Goal: Task Accomplishment & Management: Manage account settings

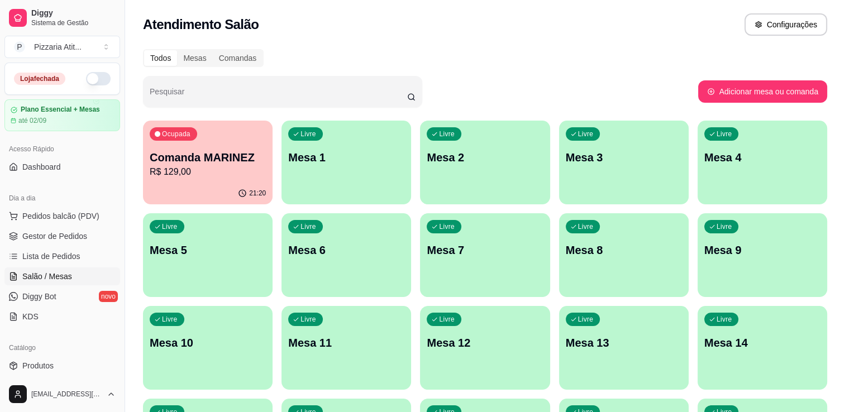
click at [86, 79] on button "button" at bounding box center [98, 78] width 25 height 13
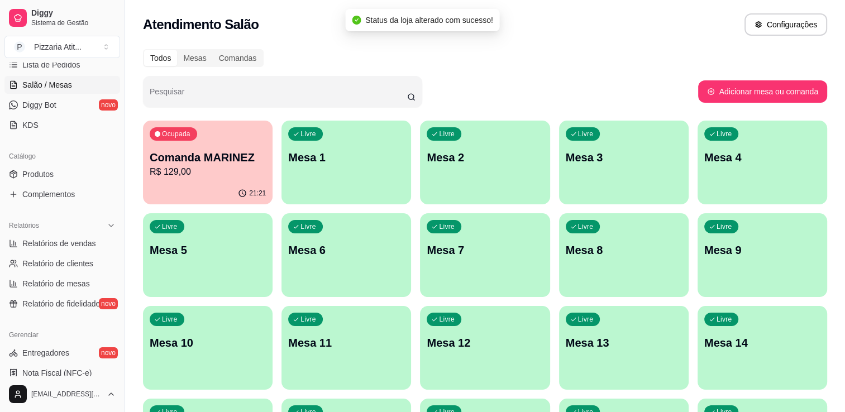
scroll to position [292, 0]
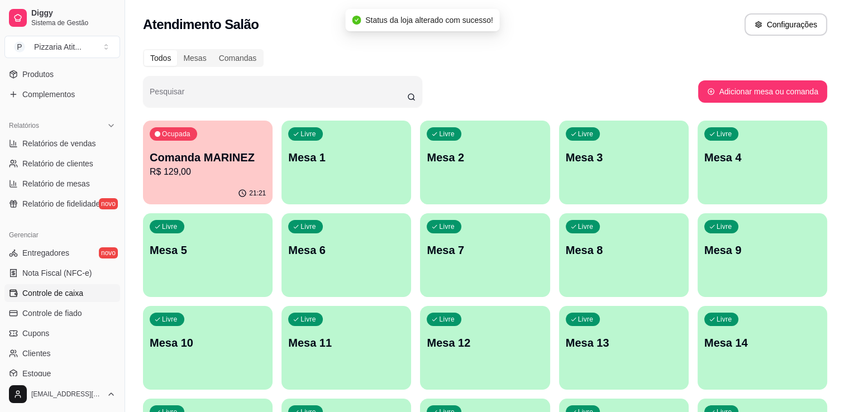
click at [94, 287] on link "Controle de caixa" at bounding box center [62, 293] width 116 height 18
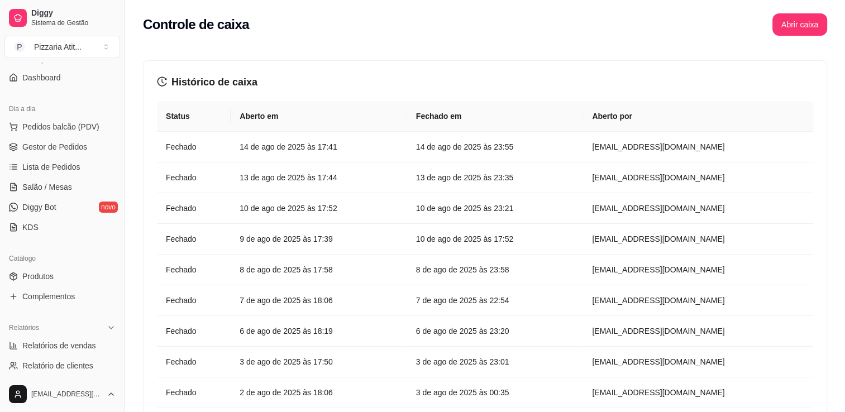
scroll to position [52, 0]
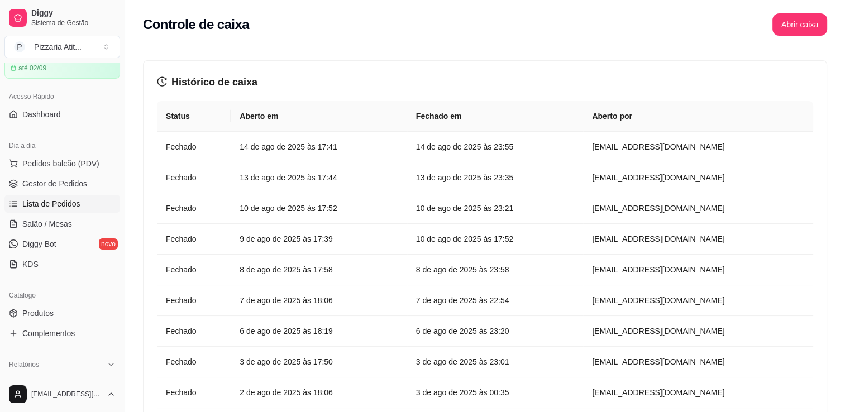
click at [78, 198] on link "Lista de Pedidos" at bounding box center [62, 204] width 116 height 18
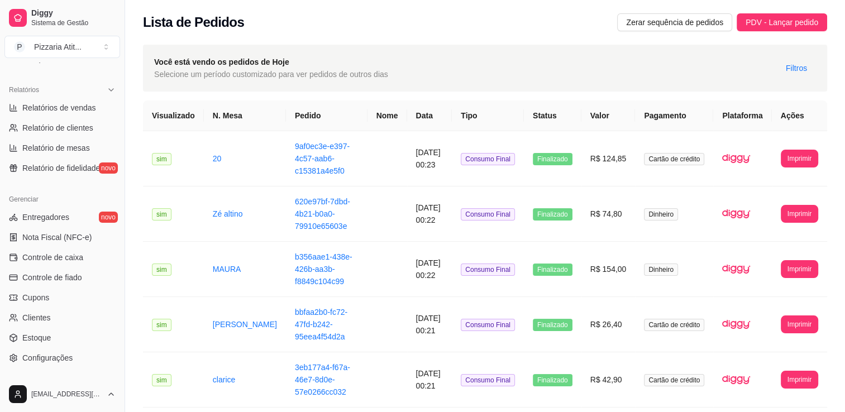
scroll to position [335, 0]
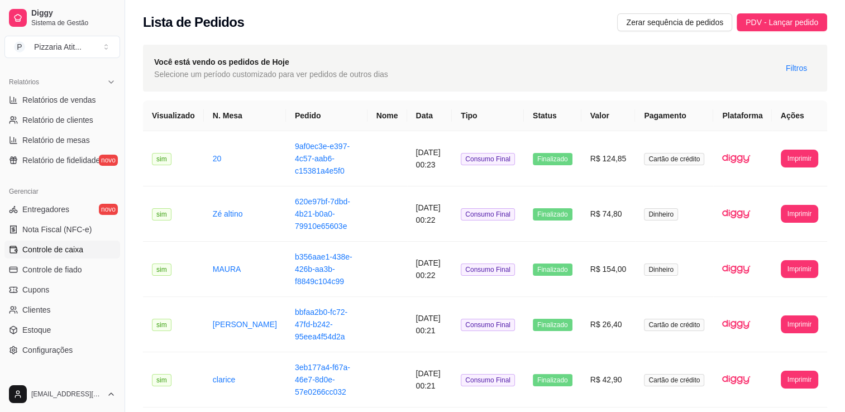
click at [89, 245] on link "Controle de caixa" at bounding box center [62, 250] width 116 height 18
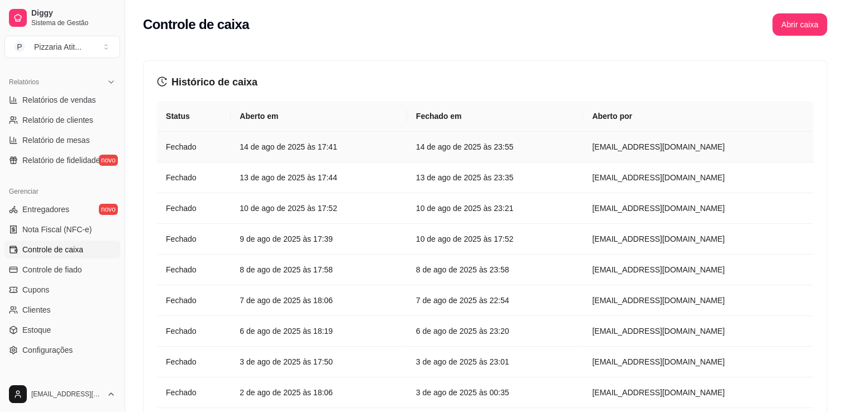
click at [398, 146] on article "14 de ago de 2025 às 17:41" at bounding box center [319, 147] width 159 height 12
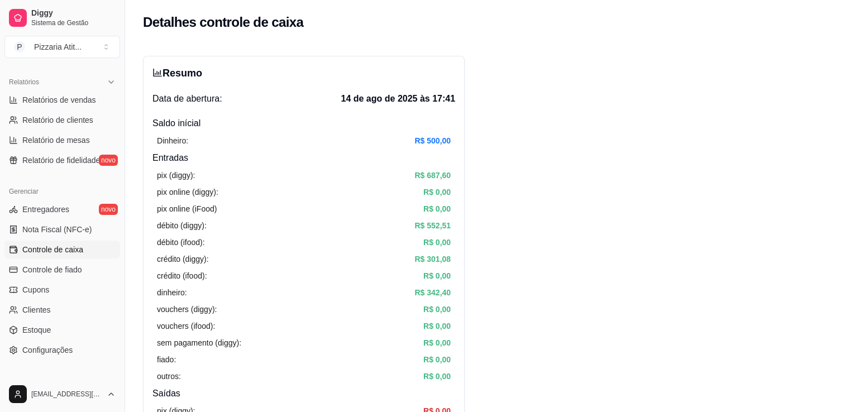
click at [51, 251] on span "Controle de caixa" at bounding box center [52, 249] width 61 height 11
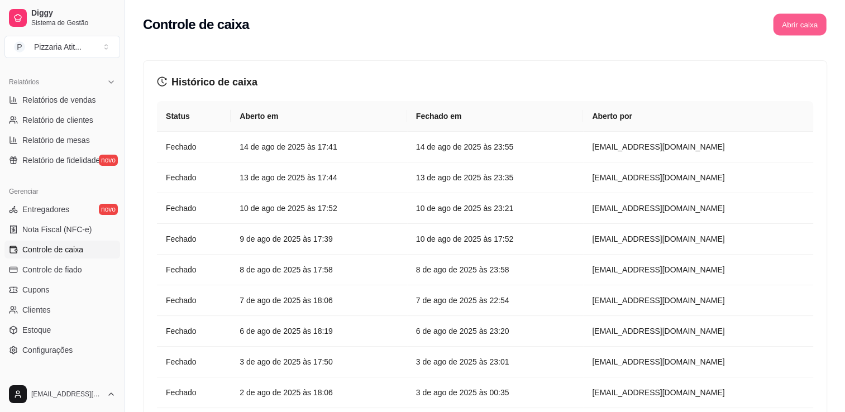
click at [789, 21] on button "Abrir caixa" at bounding box center [799, 25] width 53 height 22
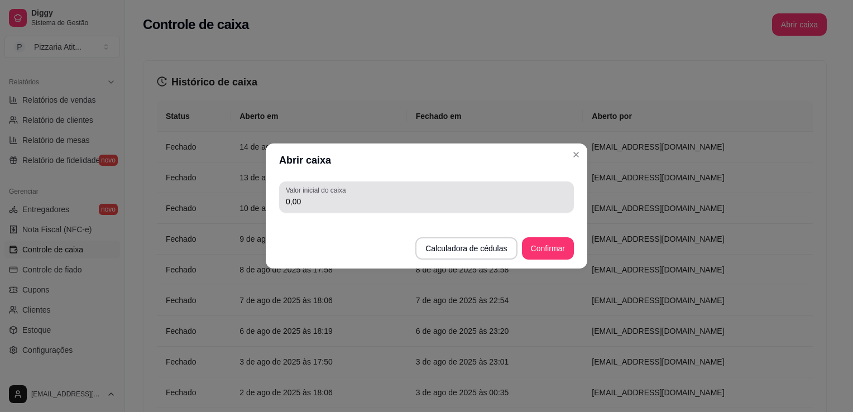
click at [474, 199] on input "0,00" at bounding box center [426, 201] width 281 height 11
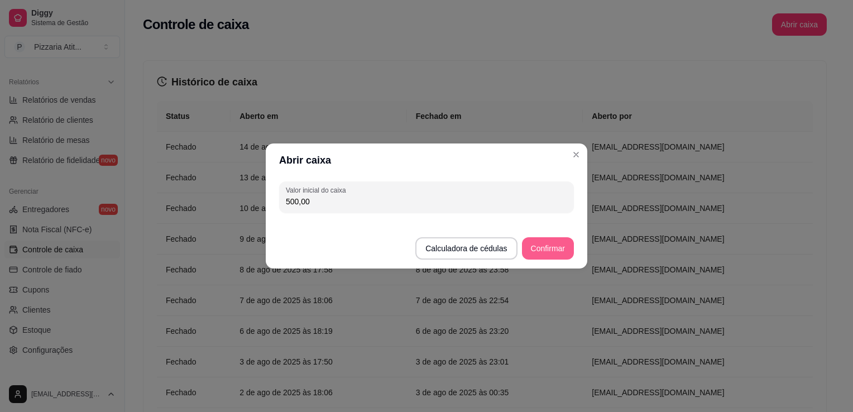
type input "500,00"
click at [545, 250] on button "Confirmar" at bounding box center [548, 249] width 51 height 22
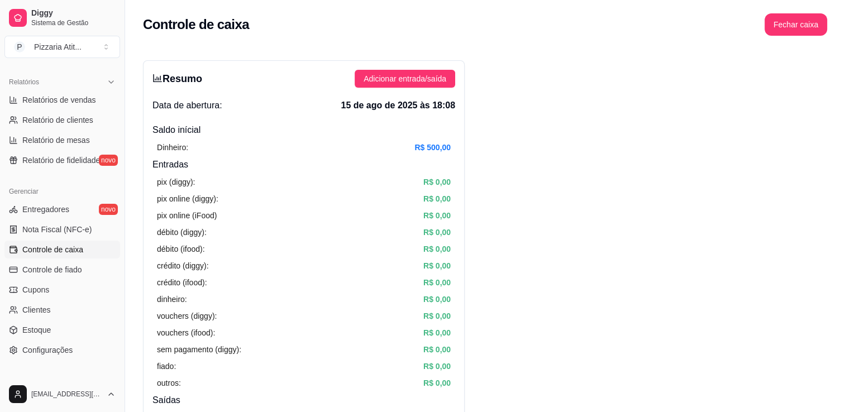
click at [118, 73] on div "Diggy Sistema de Gestão P Pizzaria Atit ... Loja aberta Plano Essencial + Mesas…" at bounding box center [62, 206] width 125 height 412
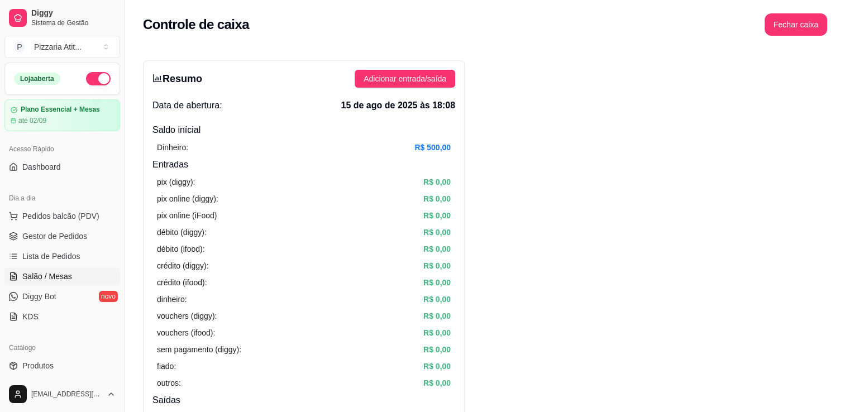
click at [58, 282] on link "Salão / Mesas" at bounding box center [62, 277] width 116 height 18
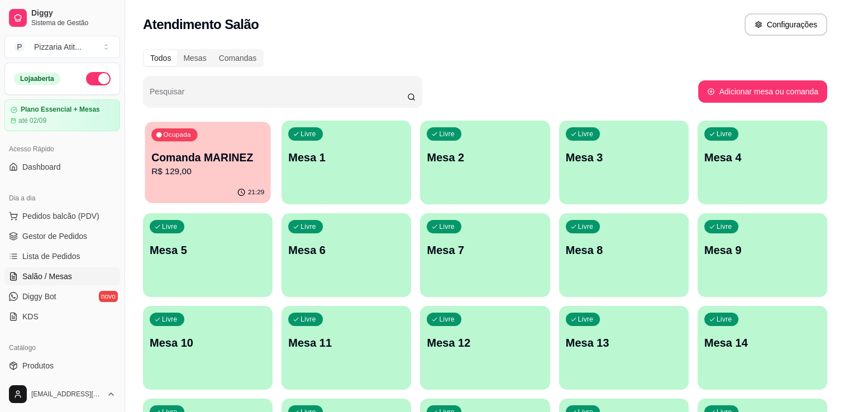
click at [223, 190] on div "21:29" at bounding box center [208, 192] width 126 height 21
click at [58, 222] on button "Pedidos balcão (PDV)" at bounding box center [62, 216] width 116 height 18
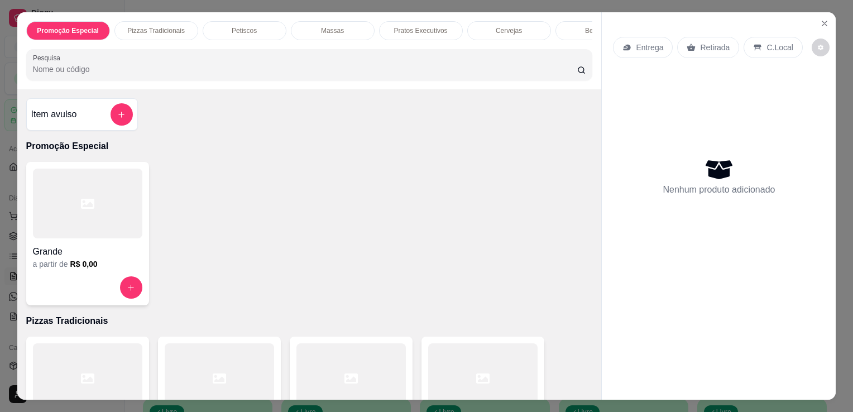
click at [447, 365] on div at bounding box center [482, 378] width 109 height 70
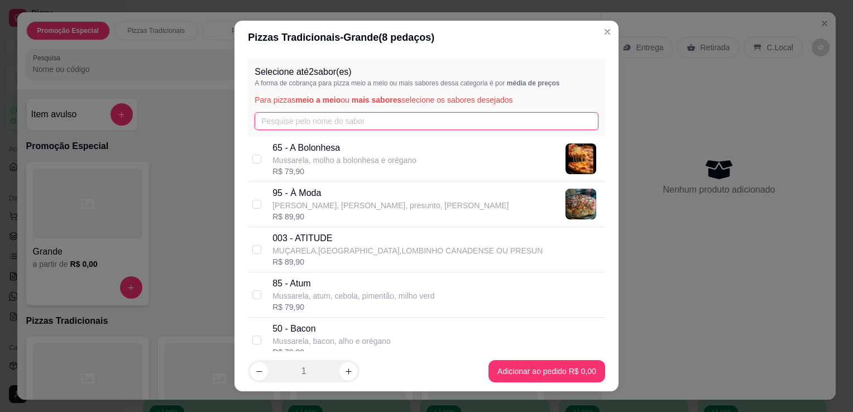
click at [387, 124] on input "text" at bounding box center [427, 121] width 344 height 18
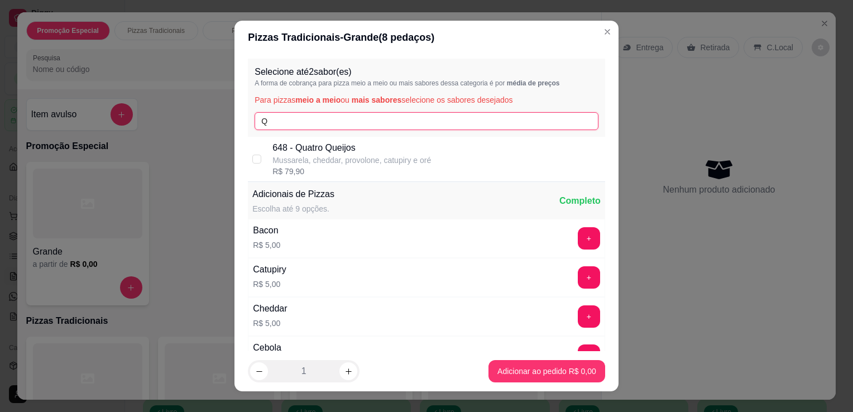
type input "Q"
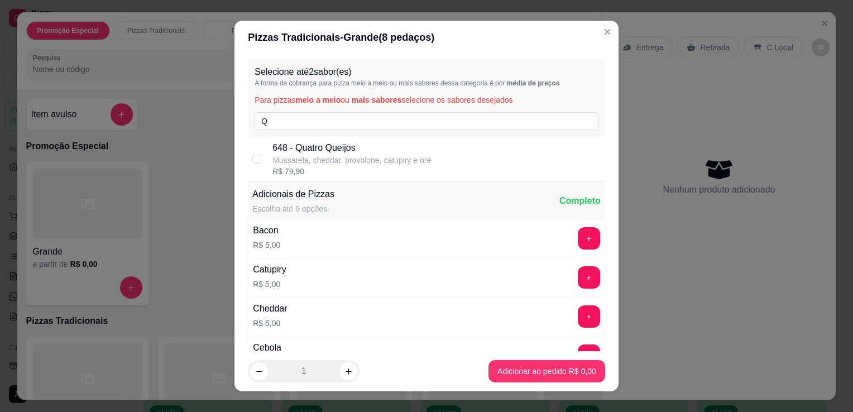
click at [384, 168] on div "R$ 79,90" at bounding box center [352, 171] width 159 height 11
checkbox input "true"
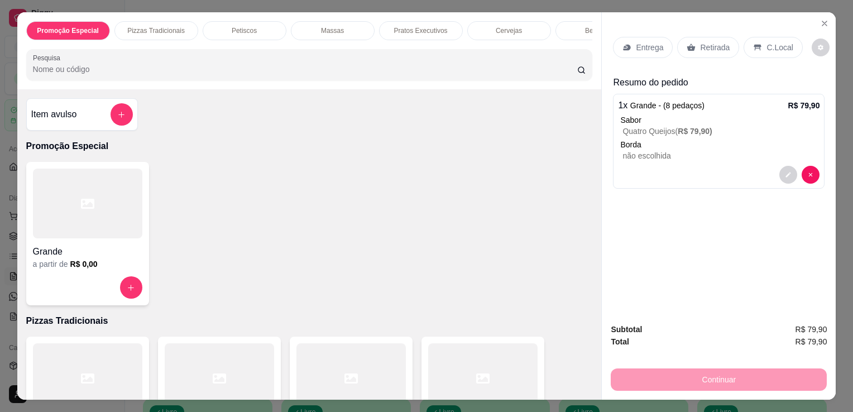
click at [688, 37] on div "Retirada" at bounding box center [708, 47] width 62 height 21
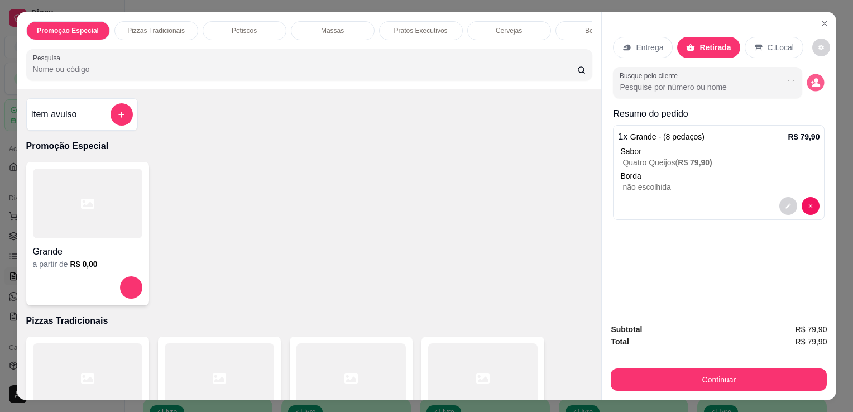
click at [808, 74] on button "decrease-product-quantity" at bounding box center [816, 82] width 17 height 17
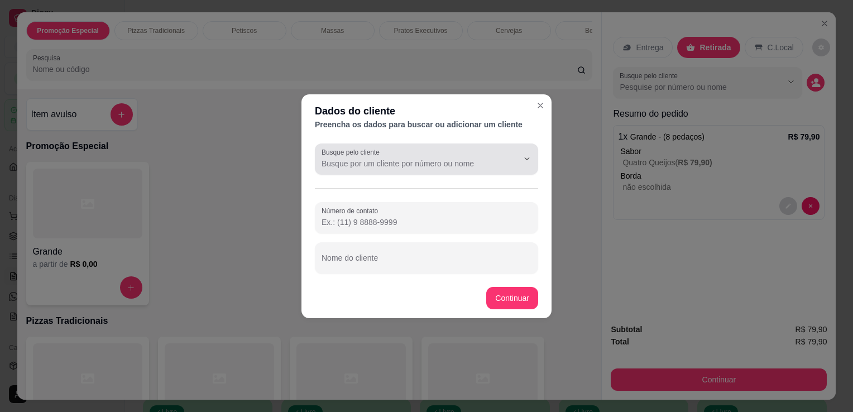
click at [485, 164] on input "Busque pelo cliente" at bounding box center [411, 163] width 179 height 11
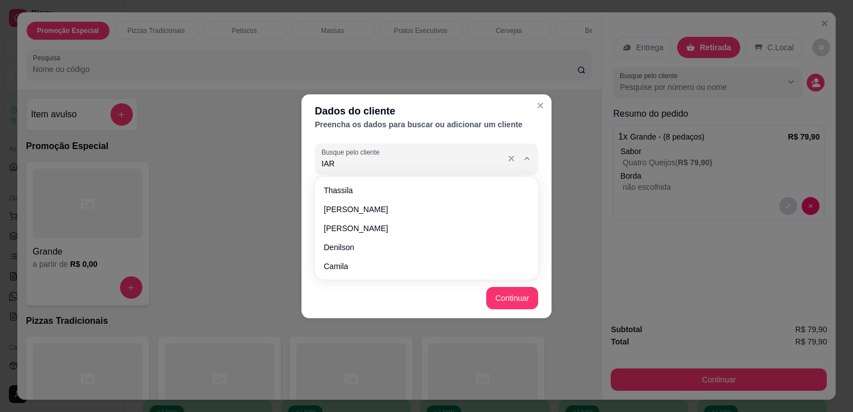
type input "IARA"
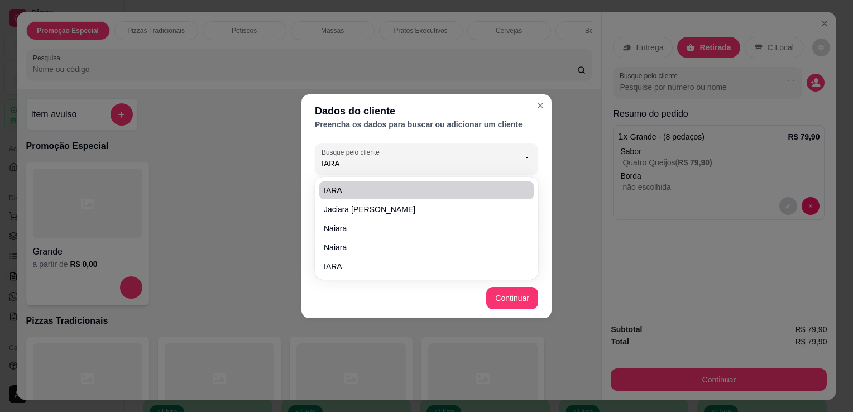
click at [470, 197] on li "IARA" at bounding box center [426, 191] width 214 height 18
type input "[PHONE_NUMBER]"
type input "IARA"
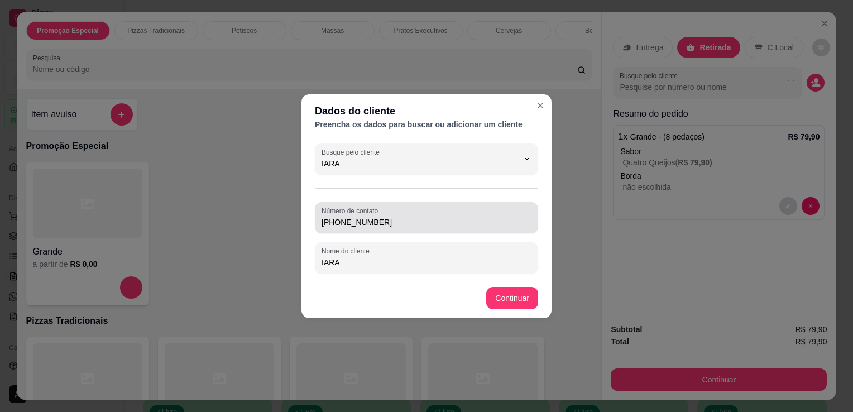
type input "IARA"
click at [456, 229] on div "Número de contato [PHONE_NUMBER]" at bounding box center [426, 217] width 223 height 31
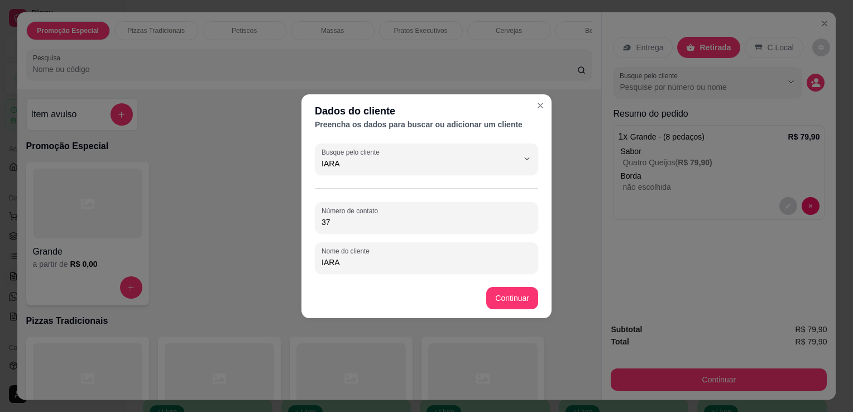
type input "3"
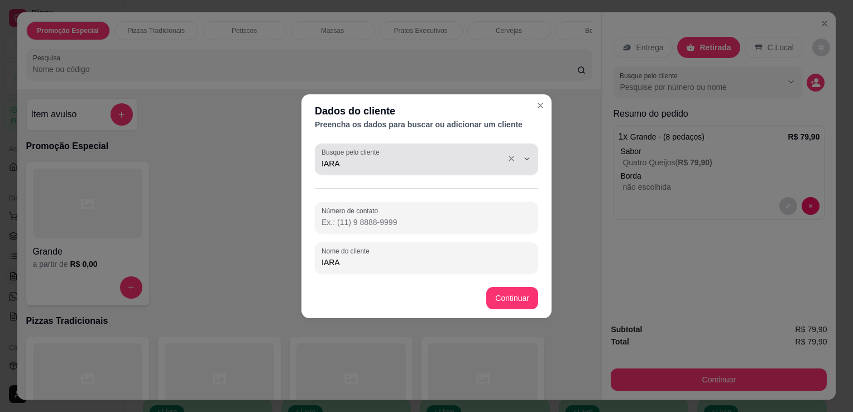
click at [420, 155] on div "IARA" at bounding box center [427, 159] width 210 height 22
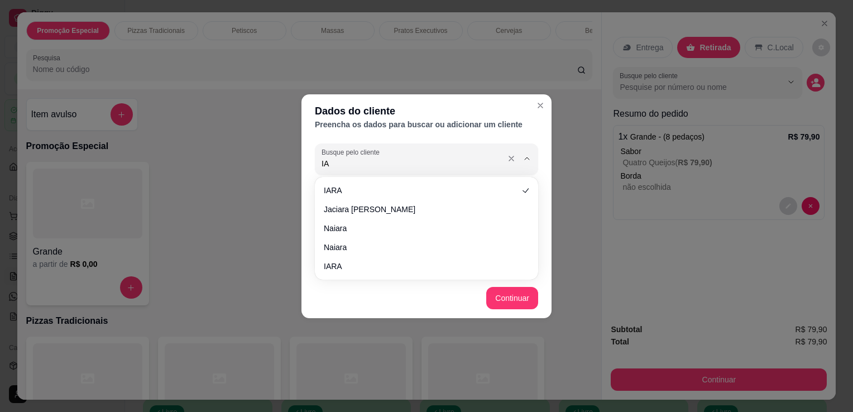
type input "I"
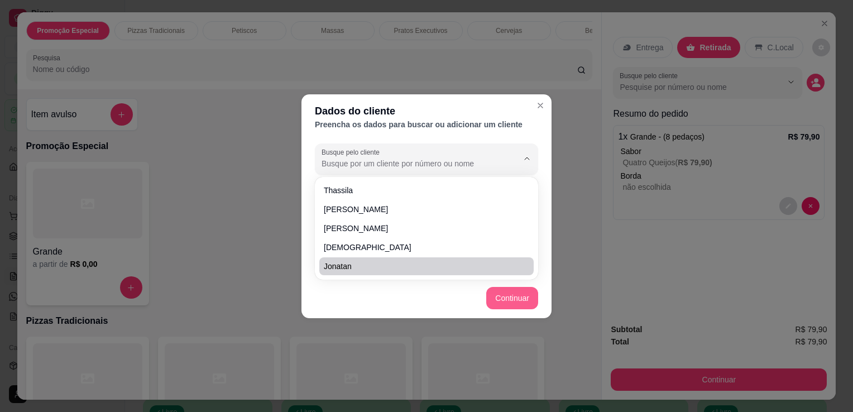
click at [513, 299] on button "Continuar" at bounding box center [512, 298] width 52 height 22
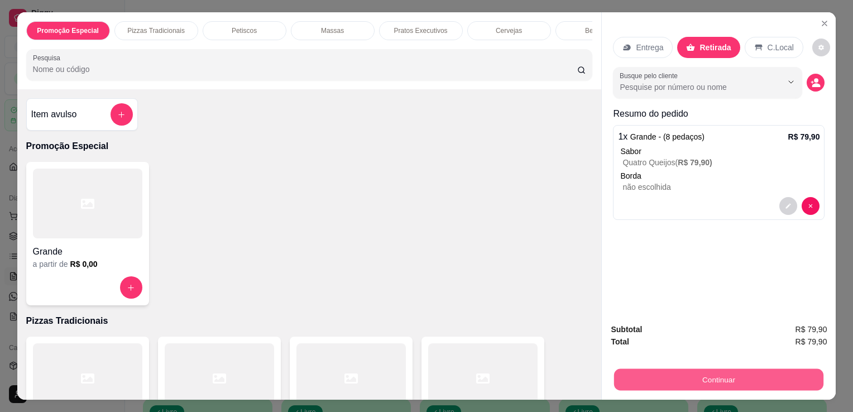
click at [635, 377] on button "Continuar" at bounding box center [718, 380] width 209 height 22
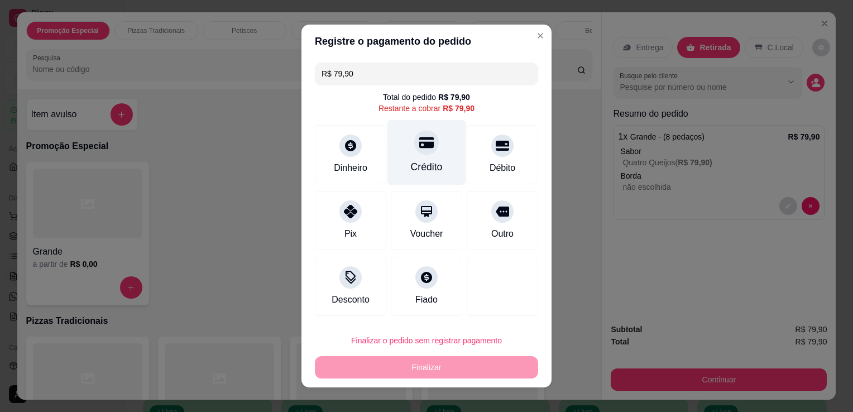
click at [422, 157] on div "Crédito" at bounding box center [427, 152] width 79 height 65
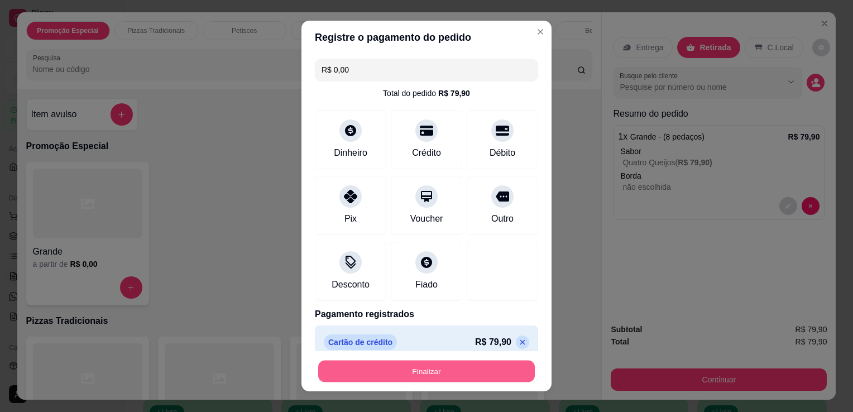
click at [429, 378] on button "Finalizar" at bounding box center [426, 372] width 217 height 22
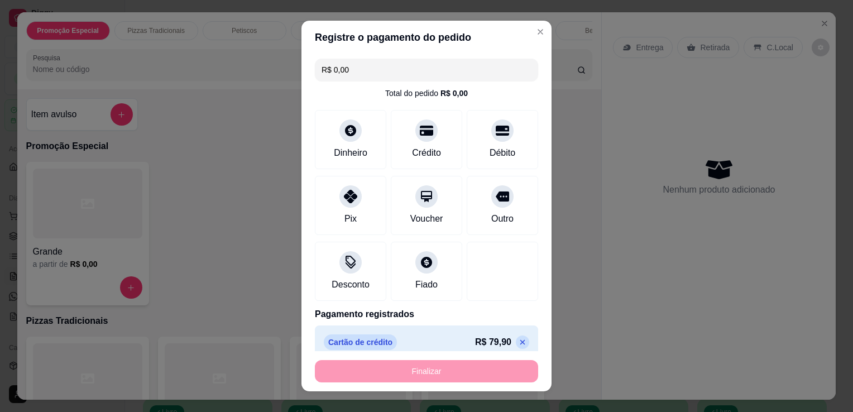
type input "-R$ 79,90"
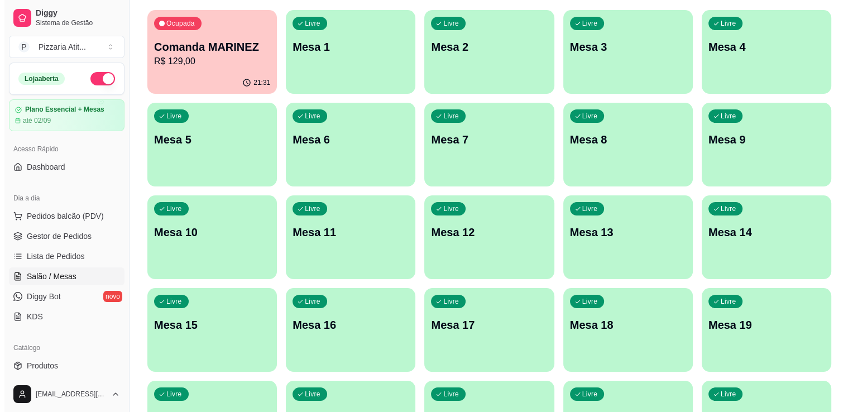
scroll to position [112, 0]
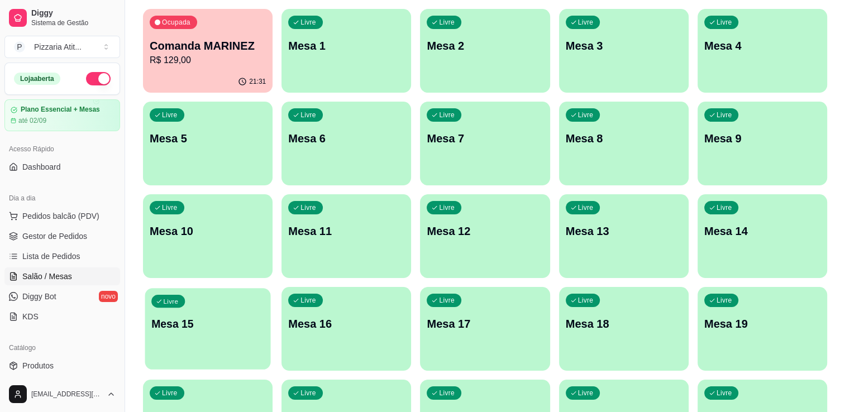
click at [188, 332] on div "Livre Mesa 15" at bounding box center [208, 322] width 126 height 68
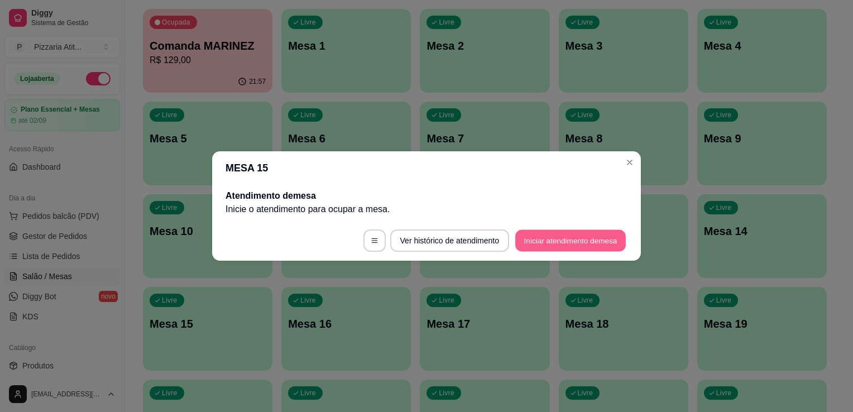
click at [552, 240] on button "Iniciar atendimento de mesa" at bounding box center [570, 241] width 111 height 22
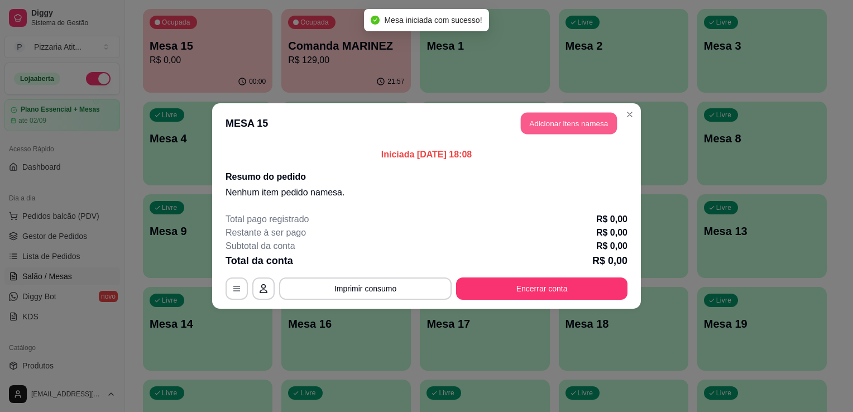
click at [562, 118] on button "Adicionar itens na mesa" at bounding box center [569, 124] width 96 height 22
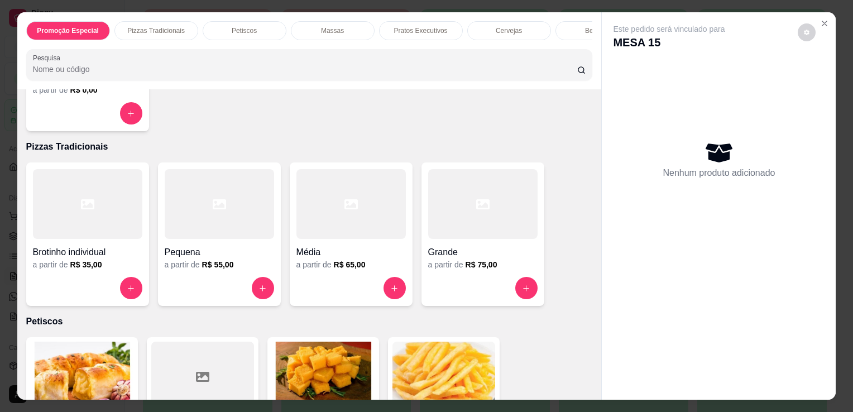
scroll to position [179, 0]
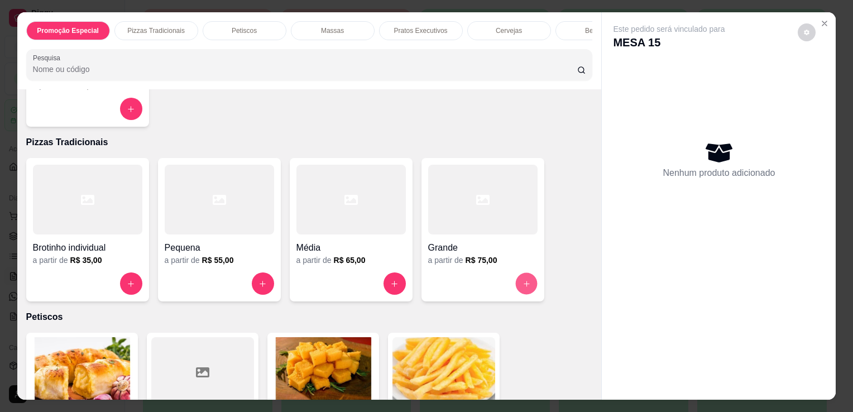
click at [521, 281] on button "increase-product-quantity" at bounding box center [526, 284] width 22 height 22
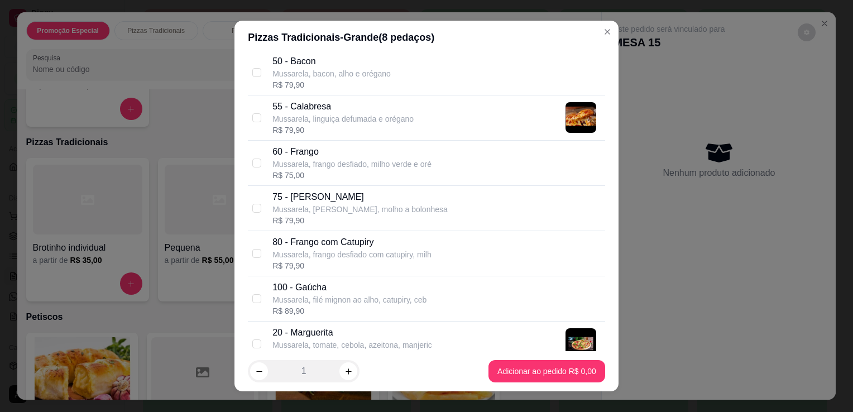
scroll to position [268, 0]
click at [248, 256] on div "80 - Frango com Catupiry Mussarela, frango desfiado com catupiry, milh R$ 79,90" at bounding box center [426, 253] width 357 height 45
checkbox input "true"
click at [346, 373] on icon "increase-product-quantity" at bounding box center [349, 372] width 6 height 6
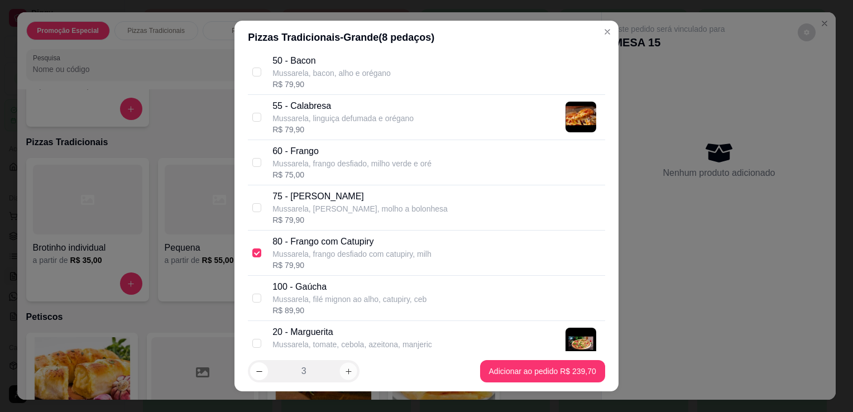
click at [346, 373] on icon "increase-product-quantity" at bounding box center [349, 372] width 6 height 6
click at [256, 371] on icon "decrease-product-quantity" at bounding box center [259, 371] width 6 height 1
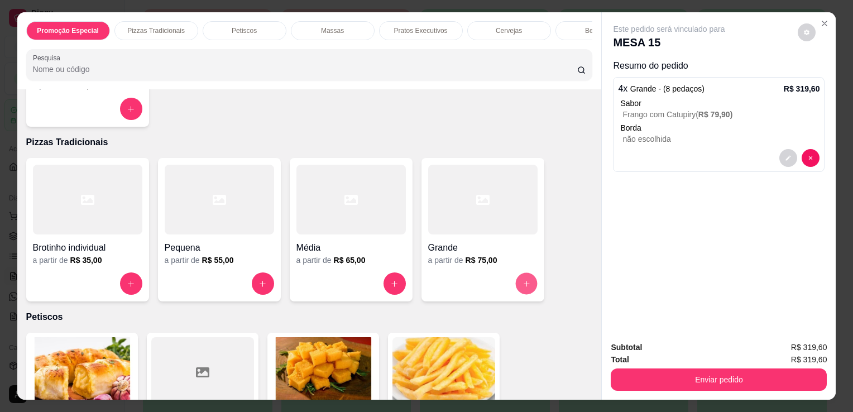
click at [529, 288] on button "increase-product-quantity" at bounding box center [526, 284] width 22 height 22
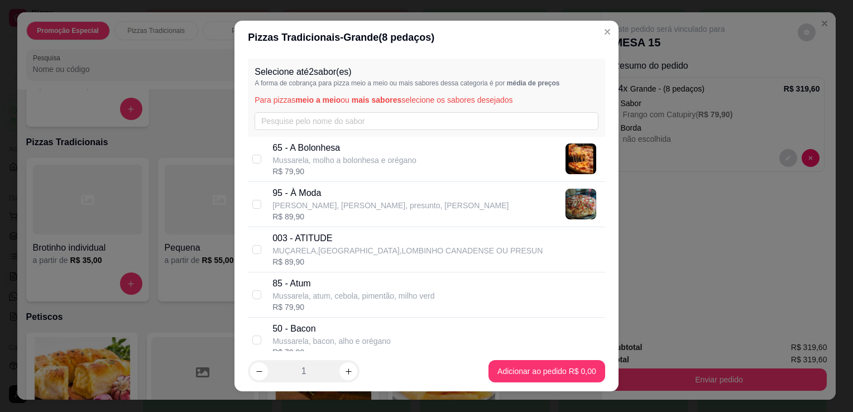
click at [596, 345] on div "Selecione até 2 sabor(es) A forma de cobrança para pizza meio a meio ou mais sa…" at bounding box center [427, 202] width 384 height 297
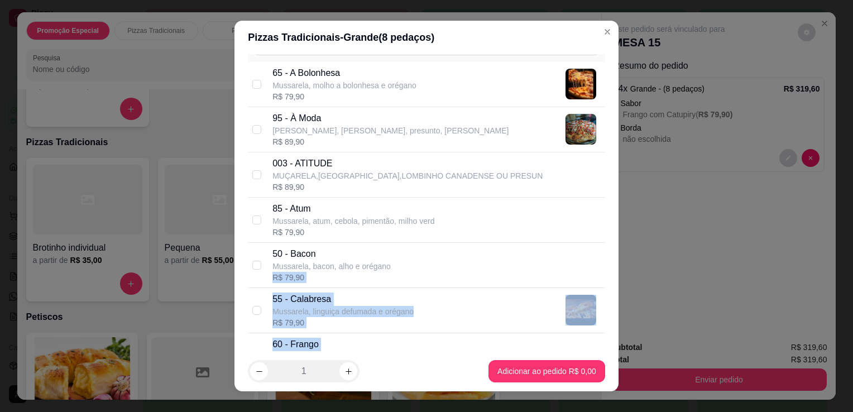
drag, startPoint x: 596, startPoint y: 345, endPoint x: 603, endPoint y: 347, distance: 7.1
click at [603, 347] on div "Selecione até 2 sabor(es) A forma de cobrança para pizza meio a meio ou mais sa…" at bounding box center [427, 202] width 384 height 297
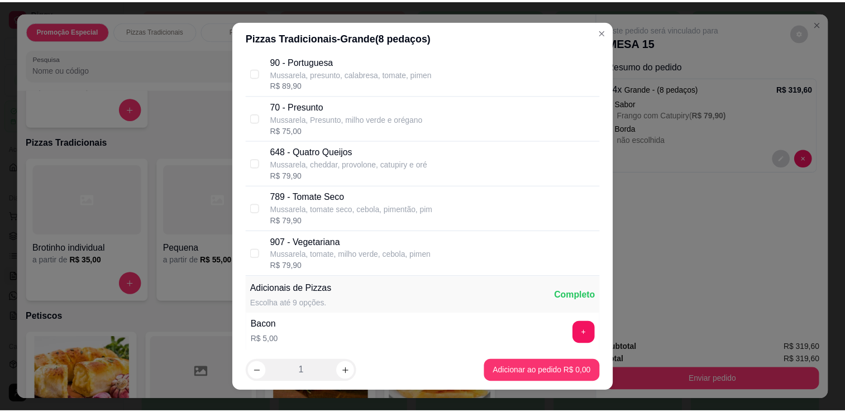
scroll to position [726, 0]
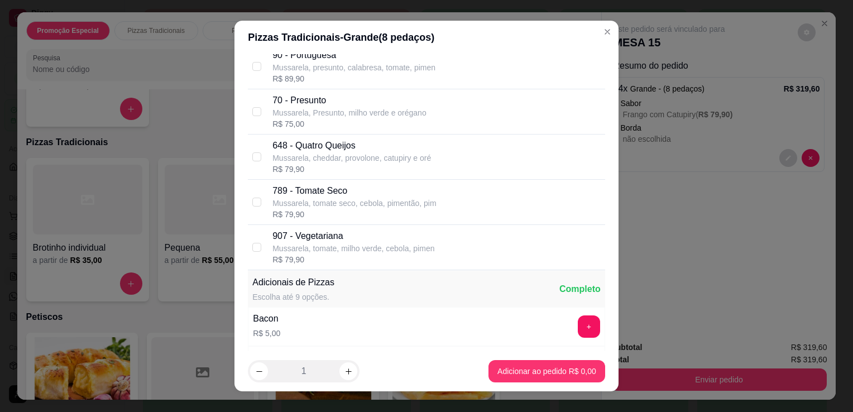
click at [412, 236] on p "907 - Vegetariana" at bounding box center [354, 236] width 162 height 13
checkbox input "true"
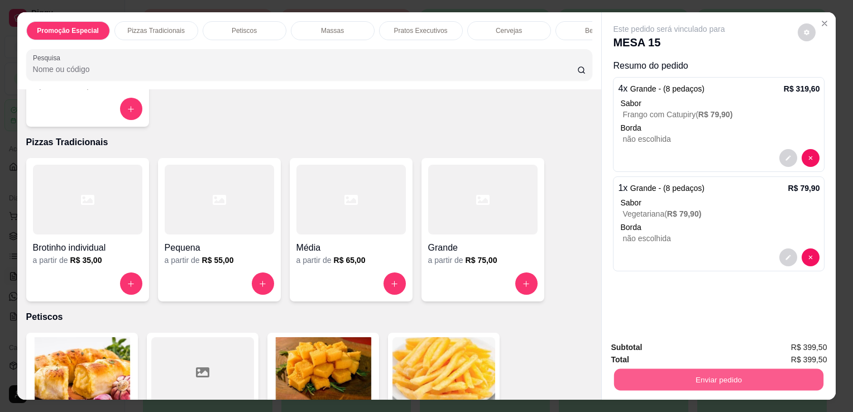
click at [688, 378] on button "Enviar pedido" at bounding box center [718, 380] width 209 height 22
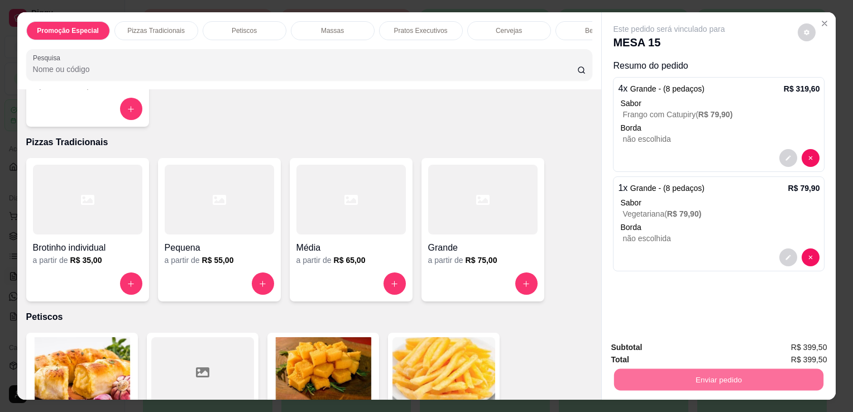
click at [682, 354] on button "Não registrar e enviar pedido" at bounding box center [682, 348] width 113 height 21
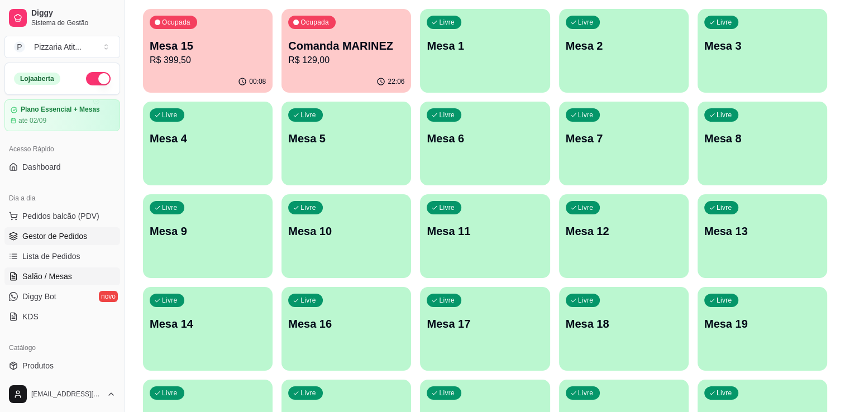
click at [89, 237] on link "Gestor de Pedidos" at bounding box center [62, 236] width 116 height 18
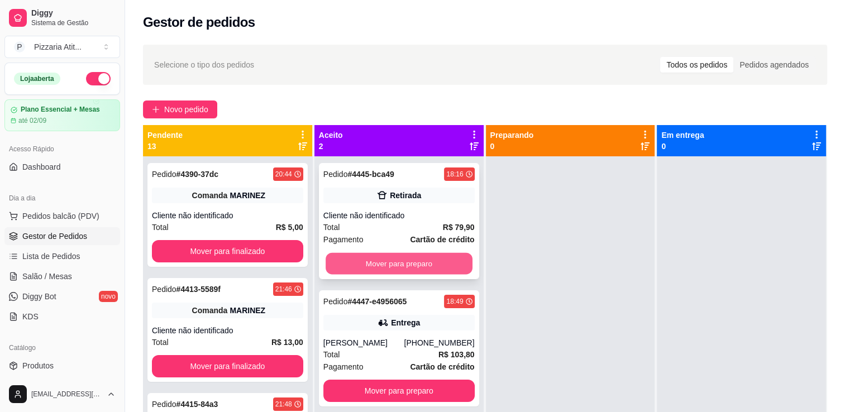
click at [367, 262] on button "Mover para preparo" at bounding box center [399, 264] width 147 height 22
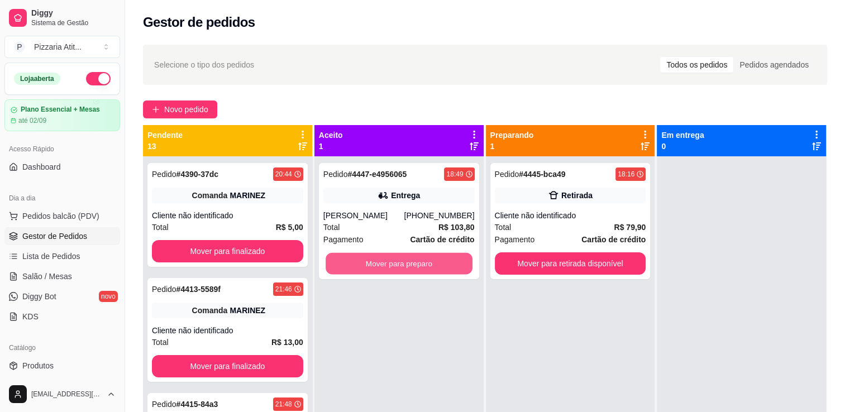
click at [367, 262] on button "Mover para preparo" at bounding box center [399, 264] width 147 height 22
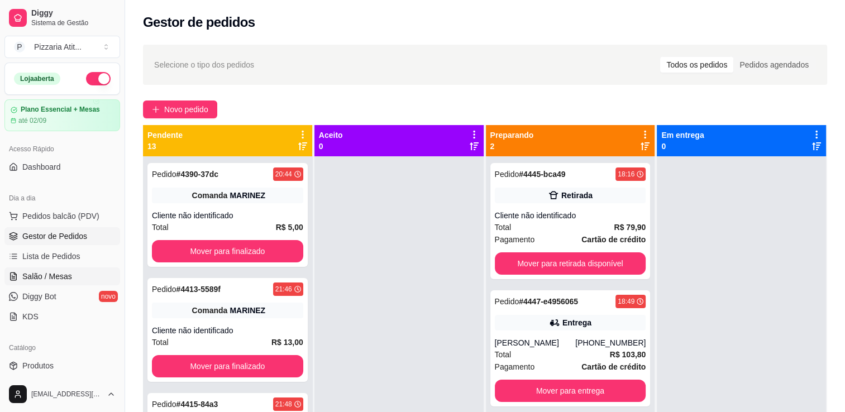
click at [38, 279] on span "Salão / Mesas" at bounding box center [47, 276] width 50 height 11
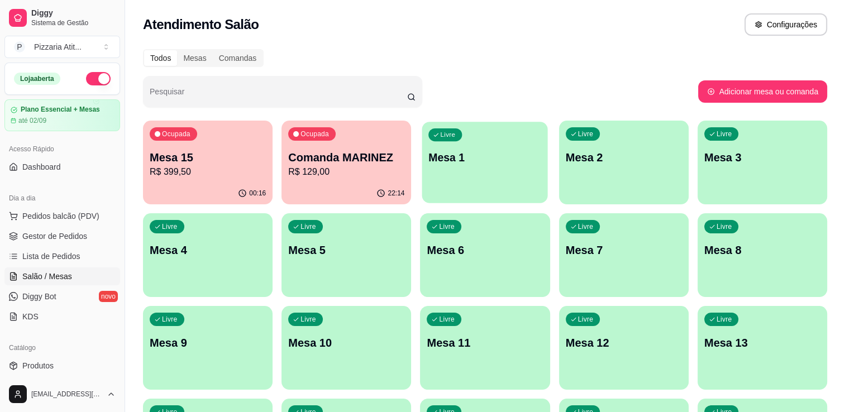
click at [469, 184] on div "Livre Mesa 1" at bounding box center [485, 156] width 126 height 68
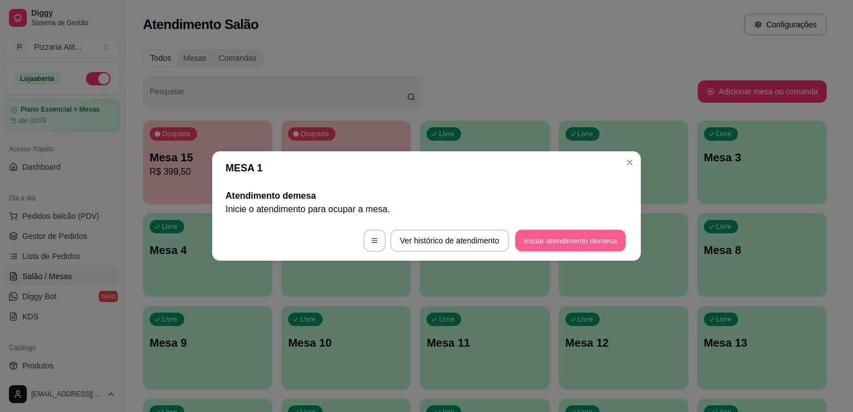
click at [567, 240] on button "Iniciar atendimento de mesa" at bounding box center [570, 241] width 111 height 22
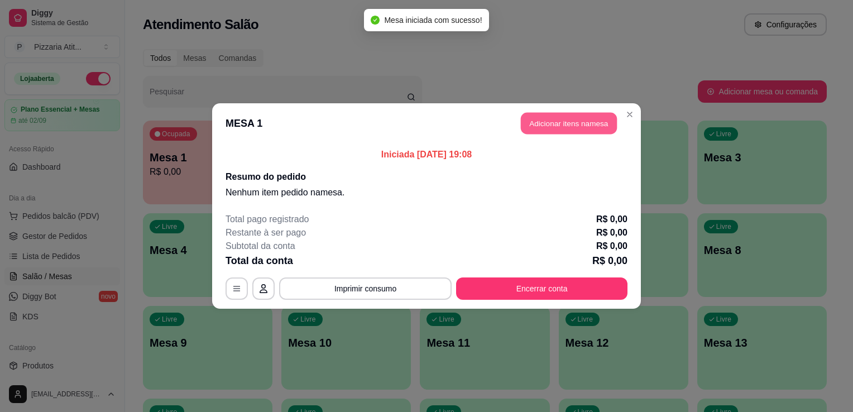
click at [571, 114] on button "Adicionar itens na mesa" at bounding box center [569, 124] width 96 height 22
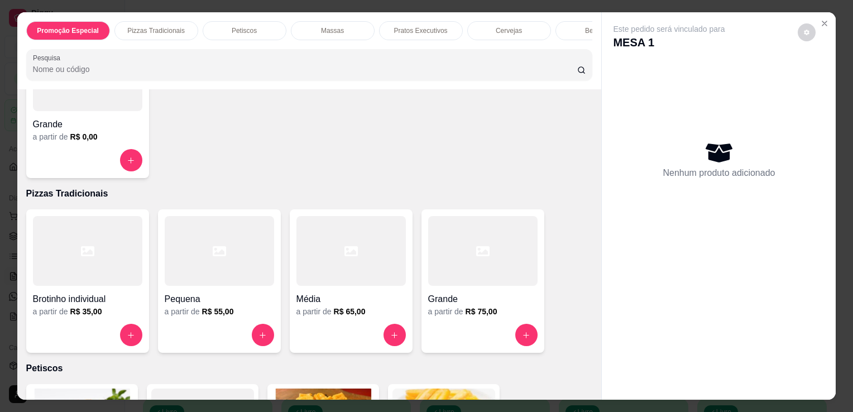
scroll to position [179, 0]
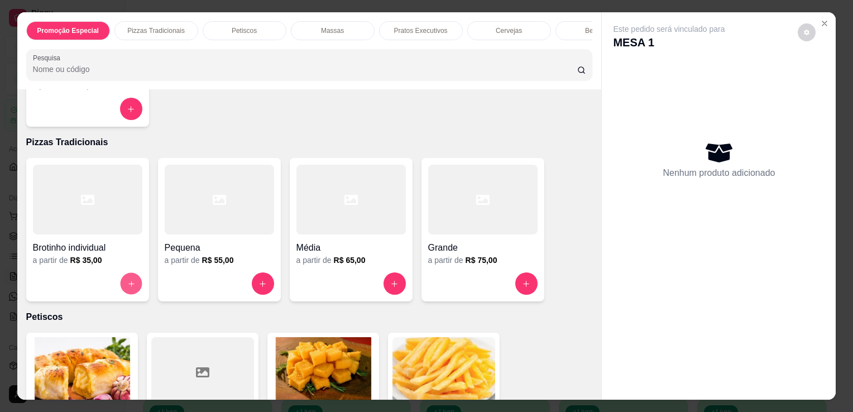
click at [131, 287] on icon "increase-product-quantity" at bounding box center [131, 284] width 8 height 8
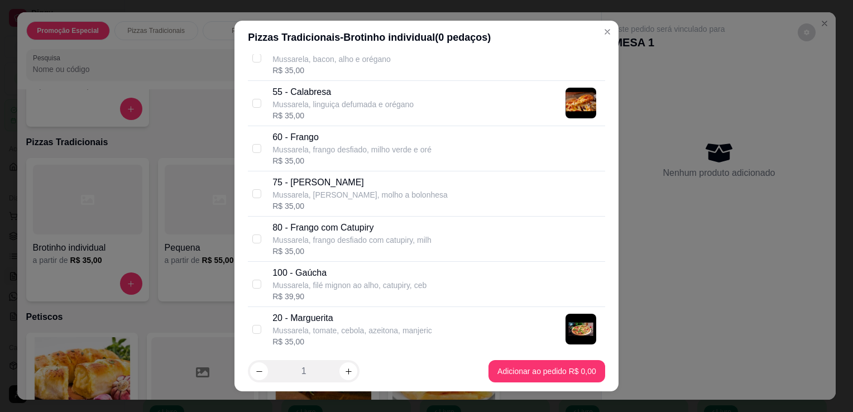
scroll to position [290, 0]
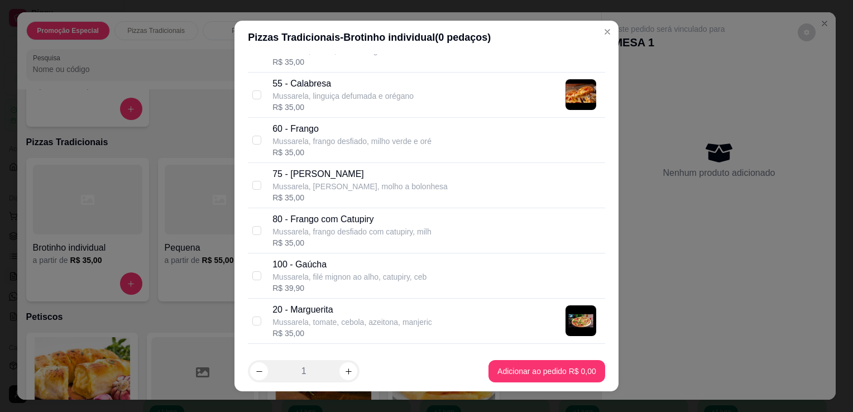
click at [338, 227] on p "Mussarela, frango desfiado com catupiry, milh" at bounding box center [352, 231] width 159 height 11
checkbox input "true"
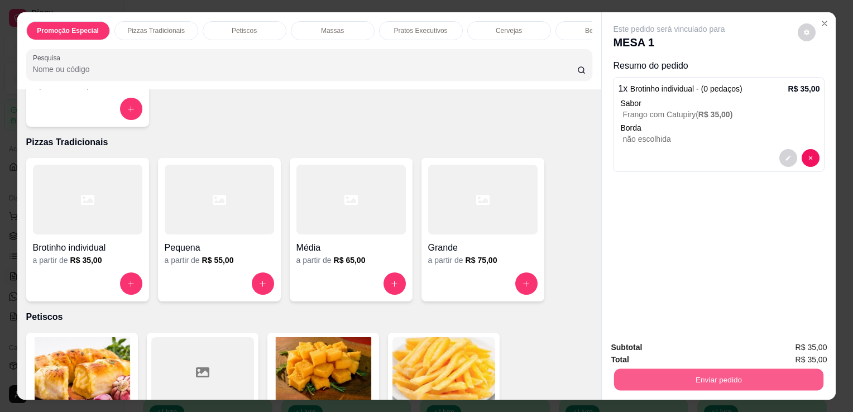
click at [641, 379] on button "Enviar pedido" at bounding box center [718, 380] width 209 height 22
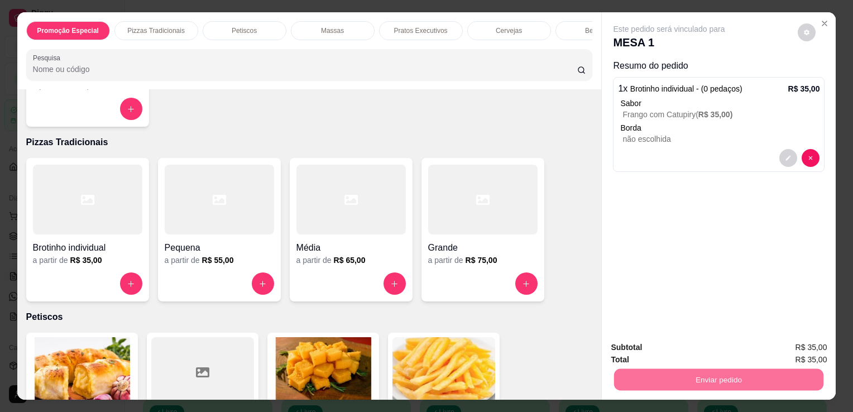
click at [652, 350] on button "Não registrar e enviar pedido" at bounding box center [682, 348] width 113 height 21
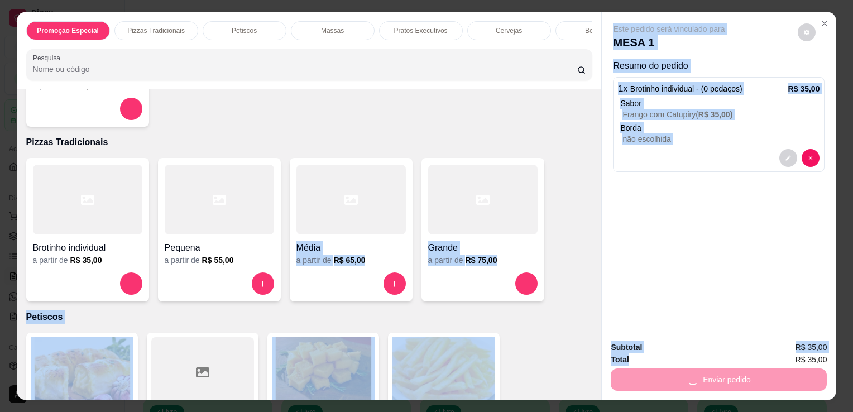
drag, startPoint x: 652, startPoint y: 350, endPoint x: 318, endPoint y: 164, distance: 382.3
click at [318, 164] on div "Promoção Especial Pizzas Tradicionais Petiscos Massas Pratos Executivos Cerveja…" at bounding box center [426, 206] width 819 height 388
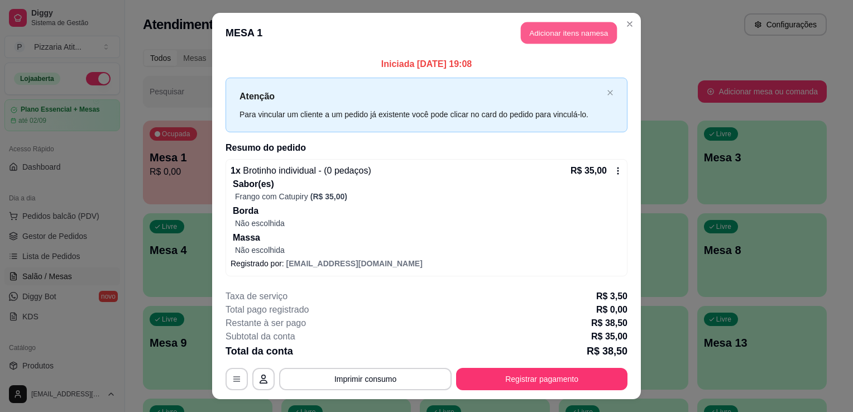
click at [564, 26] on button "Adicionar itens na mesa" at bounding box center [569, 33] width 96 height 22
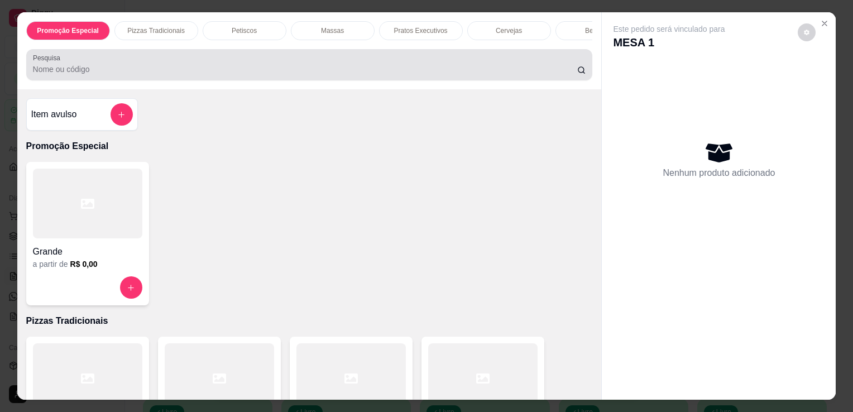
click at [341, 80] on div "Pesquisa" at bounding box center [309, 64] width 567 height 31
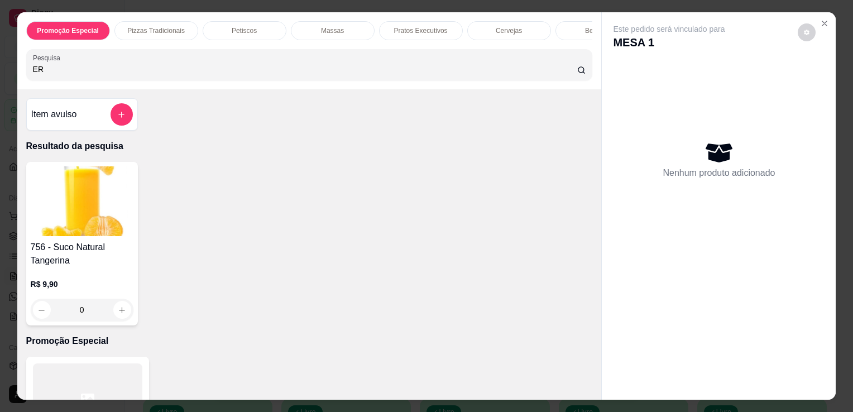
type input "E"
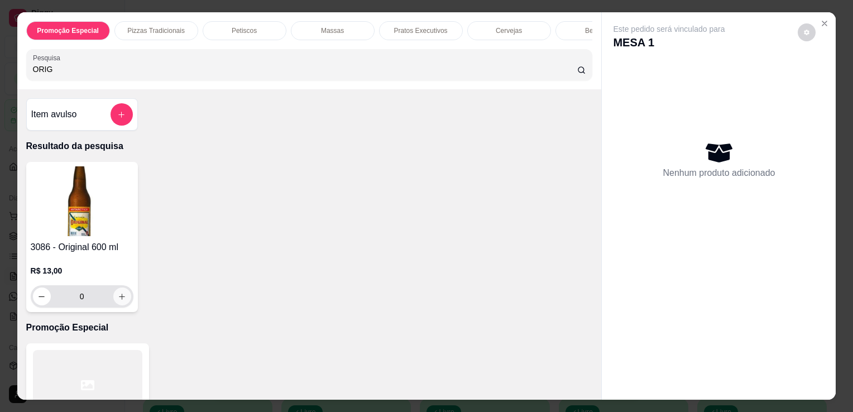
type input "ORIG"
click at [113, 305] on button "increase-product-quantity" at bounding box center [121, 296] width 17 height 17
type input "1"
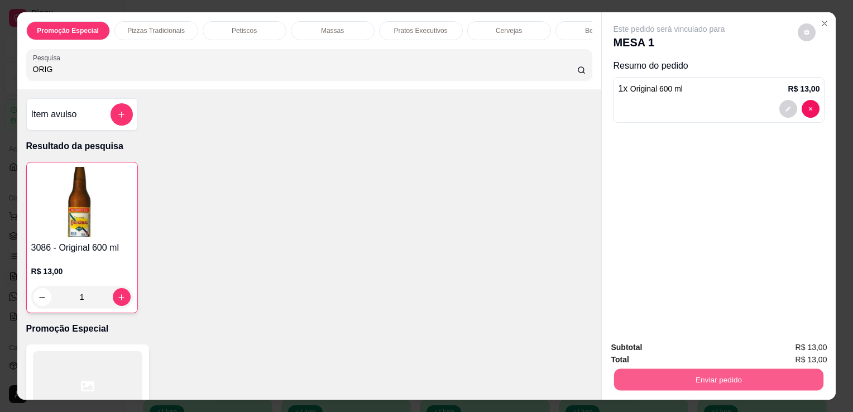
click at [690, 374] on button "Enviar pedido" at bounding box center [718, 380] width 209 height 22
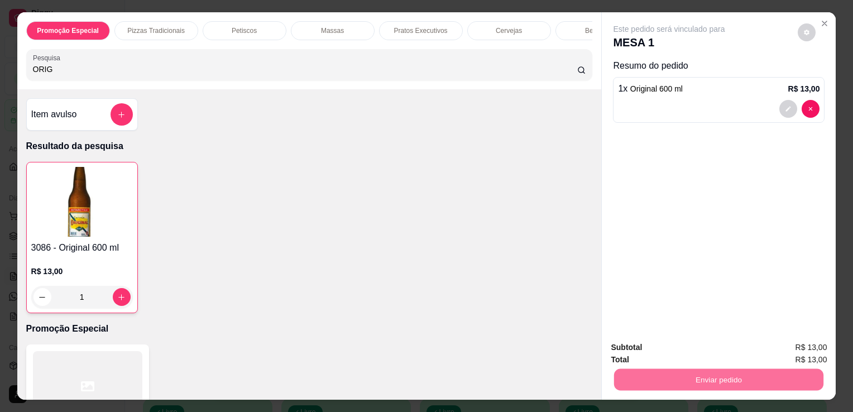
click at [690, 347] on button "Não registrar e enviar pedido" at bounding box center [682, 348] width 113 height 21
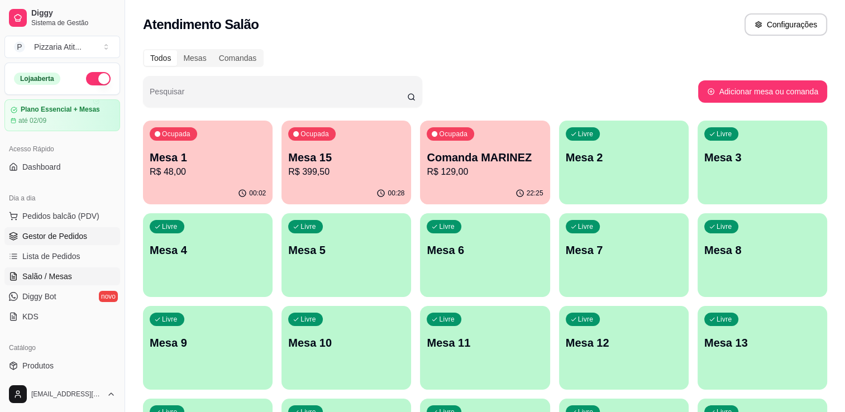
click at [55, 242] on link "Gestor de Pedidos" at bounding box center [62, 236] width 116 height 18
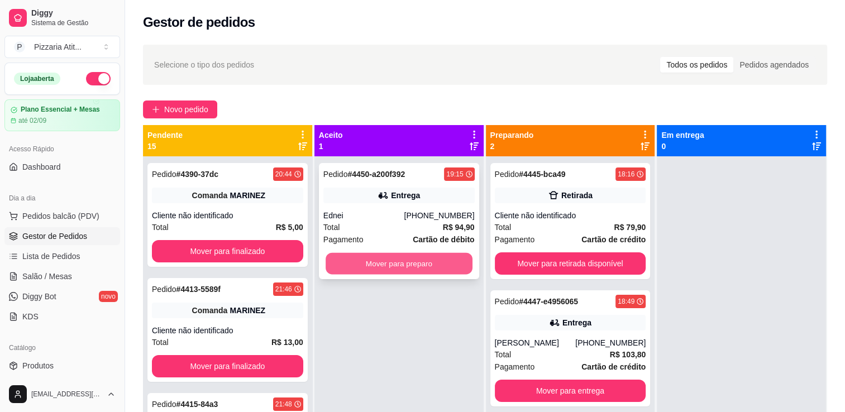
click at [351, 256] on button "Mover para preparo" at bounding box center [399, 264] width 147 height 22
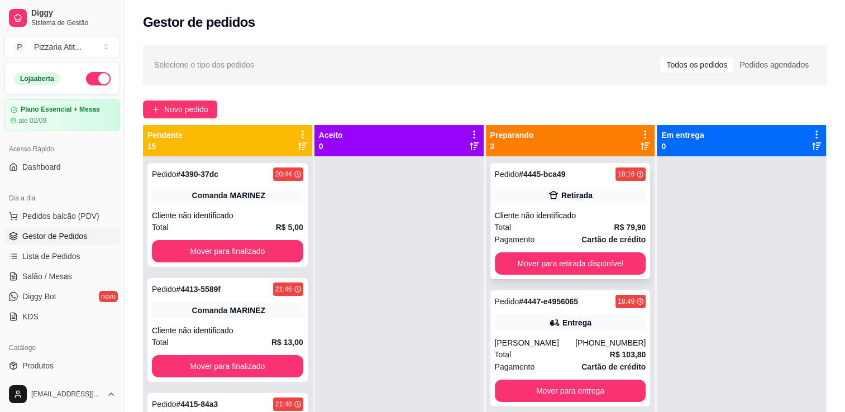
click at [526, 199] on div "Retirada" at bounding box center [570, 196] width 151 height 16
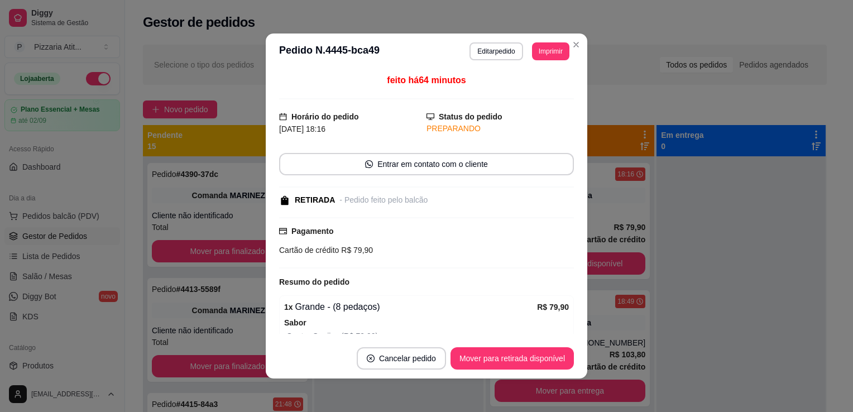
click at [570, 326] on div "feito há 64 minutos Horário do pedido [DATE] 18:16 Status do pedido PREPARANDO …" at bounding box center [427, 203] width 322 height 269
drag, startPoint x: 570, startPoint y: 326, endPoint x: 567, endPoint y: 333, distance: 7.1
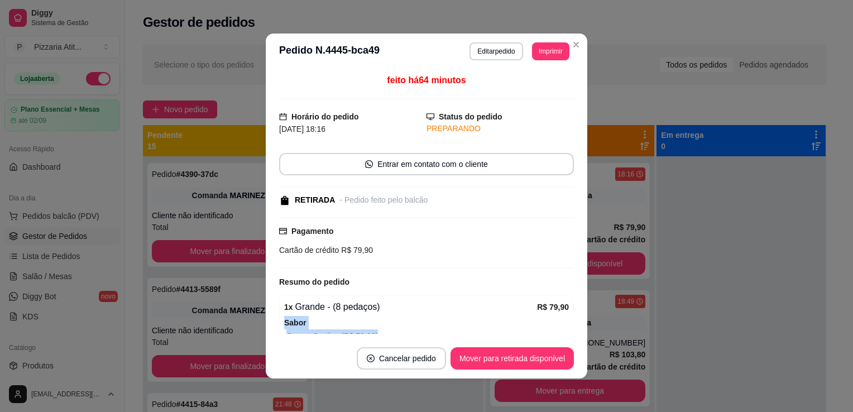
click at [567, 333] on div "feito há 64 minutos Horário do pedido [DATE] 18:16 Status do pedido PREPARANDO …" at bounding box center [426, 204] width 295 height 260
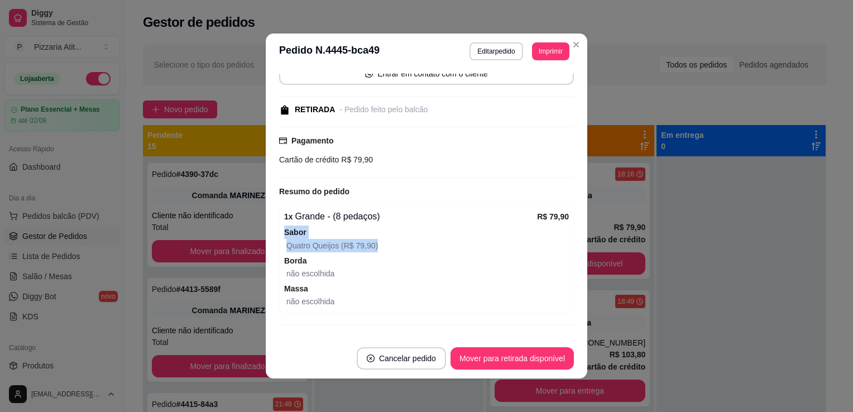
scroll to position [112, 0]
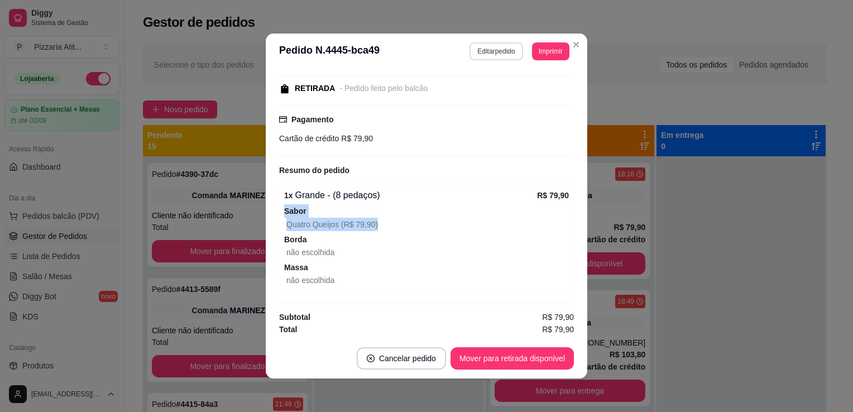
click at [491, 55] on button "Editar pedido" at bounding box center [496, 51] width 53 height 18
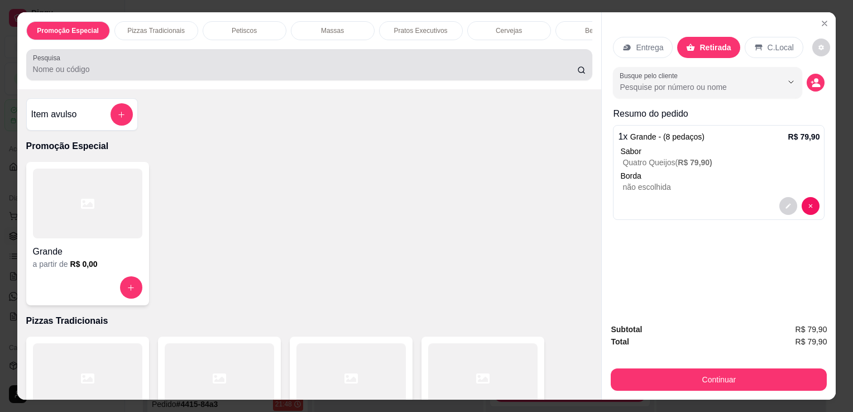
click at [152, 80] on div "Pesquisa" at bounding box center [309, 64] width 567 height 31
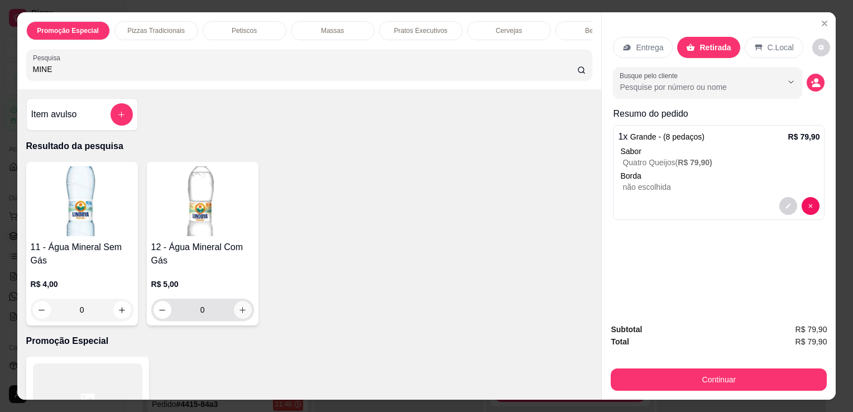
type input "MINE"
click at [238, 313] on icon "increase-product-quantity" at bounding box center [242, 310] width 8 height 8
type input "1"
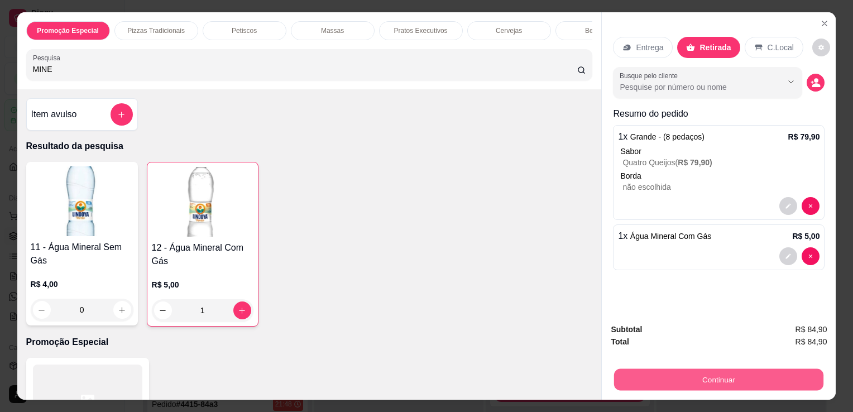
click at [703, 369] on button "Continuar" at bounding box center [718, 380] width 209 height 22
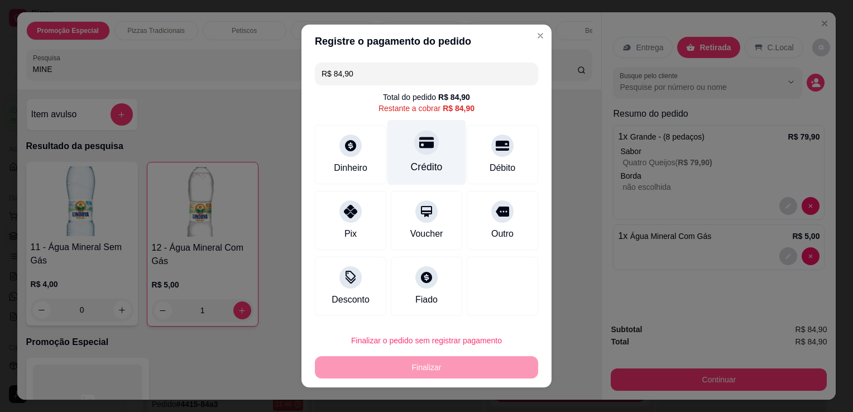
click at [419, 168] on div "Crédito" at bounding box center [427, 167] width 32 height 15
type input "R$ 0,00"
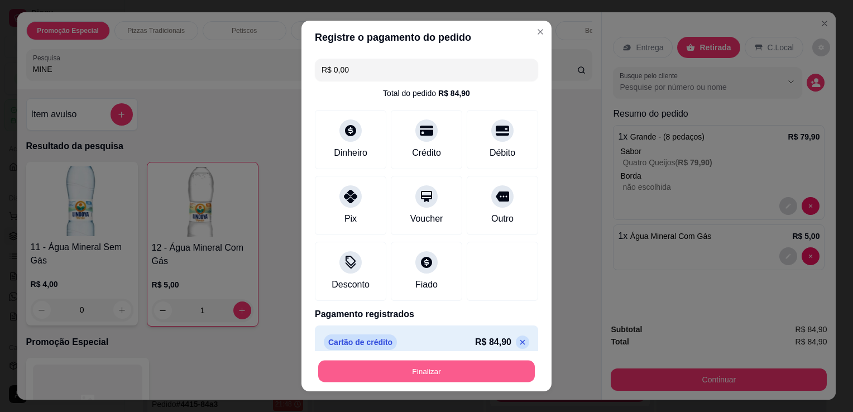
click at [414, 369] on button "Finalizar" at bounding box center [426, 372] width 217 height 22
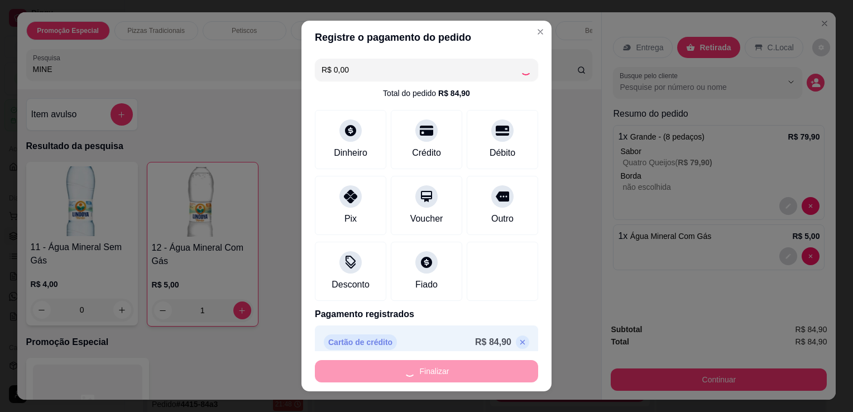
type input "0"
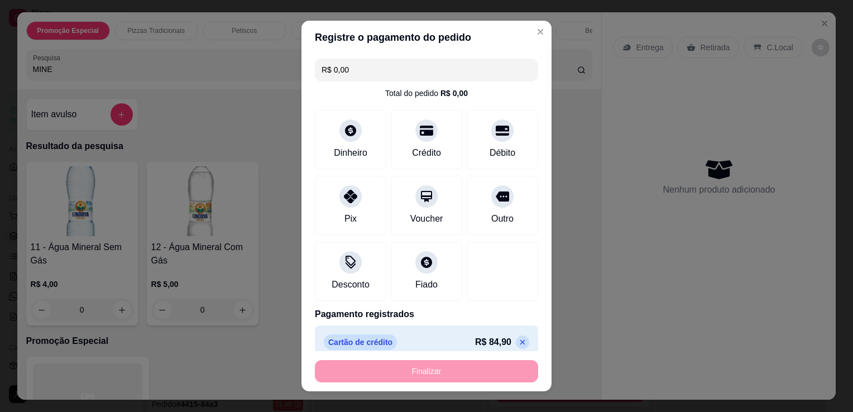
type input "-R$ 84,90"
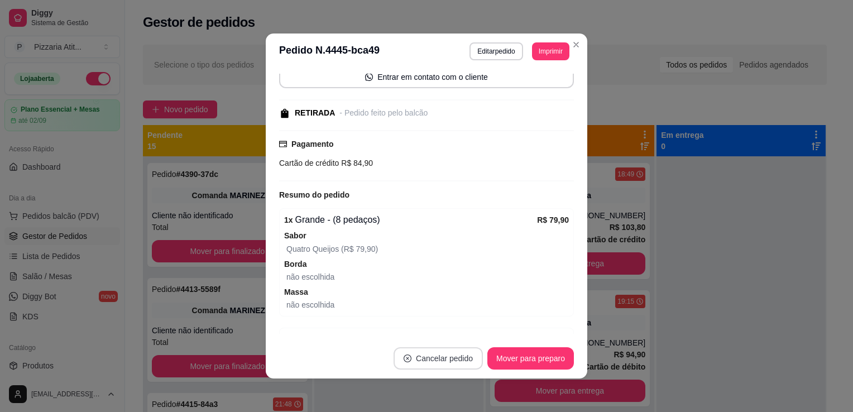
scroll to position [136, 0]
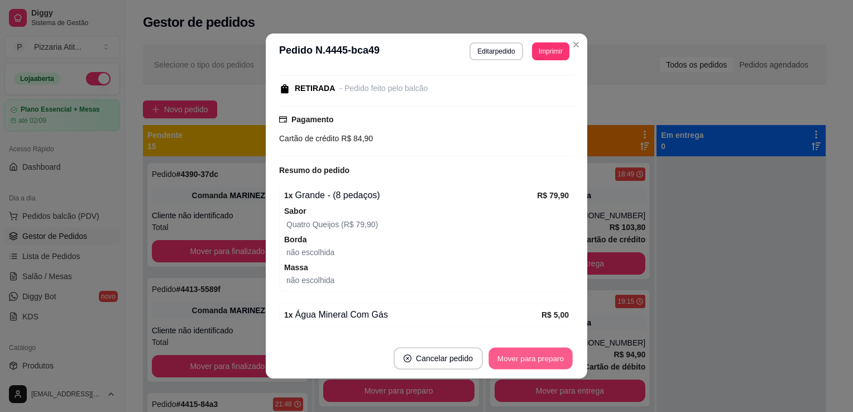
click at [505, 361] on button "Mover para preparo" at bounding box center [531, 359] width 84 height 22
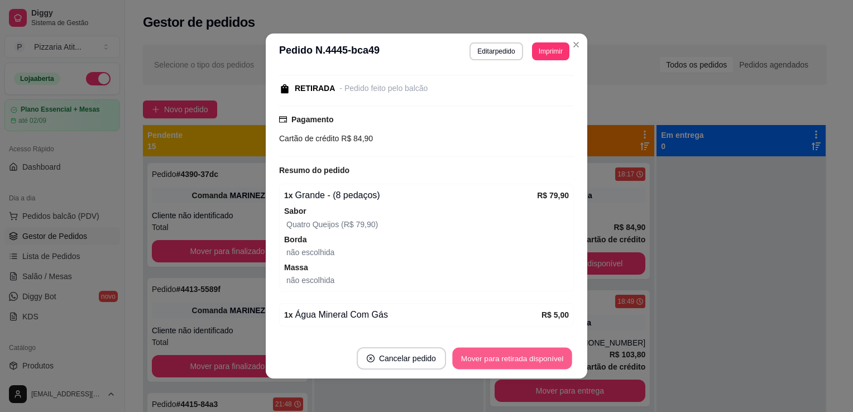
click at [505, 361] on button "Mover para retirada disponível" at bounding box center [512, 359] width 120 height 22
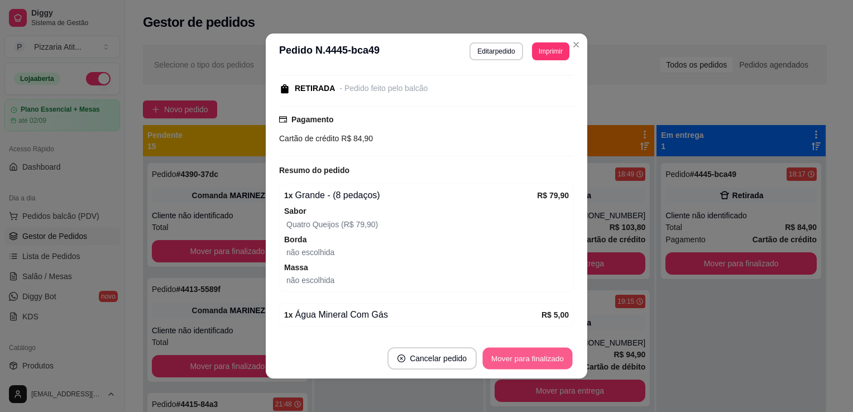
click at [505, 361] on button "Mover para finalizado" at bounding box center [528, 359] width 90 height 22
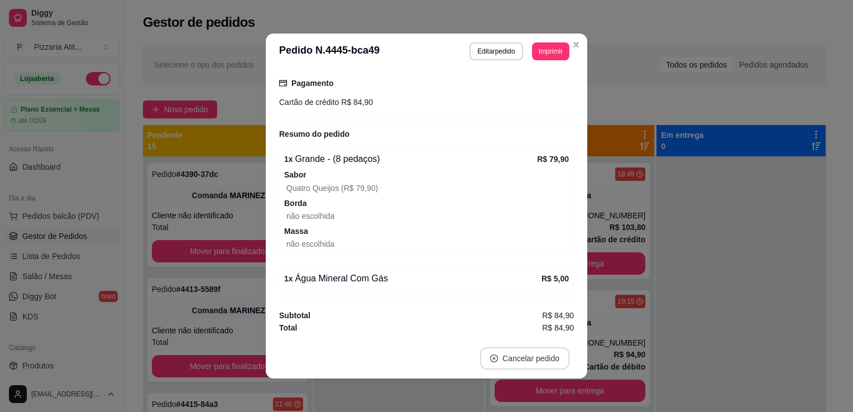
scroll to position [77, 0]
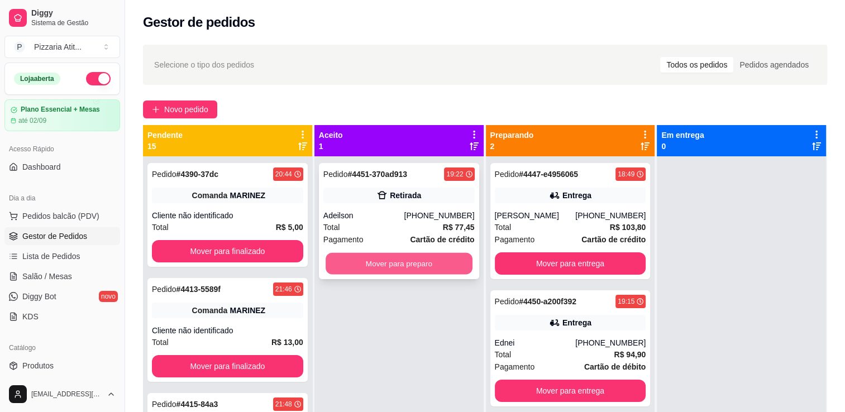
click at [409, 261] on button "Mover para preparo" at bounding box center [399, 264] width 147 height 22
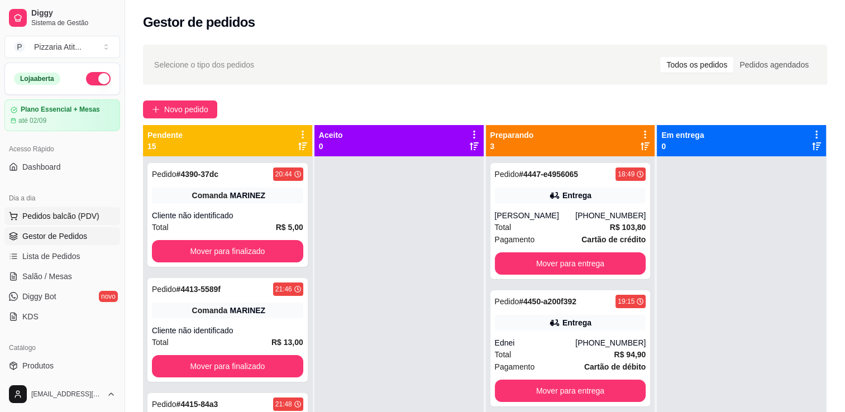
click at [64, 218] on span "Pedidos balcão (PDV)" at bounding box center [60, 216] width 77 height 11
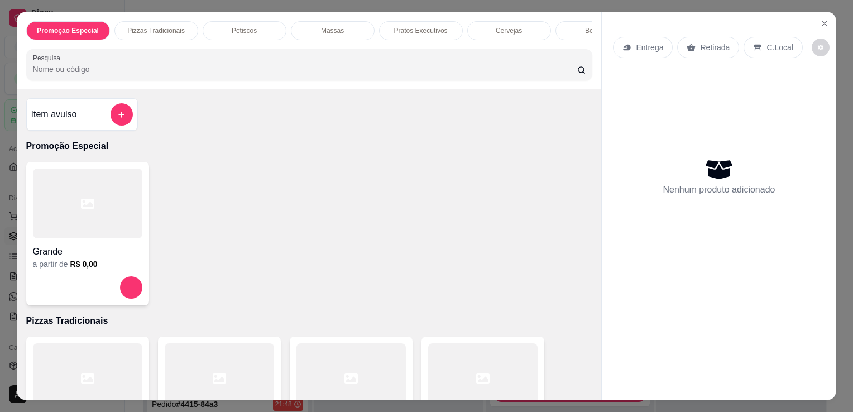
click at [338, 393] on div at bounding box center [351, 378] width 109 height 70
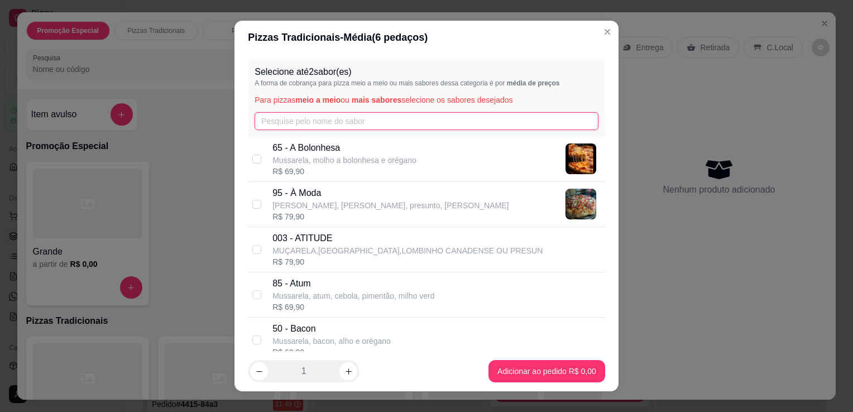
click at [350, 120] on input "text" at bounding box center [427, 121] width 344 height 18
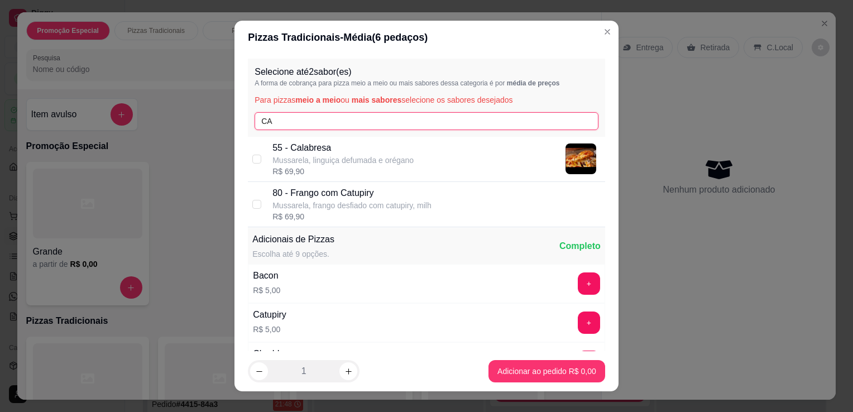
type input "CA"
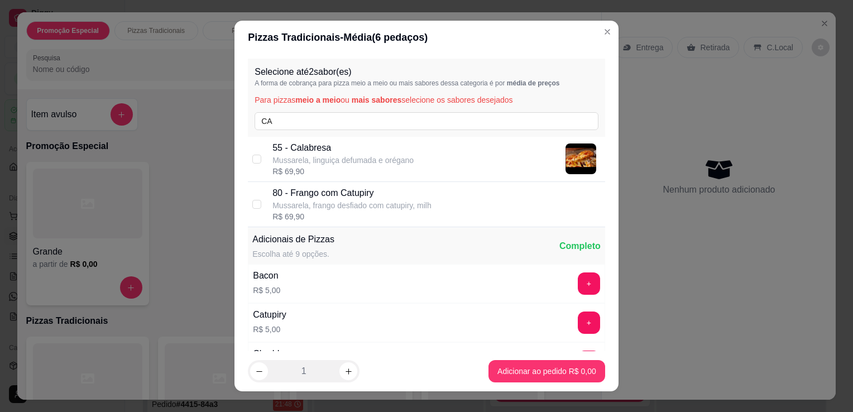
click at [351, 168] on div "R$ 69,90" at bounding box center [343, 171] width 141 height 11
checkbox input "true"
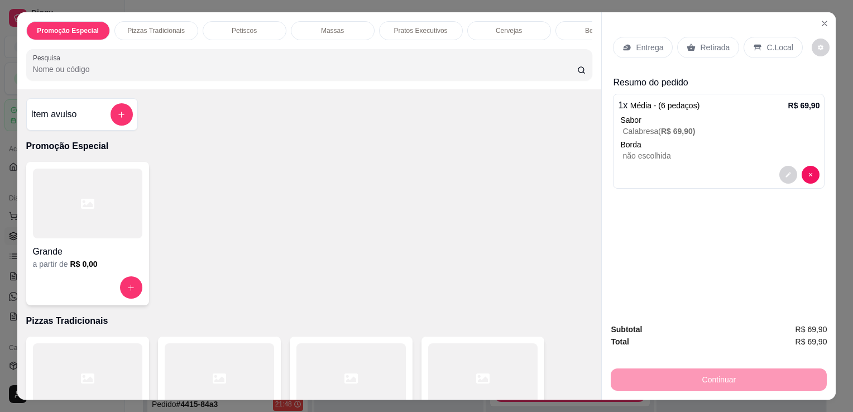
click at [636, 43] on p "Entrega" at bounding box center [649, 47] width 27 height 11
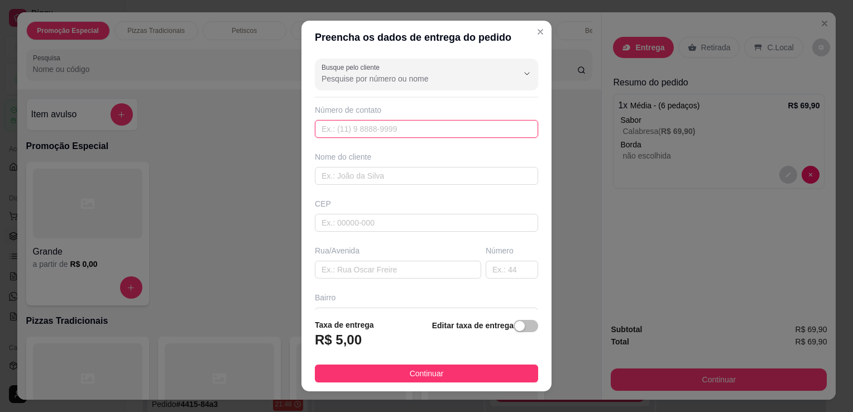
click at [424, 123] on input "text" at bounding box center [426, 129] width 223 height 18
type input "[PHONE_NUMBER]"
click at [426, 170] on input "text" at bounding box center [426, 176] width 223 height 18
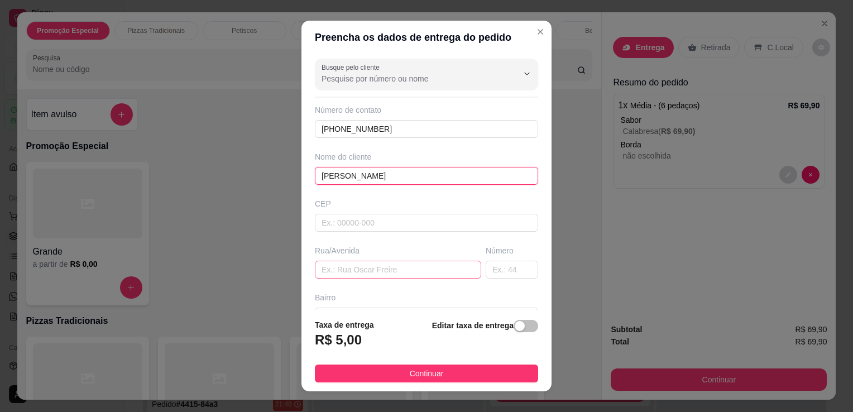
type input "[PERSON_NAME]"
click at [422, 269] on input "text" at bounding box center [398, 270] width 166 height 18
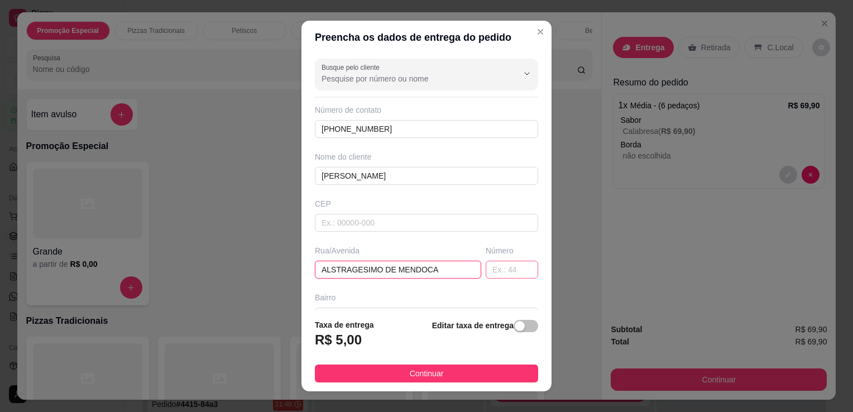
type input "ALSTRAGESIMO DE MENDOCA"
click at [486, 266] on input "text" at bounding box center [512, 270] width 52 height 18
type input "802"
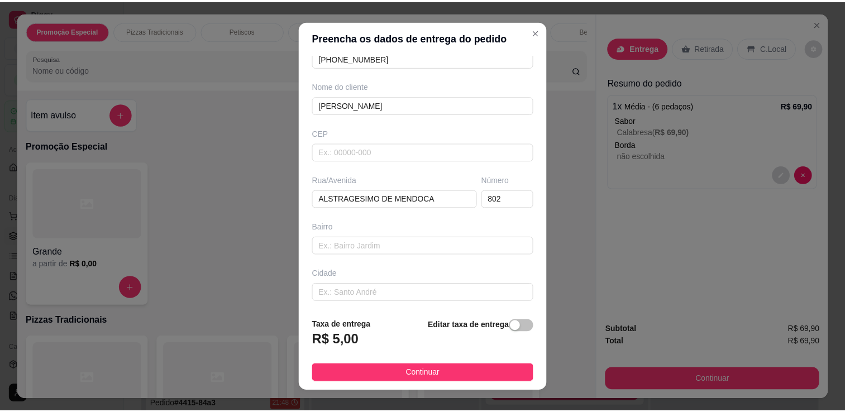
scroll to position [103, 0]
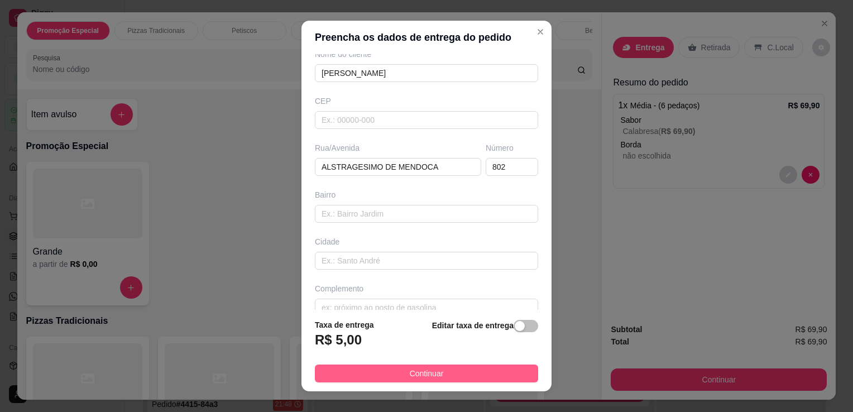
click at [434, 369] on span "Continuar" at bounding box center [427, 373] width 34 height 12
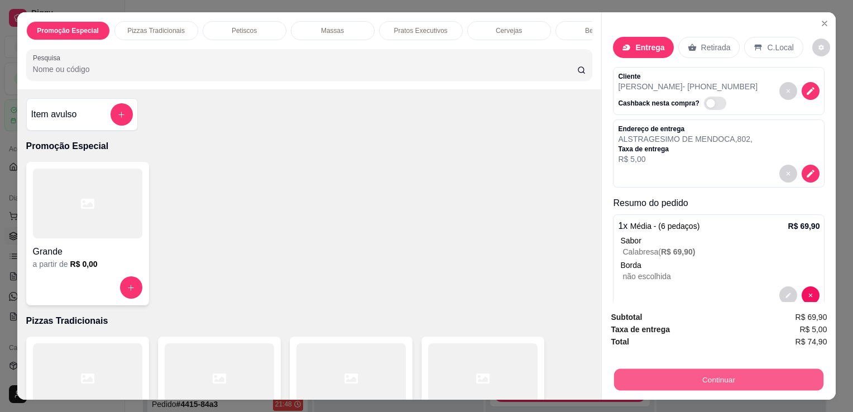
click at [696, 376] on button "Continuar" at bounding box center [718, 380] width 209 height 22
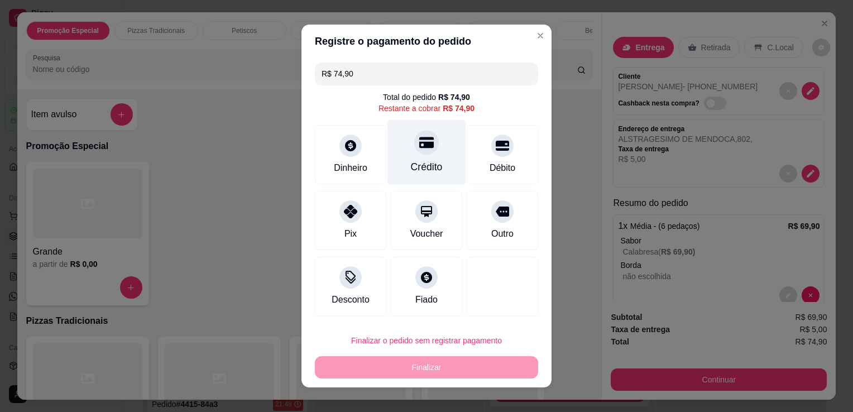
click at [437, 158] on div "Crédito" at bounding box center [427, 152] width 79 height 65
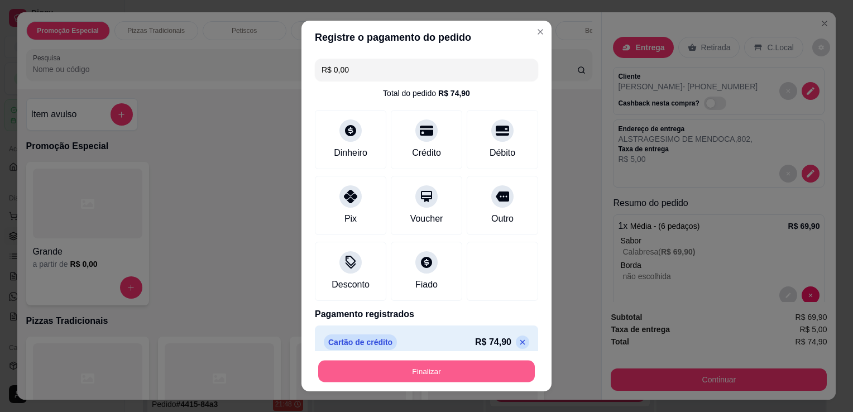
click at [451, 370] on button "Finalizar" at bounding box center [426, 372] width 217 height 22
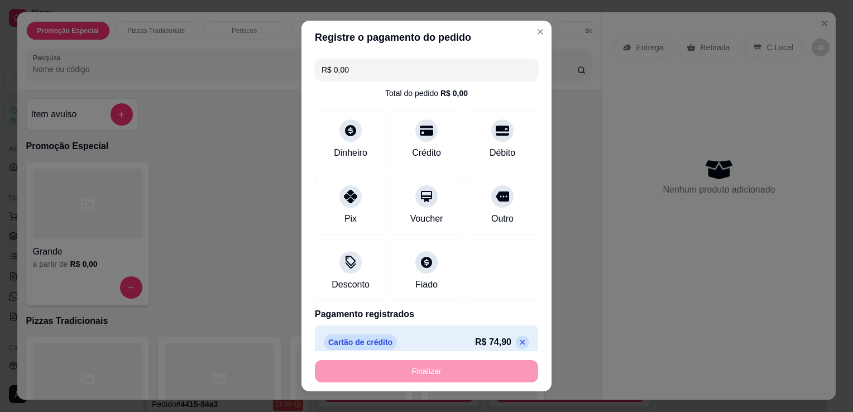
type input "-R$ 74,90"
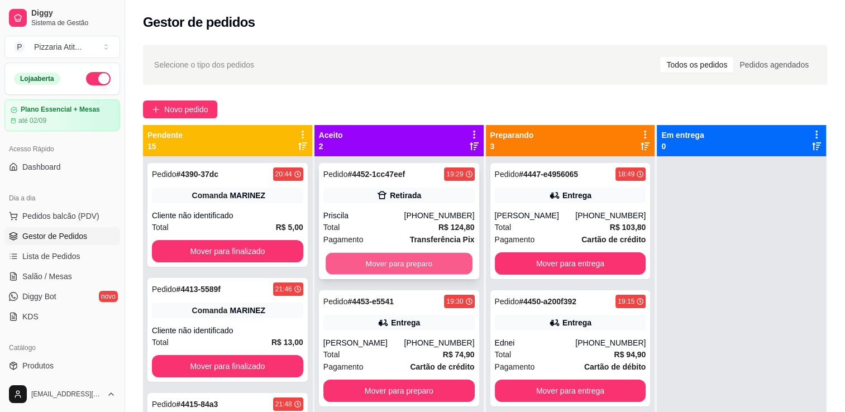
click at [426, 259] on button "Mover para preparo" at bounding box center [399, 264] width 147 height 22
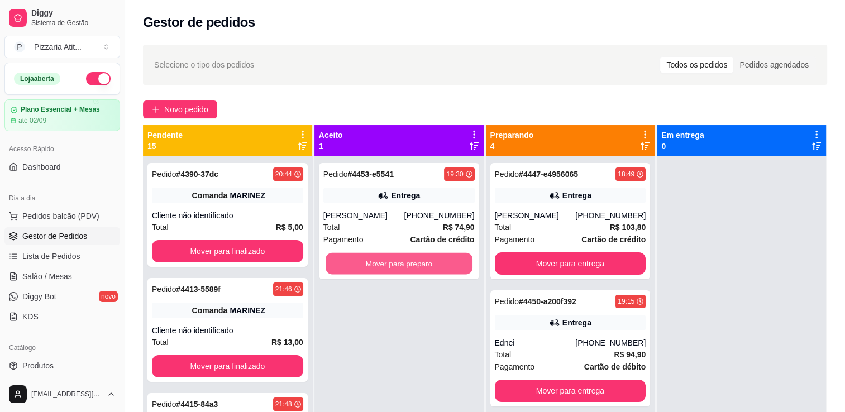
click at [426, 259] on button "Mover para preparo" at bounding box center [399, 264] width 147 height 22
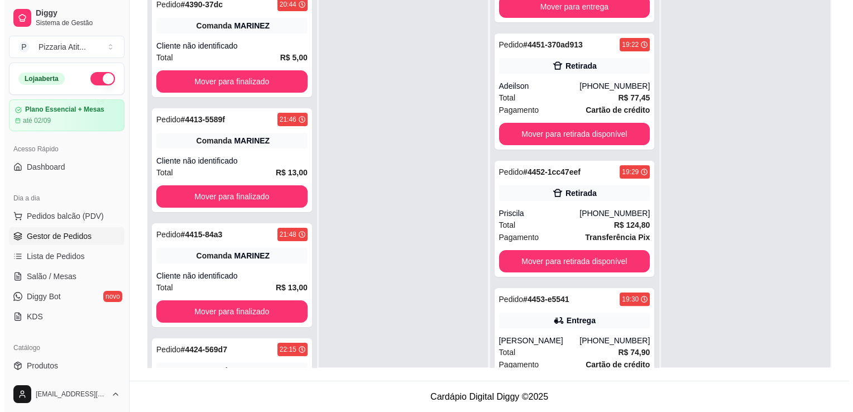
scroll to position [235, 0]
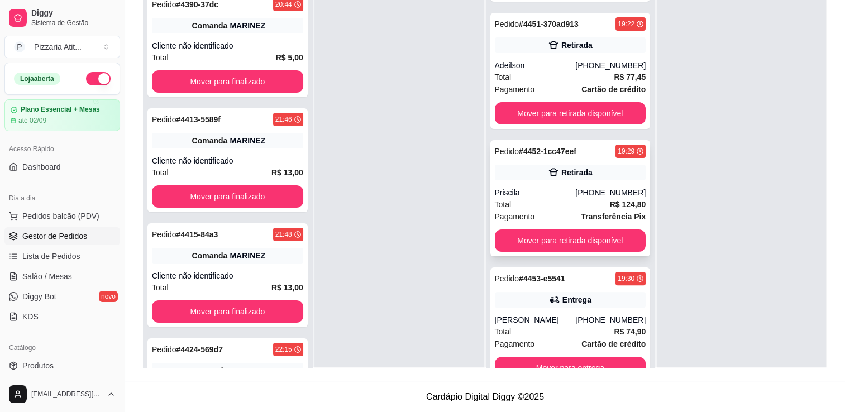
click at [560, 200] on div "Total R$ 124,80" at bounding box center [570, 204] width 151 height 12
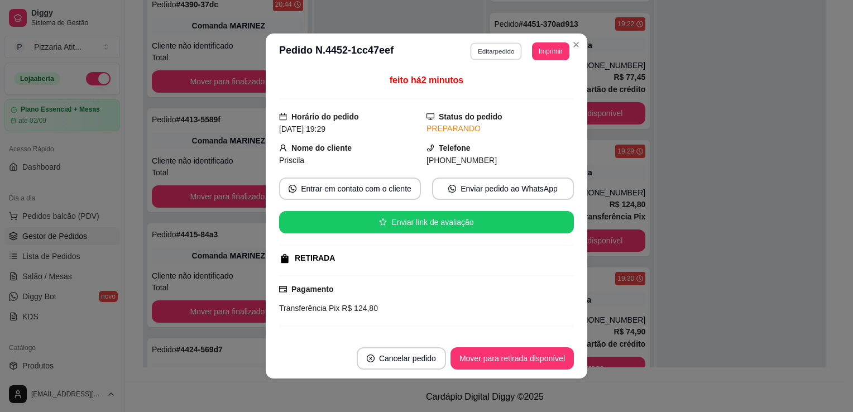
click at [478, 46] on button "Editar pedido" at bounding box center [497, 50] width 52 height 17
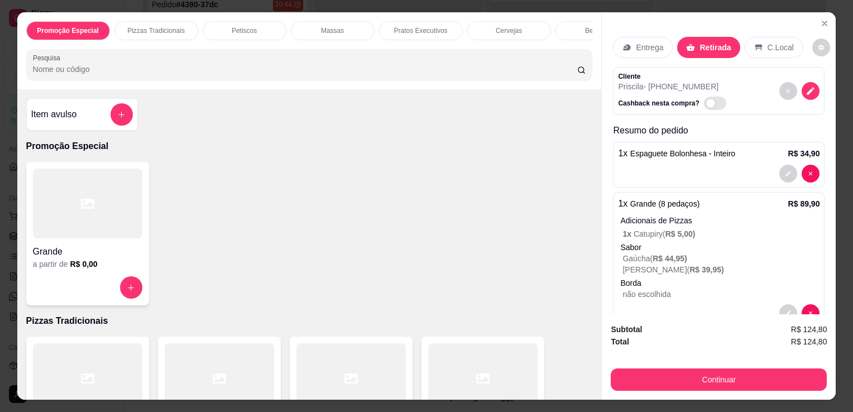
click at [448, 69] on input "Pesquisa" at bounding box center [305, 69] width 545 height 11
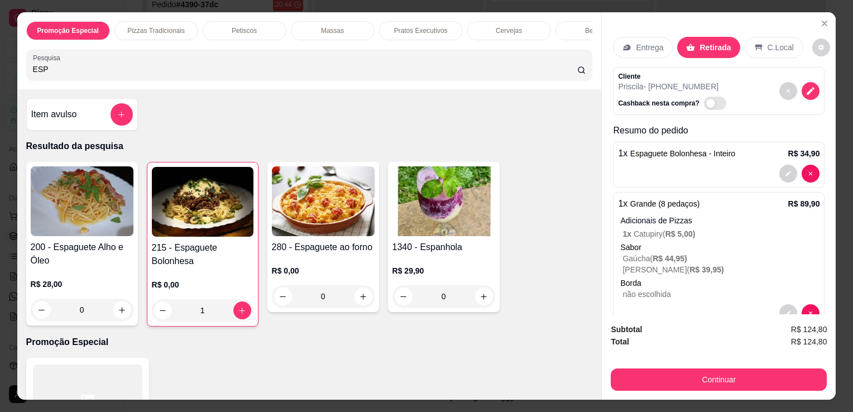
type input "ESP"
click at [206, 190] on img at bounding box center [203, 202] width 102 height 70
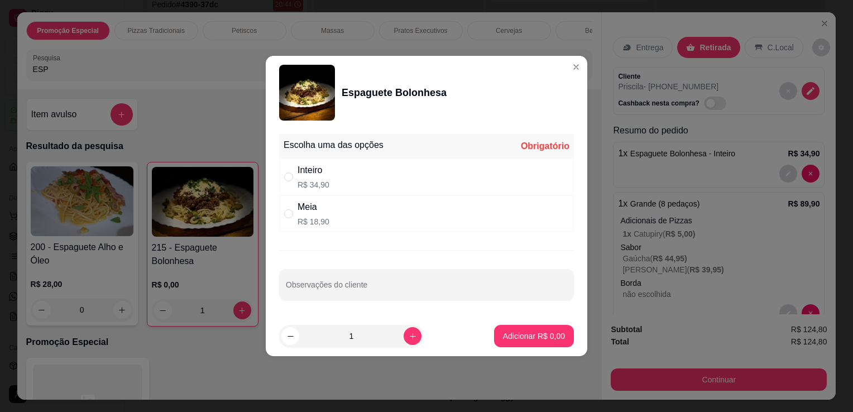
click at [369, 176] on div "Inteiro R$ 34,90" at bounding box center [426, 177] width 295 height 37
radio input "true"
click at [381, 289] on input "Observações do cliente" at bounding box center [426, 289] width 281 height 11
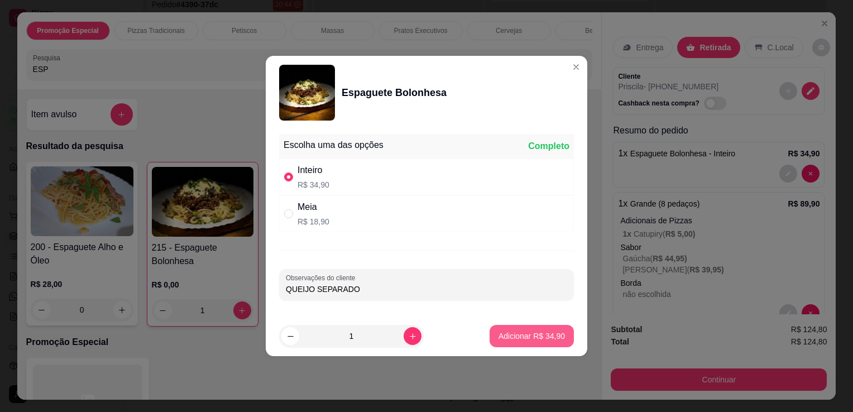
type input "QUEIJO SEPARADO"
click at [499, 331] on p "Adicionar R$ 34,90" at bounding box center [532, 336] width 66 height 11
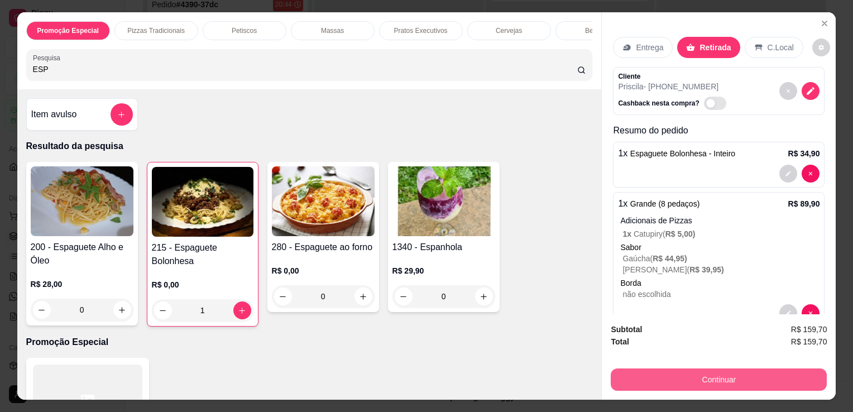
click at [680, 375] on button "Continuar" at bounding box center [719, 380] width 216 height 22
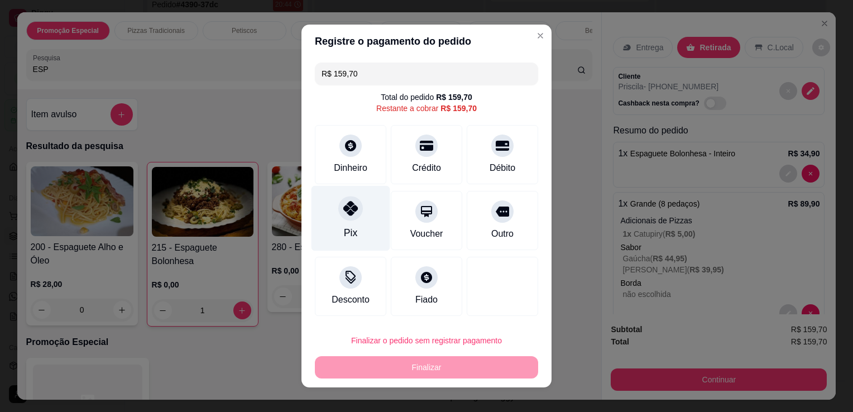
click at [335, 227] on div "Pix" at bounding box center [351, 218] width 79 height 65
type input "R$ 0,00"
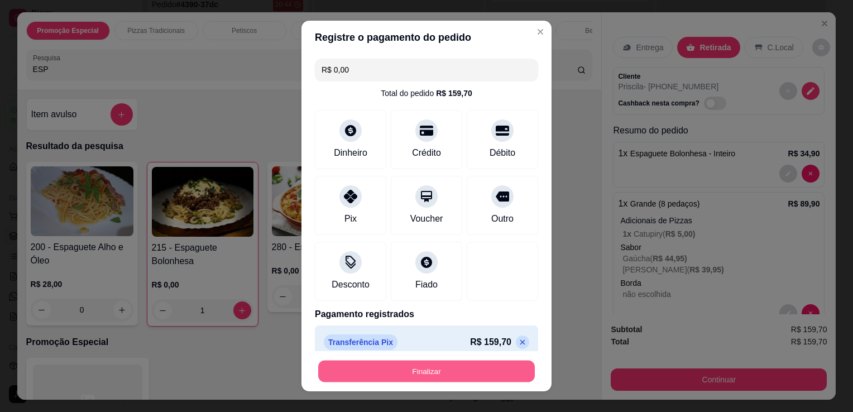
click at [440, 378] on button "Finalizar" at bounding box center [426, 372] width 217 height 22
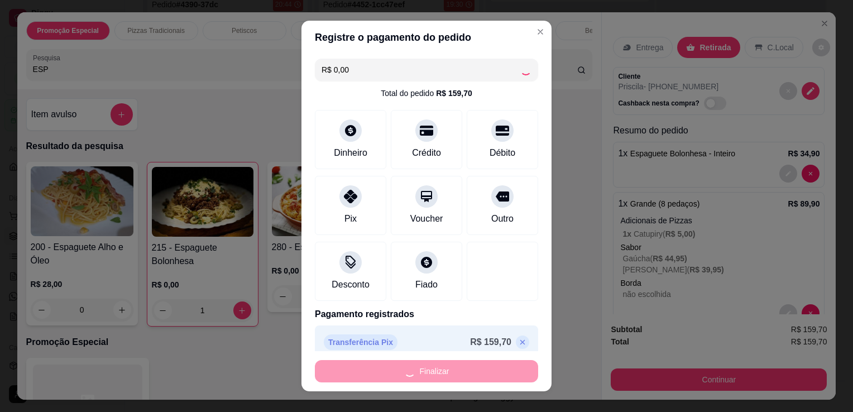
type input "0"
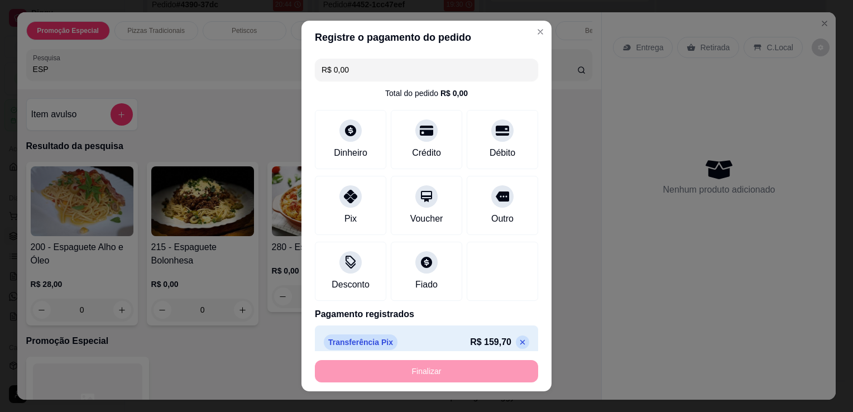
type input "-R$ 159,70"
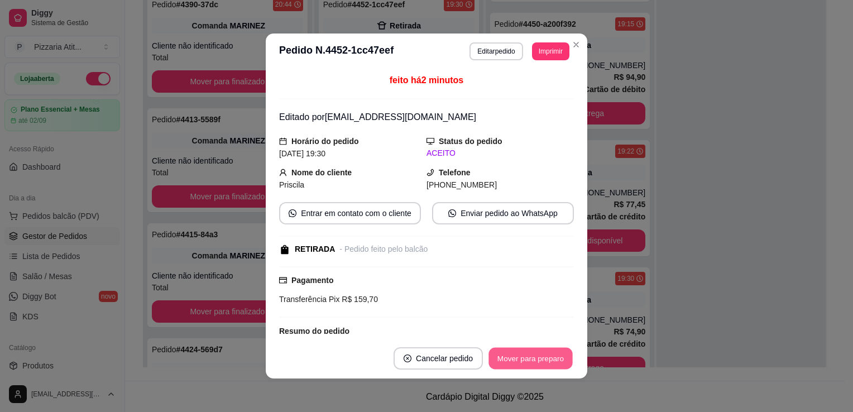
click at [540, 355] on button "Mover para preparo" at bounding box center [531, 359] width 84 height 22
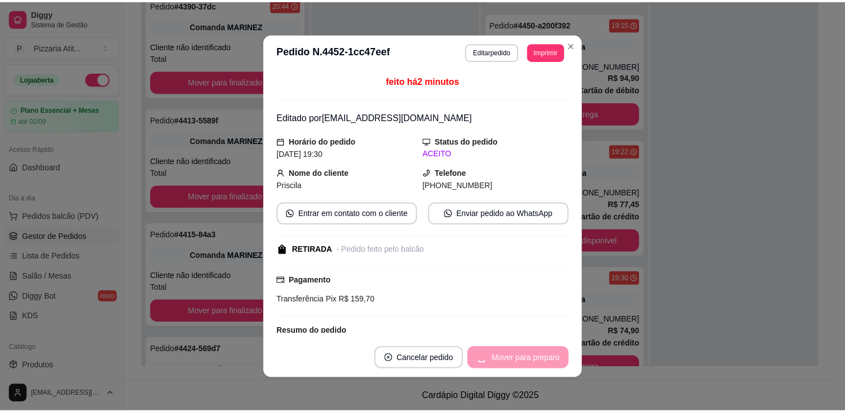
scroll to position [235, 0]
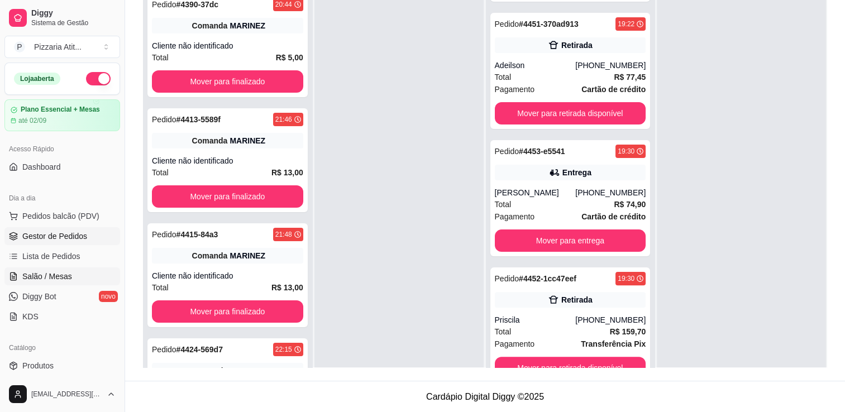
click at [71, 274] on link "Salão / Mesas" at bounding box center [62, 277] width 116 height 18
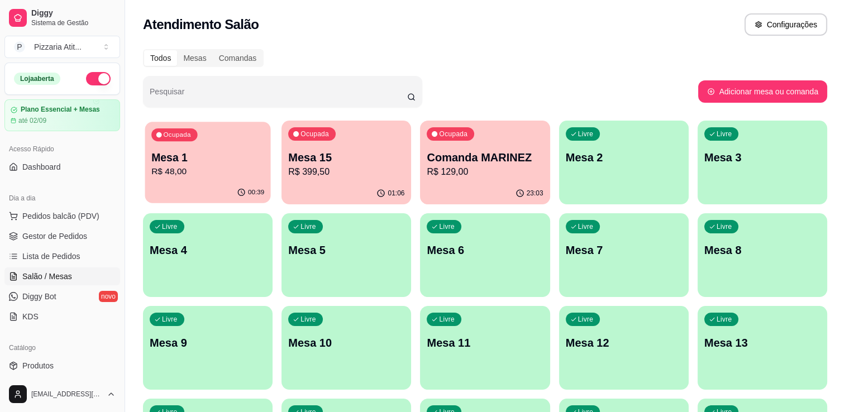
click at [222, 174] on p "R$ 48,00" at bounding box center [207, 171] width 113 height 13
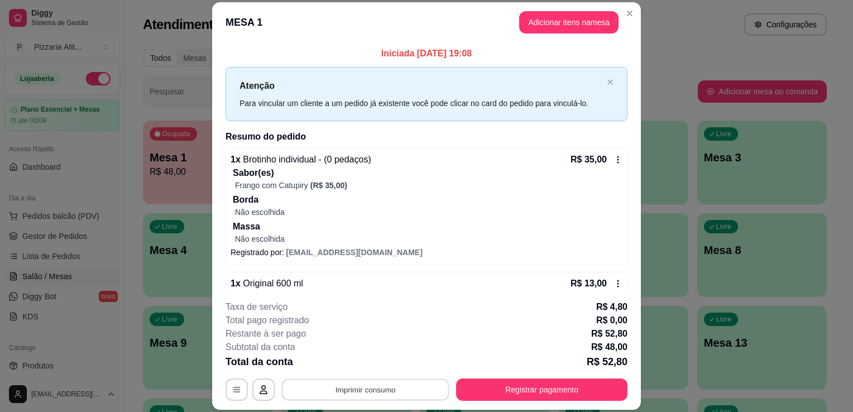
click at [364, 381] on button "Imprimir consumo" at bounding box center [366, 390] width 168 height 22
click at [367, 363] on button "IMPRESSORA" at bounding box center [365, 364] width 78 height 17
click at [543, 395] on button "Registrar pagamento" at bounding box center [542, 390] width 166 height 22
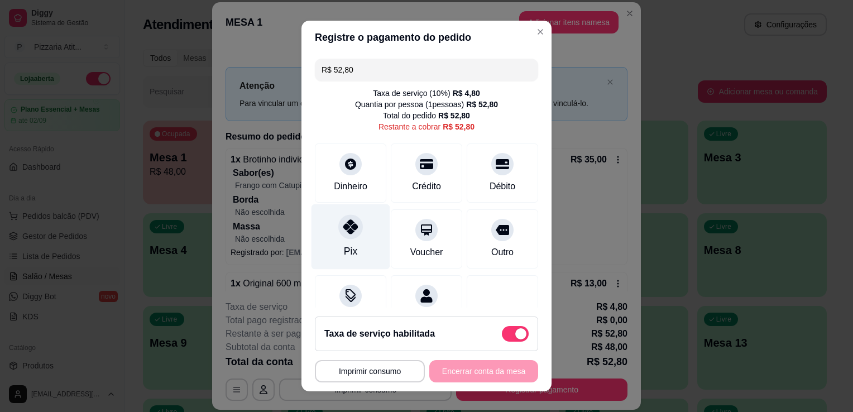
click at [344, 251] on div "Pix" at bounding box center [350, 251] width 13 height 15
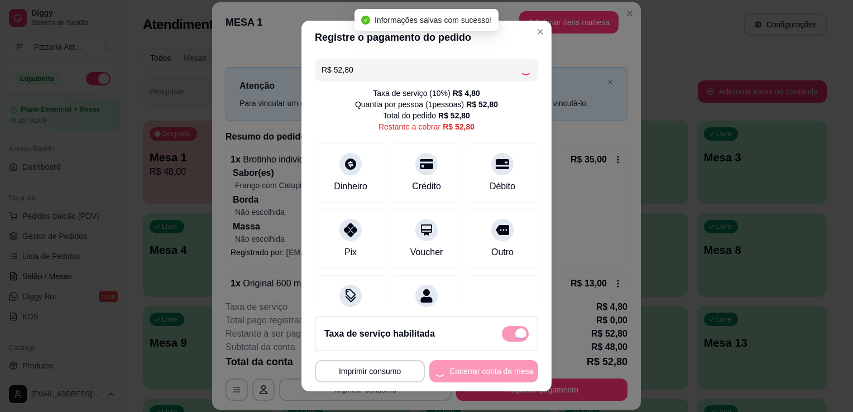
type input "R$ 0,00"
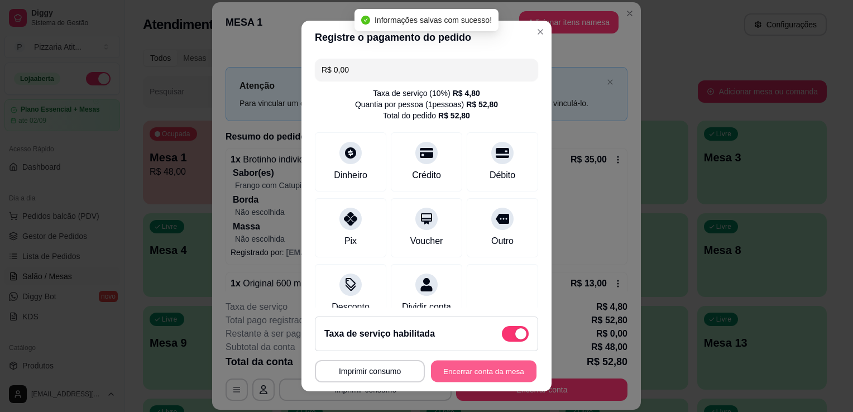
click at [493, 377] on button "Encerrar conta da mesa" at bounding box center [484, 372] width 106 height 22
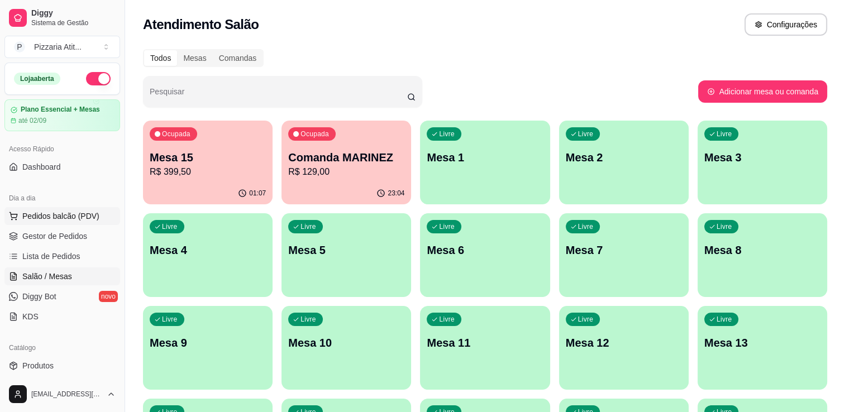
click at [73, 214] on span "Pedidos balcão (PDV)" at bounding box center [60, 216] width 77 height 11
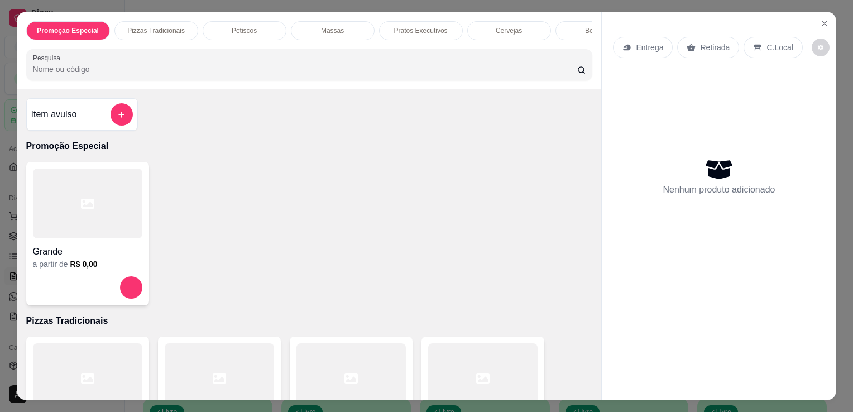
click at [467, 377] on div at bounding box center [482, 378] width 109 height 70
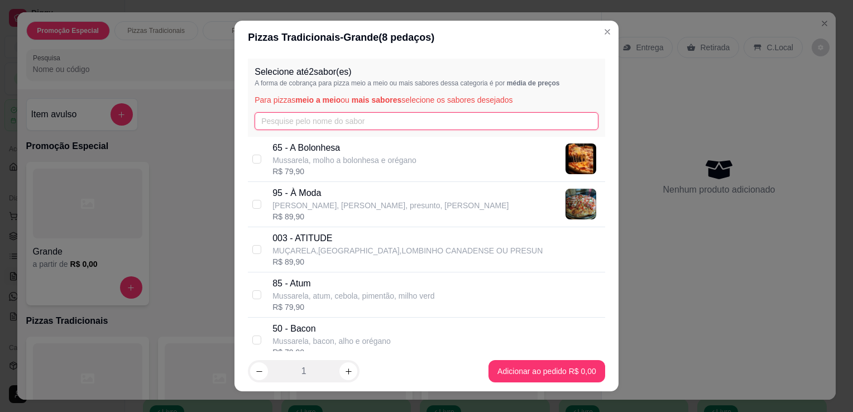
click at [335, 118] on input "text" at bounding box center [427, 121] width 344 height 18
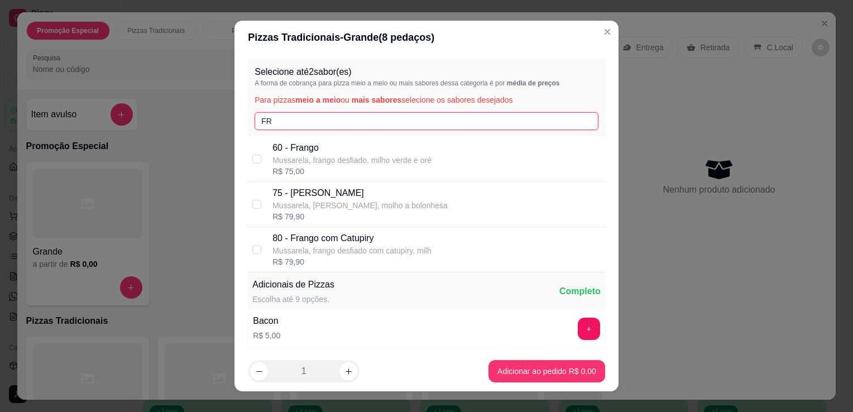
type input "FR"
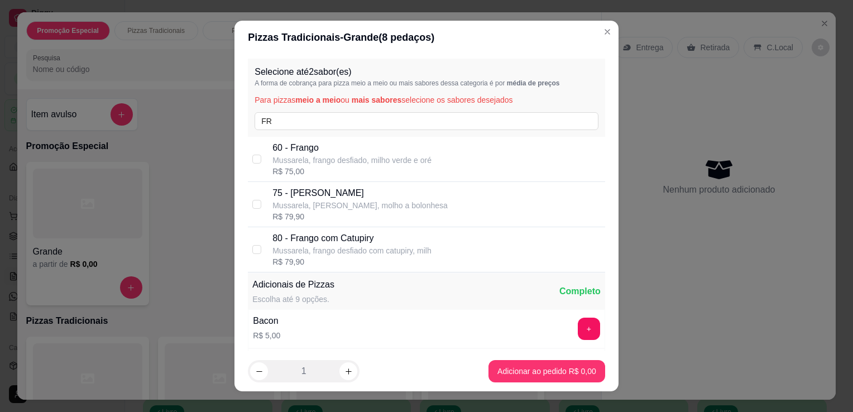
click at [344, 254] on p "Mussarela, frango desfiado com catupiry, milh" at bounding box center [352, 250] width 159 height 11
checkbox input "true"
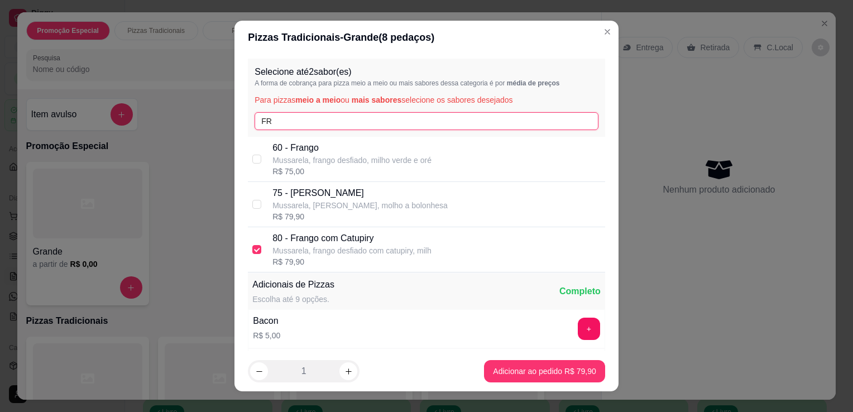
click at [342, 122] on input "FR" at bounding box center [427, 121] width 344 height 18
type input "F"
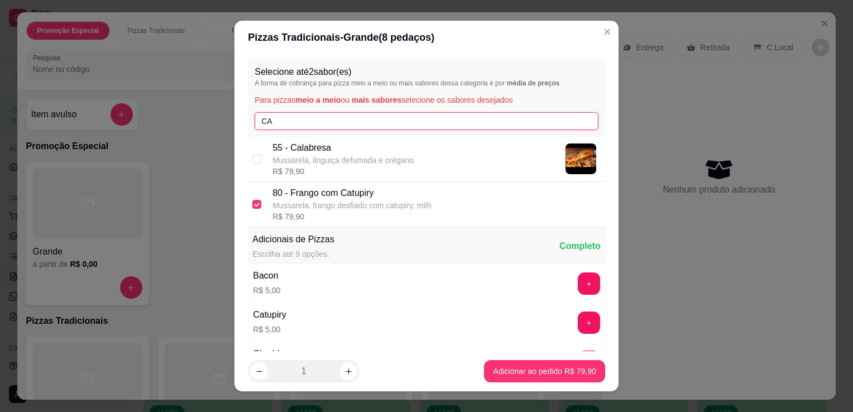
type input "CA"
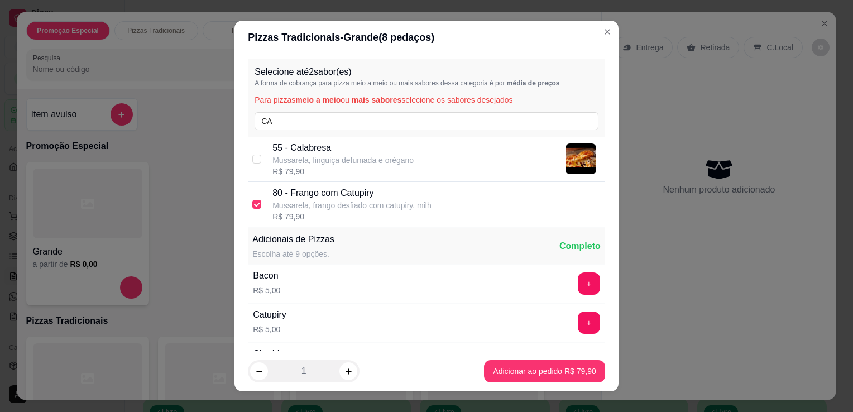
click at [335, 155] on p "Mussarela, linguiça defumada e orégano" at bounding box center [343, 160] width 141 height 11
checkbox input "true"
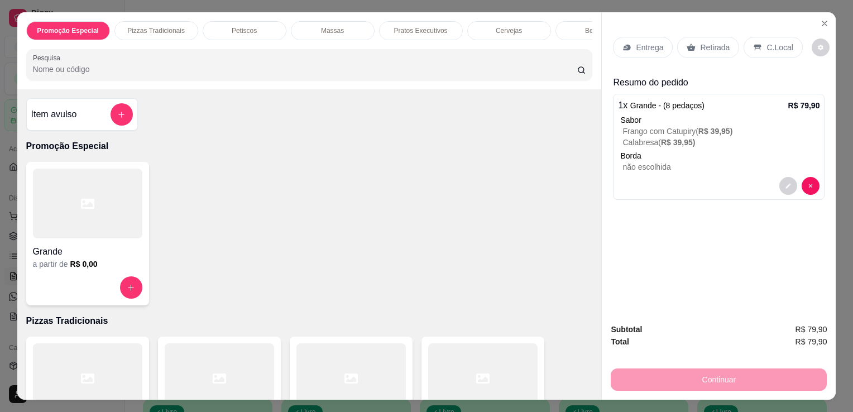
click at [333, 365] on div at bounding box center [351, 378] width 109 height 70
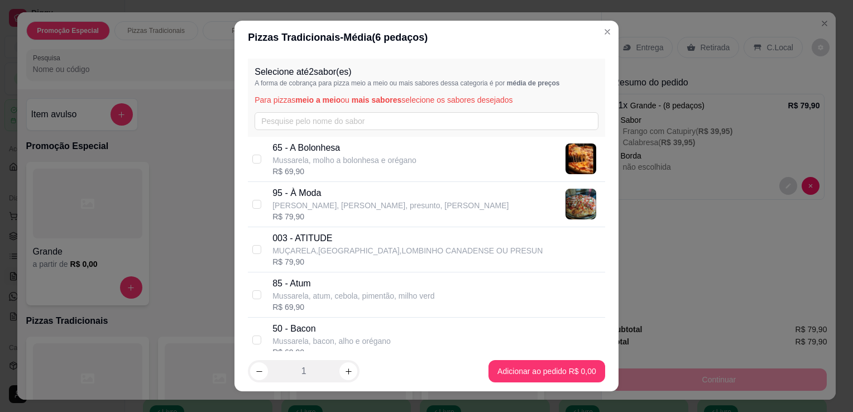
click at [318, 210] on p "[PERSON_NAME], [PERSON_NAME], presunto, [PERSON_NAME]" at bounding box center [391, 205] width 236 height 11
checkbox input "true"
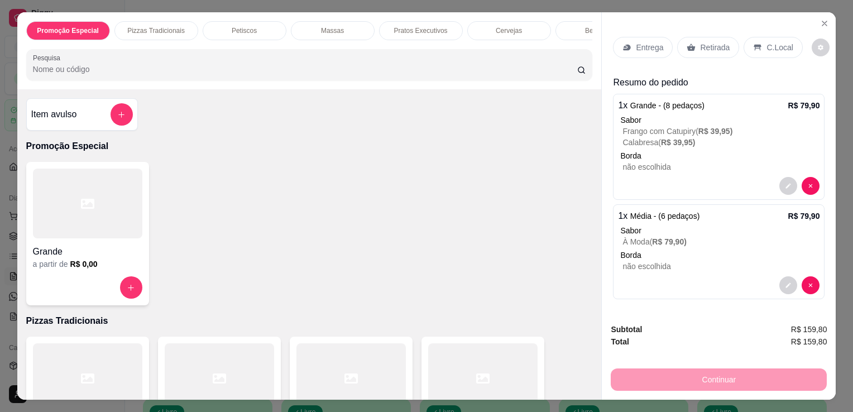
click at [637, 44] on p "Entrega" at bounding box center [649, 47] width 27 height 11
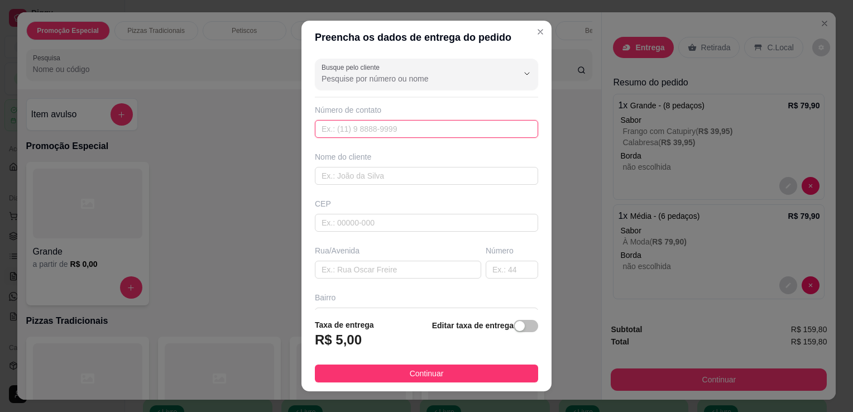
click at [429, 128] on input "text" at bounding box center [426, 129] width 223 height 18
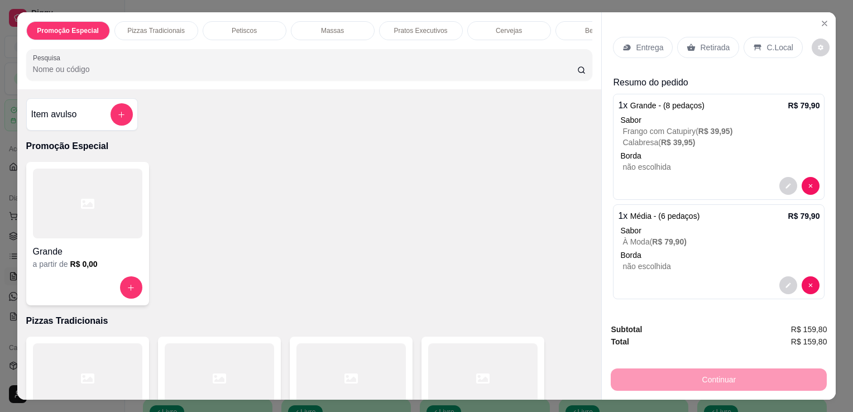
click at [690, 44] on div "Retirada" at bounding box center [708, 47] width 62 height 21
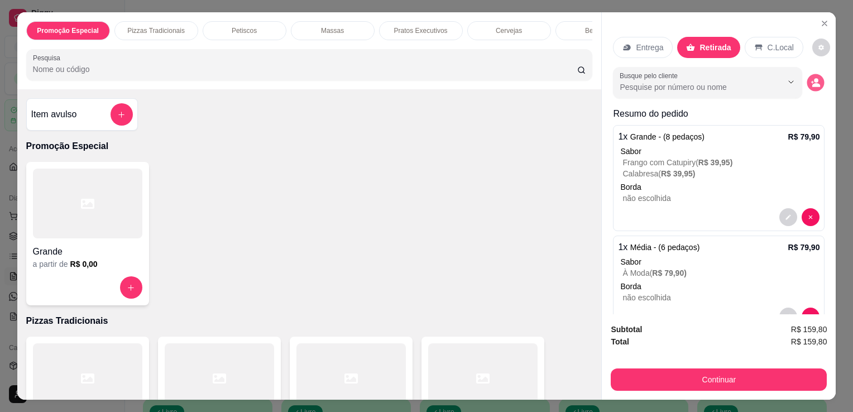
click at [809, 77] on button "decrease-product-quantity" at bounding box center [816, 82] width 17 height 17
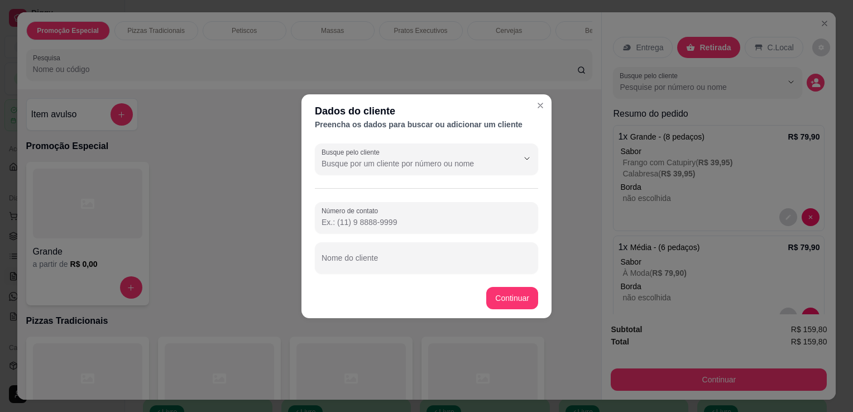
click at [427, 219] on input "Número de contato" at bounding box center [427, 222] width 210 height 11
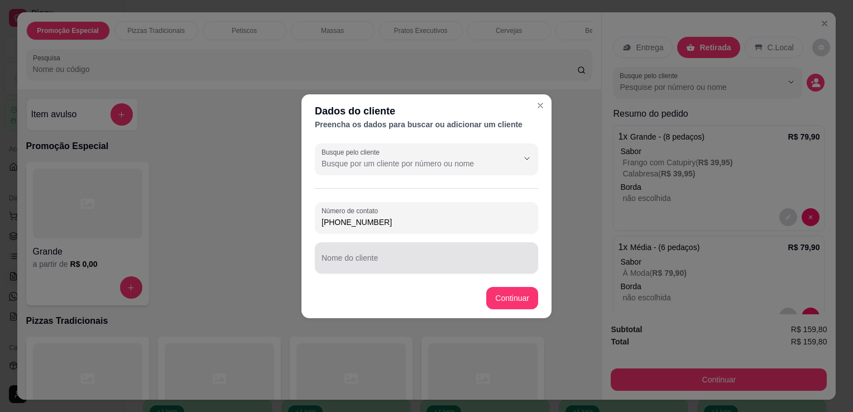
type input "[PHONE_NUMBER]"
click at [424, 252] on div at bounding box center [427, 258] width 210 height 22
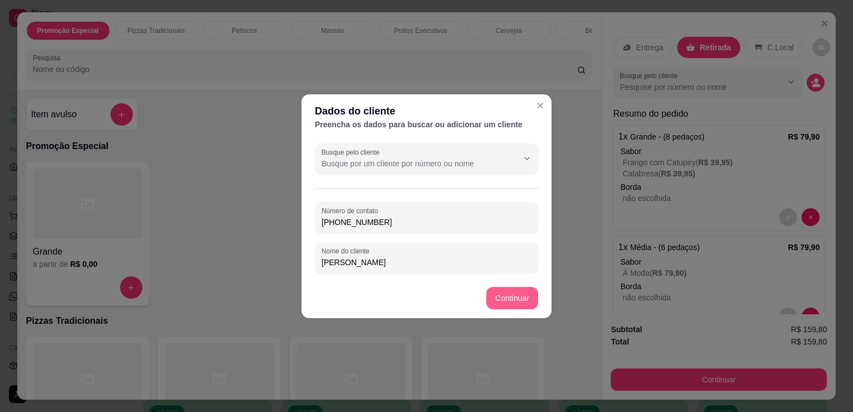
type input "[PERSON_NAME]"
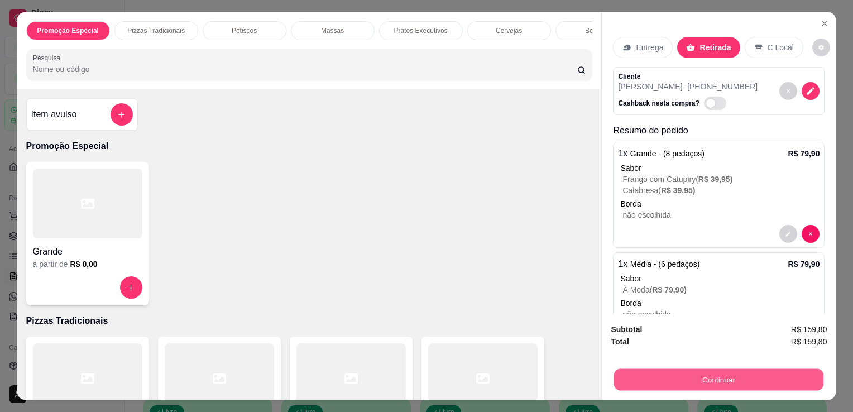
click at [752, 371] on button "Continuar" at bounding box center [718, 380] width 209 height 22
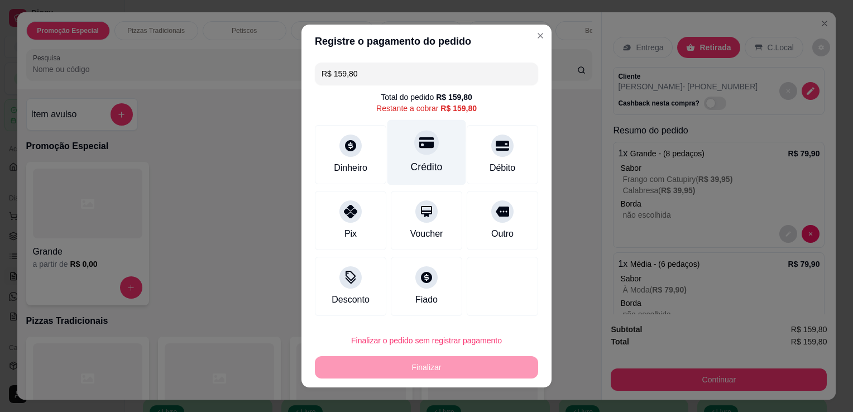
click at [422, 144] on icon at bounding box center [426, 142] width 15 height 11
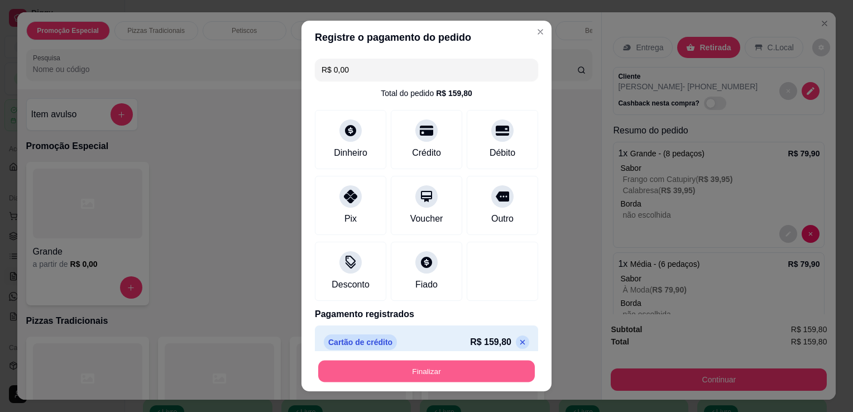
click at [445, 369] on button "Finalizar" at bounding box center [426, 372] width 217 height 22
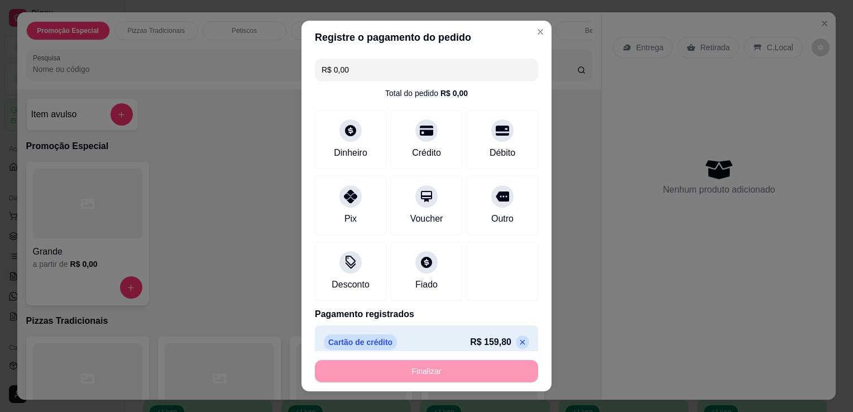
type input "-R$ 159,80"
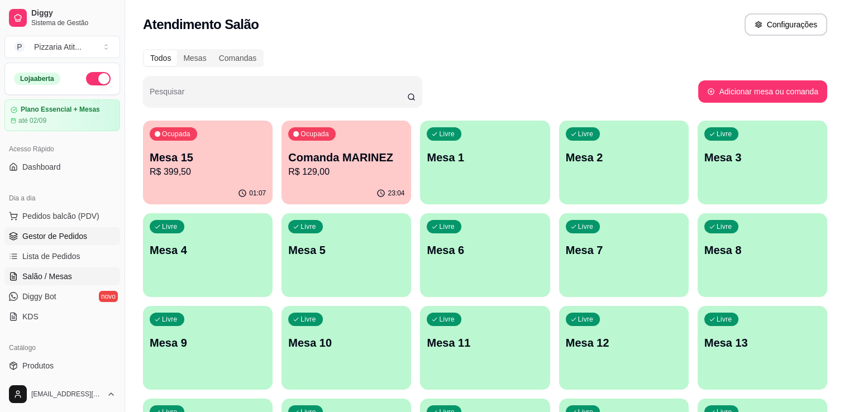
click at [89, 229] on link "Gestor de Pedidos" at bounding box center [62, 236] width 116 height 18
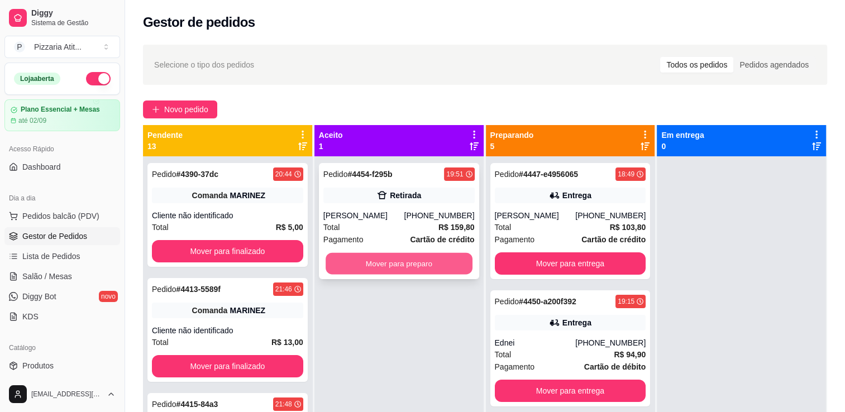
click at [428, 262] on button "Mover para preparo" at bounding box center [399, 264] width 147 height 22
click at [366, 265] on button "Mover para preparo" at bounding box center [399, 264] width 147 height 22
click at [386, 263] on button "Mover para preparo" at bounding box center [399, 264] width 147 height 22
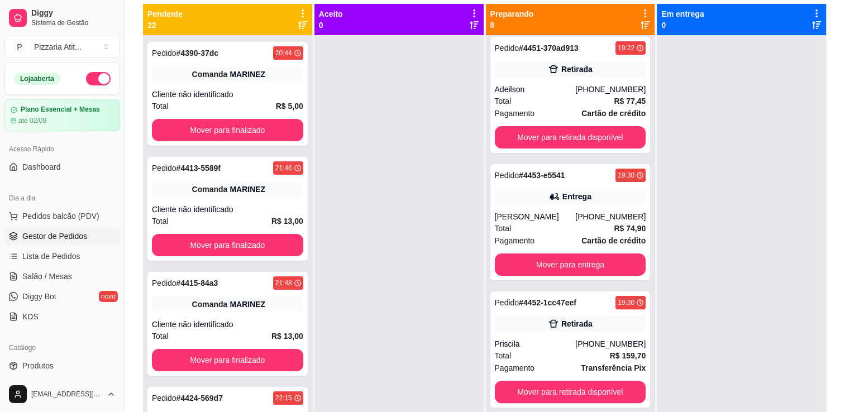
scroll to position [170, 0]
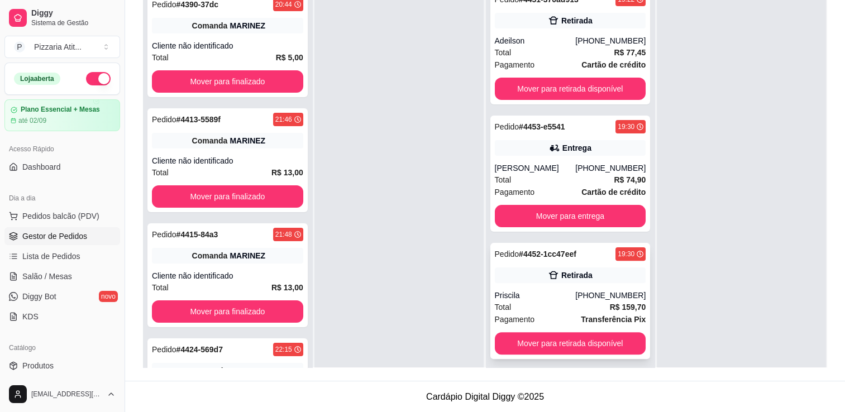
click at [570, 290] on div "Priscila" at bounding box center [535, 295] width 81 height 11
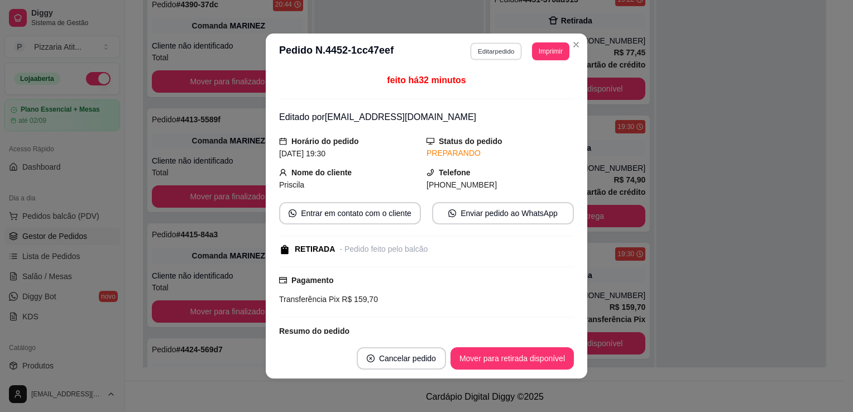
click at [485, 54] on button "Editar pedido" at bounding box center [497, 50] width 52 height 17
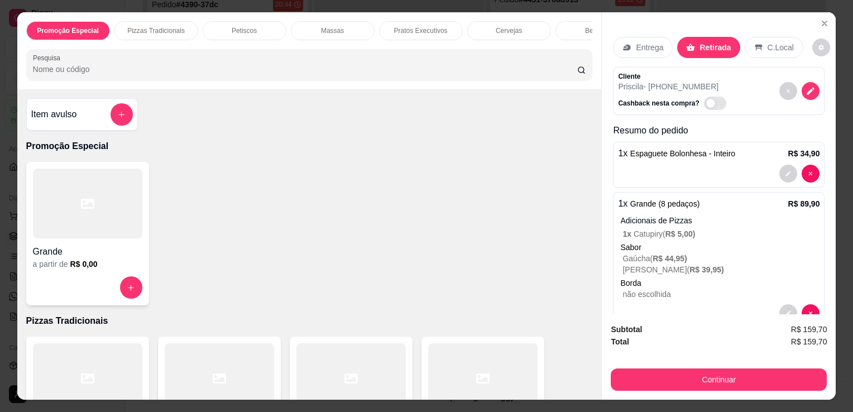
click at [639, 47] on p "Entrega" at bounding box center [649, 47] width 27 height 11
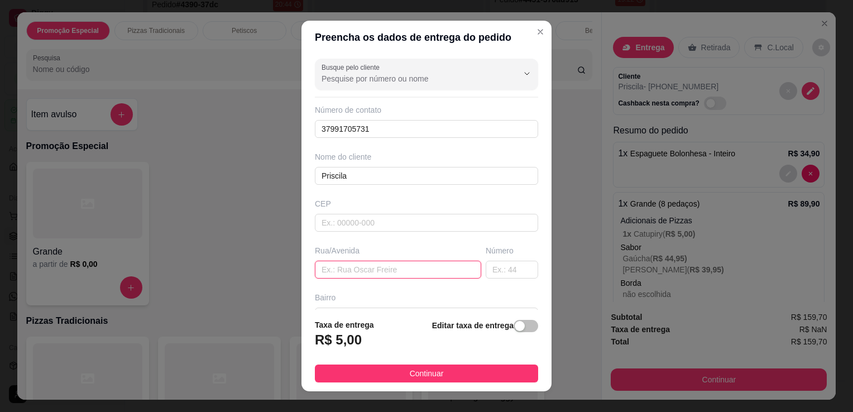
click at [400, 268] on input "text" at bounding box center [398, 270] width 166 height 18
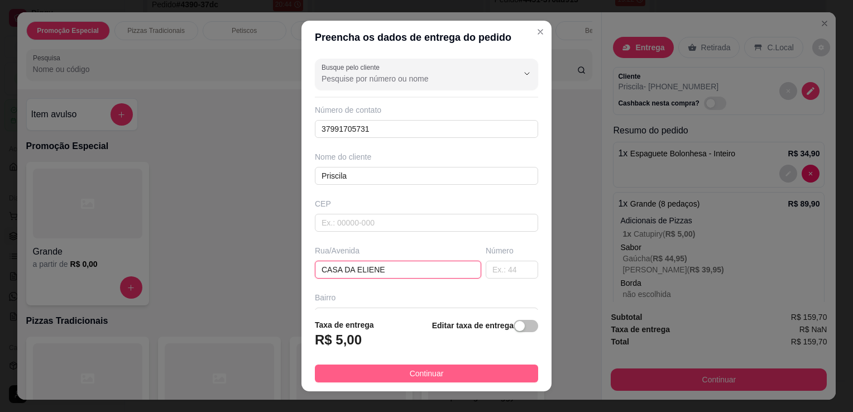
type input "CASA DA ELIENE"
click at [445, 377] on button "Continuar" at bounding box center [426, 374] width 223 height 18
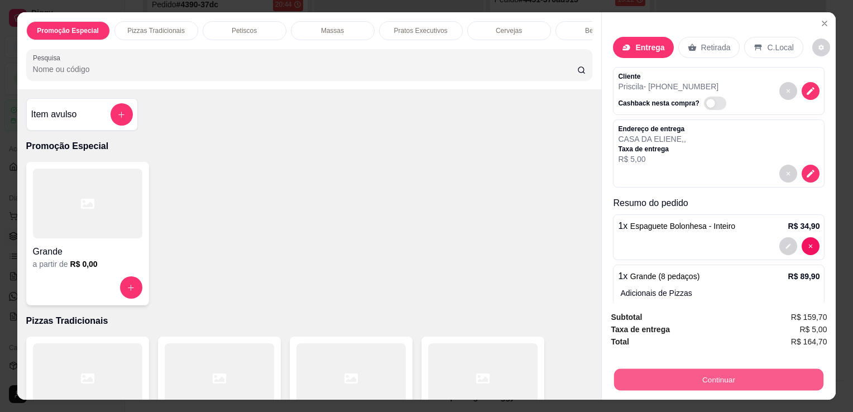
click at [669, 369] on button "Continuar" at bounding box center [718, 380] width 209 height 22
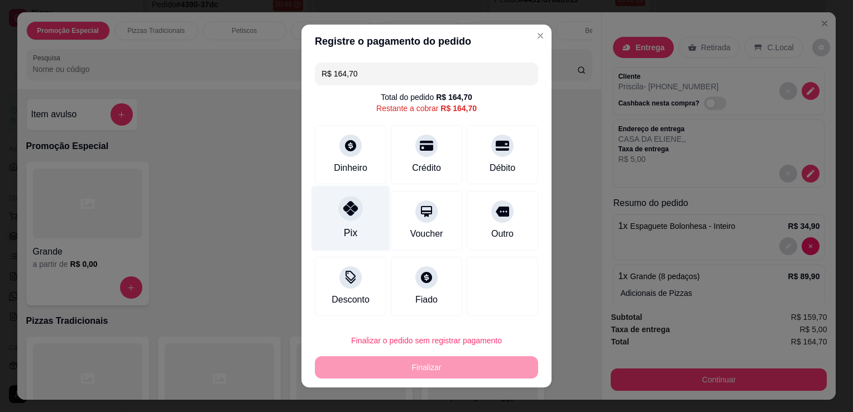
click at [341, 216] on div at bounding box center [350, 208] width 25 height 25
type input "R$ 0,00"
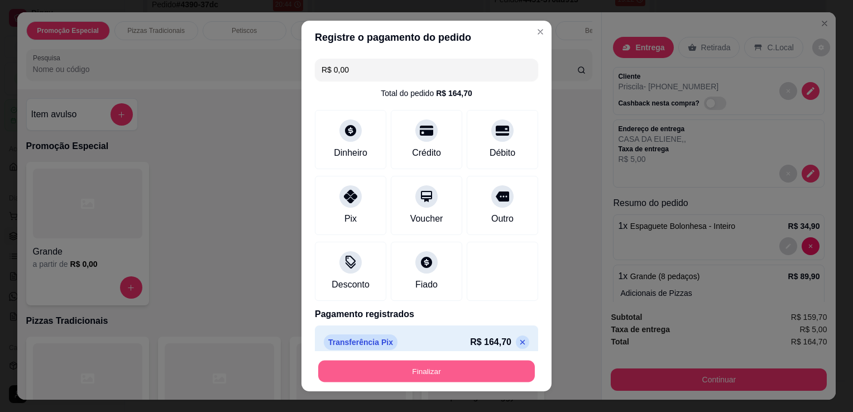
click at [438, 374] on button "Finalizar" at bounding box center [426, 372] width 217 height 22
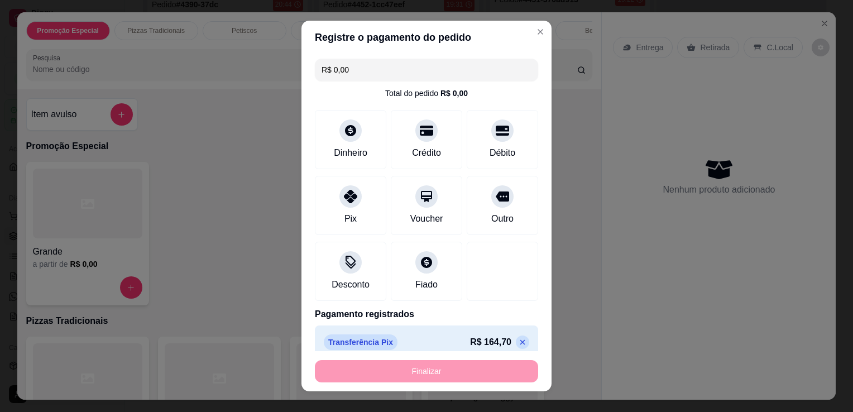
type input "0"
type input "-R$ 164,70"
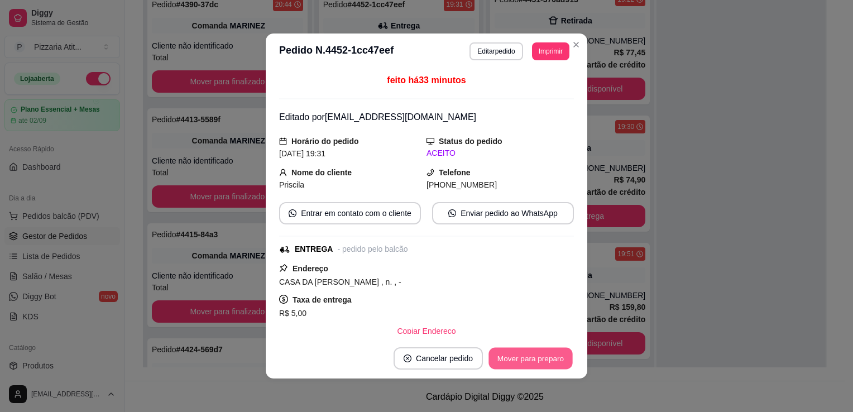
click at [528, 362] on button "Mover para preparo" at bounding box center [531, 359] width 84 height 22
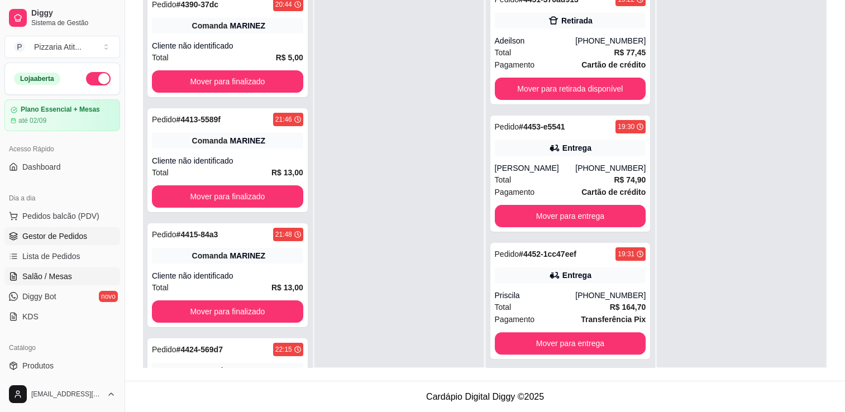
click at [54, 275] on span "Salão / Mesas" at bounding box center [47, 276] width 50 height 11
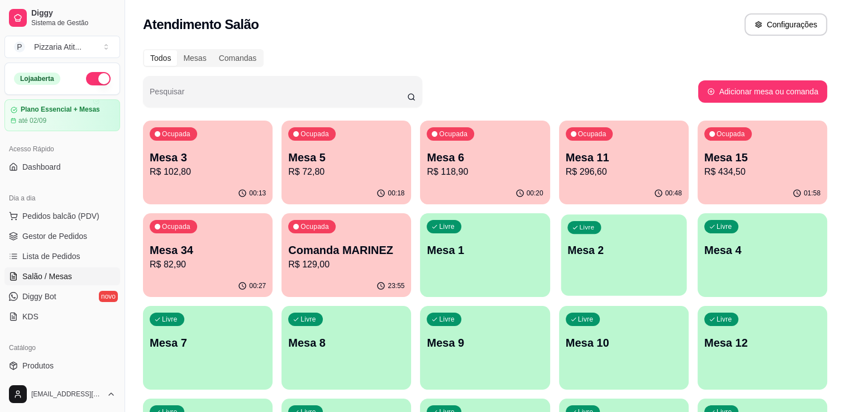
click at [609, 262] on div "Livre Mesa 2" at bounding box center [624, 248] width 126 height 68
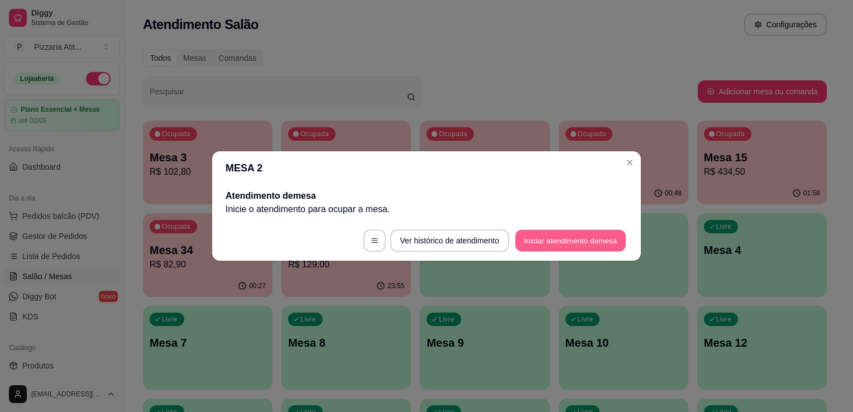
click at [583, 236] on button "Iniciar atendimento de mesa" at bounding box center [570, 241] width 111 height 22
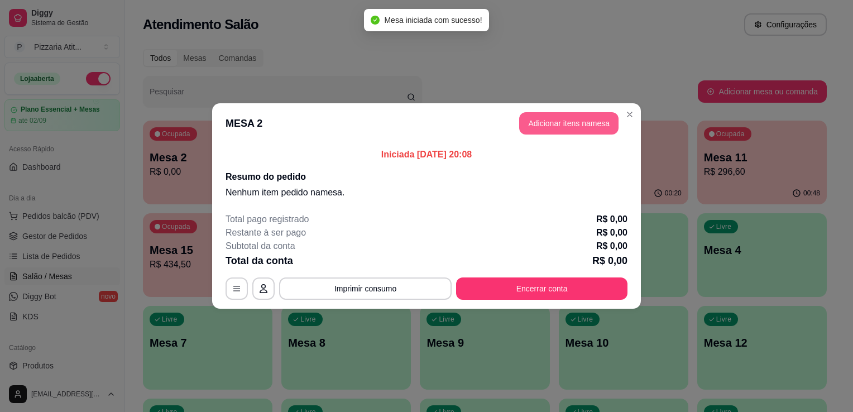
click at [557, 132] on button "Adicionar itens na mesa" at bounding box center [568, 123] width 99 height 22
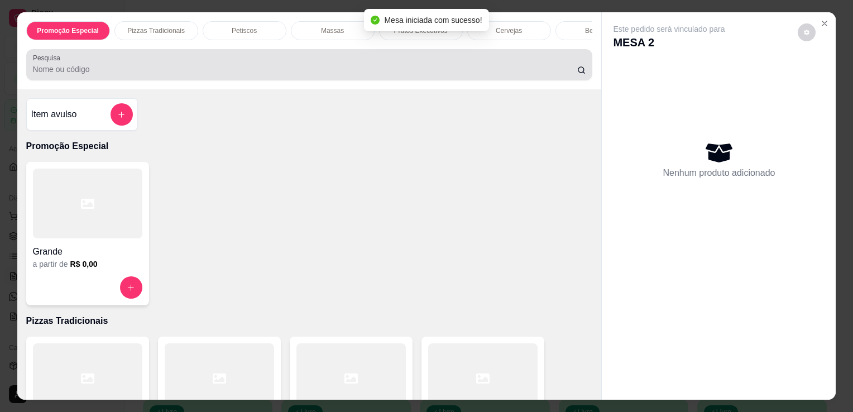
click at [476, 63] on div at bounding box center [309, 65] width 553 height 22
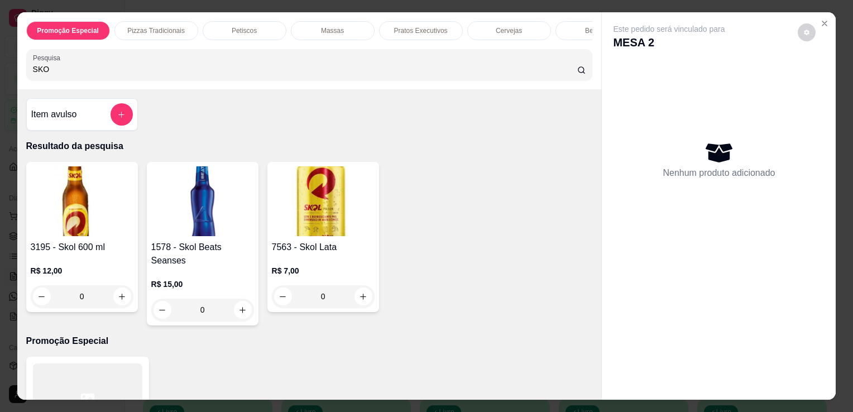
type input "SKO"
click at [93, 204] on img at bounding box center [82, 201] width 103 height 70
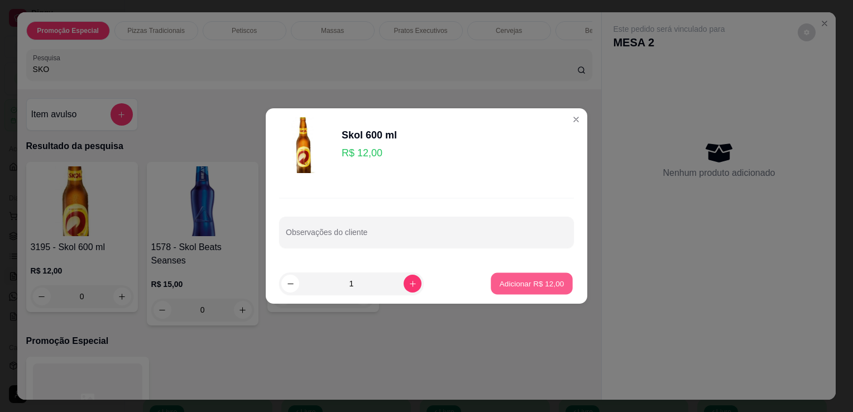
click at [505, 291] on button "Adicionar R$ 12,00" at bounding box center [532, 284] width 82 height 22
type input "1"
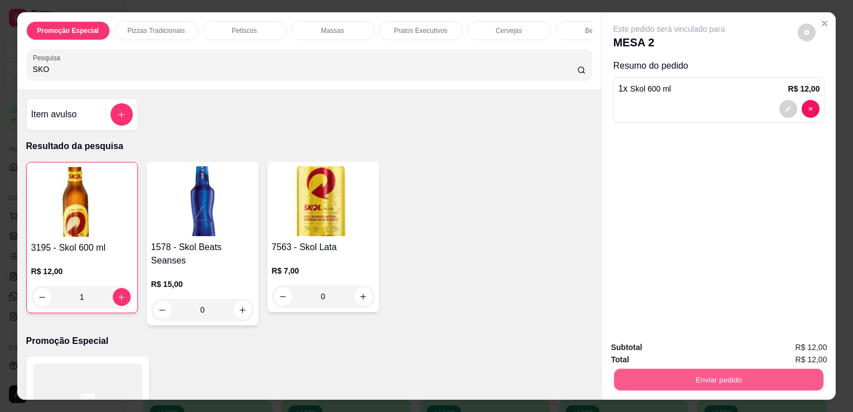
click at [688, 373] on button "Enviar pedido" at bounding box center [718, 380] width 209 height 22
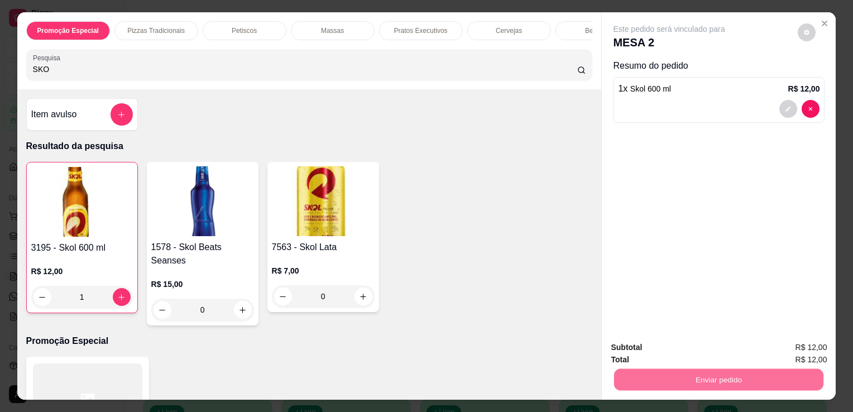
click at [705, 355] on button "Não registrar e enviar pedido" at bounding box center [682, 348] width 113 height 21
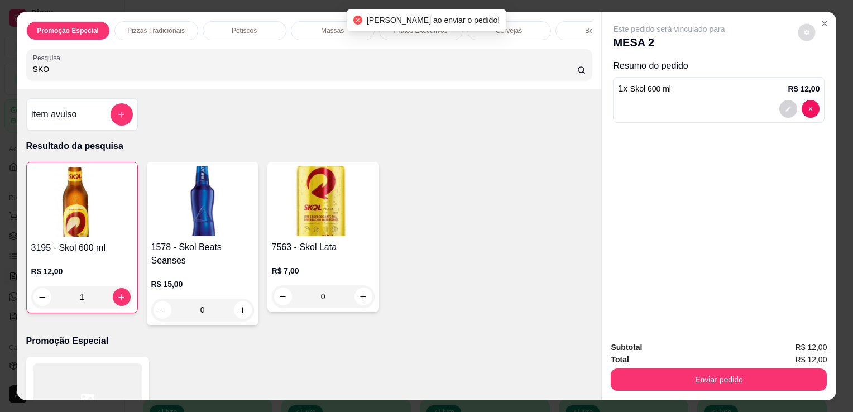
click at [807, 26] on button "decrease-product-quantity" at bounding box center [807, 32] width 17 height 17
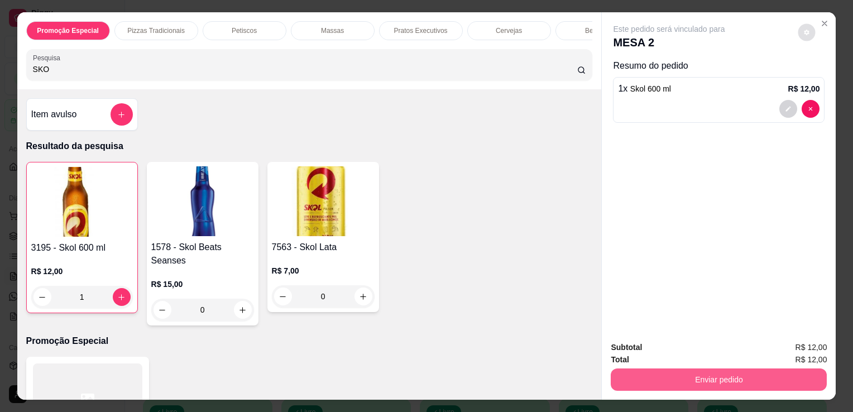
click at [718, 383] on button "Enviar pedido" at bounding box center [719, 380] width 216 height 22
click at [685, 374] on button "Enviar pedido" at bounding box center [718, 380] width 209 height 22
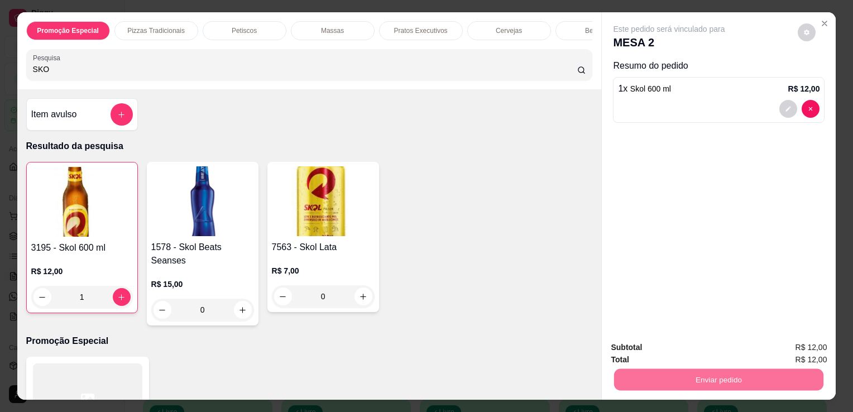
click at [672, 355] on button "Não registrar e enviar pedido" at bounding box center [682, 348] width 113 height 21
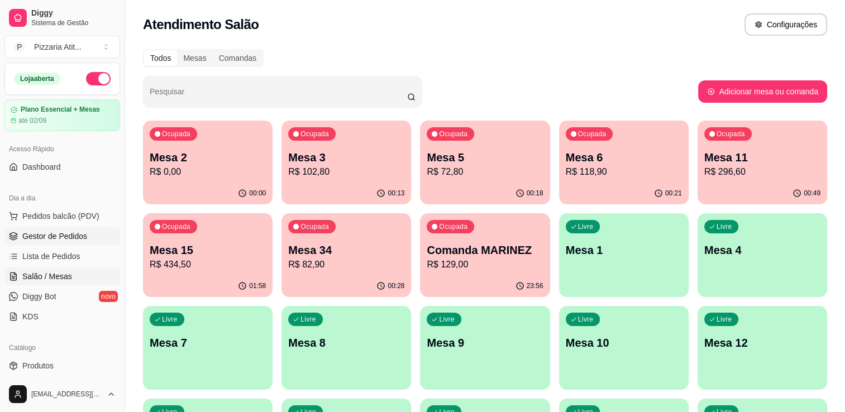
click at [63, 231] on span "Gestor de Pedidos" at bounding box center [54, 236] width 65 height 11
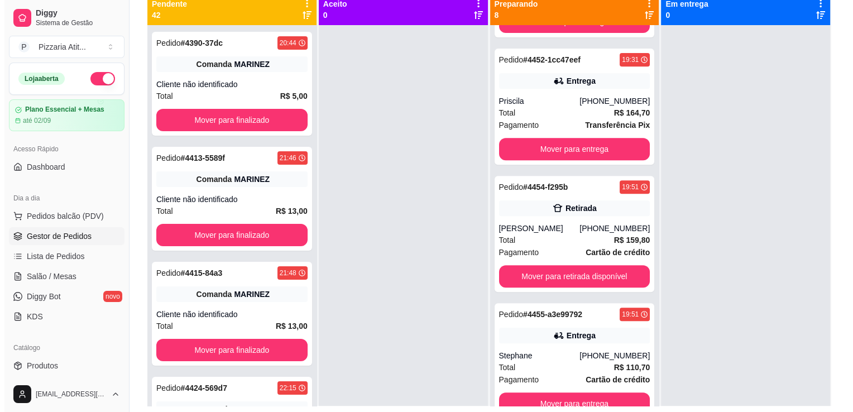
scroll to position [501, 0]
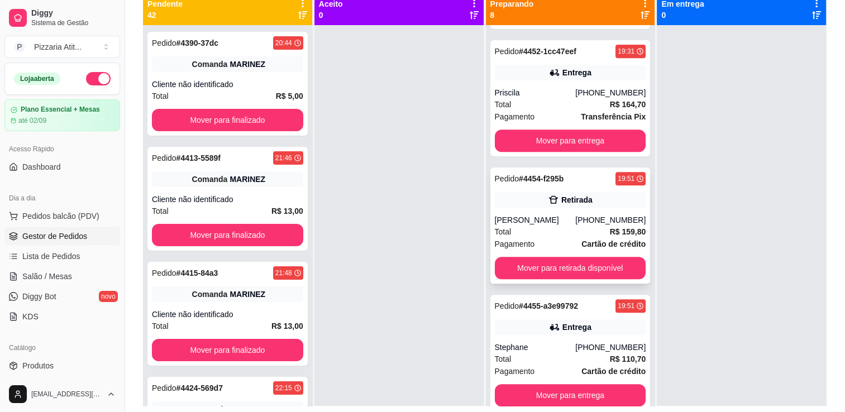
click at [545, 230] on div "Total R$ 159,80" at bounding box center [570, 232] width 151 height 12
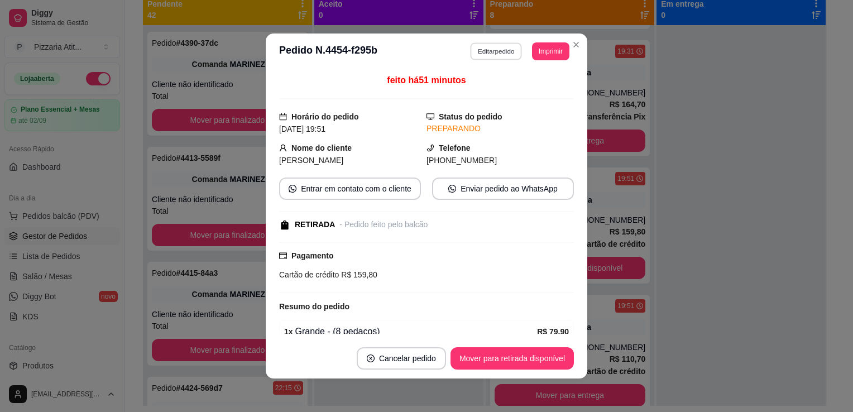
click at [497, 49] on button "Editar pedido" at bounding box center [497, 50] width 52 height 17
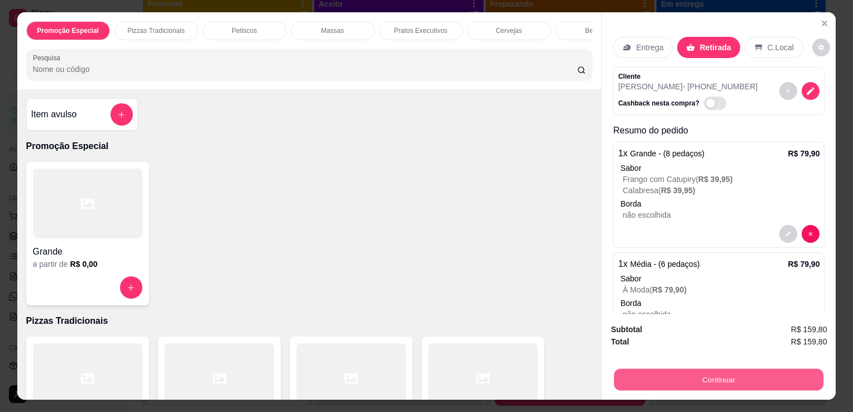
click at [694, 376] on button "Continuar" at bounding box center [718, 380] width 209 height 22
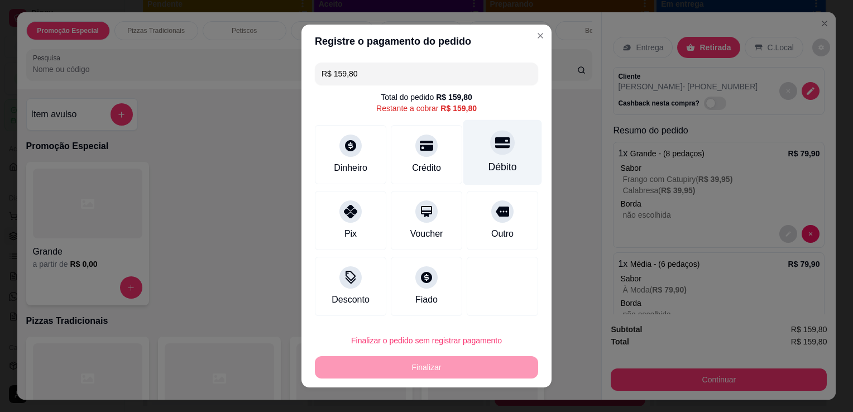
click at [504, 180] on div "Débito" at bounding box center [503, 152] width 79 height 65
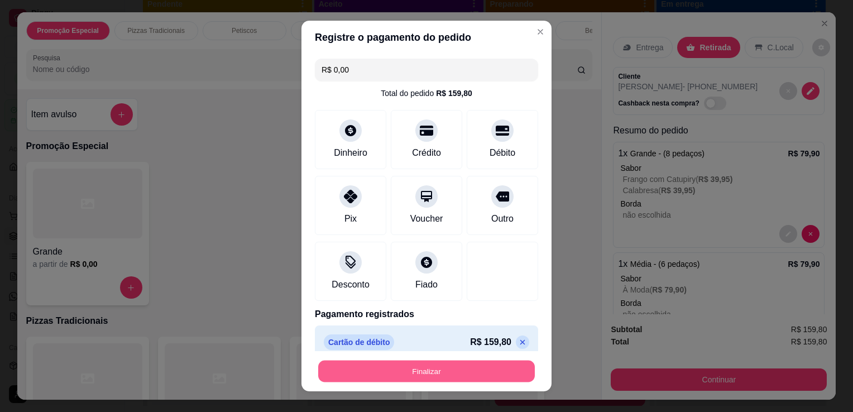
click at [456, 376] on button "Finalizar" at bounding box center [426, 372] width 217 height 22
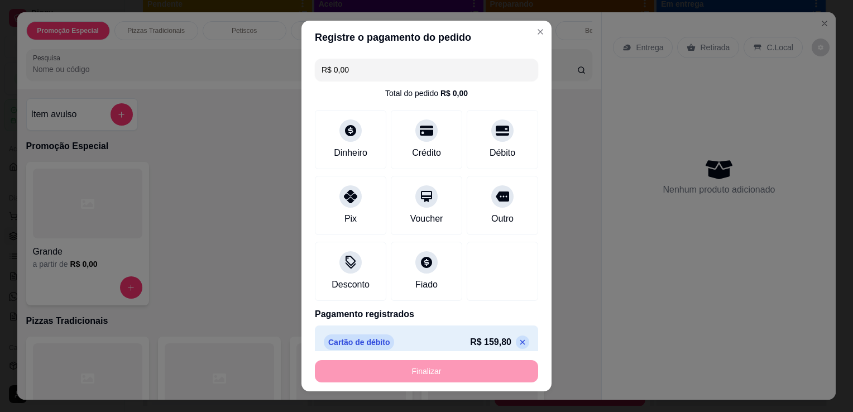
type input "-R$ 159,80"
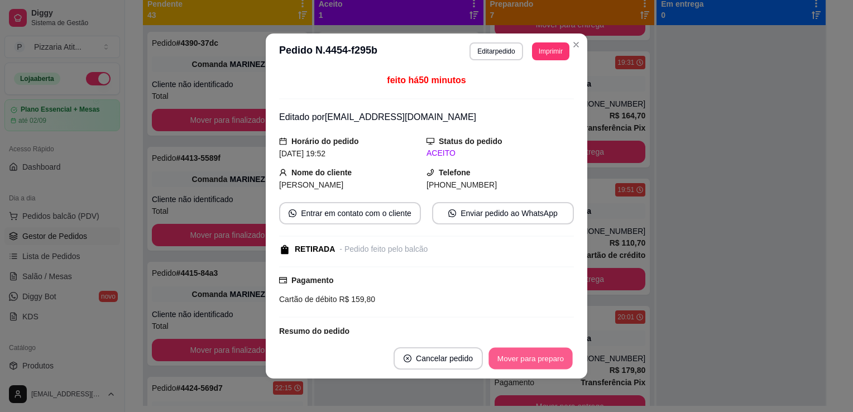
click at [522, 362] on button "Mover para preparo" at bounding box center [531, 359] width 84 height 22
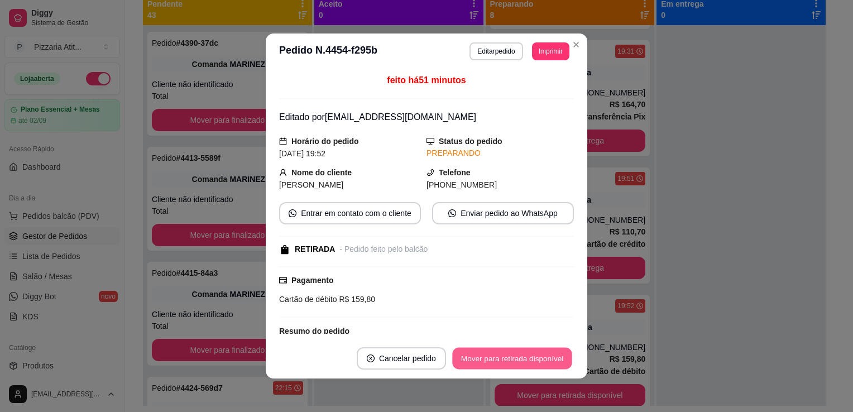
click at [522, 361] on button "Mover para retirada disponível" at bounding box center [512, 359] width 120 height 22
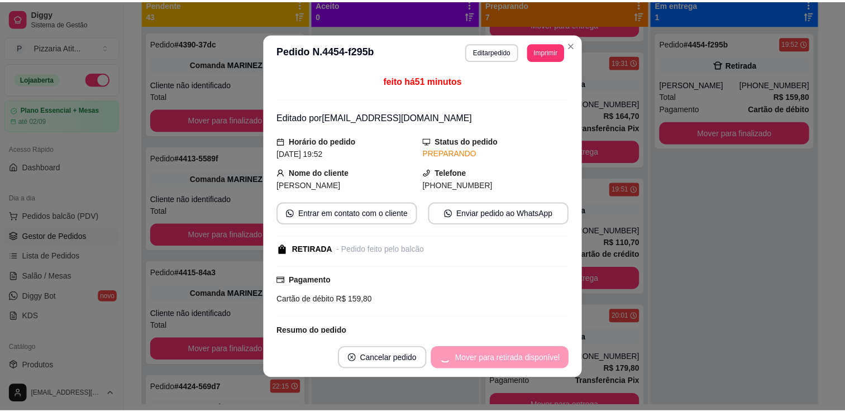
scroll to position [490, 0]
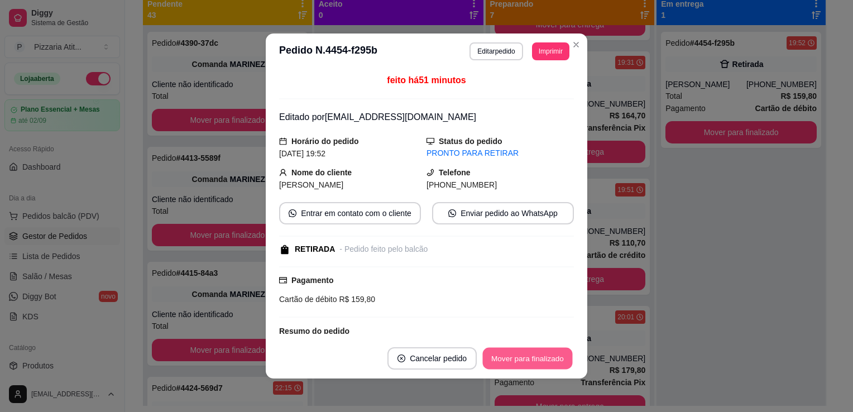
click at [522, 361] on button "Mover para finalizado" at bounding box center [528, 359] width 90 height 22
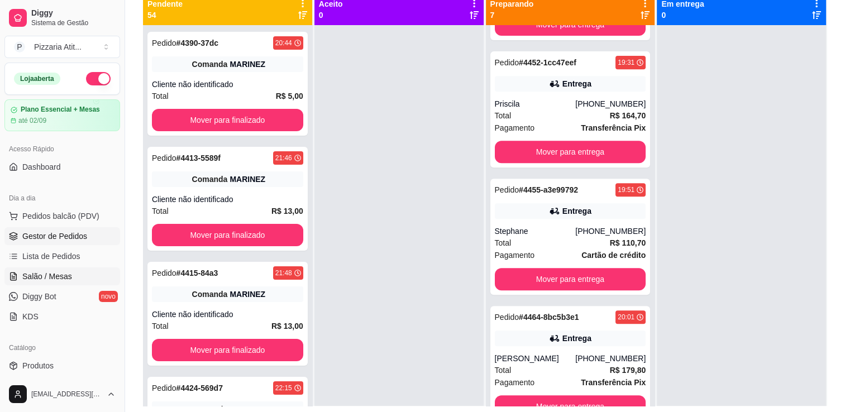
click at [81, 275] on link "Salão / Mesas" at bounding box center [62, 277] width 116 height 18
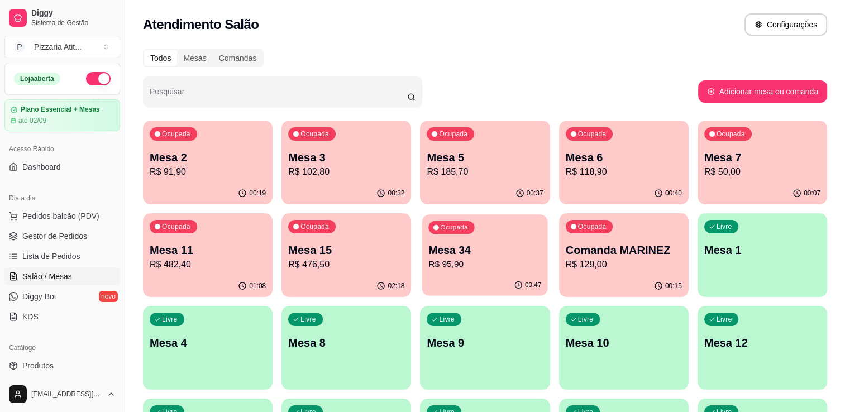
click at [464, 258] on div "Mesa 34 R$ 95,90" at bounding box center [485, 257] width 113 height 28
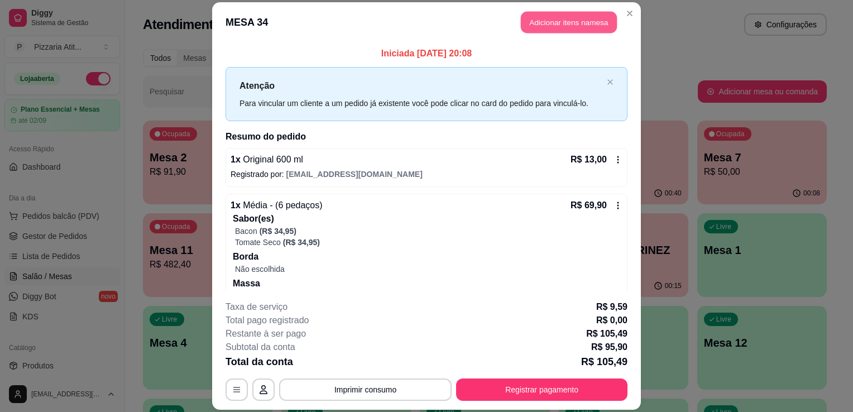
click at [565, 24] on button "Adicionar itens na mesa" at bounding box center [569, 22] width 96 height 22
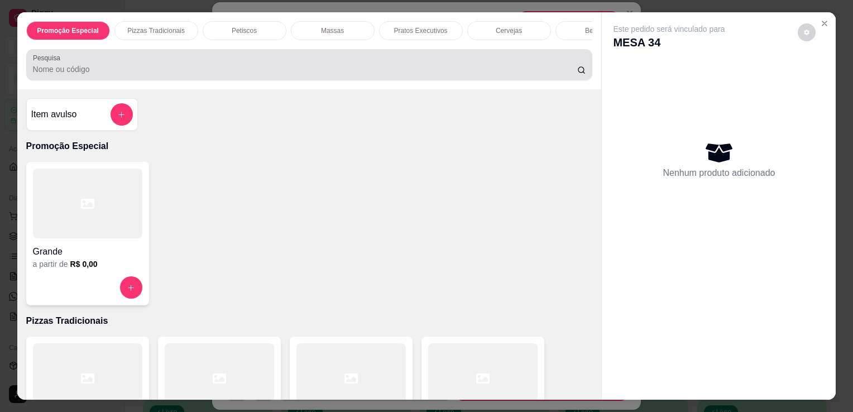
click at [460, 61] on div at bounding box center [309, 65] width 553 height 22
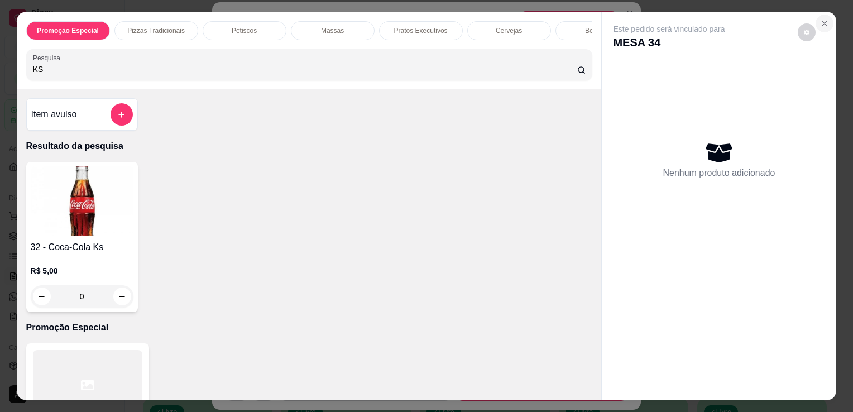
type input "KS"
click at [820, 22] on icon "Close" at bounding box center [824, 23] width 9 height 9
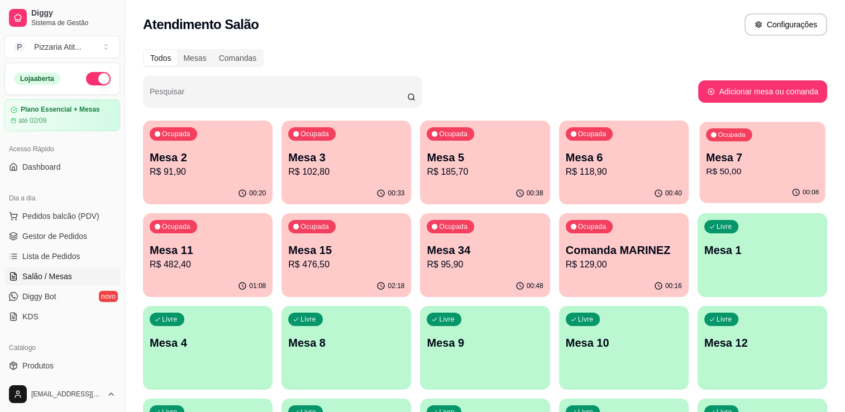
click at [744, 165] on p "R$ 50,00" at bounding box center [762, 171] width 113 height 13
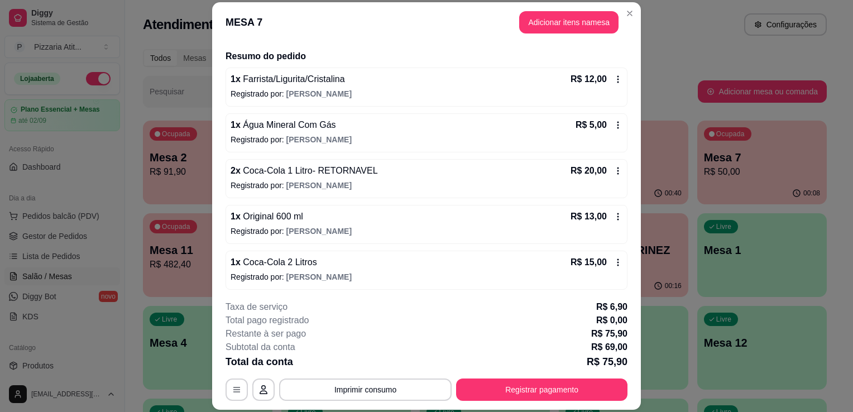
scroll to position [89, 0]
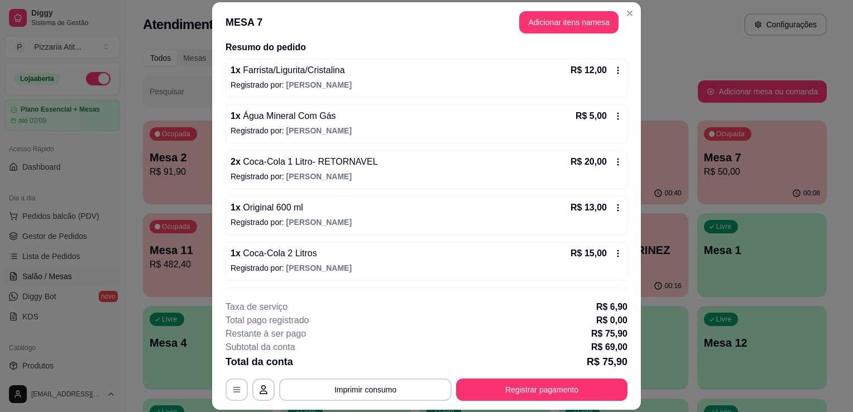
click at [598, 163] on div "R$ 20,00" at bounding box center [597, 161] width 52 height 13
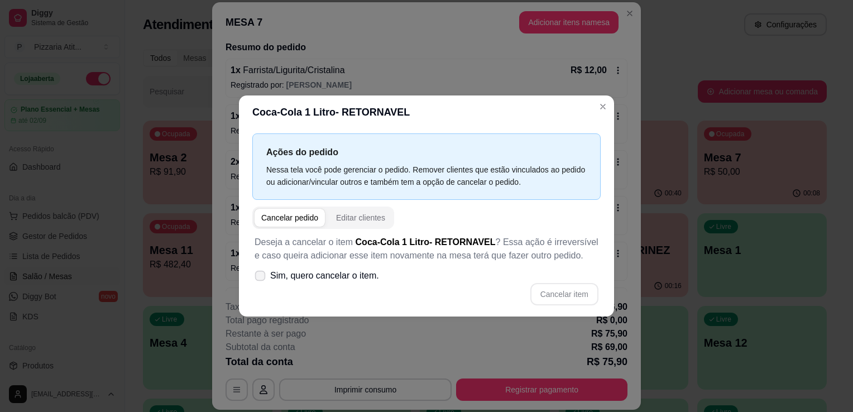
click at [261, 276] on icon at bounding box center [260, 276] width 8 height 6
click at [261, 278] on input "Sim, quero cancelar o item." at bounding box center [257, 281] width 7 height 7
checkbox input "true"
click at [550, 294] on button "Cancelar item" at bounding box center [564, 295] width 66 height 22
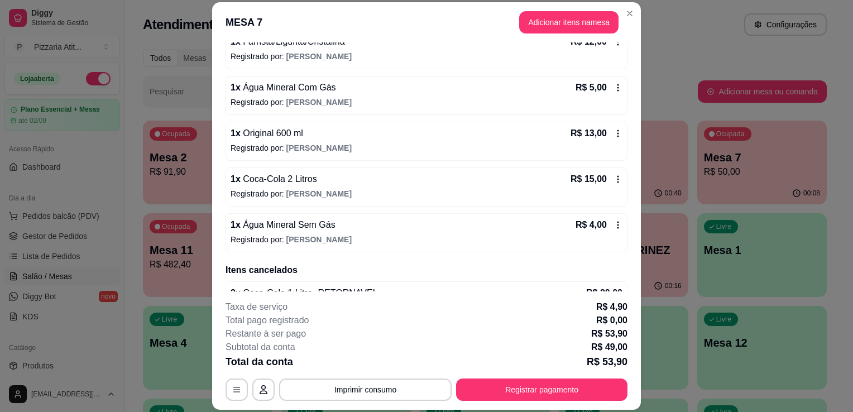
scroll to position [0, 0]
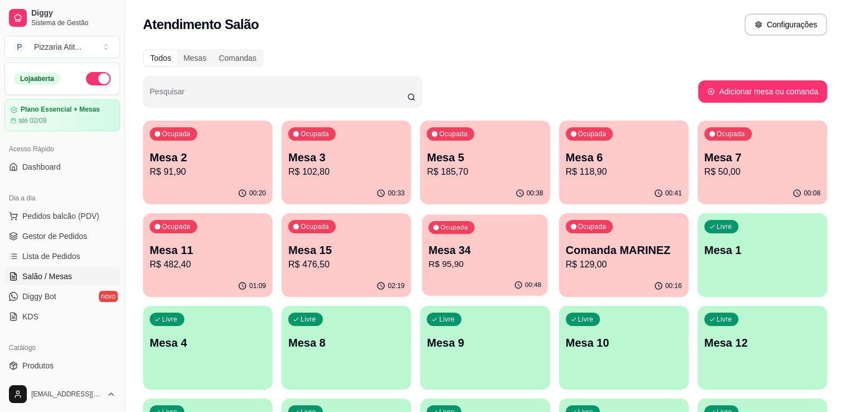
click at [479, 247] on p "Mesa 34" at bounding box center [485, 250] width 113 height 15
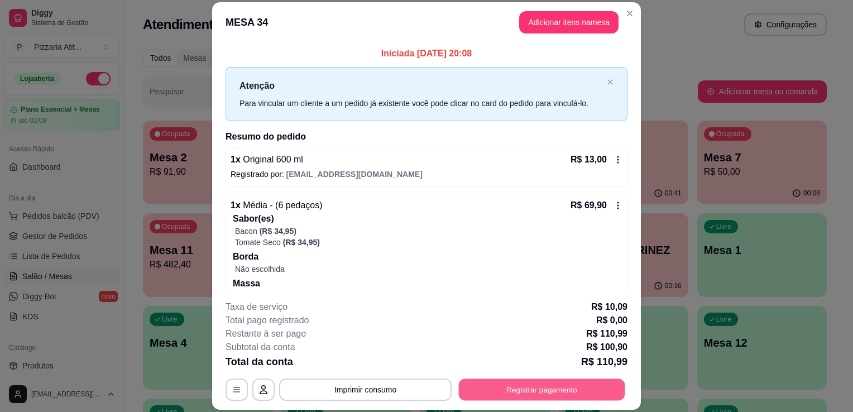
click at [555, 385] on button "Registrar pagamento" at bounding box center [542, 390] width 166 height 22
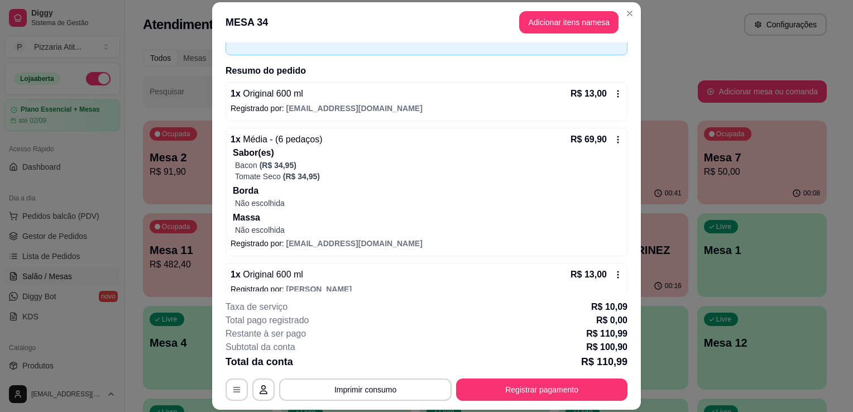
scroll to position [125, 0]
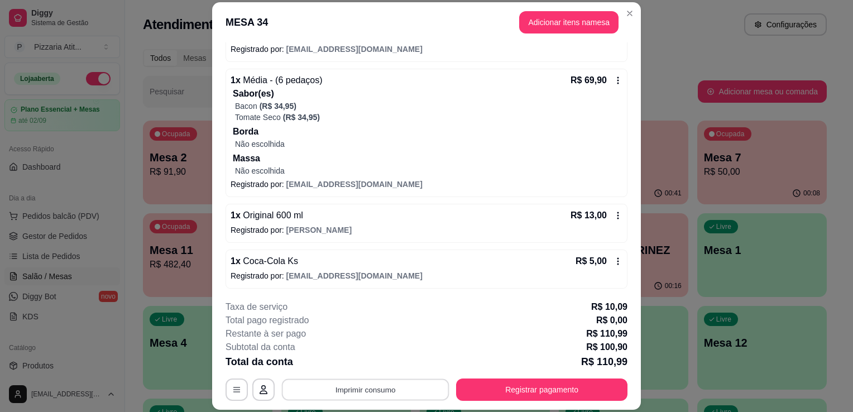
click at [437, 390] on button "Imprimir consumo" at bounding box center [366, 390] width 168 height 22
click at [359, 362] on button "IMPRESSORA" at bounding box center [365, 364] width 78 height 17
click at [509, 392] on button "Registrar pagamento" at bounding box center [542, 390] width 166 height 22
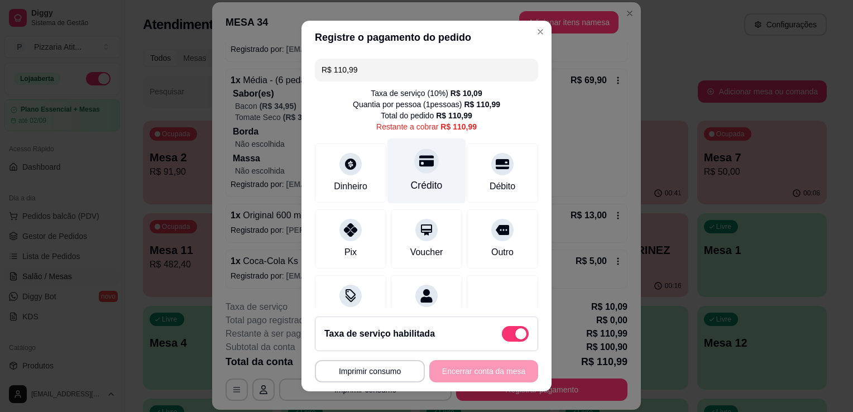
click at [424, 189] on div "Crédito" at bounding box center [427, 185] width 32 height 15
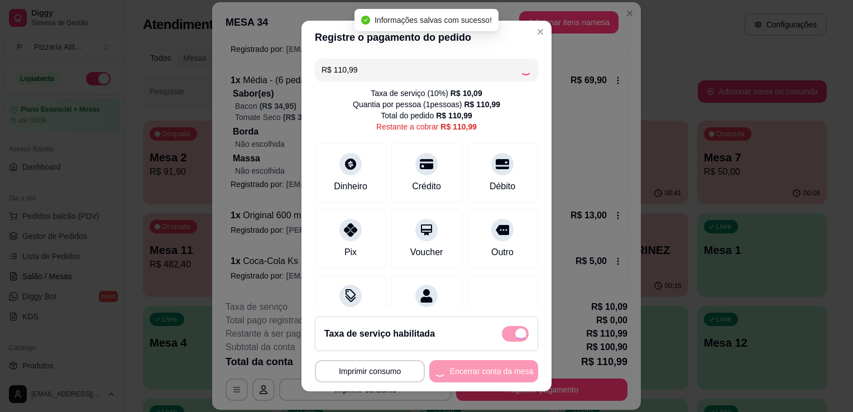
type input "R$ 0,00"
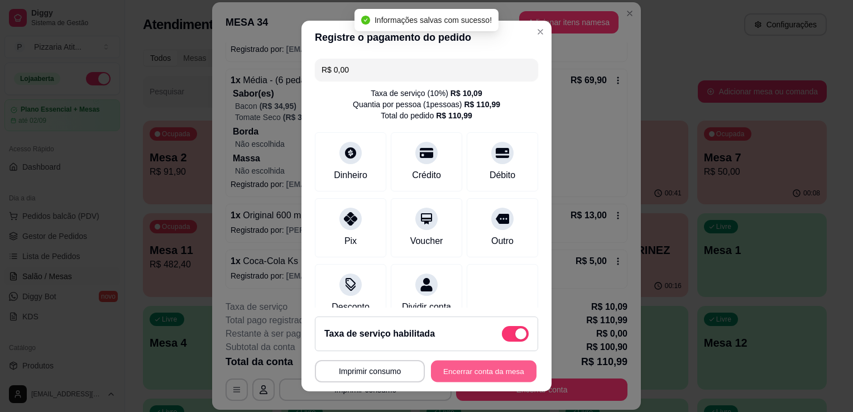
click at [488, 369] on button "Encerrar conta da mesa" at bounding box center [484, 372] width 106 height 22
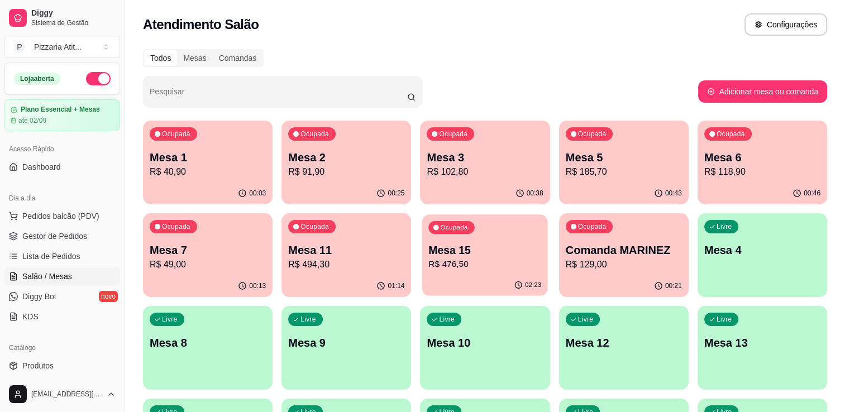
click at [454, 251] on p "Mesa 15" at bounding box center [485, 250] width 113 height 15
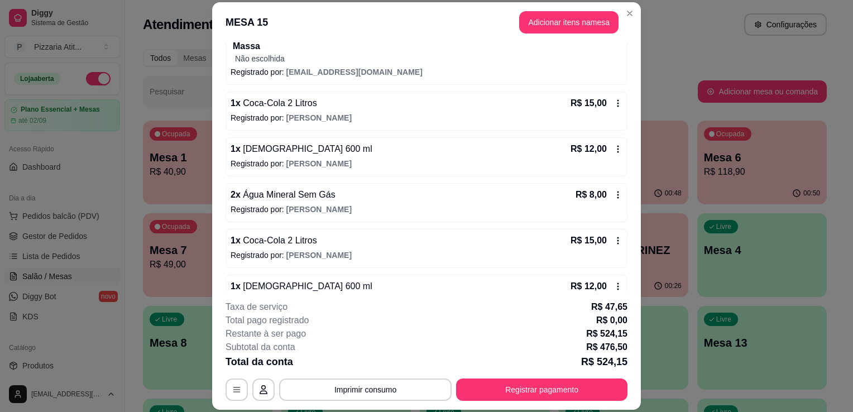
scroll to position [316, 0]
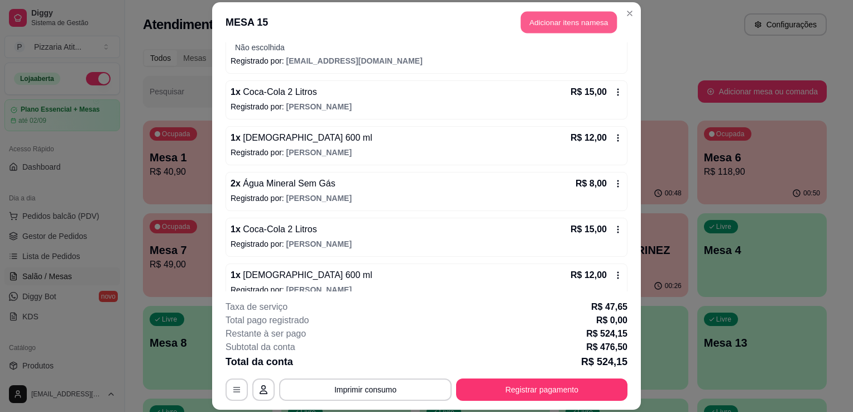
click at [562, 24] on button "Adicionar itens na mesa" at bounding box center [569, 22] width 96 height 22
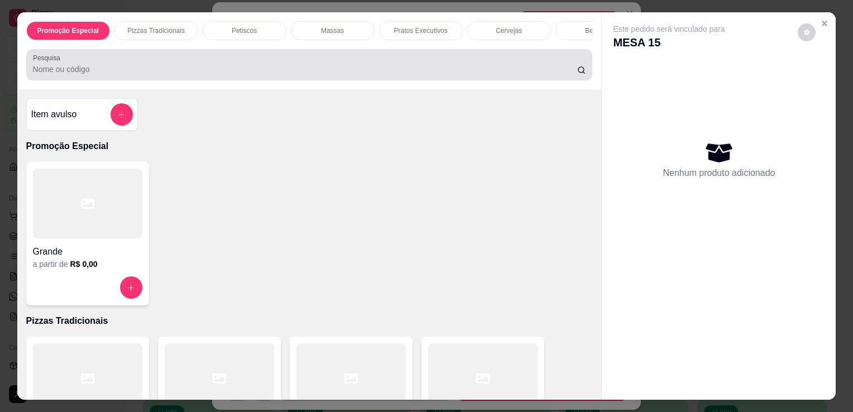
click at [455, 59] on div at bounding box center [309, 65] width 553 height 22
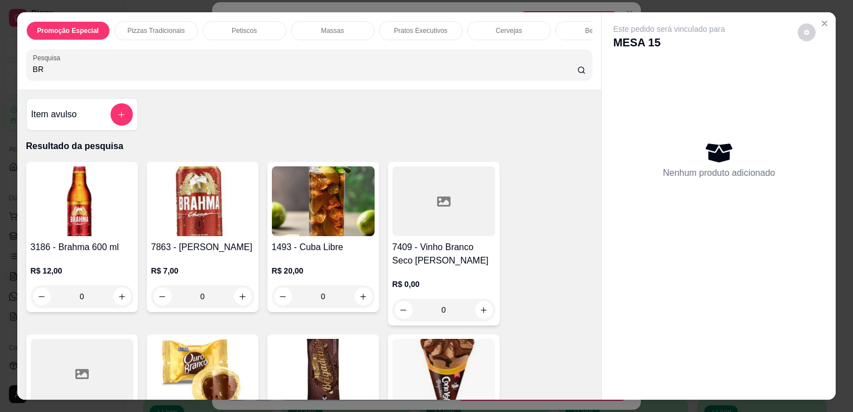
type input "BR"
click at [26, 238] on div "3186 - Brahma 600 ml R$ 12,00 0" at bounding box center [82, 237] width 112 height 150
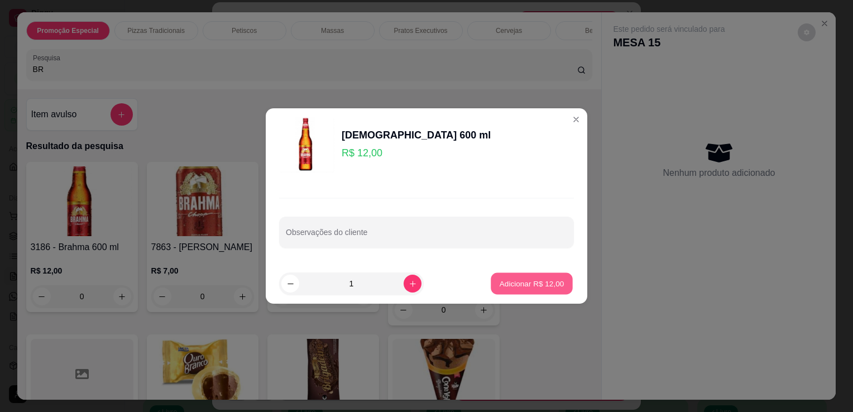
click at [516, 291] on button "Adicionar R$ 12,00" at bounding box center [532, 284] width 82 height 22
type input "1"
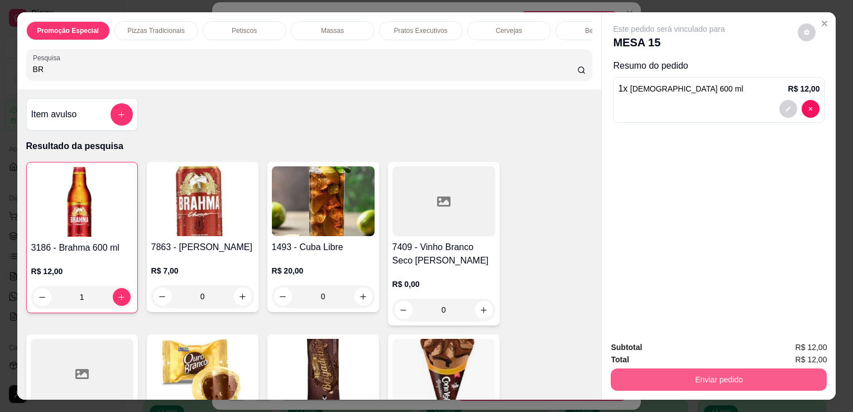
click at [657, 376] on button "Enviar pedido" at bounding box center [719, 380] width 216 height 22
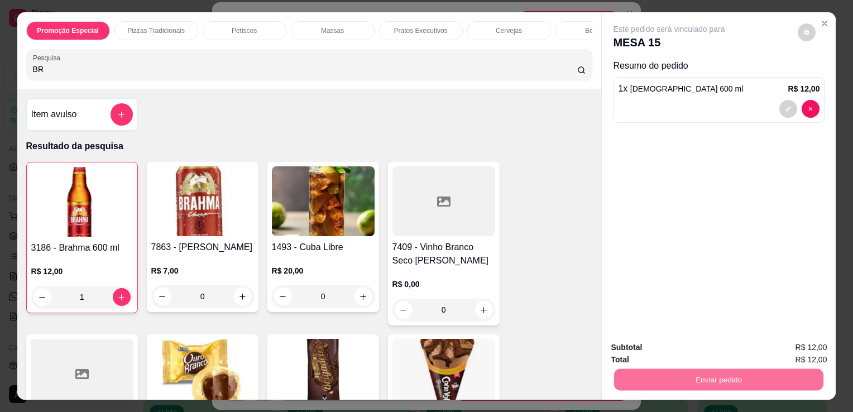
click at [674, 343] on button "Não registrar e enviar pedido" at bounding box center [682, 348] width 113 height 21
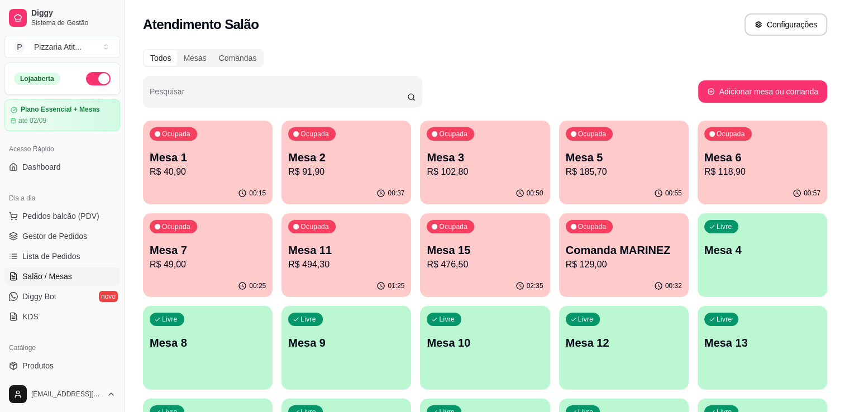
click at [58, 245] on ul "Pedidos balcão (PDV) Gestor de Pedidos Lista de Pedidos Salão / Mesas Diggy Bot…" at bounding box center [62, 266] width 116 height 118
click at [60, 255] on span "Lista de Pedidos" at bounding box center [51, 256] width 58 height 11
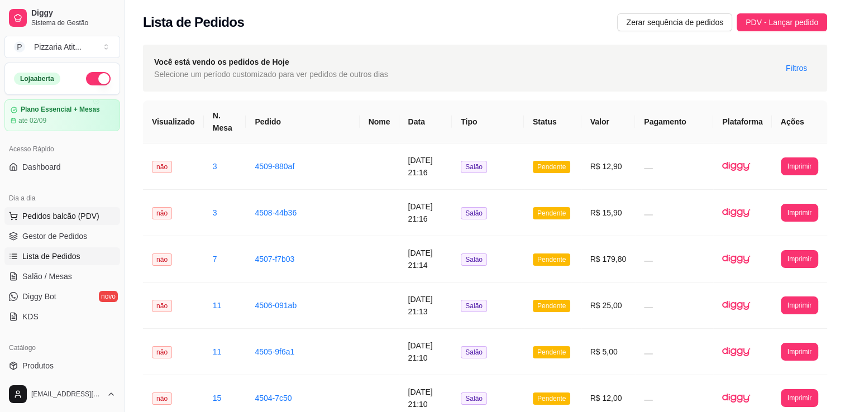
click at [75, 216] on span "Pedidos balcão (PDV)" at bounding box center [60, 216] width 77 height 11
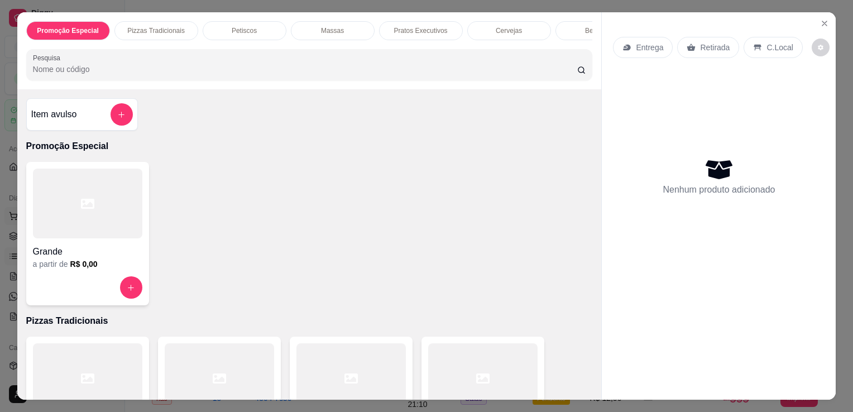
click at [75, 216] on div at bounding box center [87, 204] width 109 height 70
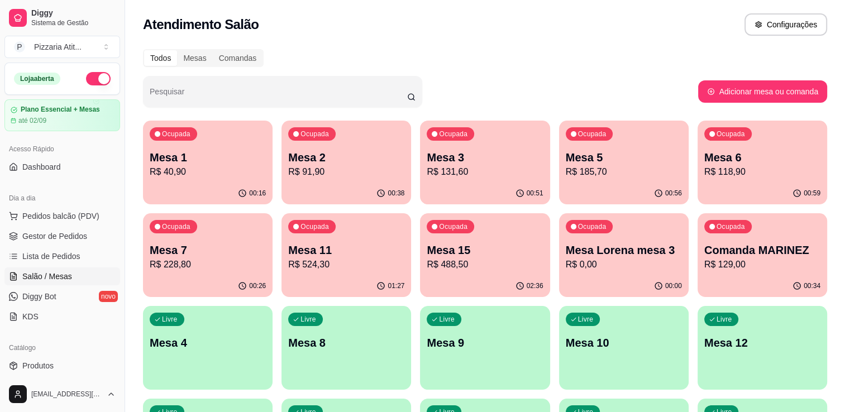
click at [59, 269] on link "Salão / Mesas" at bounding box center [62, 277] width 116 height 18
click at [483, 199] on div "00:51" at bounding box center [485, 192] width 126 height 21
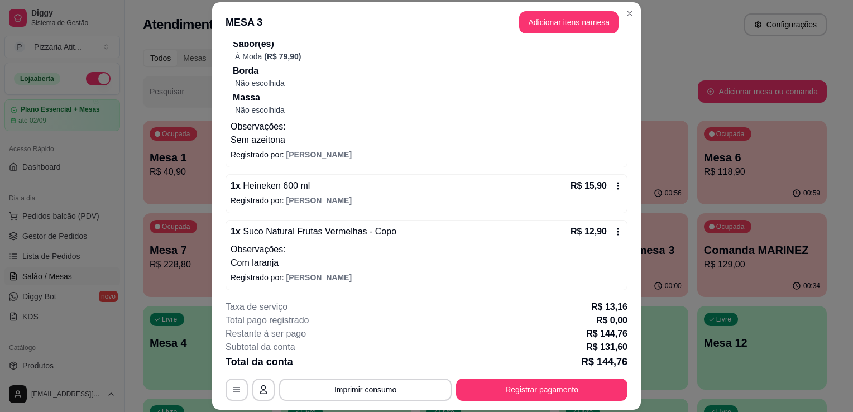
scroll to position [222, 0]
click at [473, 173] on div "1 x Heineken 600 ml R$ 15,90 Registrado por: LETICIA" at bounding box center [427, 192] width 402 height 39
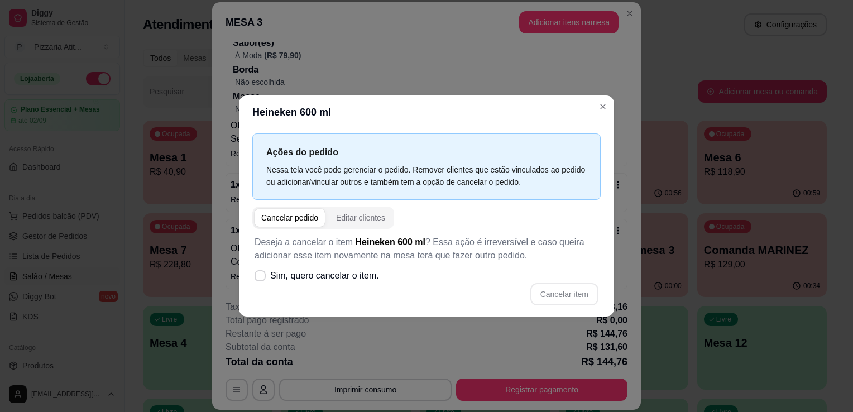
click at [333, 287] on div "Deseja a cancelar o item Heineken 600 ml ? Essa ação é irreversível e caso quei…" at bounding box center [426, 270] width 349 height 83
click at [337, 280] on span "Sim, quero cancelar o item." at bounding box center [324, 275] width 109 height 13
click at [261, 280] on input "Sim, quero cancelar o item." at bounding box center [257, 281] width 7 height 7
checkbox input "true"
click at [556, 291] on button "Cancelar item" at bounding box center [564, 295] width 66 height 22
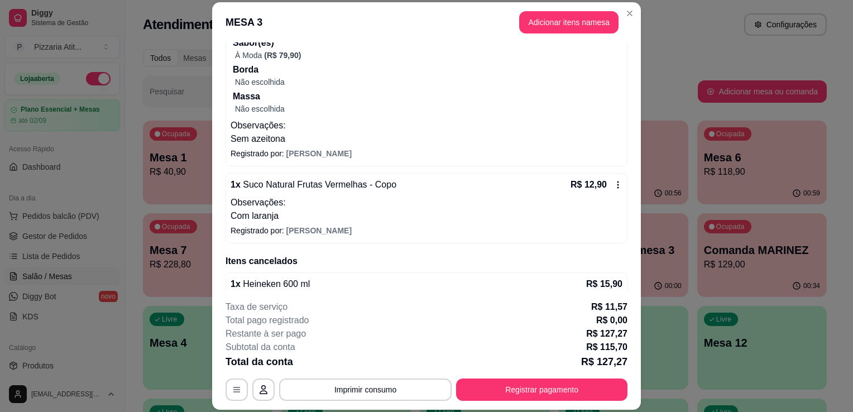
click at [302, 280] on span "Heineken 600 ml" at bounding box center [276, 283] width 70 height 9
click at [302, 288] on span "Heineken 600 ml" at bounding box center [276, 283] width 70 height 9
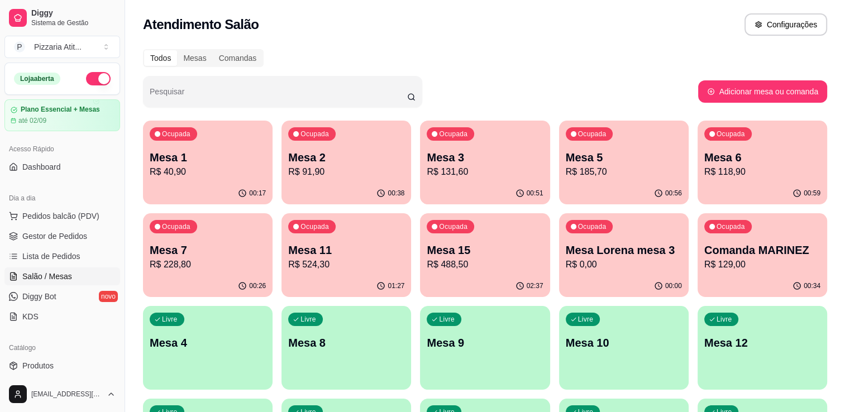
click at [497, 166] on p "R$ 131,60" at bounding box center [485, 171] width 113 height 13
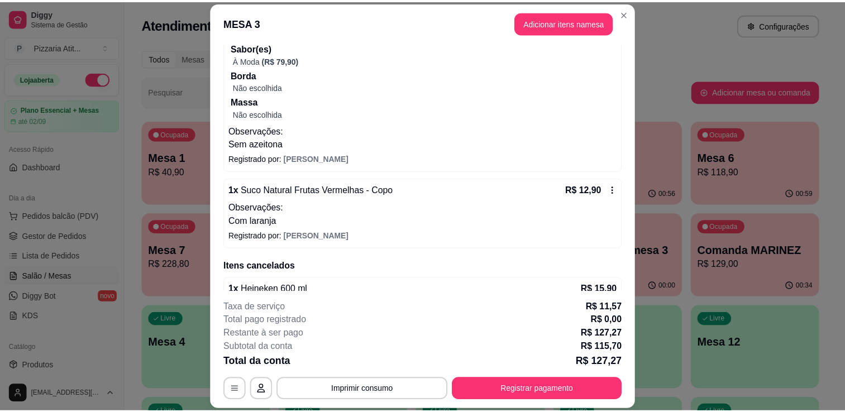
scroll to position [223, 0]
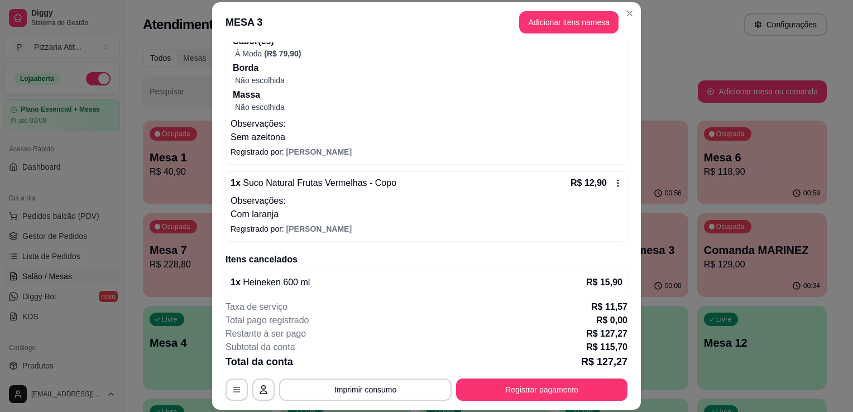
click at [529, 211] on p "Com laranja" at bounding box center [427, 214] width 392 height 13
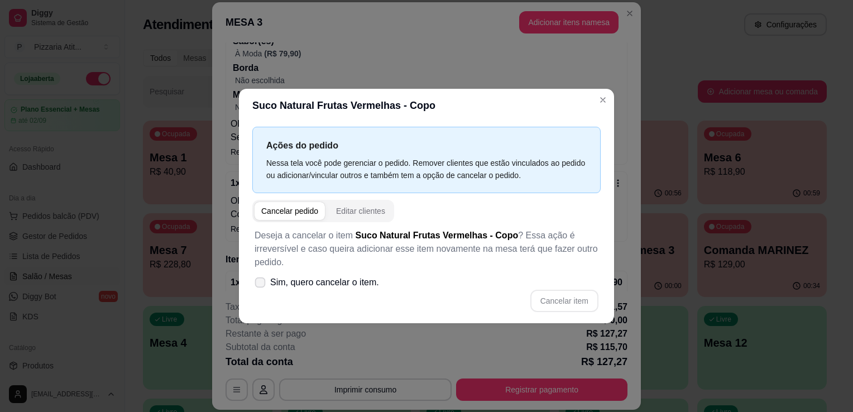
click at [326, 284] on span "Sim, quero cancelar o item." at bounding box center [324, 282] width 109 height 13
click at [261, 285] on input "Sim, quero cancelar o item." at bounding box center [257, 288] width 7 height 7
checkbox input "true"
click at [556, 299] on button "Cancelar item" at bounding box center [564, 301] width 66 height 22
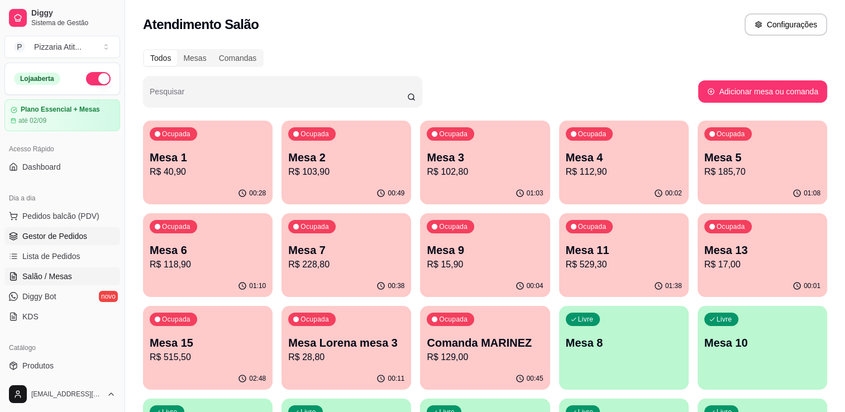
click at [56, 233] on span "Gestor de Pedidos" at bounding box center [54, 236] width 65 height 11
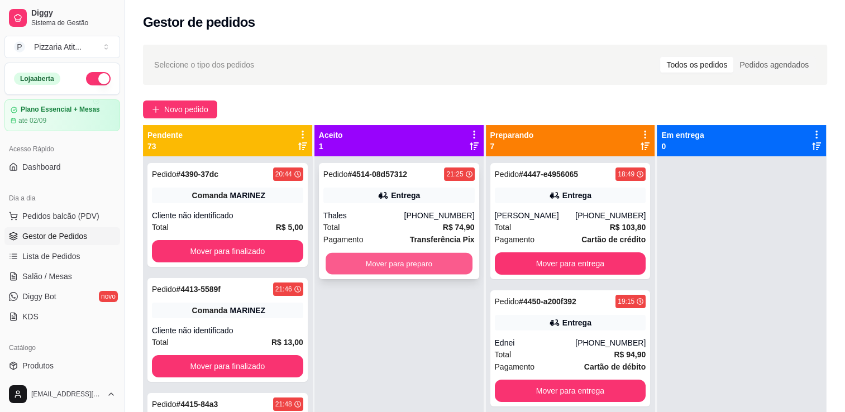
click at [344, 257] on button "Mover para preparo" at bounding box center [399, 264] width 147 height 22
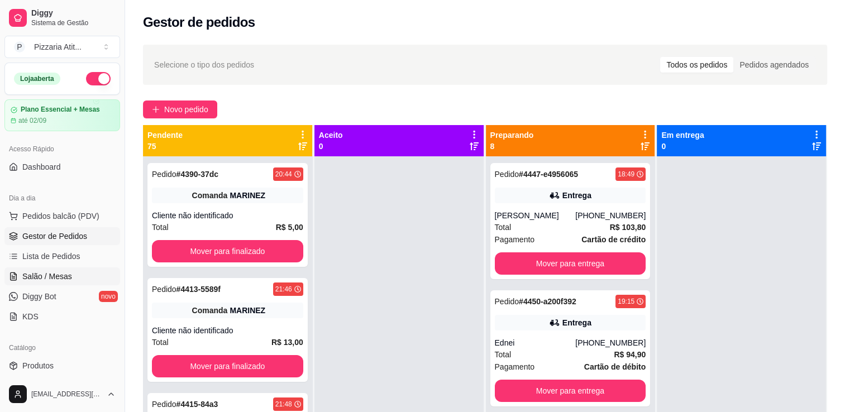
click at [43, 276] on span "Salão / Mesas" at bounding box center [47, 276] width 50 height 11
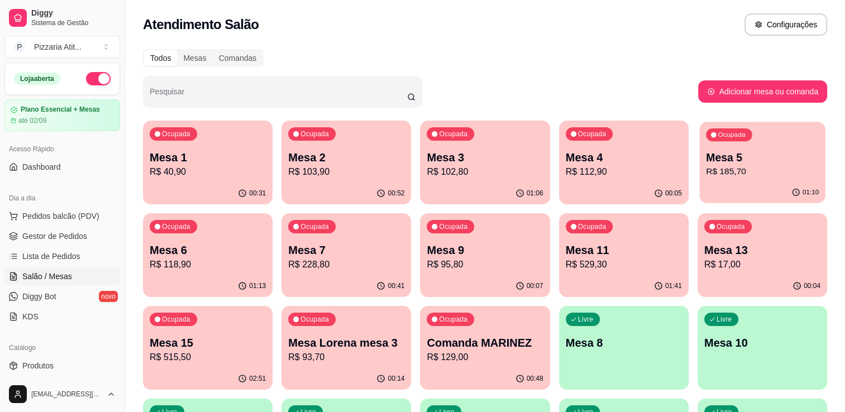
click at [721, 171] on p "R$ 185,70" at bounding box center [762, 171] width 113 height 13
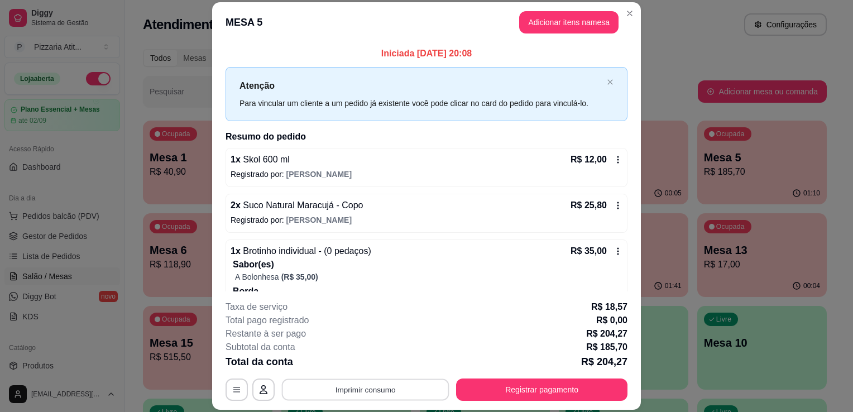
click at [416, 385] on button "Imprimir consumo" at bounding box center [366, 390] width 168 height 22
click at [356, 361] on button "IMPRESSORA" at bounding box center [365, 364] width 78 height 17
click at [523, 386] on button "Registrar pagamento" at bounding box center [542, 390] width 166 height 22
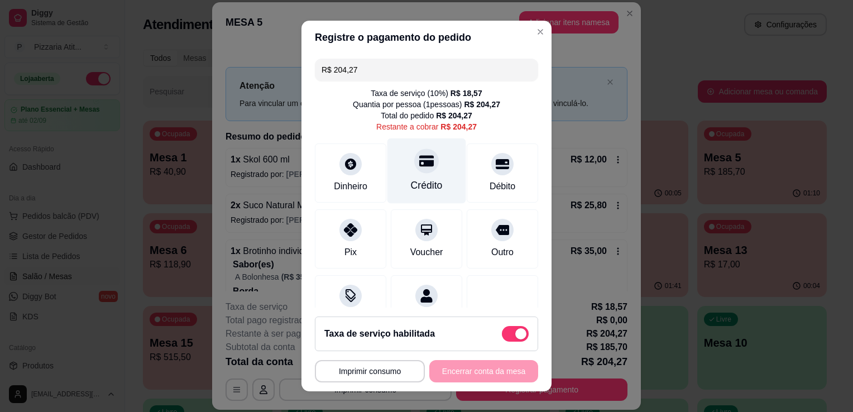
click at [429, 185] on div "Crédito" at bounding box center [427, 185] width 32 height 15
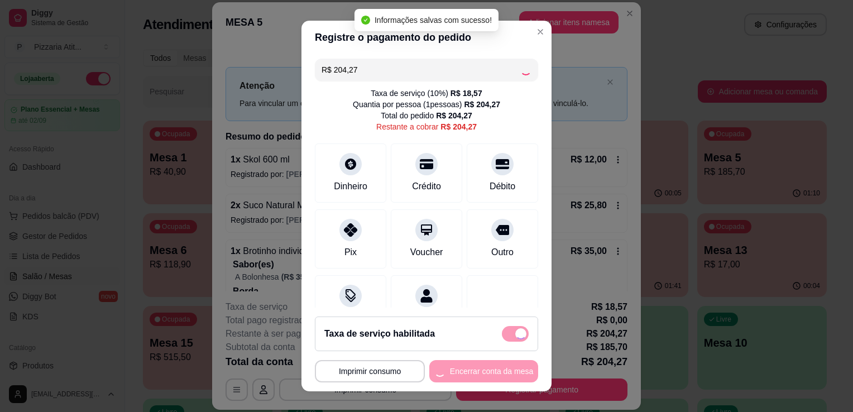
type input "R$ 0,00"
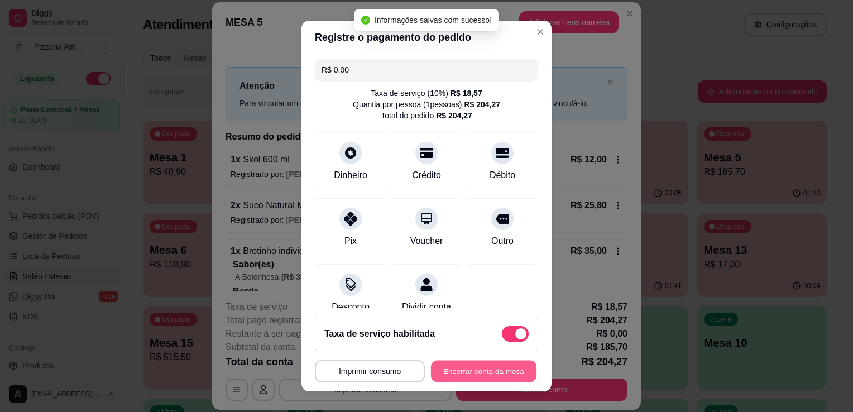
click at [469, 365] on button "Encerrar conta da mesa" at bounding box center [484, 372] width 106 height 22
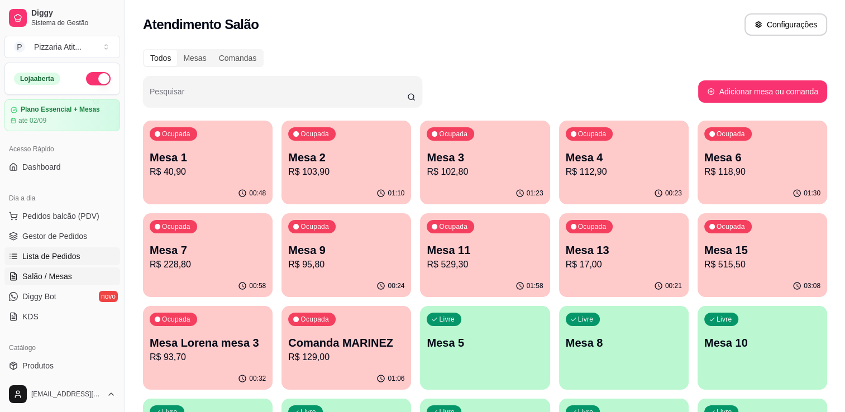
click at [56, 261] on link "Lista de Pedidos" at bounding box center [62, 256] width 116 height 18
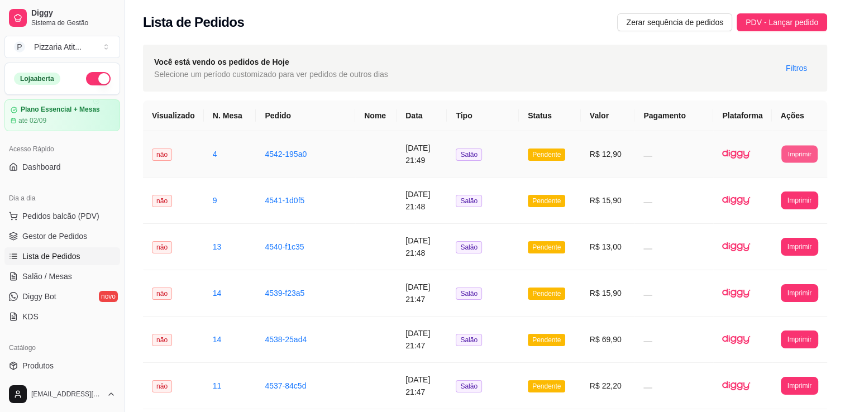
click at [801, 152] on button "Imprimir" at bounding box center [799, 153] width 36 height 17
click at [796, 195] on button "IMPRESSORA" at bounding box center [778, 192] width 78 height 17
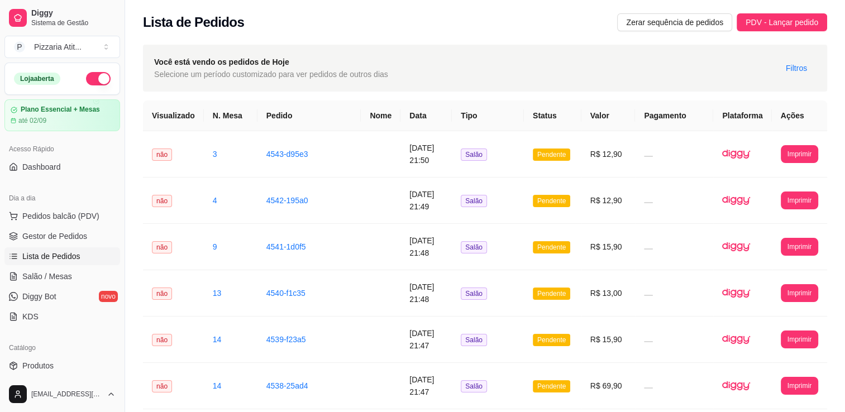
click at [60, 285] on ul "Pedidos balcão (PDV) Gestor de Pedidos Lista de Pedidos Salão / Mesas Diggy Bot…" at bounding box center [62, 266] width 116 height 118
click at [60, 280] on span "Salão / Mesas" at bounding box center [47, 276] width 50 height 11
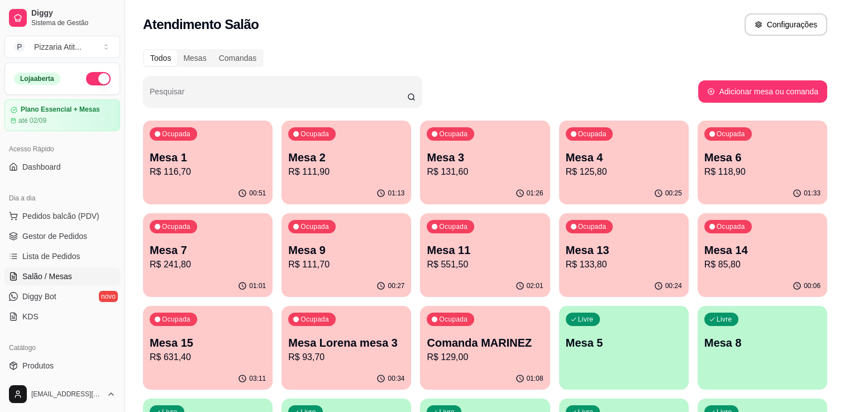
click at [347, 169] on p "R$ 111,90" at bounding box center [346, 171] width 116 height 13
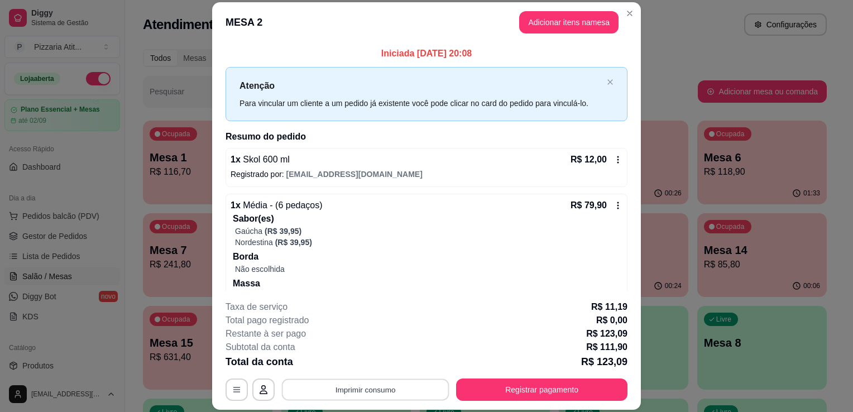
click at [342, 395] on button "Imprimir consumo" at bounding box center [366, 390] width 168 height 22
click at [362, 356] on button "IMPRESSORA" at bounding box center [365, 364] width 78 height 17
click at [508, 378] on div "**********" at bounding box center [427, 350] width 402 height 101
click at [509, 385] on button "Registrar pagamento" at bounding box center [541, 390] width 171 height 22
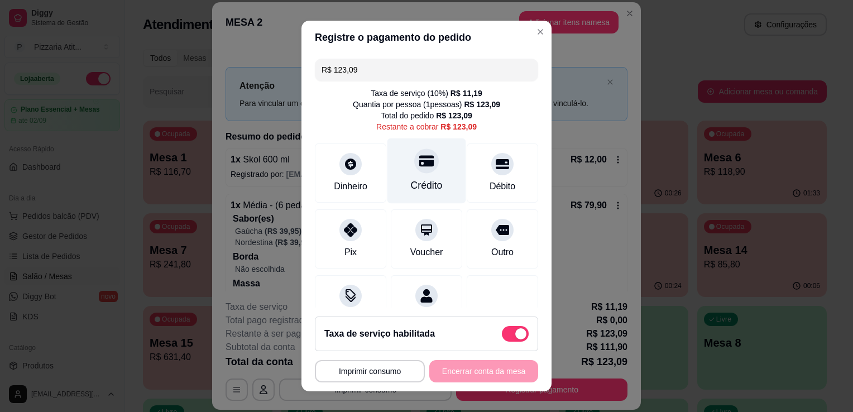
click at [427, 168] on div "Crédito" at bounding box center [427, 171] width 79 height 65
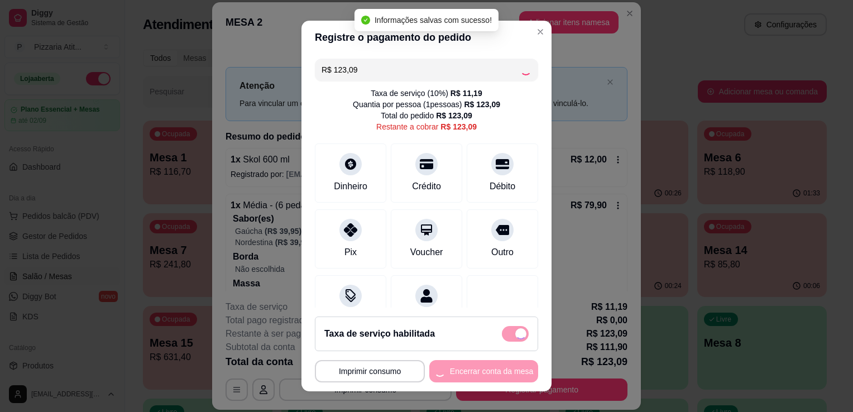
type input "R$ 0,00"
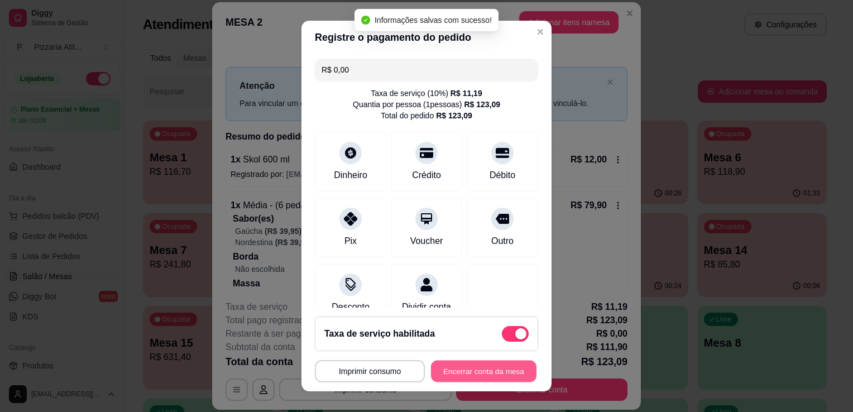
click at [497, 380] on button "Encerrar conta da mesa" at bounding box center [484, 372] width 106 height 22
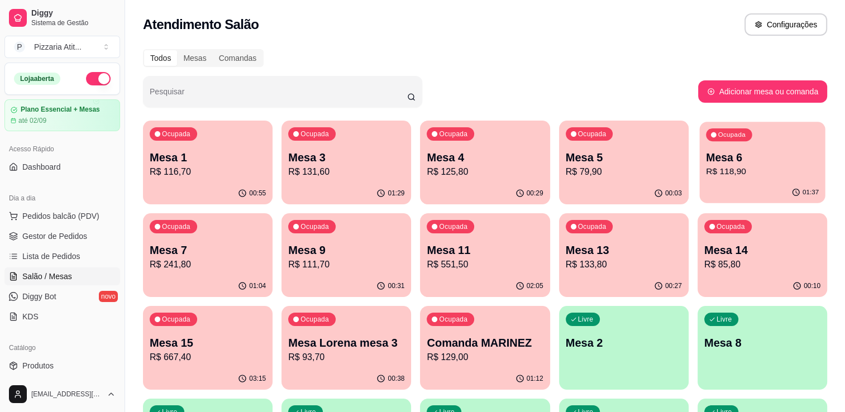
click at [708, 166] on p "R$ 118,90" at bounding box center [762, 171] width 113 height 13
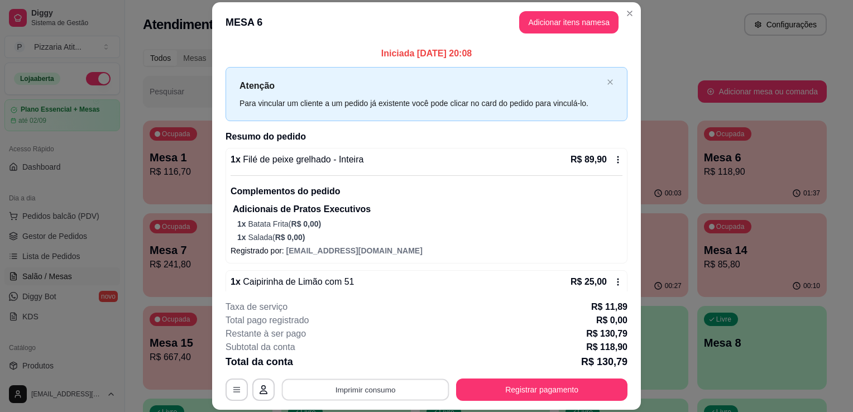
click at [407, 390] on button "Imprimir consumo" at bounding box center [366, 390] width 168 height 22
click at [380, 368] on button "IMPRESSORA" at bounding box center [365, 364] width 78 height 17
click at [517, 395] on button "Registrar pagamento" at bounding box center [542, 390] width 166 height 22
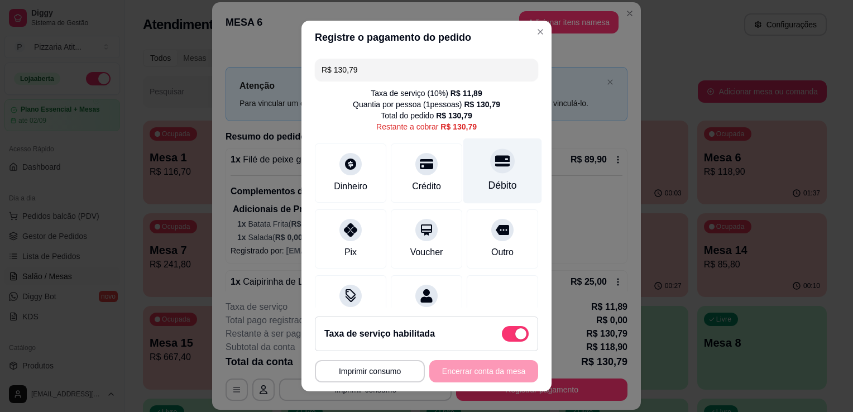
click at [496, 188] on div "Débito" at bounding box center [503, 185] width 28 height 15
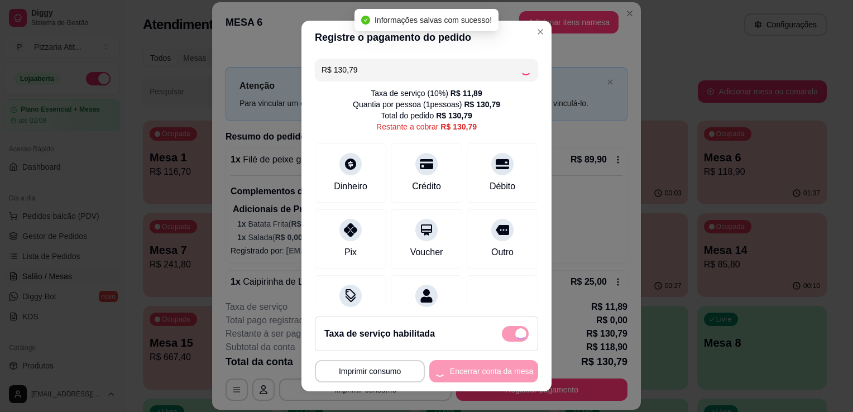
type input "R$ 0,00"
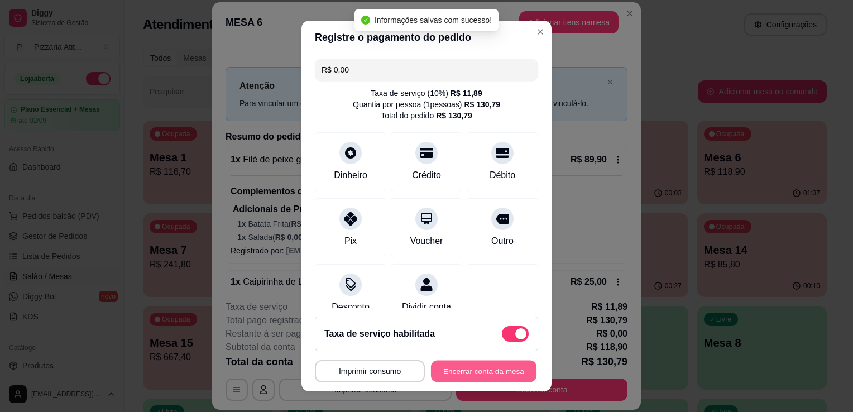
click at [492, 367] on button "Encerrar conta da mesa" at bounding box center [484, 372] width 106 height 22
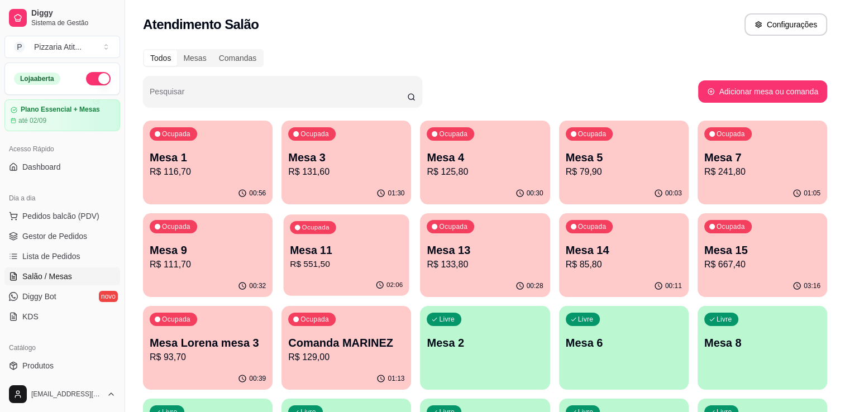
click at [335, 249] on p "Mesa 11" at bounding box center [346, 250] width 113 height 15
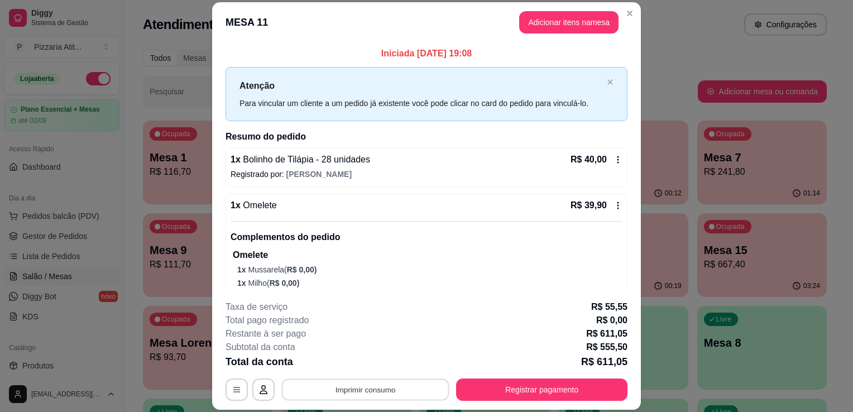
click at [402, 393] on button "Imprimir consumo" at bounding box center [366, 390] width 168 height 22
click at [381, 365] on button "IMPRESSORA" at bounding box center [365, 364] width 78 height 17
click at [498, 389] on button "Registrar pagamento" at bounding box center [542, 390] width 166 height 22
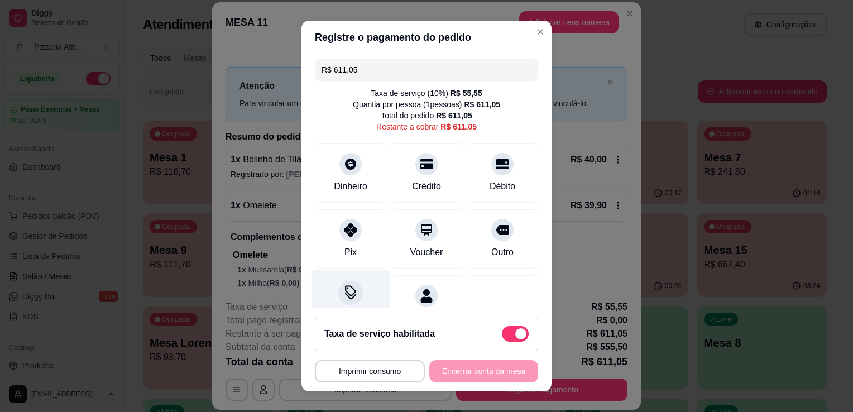
click at [343, 294] on icon at bounding box center [350, 292] width 15 height 15
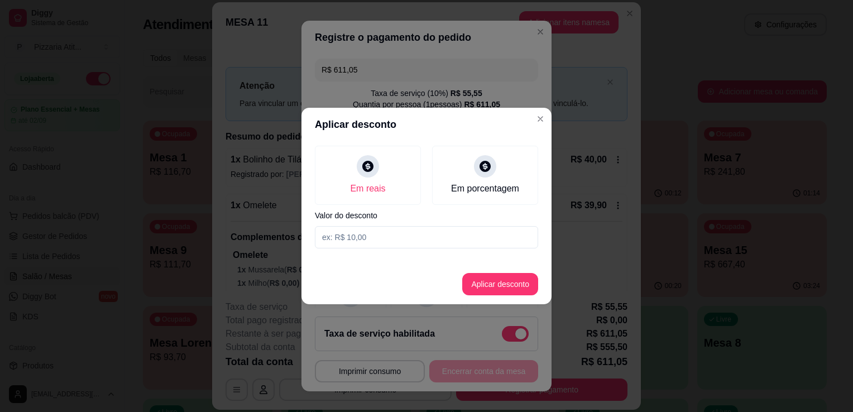
click at [365, 238] on input at bounding box center [426, 237] width 223 height 22
type input "1,05"
click at [507, 278] on button "Aplicar desconto" at bounding box center [500, 285] width 73 height 22
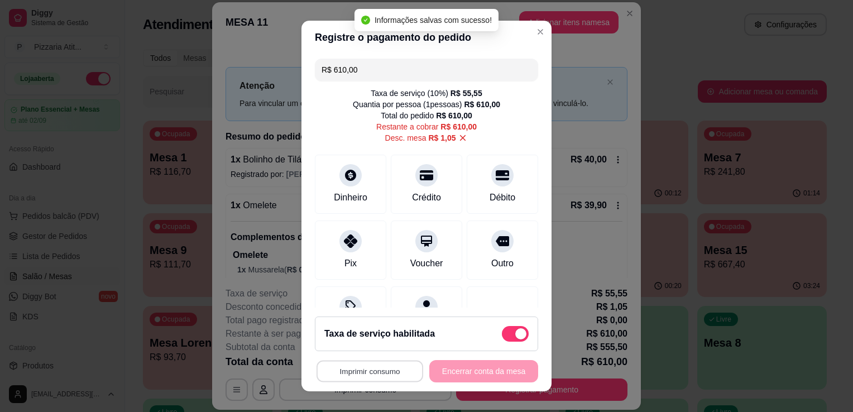
click at [385, 370] on button "Imprimir consumo" at bounding box center [370, 372] width 107 height 22
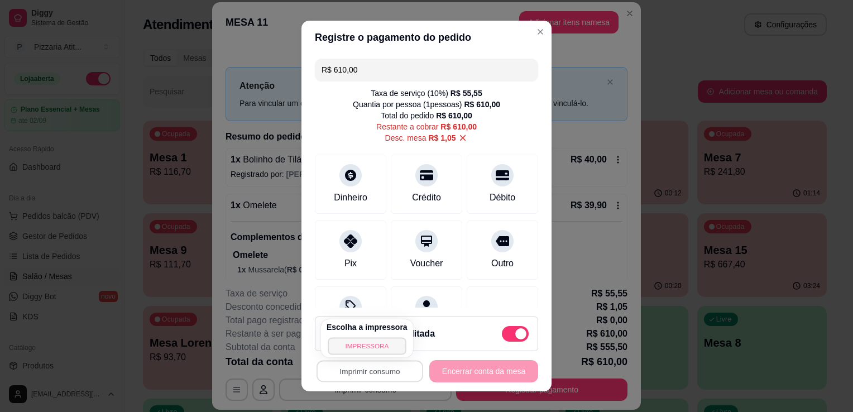
click at [381, 353] on button "IMPRESSORA" at bounding box center [367, 345] width 78 height 17
click at [388, 67] on input "R$ 610,00" at bounding box center [427, 70] width 210 height 22
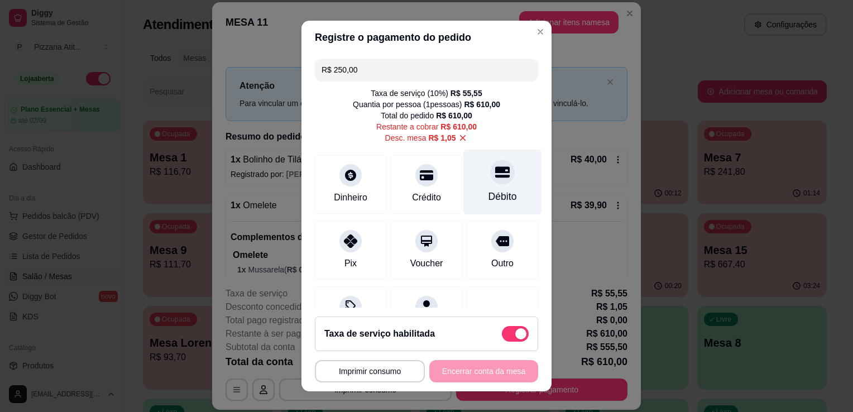
click at [489, 195] on div "Débito" at bounding box center [503, 196] width 28 height 15
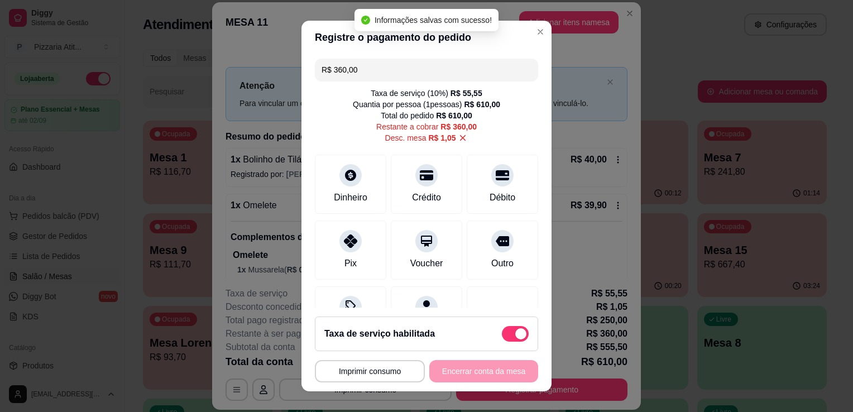
click at [418, 71] on input "R$ 360,00" at bounding box center [427, 70] width 210 height 22
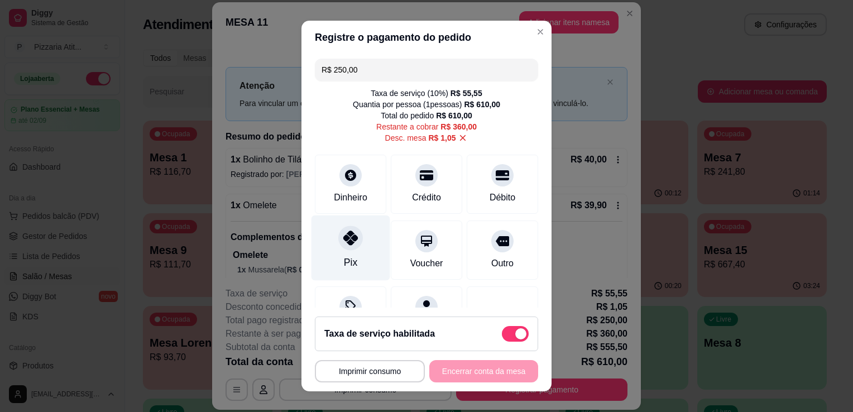
click at [353, 262] on div "Pix" at bounding box center [351, 248] width 79 height 65
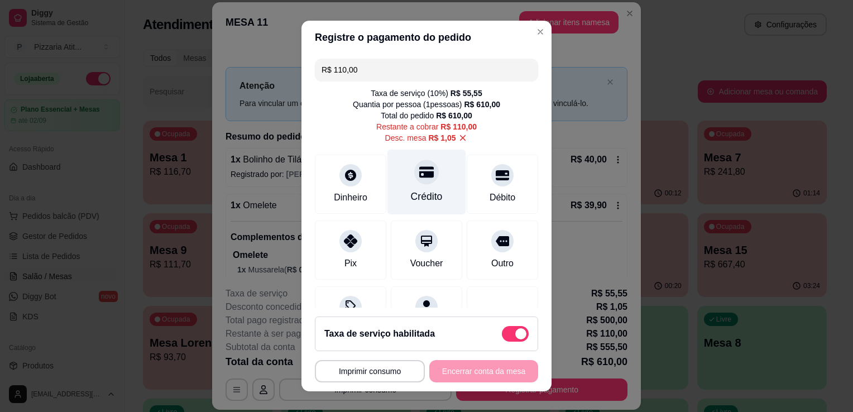
click at [433, 175] on div "Crédito" at bounding box center [427, 182] width 79 height 65
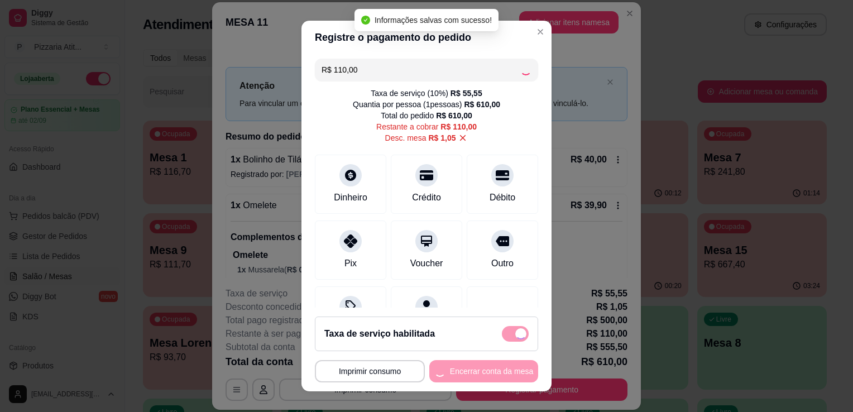
type input "R$ 0,00"
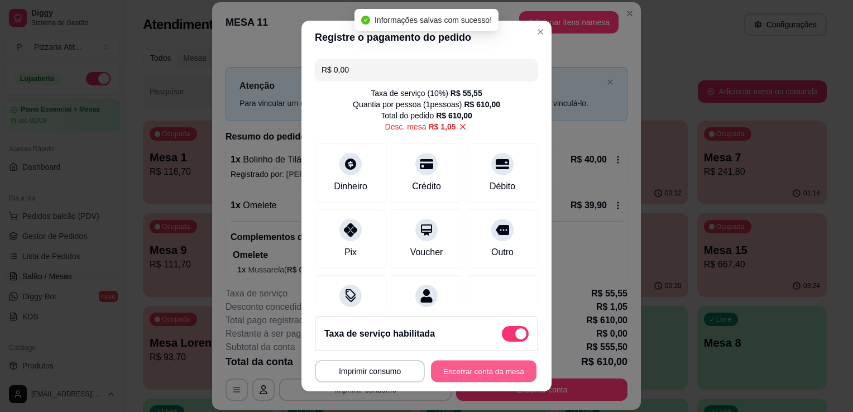
click at [471, 367] on button "Encerrar conta da mesa" at bounding box center [484, 372] width 106 height 22
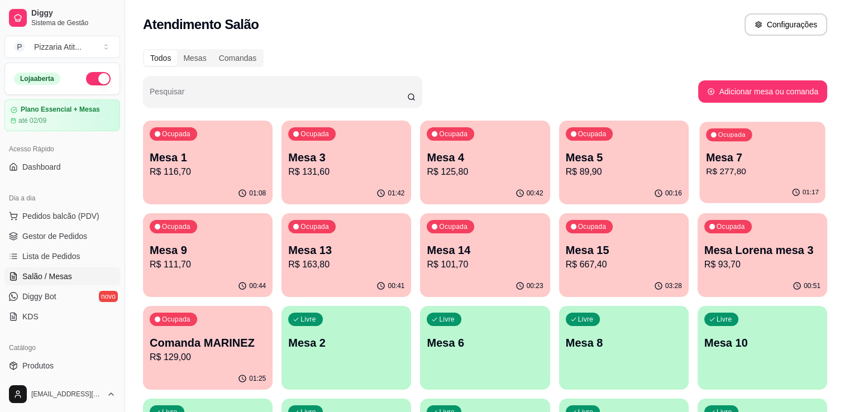
click at [737, 140] on div "Ocupada" at bounding box center [729, 134] width 46 height 13
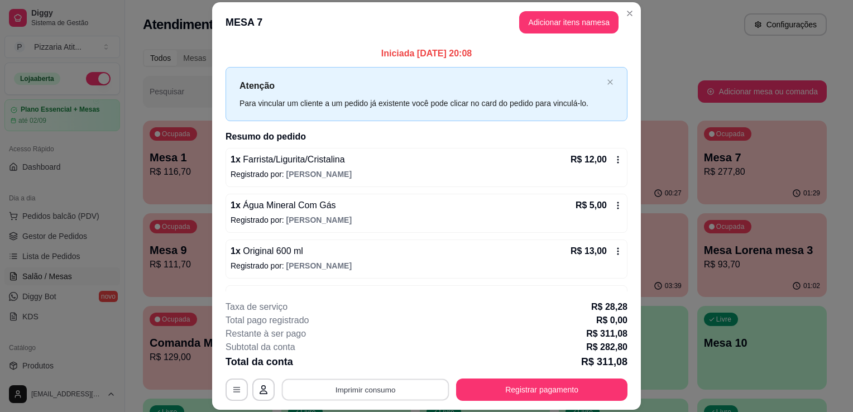
click at [364, 393] on button "Imprimir consumo" at bounding box center [366, 390] width 168 height 22
click at [373, 363] on button "IMPRESSORA" at bounding box center [365, 364] width 78 height 17
click at [524, 385] on button "Registrar pagamento" at bounding box center [542, 390] width 166 height 22
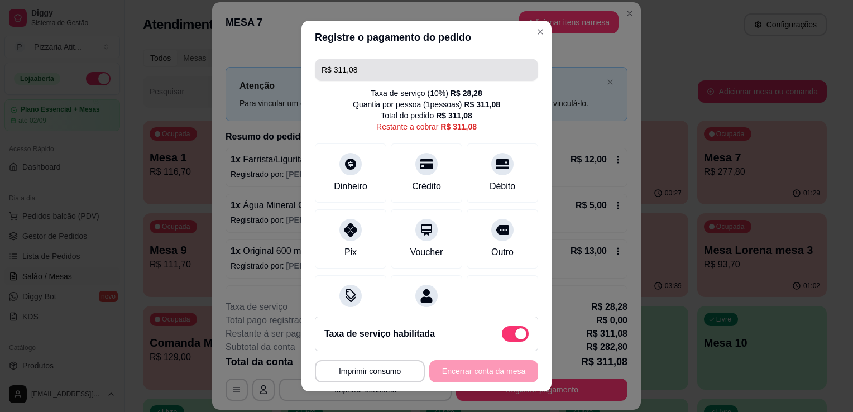
click at [386, 77] on input "R$ 311,08" at bounding box center [427, 70] width 210 height 22
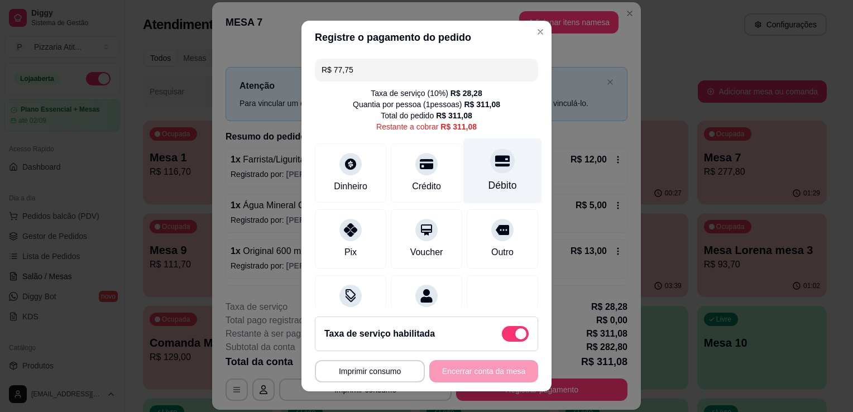
click at [498, 182] on div "Débito" at bounding box center [503, 185] width 28 height 15
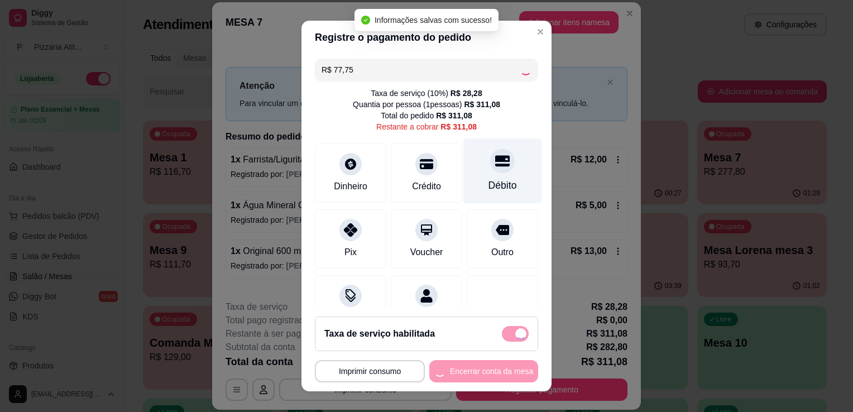
type input "R$ 233,33"
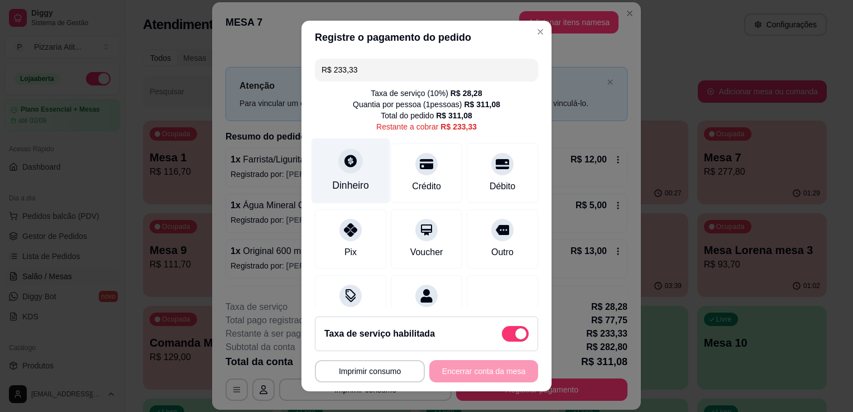
click at [350, 171] on div "Dinheiro" at bounding box center [351, 171] width 79 height 65
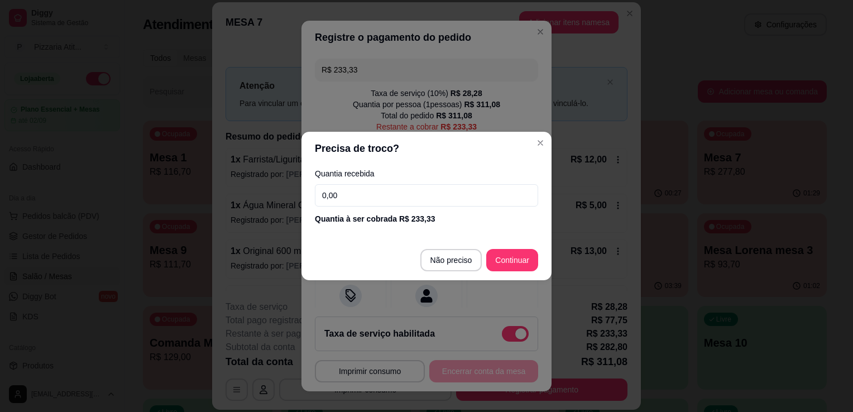
click at [476, 189] on input "0,00" at bounding box center [426, 195] width 223 height 22
type input "0,02"
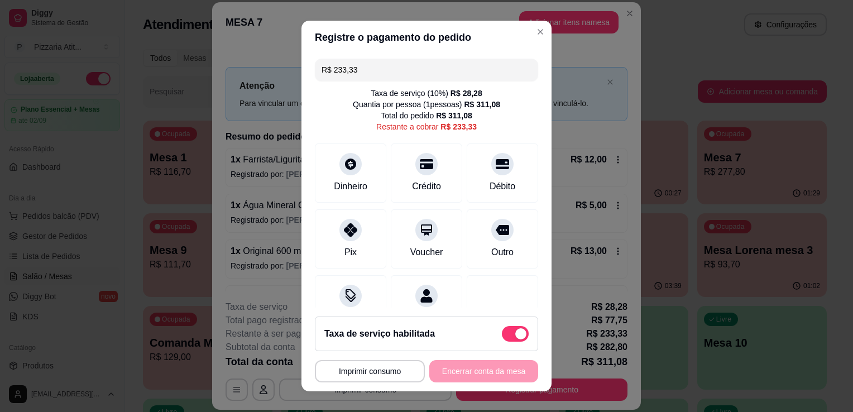
click at [468, 69] on input "R$ 233,33" at bounding box center [427, 70] width 210 height 22
click at [352, 193] on div "Dinheiro" at bounding box center [351, 171] width 79 height 65
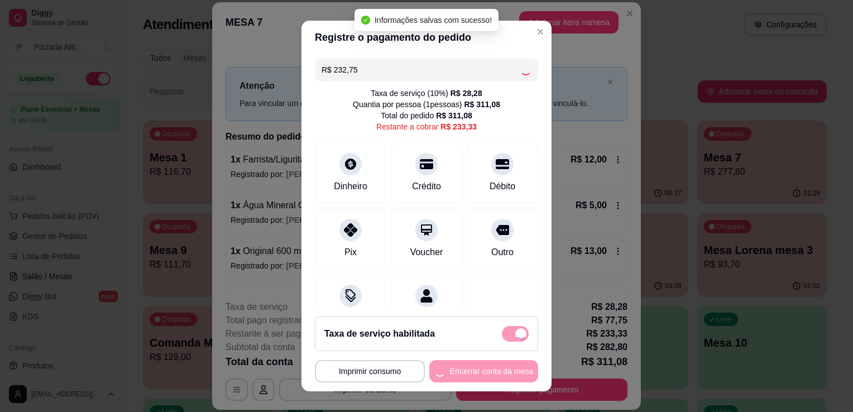
type input "R$ 0,58"
click at [359, 298] on div "Desconto" at bounding box center [351, 302] width 79 height 65
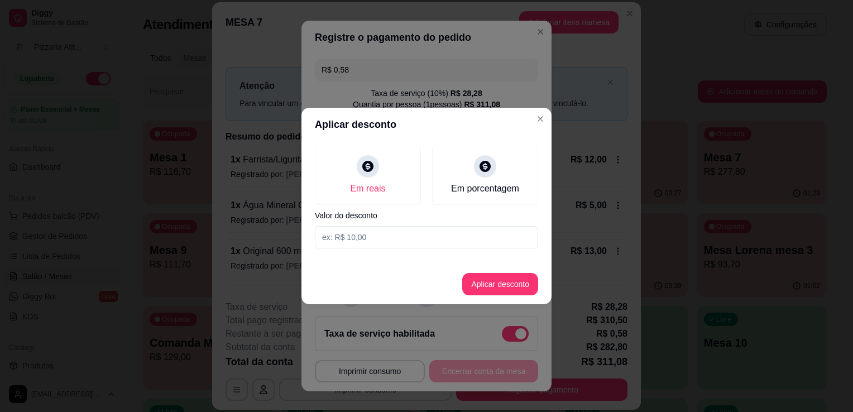
click at [375, 241] on input at bounding box center [426, 237] width 223 height 22
type input "0,58"
click at [522, 276] on button "Aplicar desconto" at bounding box center [500, 285] width 73 height 22
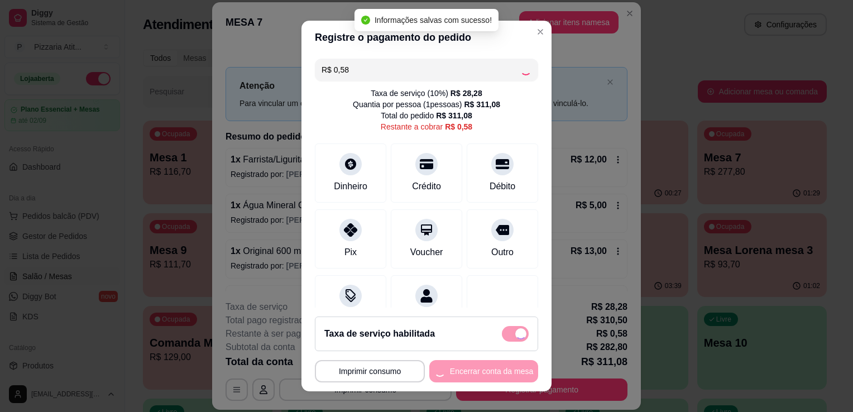
type input "R$ 0,00"
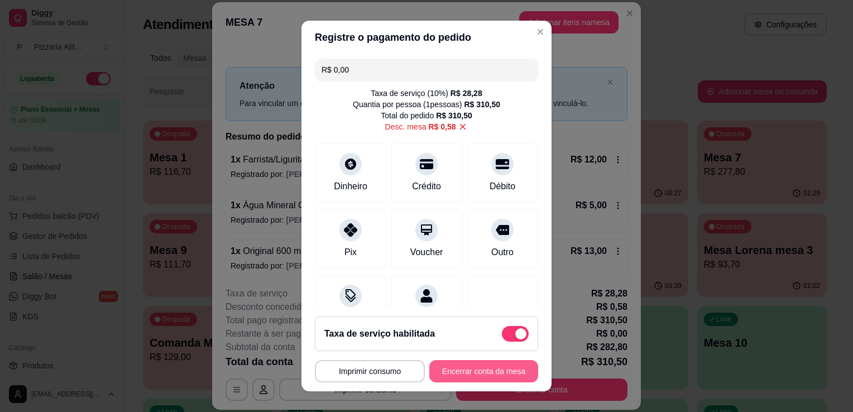
click at [485, 383] on div "**********" at bounding box center [426, 371] width 223 height 22
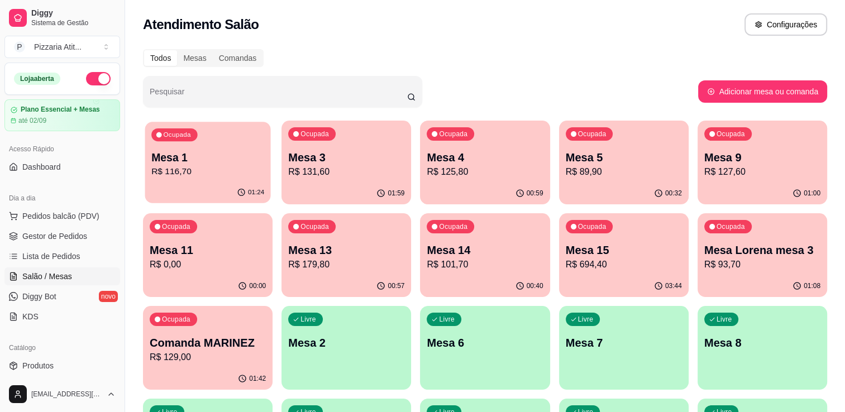
click at [173, 187] on div "01:24" at bounding box center [208, 192] width 126 height 21
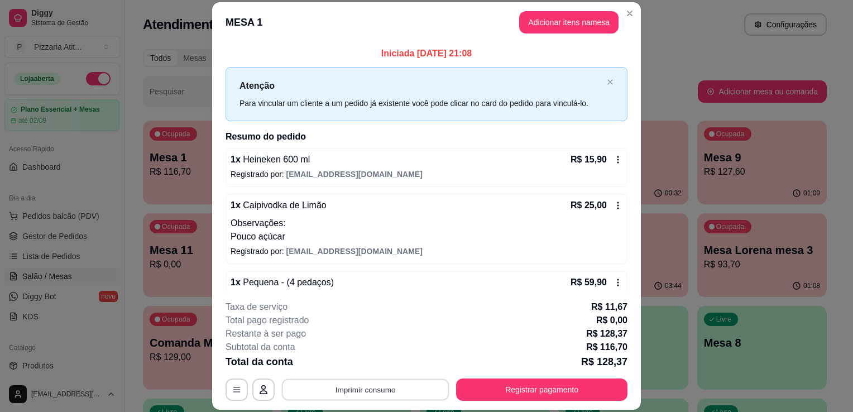
click at [372, 394] on button "Imprimir consumo" at bounding box center [366, 390] width 168 height 22
click at [386, 370] on button "IMPRESSORA" at bounding box center [365, 364] width 78 height 17
click at [386, 370] on div "Total da conta R$ 128,37" at bounding box center [427, 362] width 402 height 16
click at [516, 384] on button "Registrar pagamento" at bounding box center [542, 390] width 166 height 22
click at [404, 393] on button "Imprimir consumo" at bounding box center [365, 390] width 173 height 22
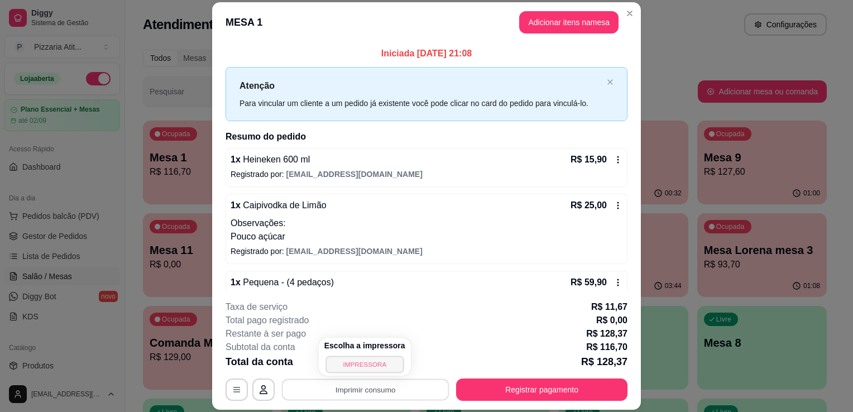
click at [377, 363] on button "IMPRESSORA" at bounding box center [365, 364] width 78 height 17
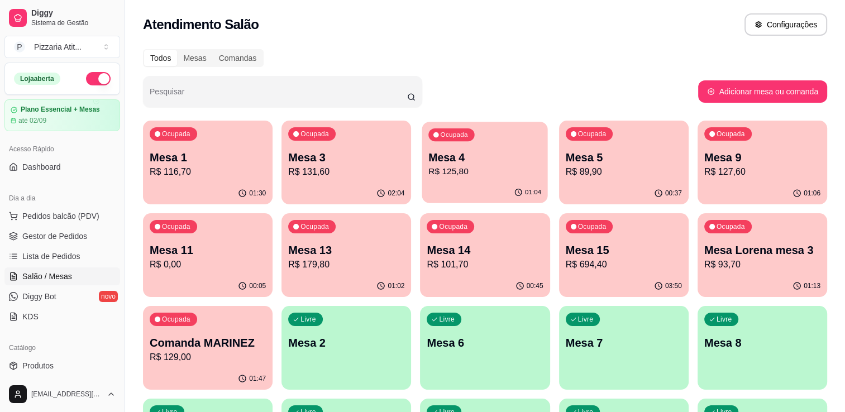
click at [480, 155] on p "Mesa 4" at bounding box center [485, 157] width 113 height 15
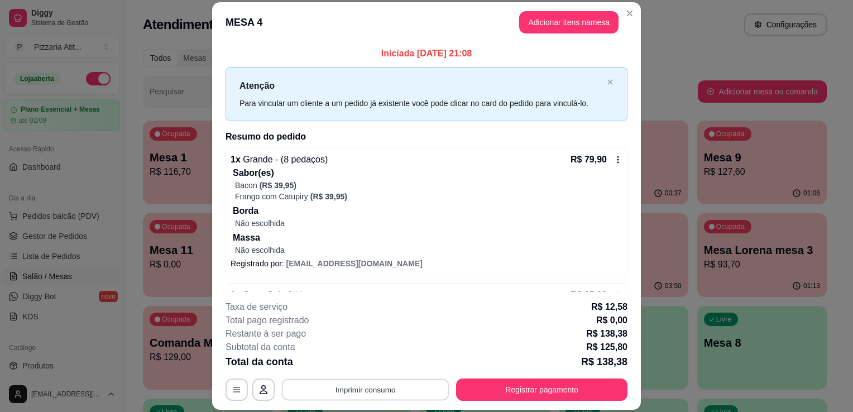
click at [344, 390] on button "Imprimir consumo" at bounding box center [366, 390] width 168 height 22
click at [346, 366] on button "IMPRESSORA" at bounding box center [365, 364] width 78 height 17
click at [463, 391] on button "Registrar pagamento" at bounding box center [542, 390] width 166 height 22
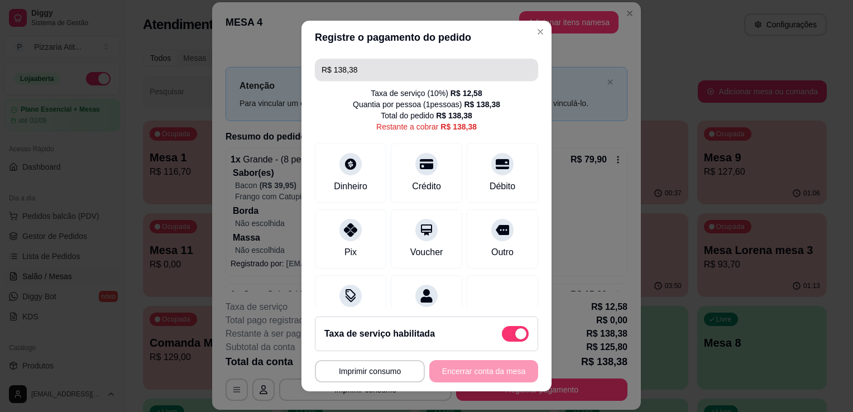
click at [385, 75] on input "R$ 138,38" at bounding box center [427, 70] width 210 height 22
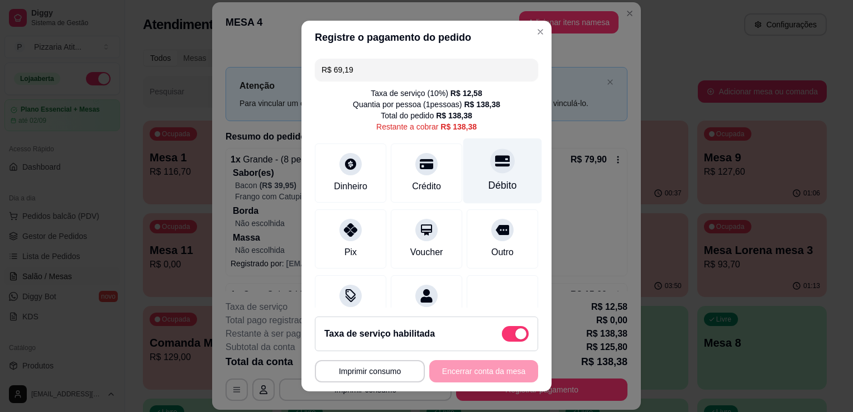
type input "R$ 69,19"
click at [466, 173] on div "Débito" at bounding box center [503, 171] width 79 height 65
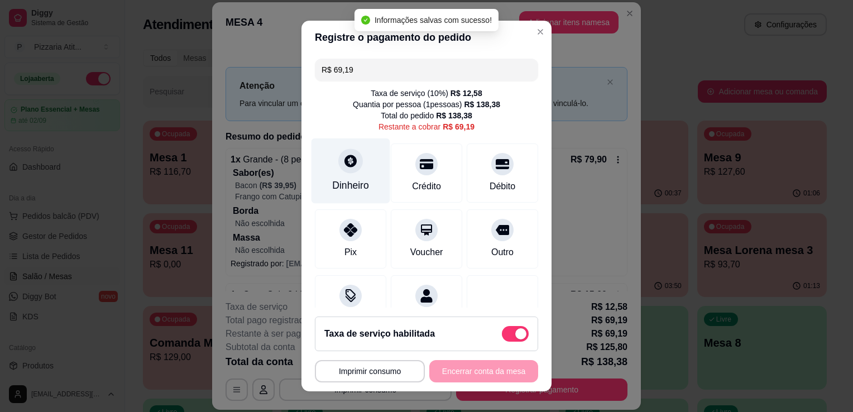
click at [332, 187] on div "Dinheiro" at bounding box center [350, 185] width 37 height 15
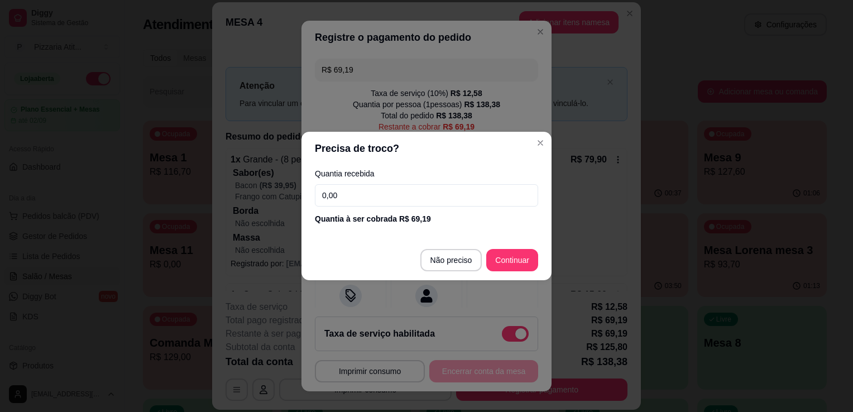
click at [350, 198] on input "0,00" at bounding box center [426, 195] width 223 height 22
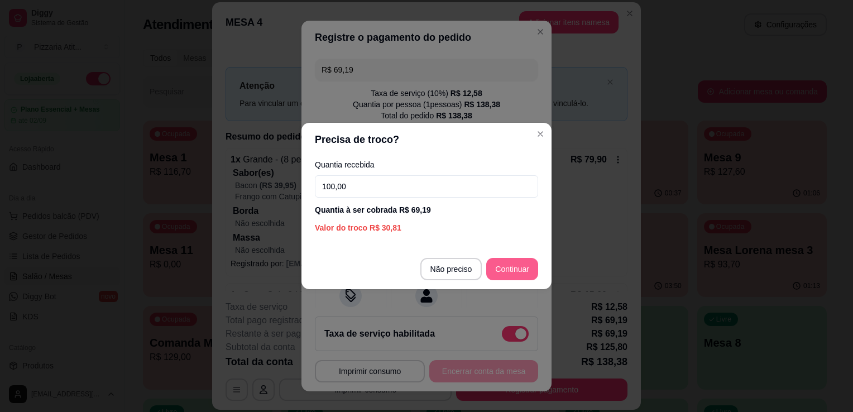
type input "100,00"
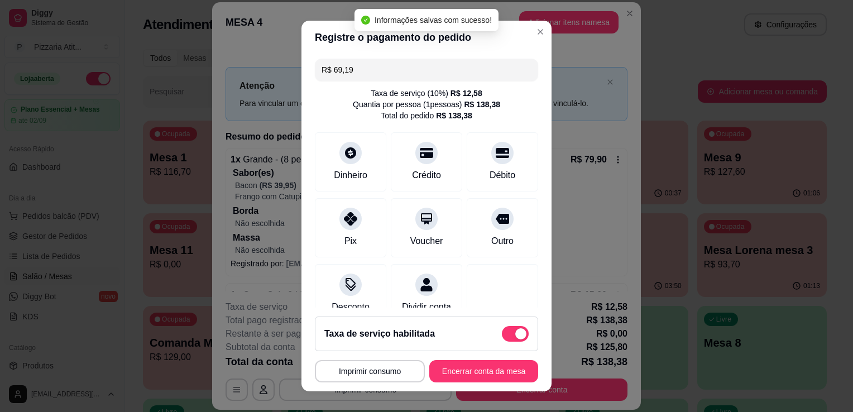
type input "R$ 0,00"
click at [469, 374] on button "Encerrar conta da mesa" at bounding box center [484, 372] width 106 height 22
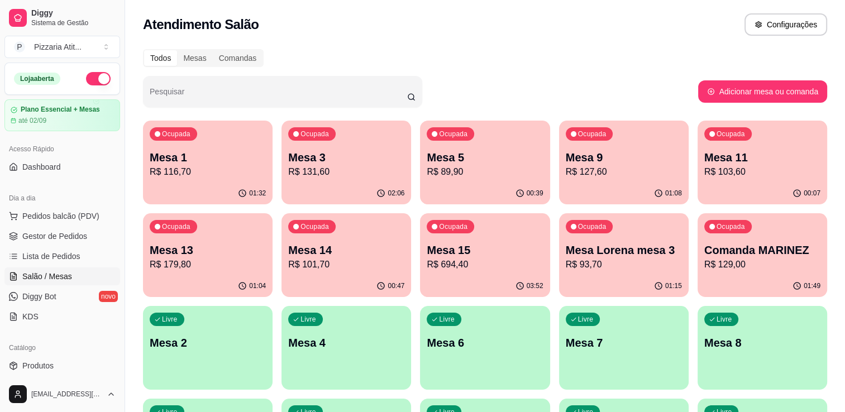
click at [118, 376] on div "[EMAIL_ADDRESS][DOMAIN_NAME]" at bounding box center [62, 394] width 125 height 36
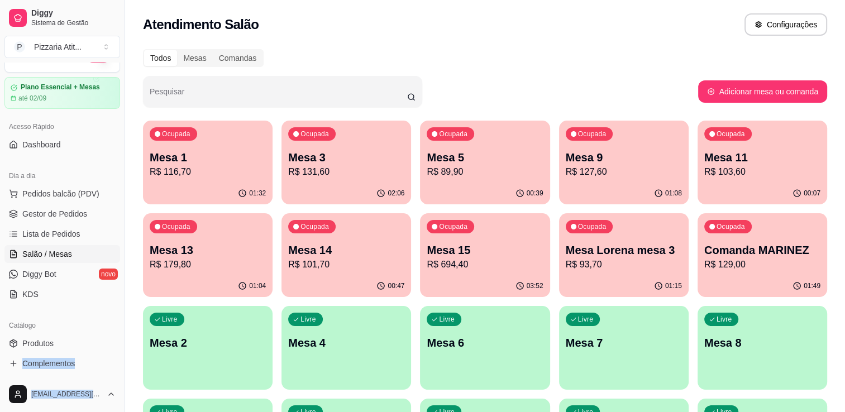
click at [118, 376] on div "Diggy Sistema de Gestão P Pizzaria Atit ... Loja aberta Plano Essencial + Mesas…" at bounding box center [62, 206] width 125 height 412
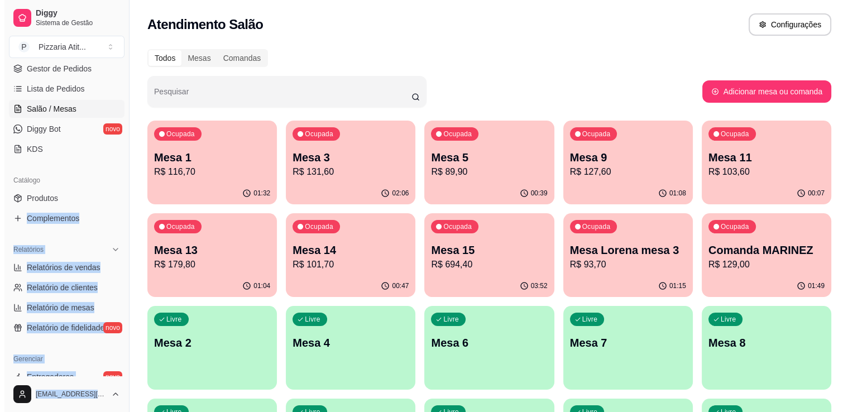
scroll to position [179, 0]
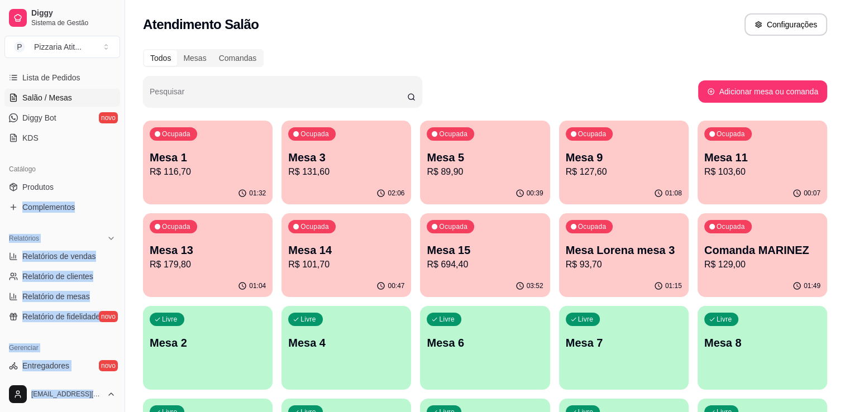
click at [103, 266] on ul "Relatórios de vendas Relatório de clientes Relatório de mesas Relatório de fide…" at bounding box center [62, 286] width 116 height 78
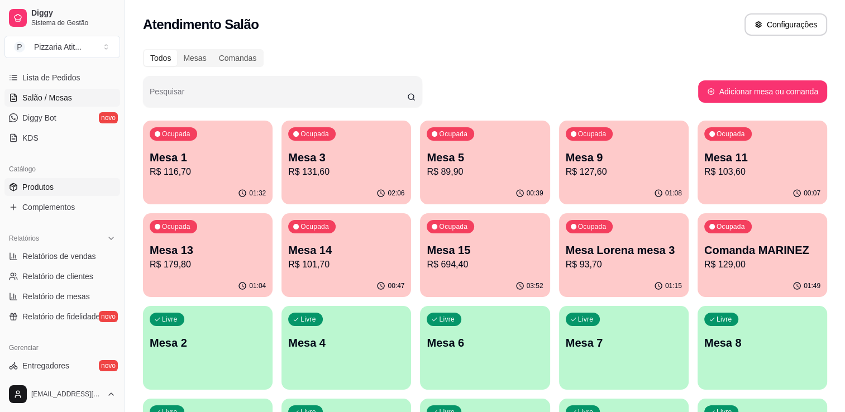
click at [55, 195] on link "Produtos" at bounding box center [62, 187] width 116 height 18
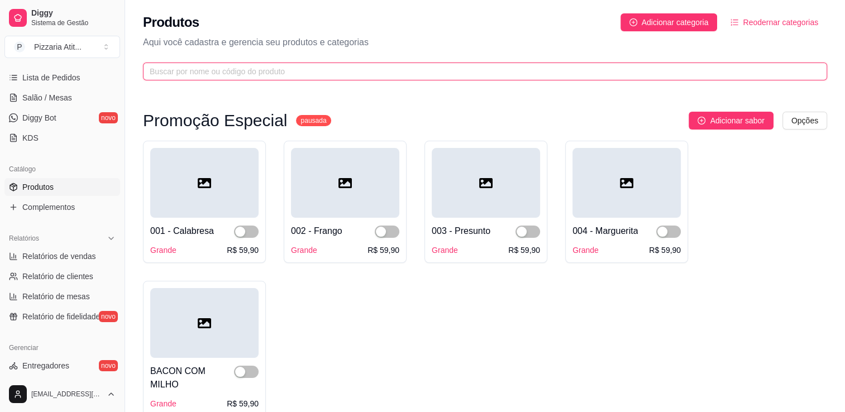
click at [266, 71] on input "text" at bounding box center [481, 71] width 662 height 12
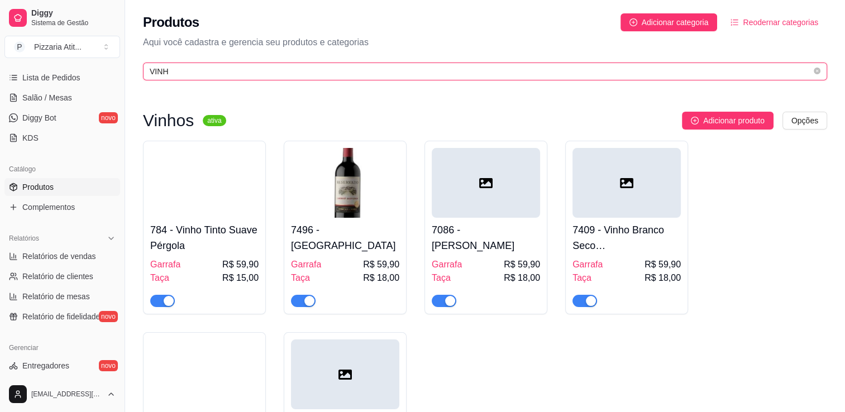
type input "VINH"
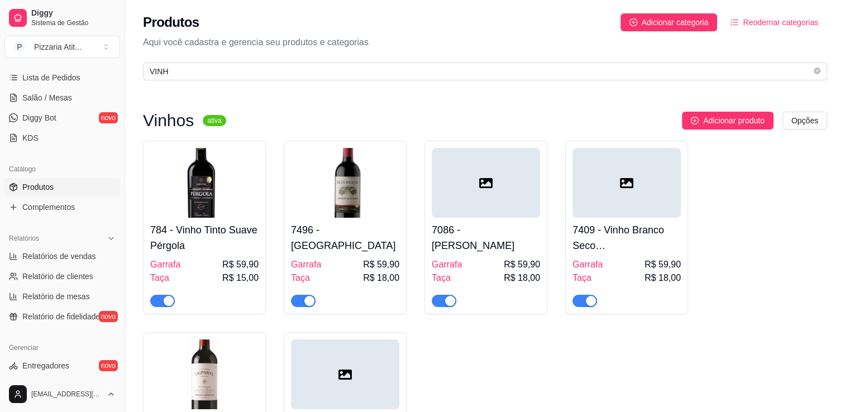
click at [319, 244] on h4 "7496 - [GEOGRAPHIC_DATA]" at bounding box center [345, 237] width 108 height 31
click at [244, 223] on h4 "784 - Vinho Tinto Suave Pérgola" at bounding box center [204, 237] width 108 height 31
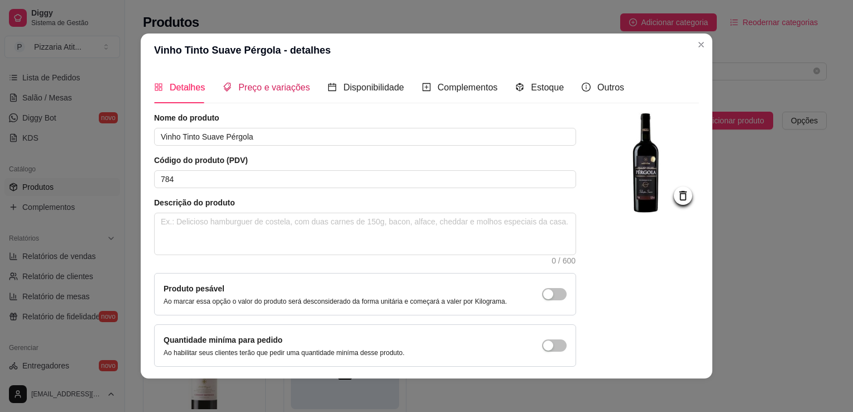
click at [252, 85] on span "Preço e variações" at bounding box center [273, 87] width 71 height 9
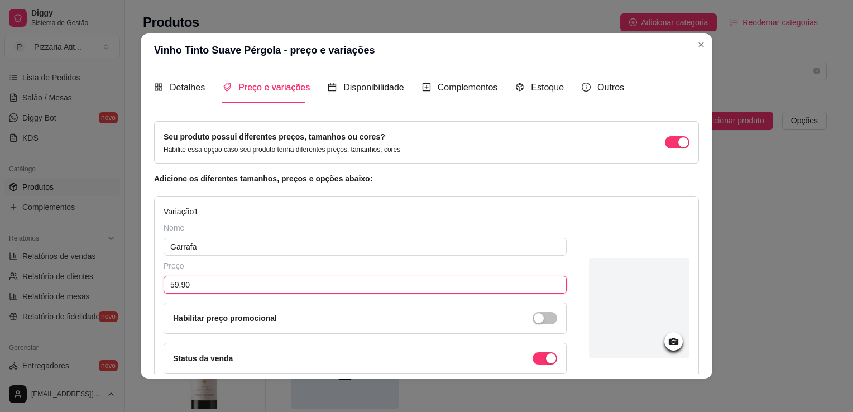
click at [279, 289] on input "59,90" at bounding box center [365, 285] width 403 height 18
type input "49,90"
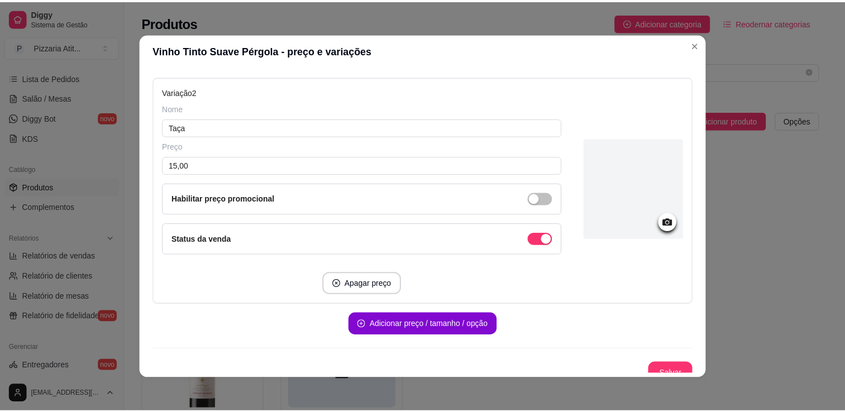
scroll to position [366, 0]
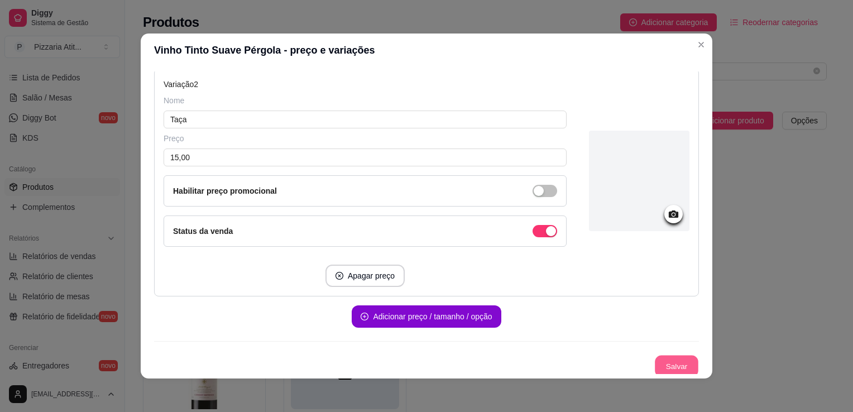
click at [667, 358] on button "Salvar" at bounding box center [677, 367] width 44 height 22
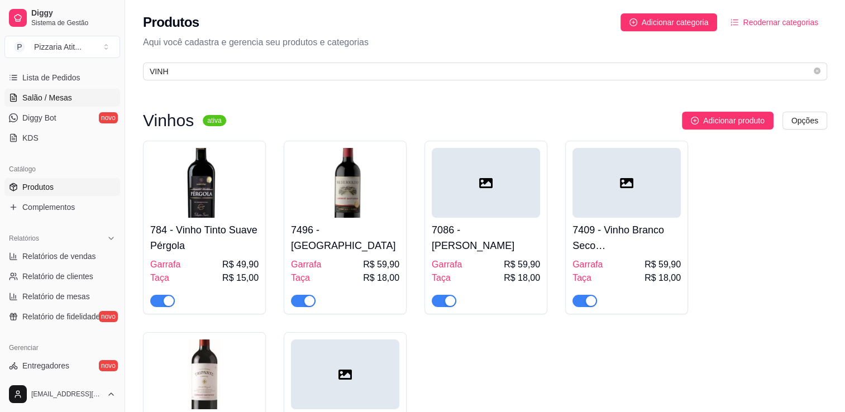
click at [89, 93] on link "Salão / Mesas" at bounding box center [62, 98] width 116 height 18
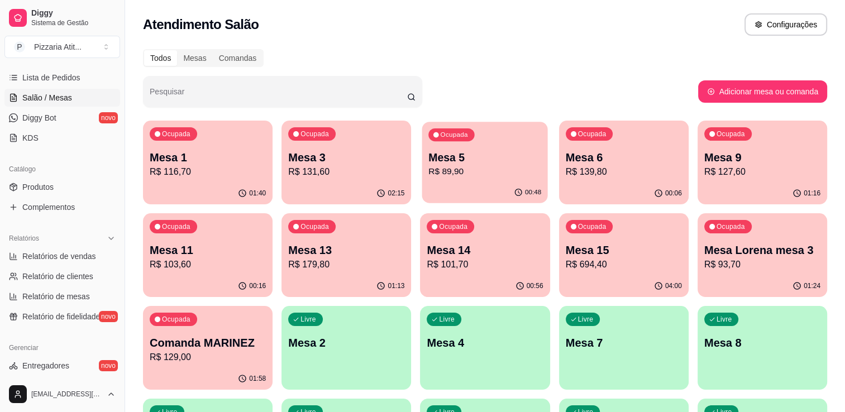
click at [476, 152] on p "Mesa 5" at bounding box center [485, 157] width 113 height 15
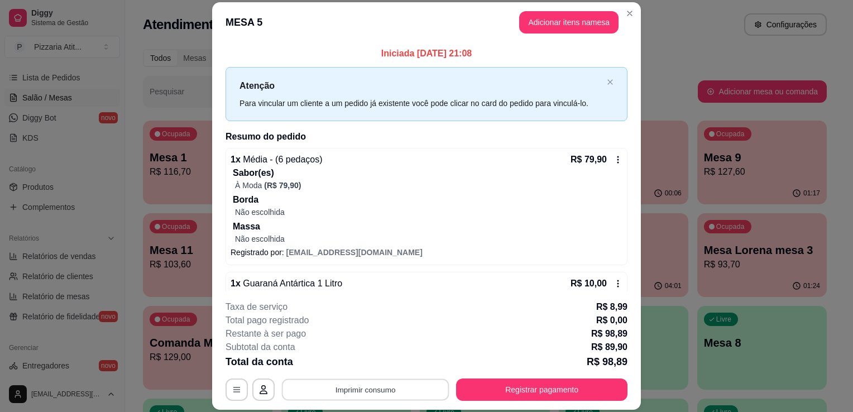
click at [333, 384] on button "Imprimir consumo" at bounding box center [366, 390] width 168 height 22
click at [342, 360] on button "IMPRESSORA" at bounding box center [365, 364] width 78 height 17
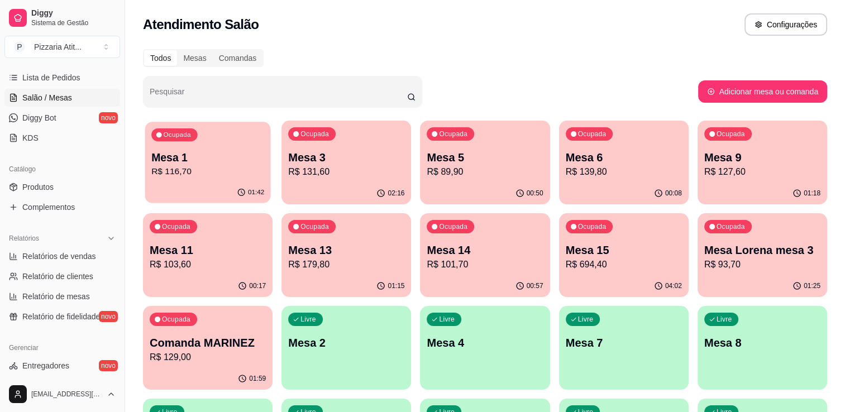
click at [208, 127] on div "Ocupada Mesa 1 R$ 116,70" at bounding box center [208, 152] width 126 height 60
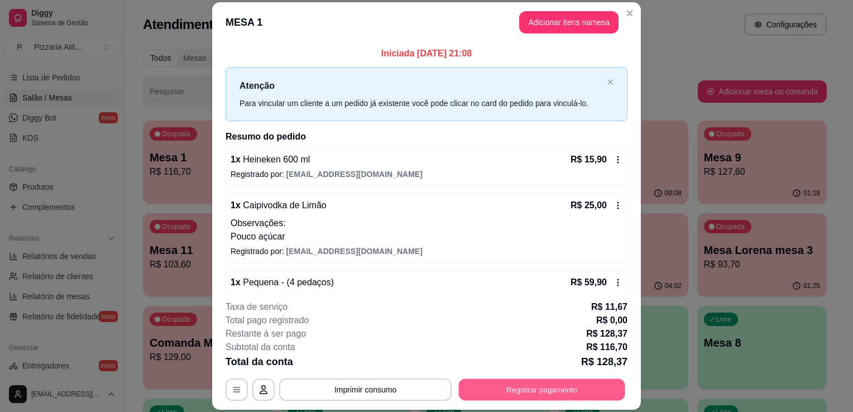
click at [498, 390] on button "Registrar pagamento" at bounding box center [542, 390] width 166 height 22
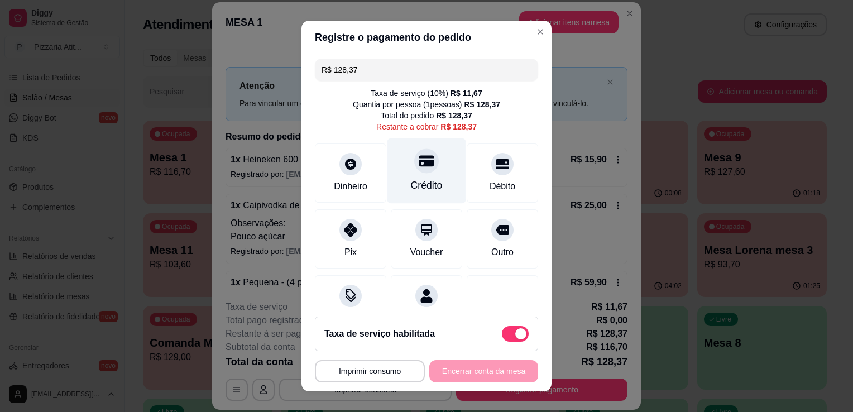
click at [436, 193] on div "Crédito" at bounding box center [427, 171] width 79 height 65
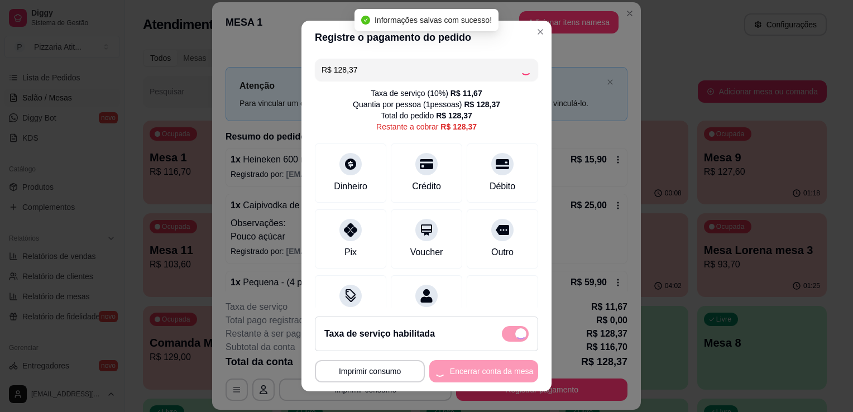
type input "R$ 0,00"
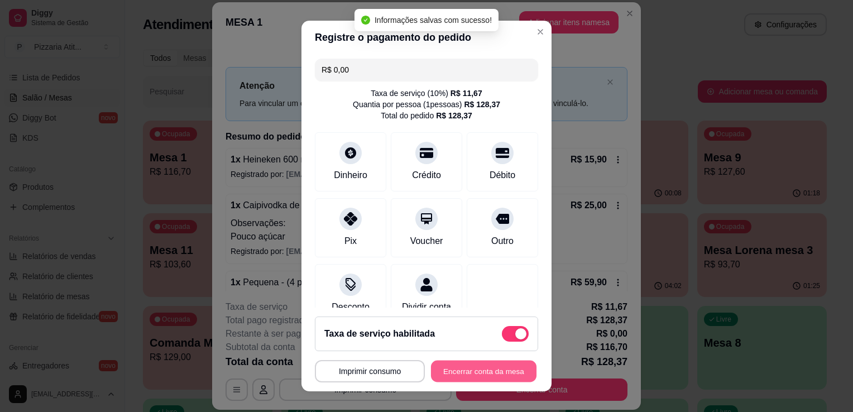
click at [479, 372] on button "Encerrar conta da mesa" at bounding box center [484, 372] width 106 height 22
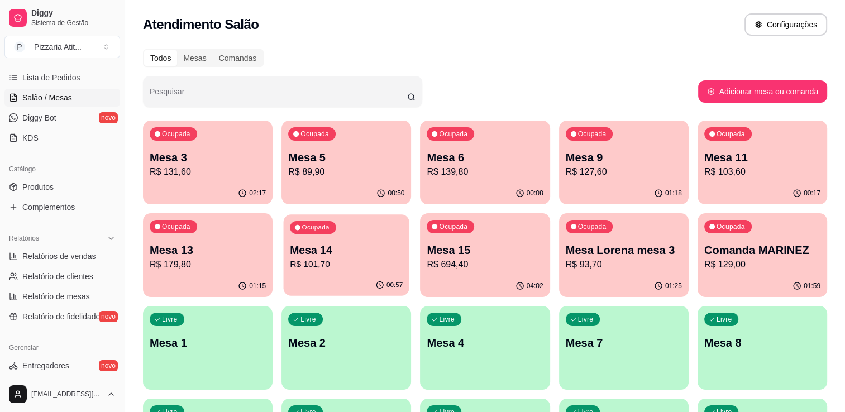
click at [338, 255] on p "Mesa 14" at bounding box center [346, 250] width 113 height 15
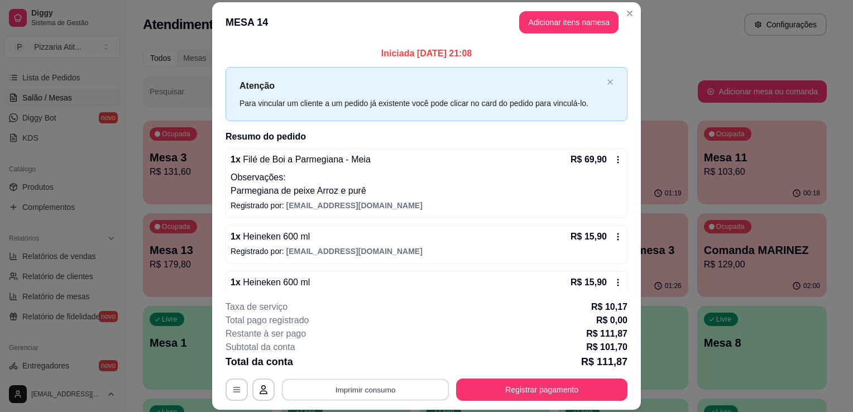
click at [346, 392] on button "Imprimir consumo" at bounding box center [366, 390] width 168 height 22
click at [367, 362] on button "IMPRESSORA" at bounding box center [365, 364] width 78 height 17
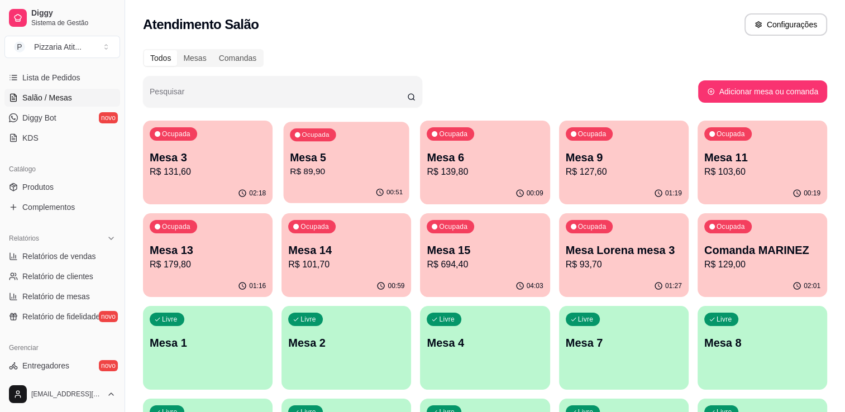
click at [343, 176] on p "R$ 89,90" at bounding box center [346, 171] width 113 height 13
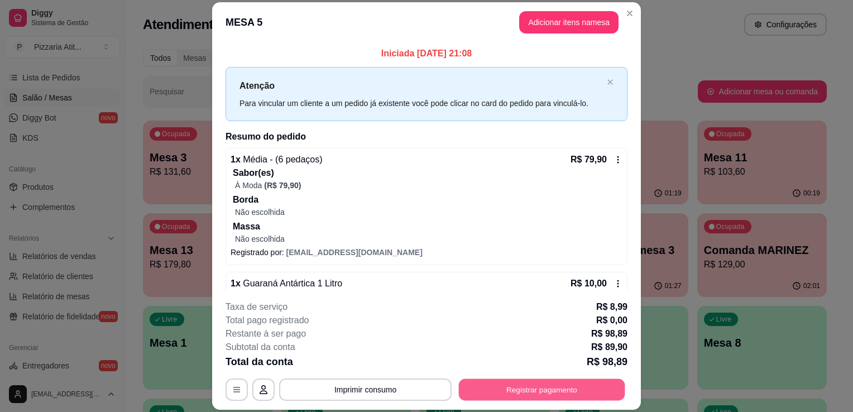
click at [495, 390] on button "Registrar pagamento" at bounding box center [542, 390] width 166 height 22
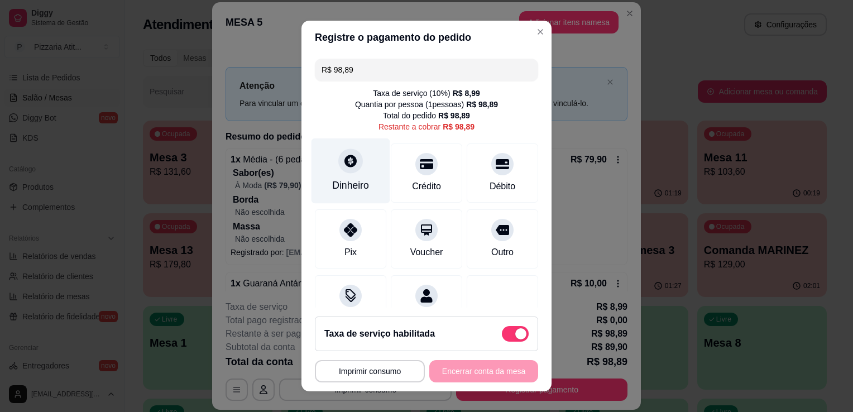
click at [341, 182] on div "Dinheiro" at bounding box center [350, 185] width 37 height 15
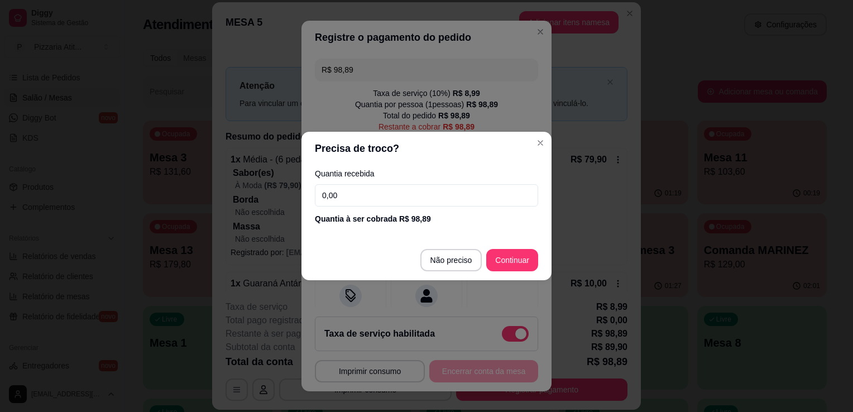
click at [383, 194] on input "0,00" at bounding box center [426, 195] width 223 height 22
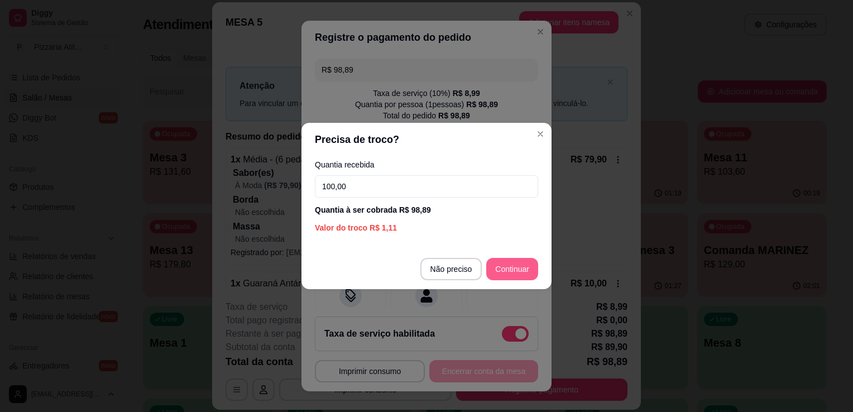
type input "100,00"
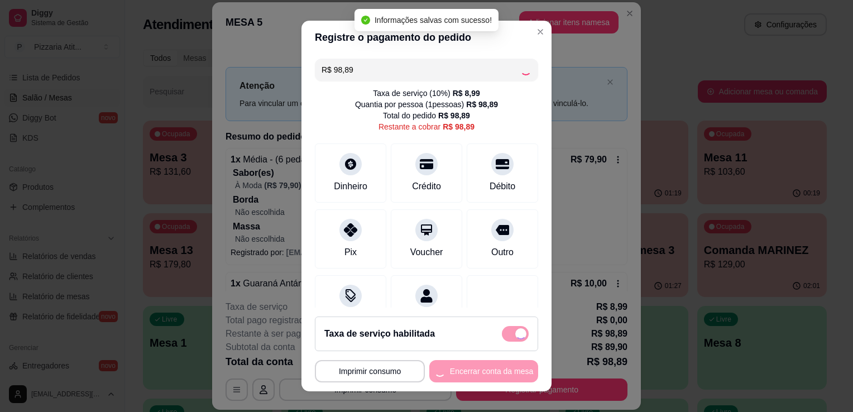
type input "R$ 0,00"
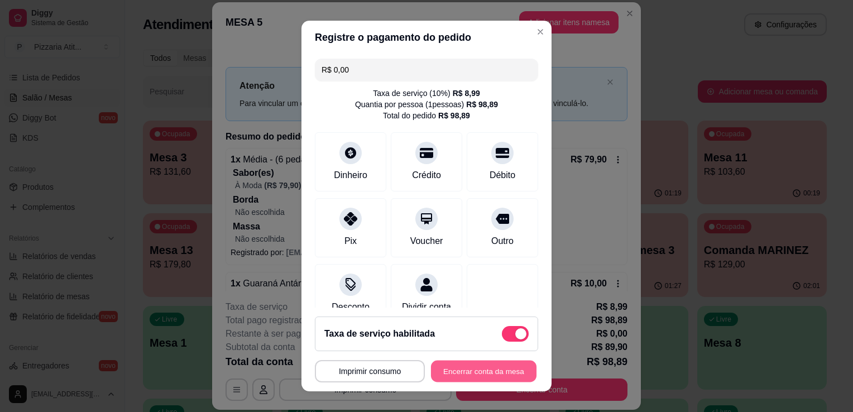
click at [484, 374] on button "Encerrar conta da mesa" at bounding box center [484, 372] width 106 height 22
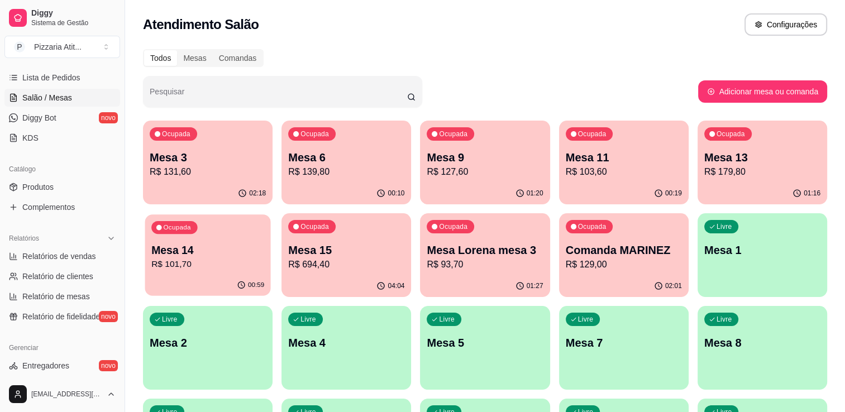
click at [208, 249] on p "Mesa 14" at bounding box center [207, 250] width 113 height 15
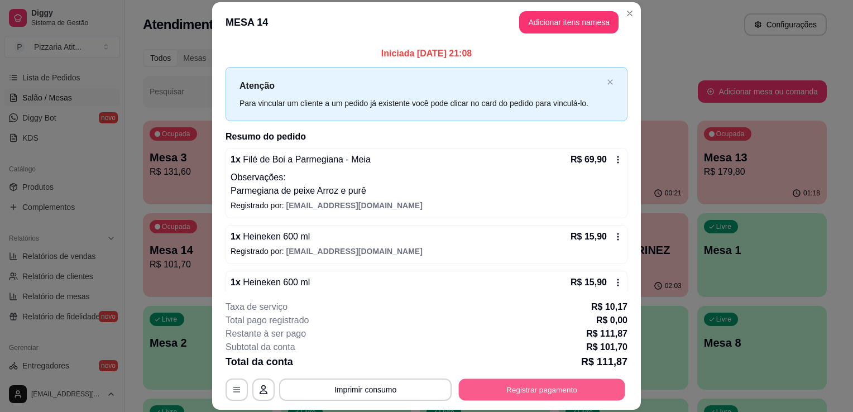
click at [502, 385] on button "Registrar pagamento" at bounding box center [542, 390] width 166 height 22
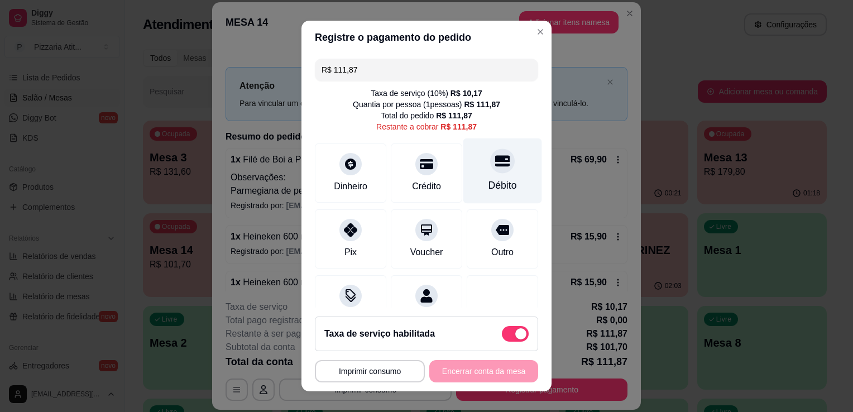
click at [464, 193] on div "Débito" at bounding box center [503, 171] width 79 height 65
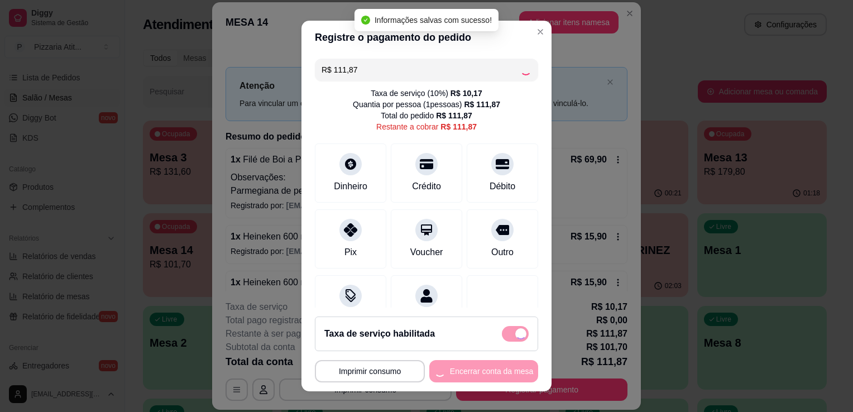
type input "R$ 0,00"
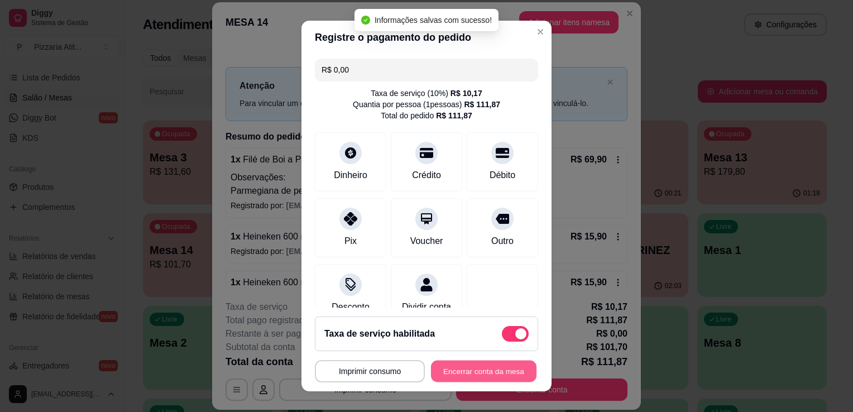
click at [461, 376] on button "Encerrar conta da mesa" at bounding box center [484, 372] width 106 height 22
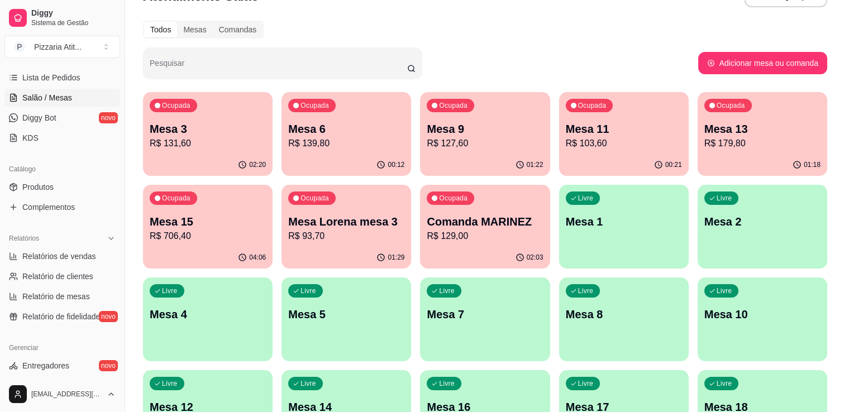
scroll to position [22, 0]
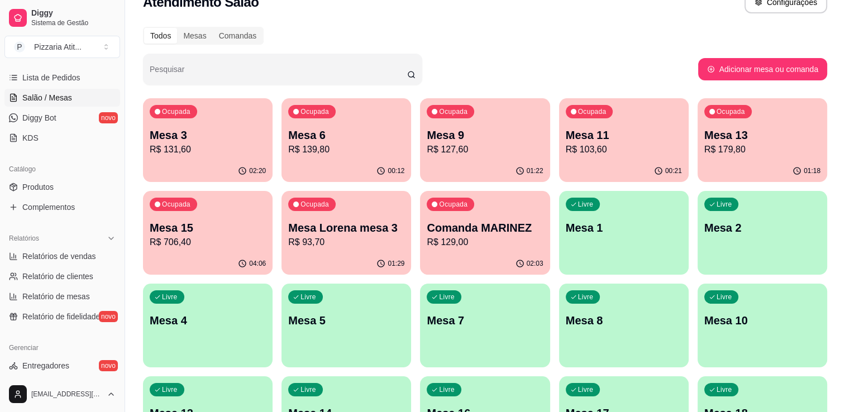
click at [513, 155] on p "R$ 127,60" at bounding box center [485, 149] width 116 height 13
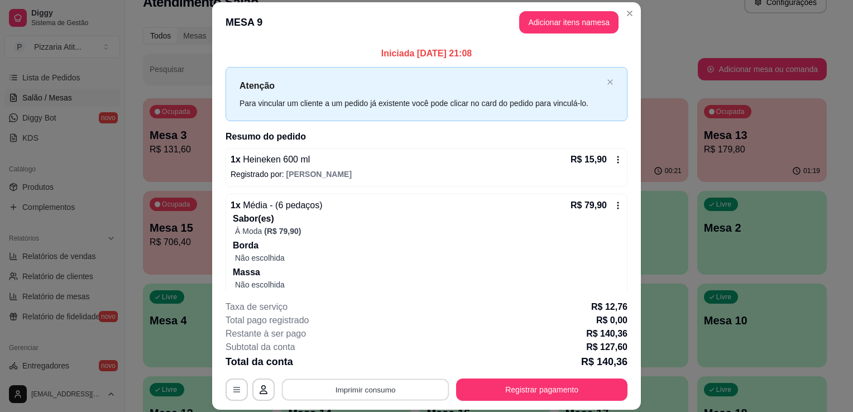
click at [379, 401] on div "**********" at bounding box center [427, 390] width 402 height 22
click at [383, 373] on button "IMPRESSORA" at bounding box center [365, 364] width 78 height 17
click at [383, 373] on div "Escolha a impressora IMPRESSORA" at bounding box center [365, 357] width 92 height 38
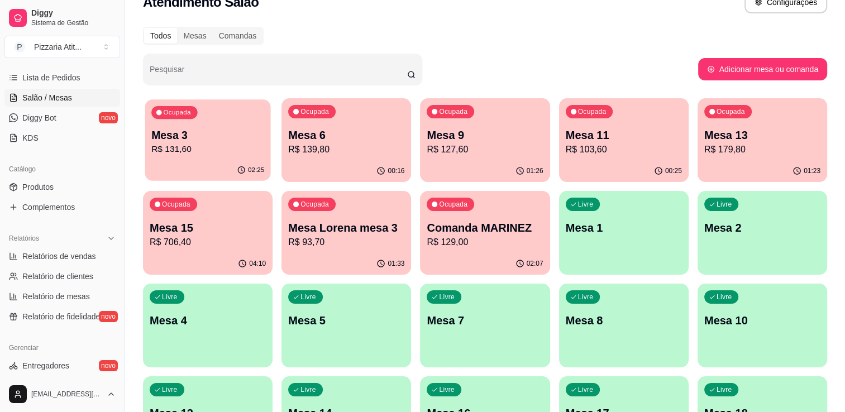
click at [199, 117] on div "Ocupada Mesa 3 R$ 131,60" at bounding box center [208, 129] width 126 height 60
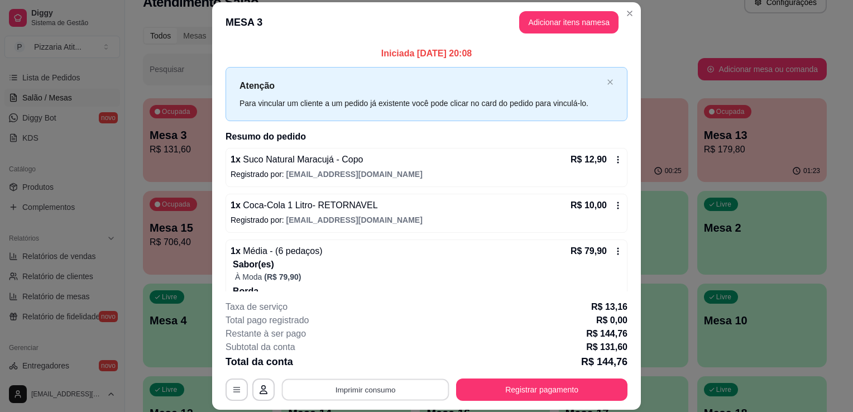
click at [390, 381] on button "Imprimir consumo" at bounding box center [366, 390] width 168 height 22
click at [375, 364] on button "IMPRESSORA" at bounding box center [365, 364] width 78 height 17
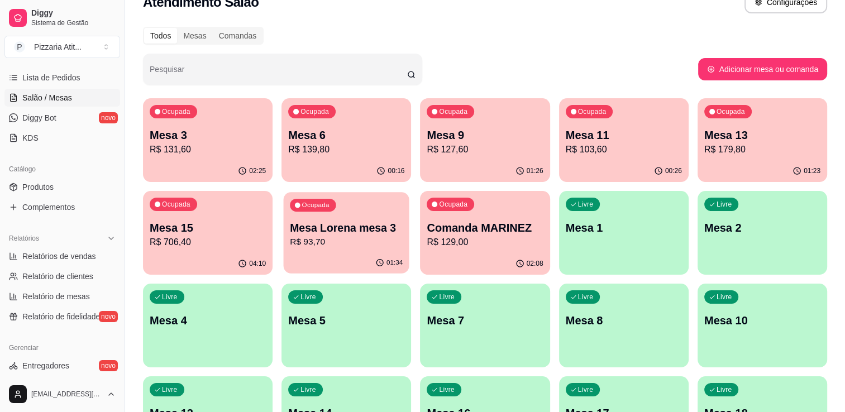
click at [324, 230] on p "Mesa Lorena mesa 3" at bounding box center [346, 228] width 113 height 15
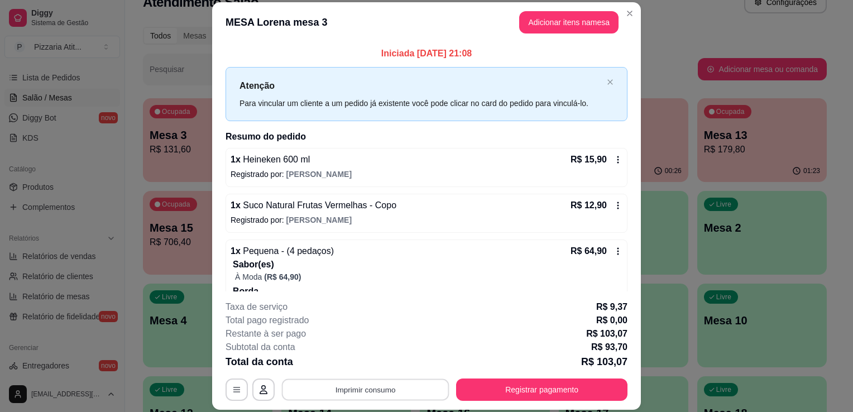
click at [321, 386] on button "Imprimir consumo" at bounding box center [366, 390] width 168 height 22
click at [340, 355] on div "Escolha a impressora IMPRESSORA" at bounding box center [365, 357] width 92 height 38
click at [350, 358] on button "IMPRESSORA" at bounding box center [365, 364] width 78 height 17
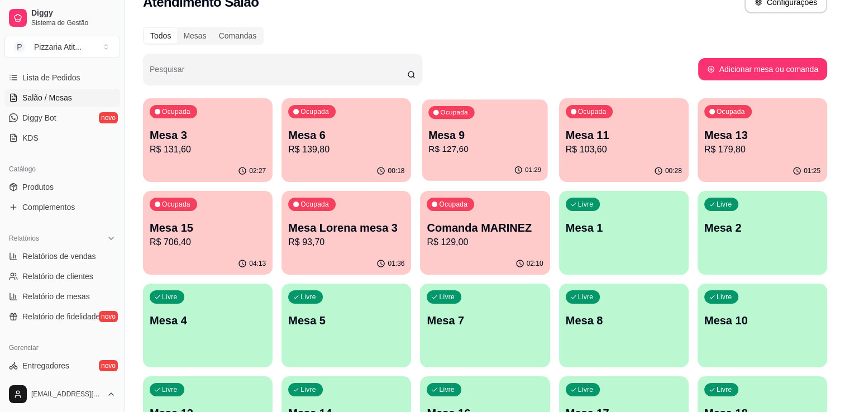
click at [448, 149] on p "R$ 127,60" at bounding box center [485, 149] width 113 height 13
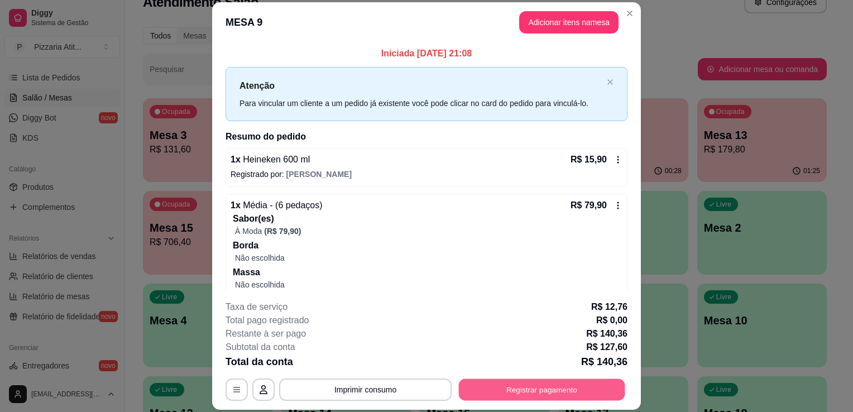
click at [475, 383] on button "Registrar pagamento" at bounding box center [542, 390] width 166 height 22
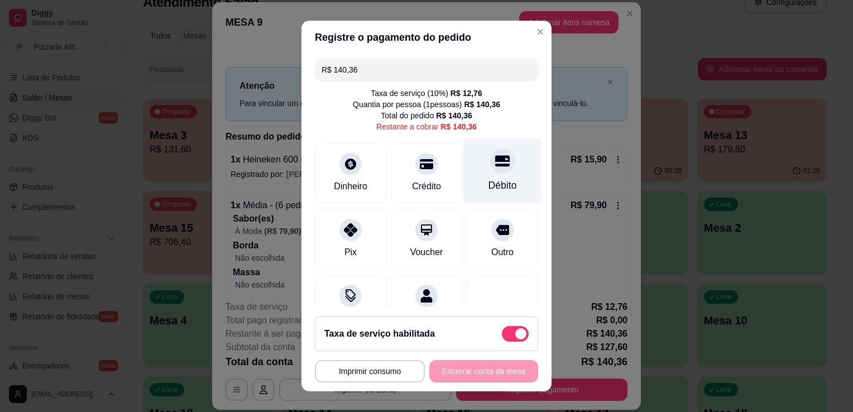
click at [476, 175] on div "Débito" at bounding box center [503, 171] width 79 height 65
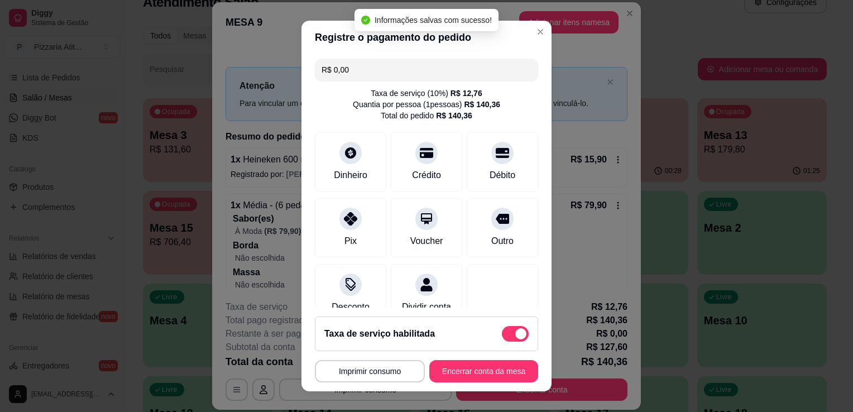
type input "R$ 0,00"
click at [468, 366] on button "Encerrar conta da mesa" at bounding box center [484, 372] width 106 height 22
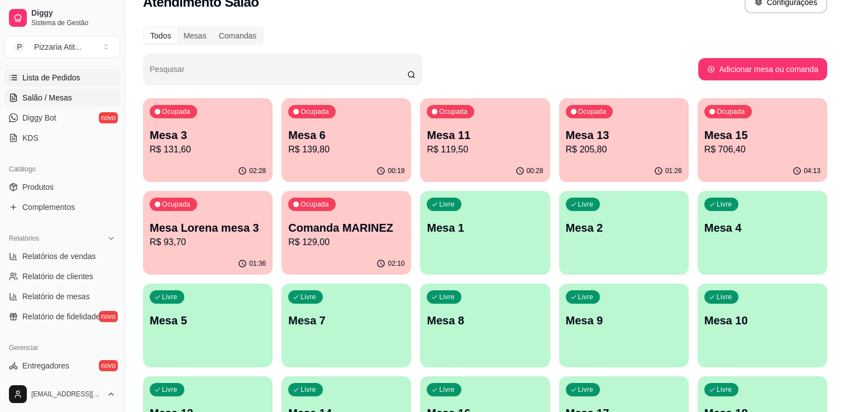
click at [80, 70] on link "Lista de Pedidos" at bounding box center [62, 78] width 116 height 18
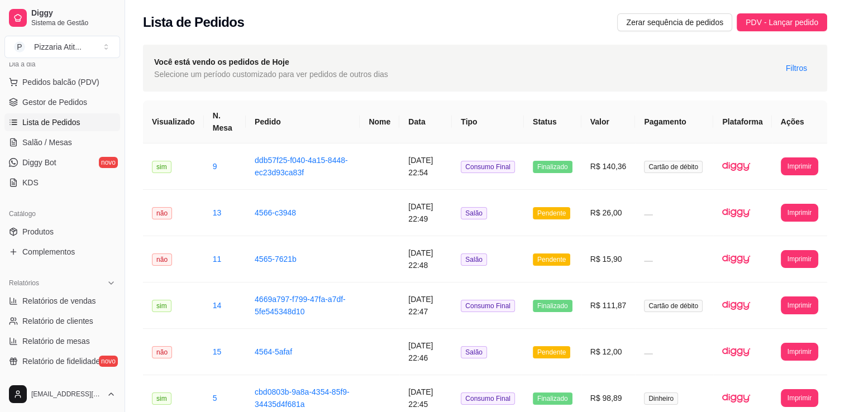
scroll to position [126, 0]
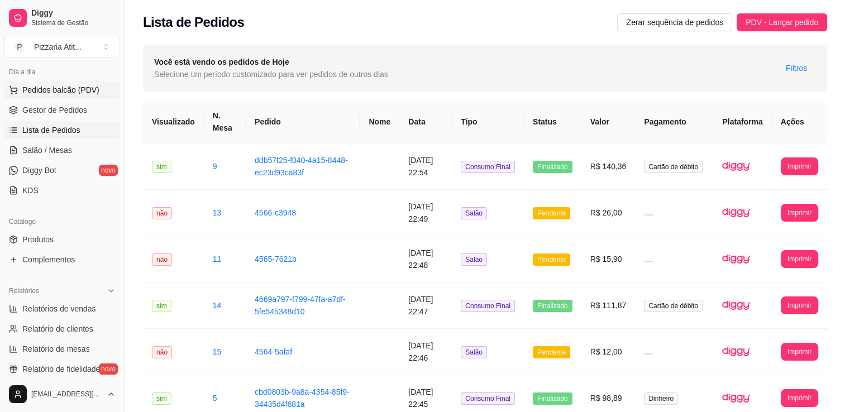
click at [87, 96] on button "Pedidos balcão (PDV)" at bounding box center [62, 90] width 116 height 18
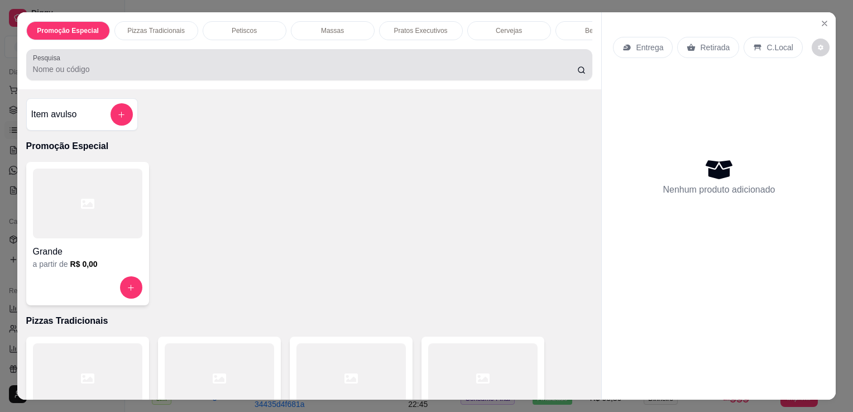
click at [312, 76] on div at bounding box center [309, 65] width 553 height 22
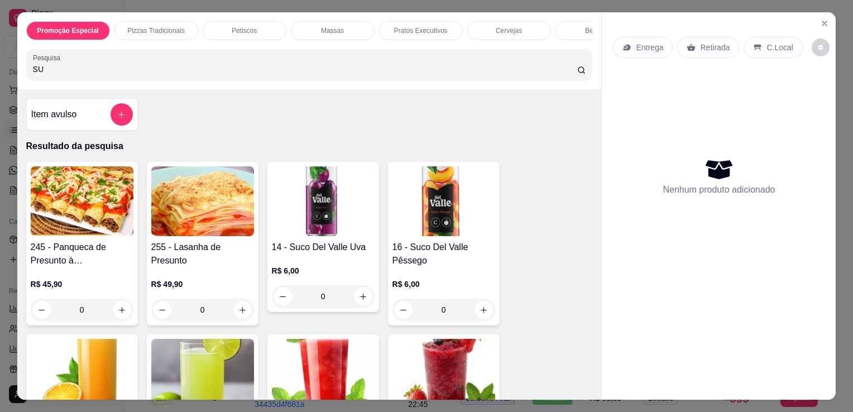
click at [261, 93] on div "Item avulso Resultado da pesquisa 245 - Panqueca de Presunto à bolonhesa R$ 45,…" at bounding box center [309, 244] width 585 height 311
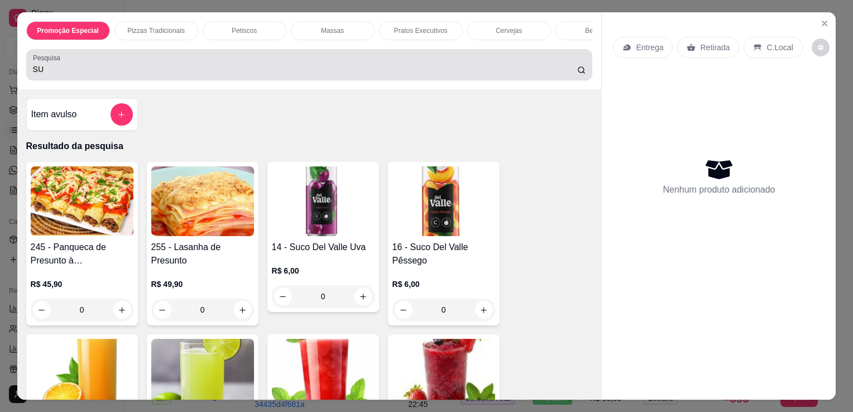
click at [257, 56] on div "Pesquisa SU" at bounding box center [309, 64] width 567 height 31
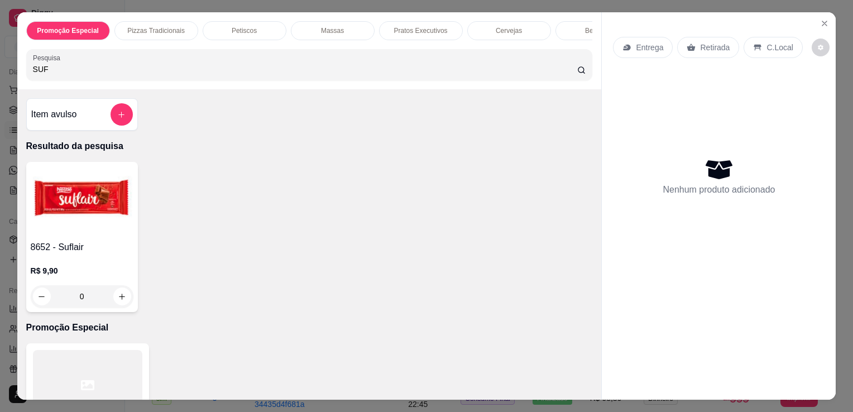
type input "SUF"
click at [70, 207] on img at bounding box center [82, 201] width 103 height 70
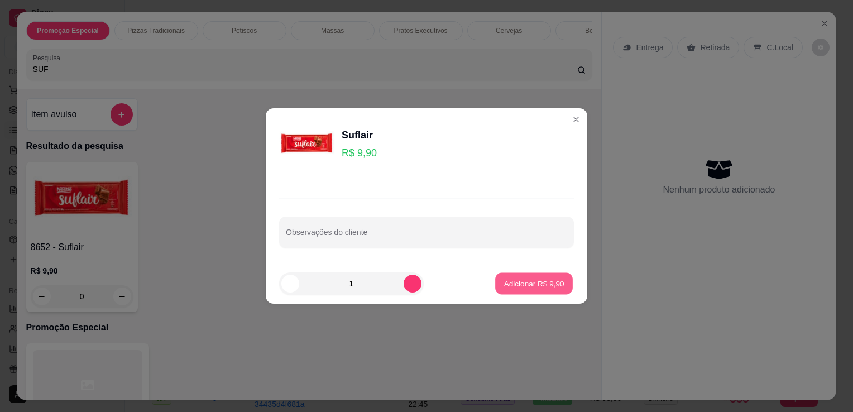
click at [495, 283] on button "Adicionar R$ 9,90" at bounding box center [534, 284] width 78 height 22
type input "1"
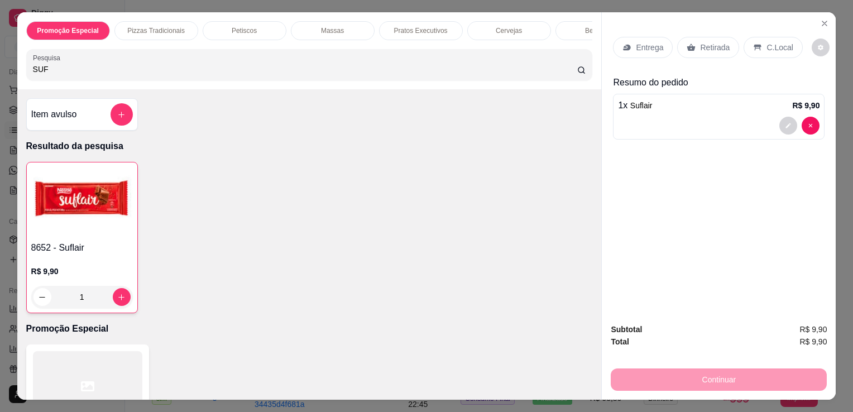
click at [773, 37] on div "C.Local" at bounding box center [773, 47] width 59 height 21
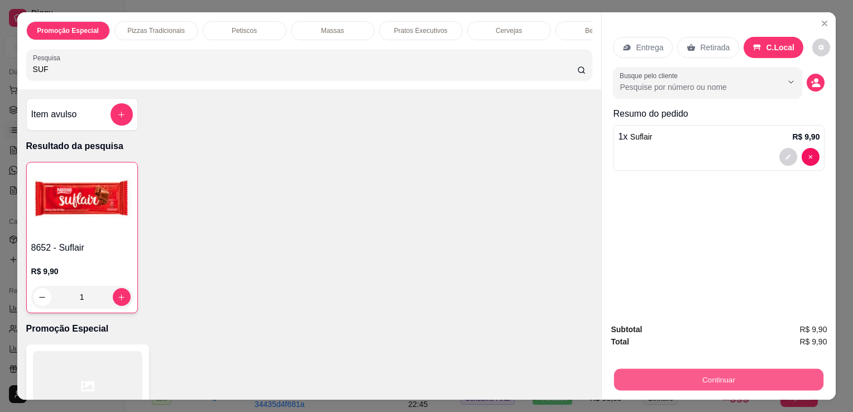
click at [697, 371] on button "Continuar" at bounding box center [718, 380] width 209 height 22
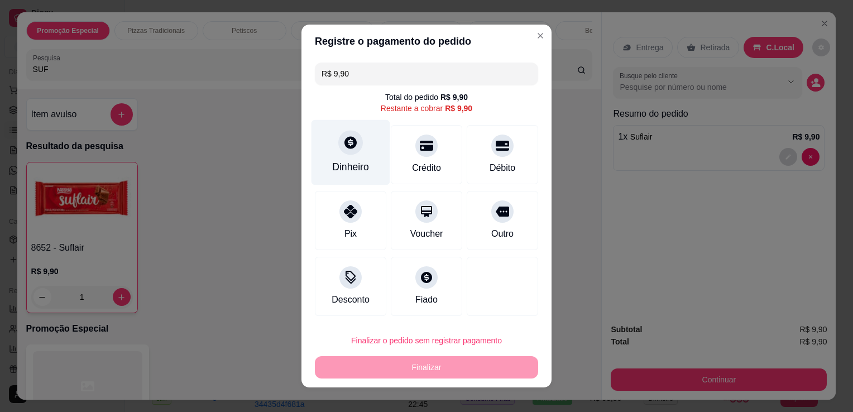
click at [354, 160] on div "Dinheiro" at bounding box center [350, 167] width 37 height 15
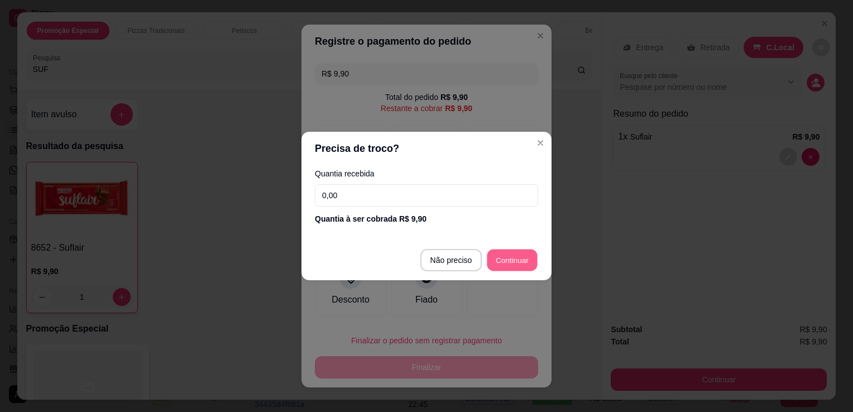
type input "R$ 0,00"
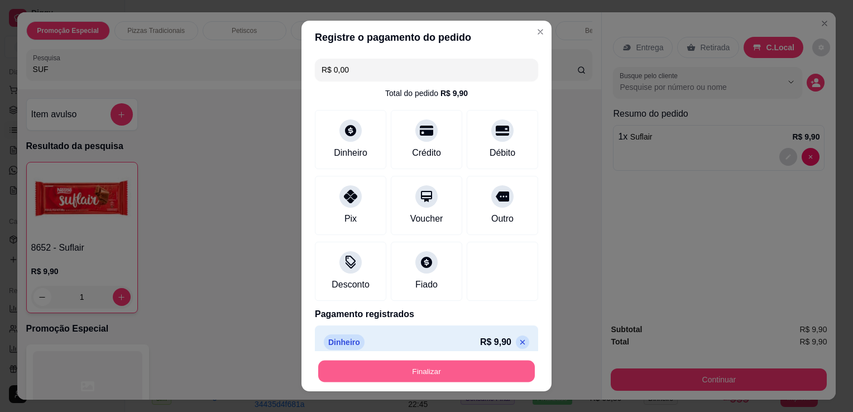
click at [442, 370] on button "Finalizar" at bounding box center [426, 372] width 217 height 22
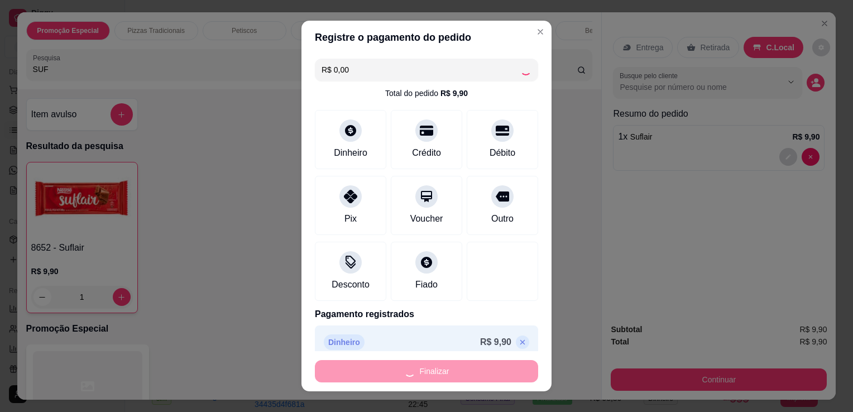
type input "0"
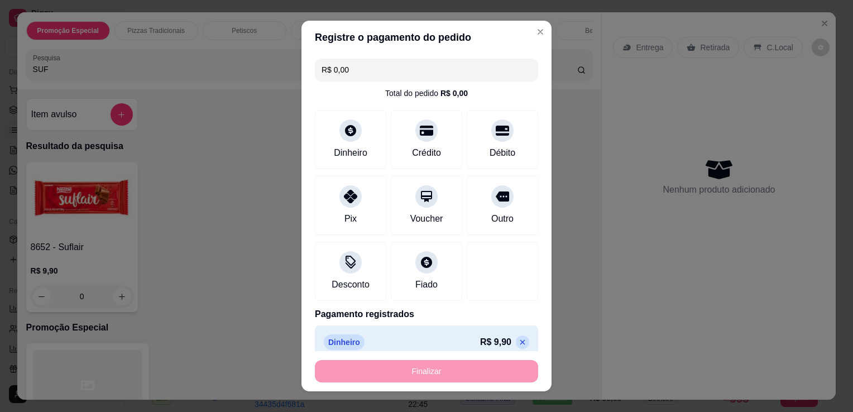
type input "-R$ 9,90"
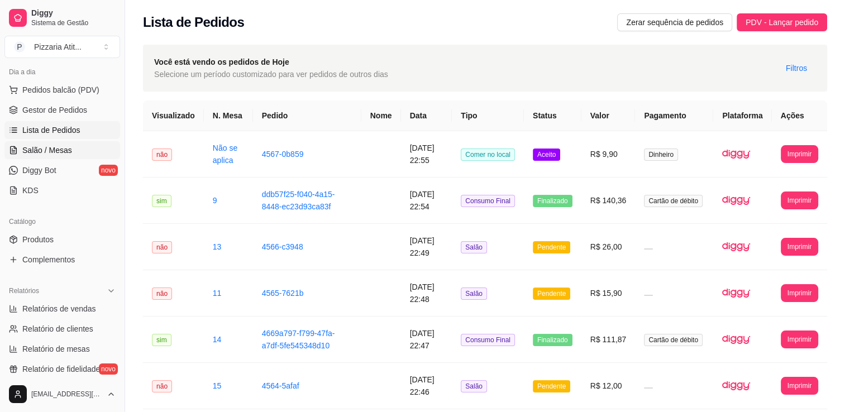
click at [55, 151] on span "Salão / Mesas" at bounding box center [47, 150] width 50 height 11
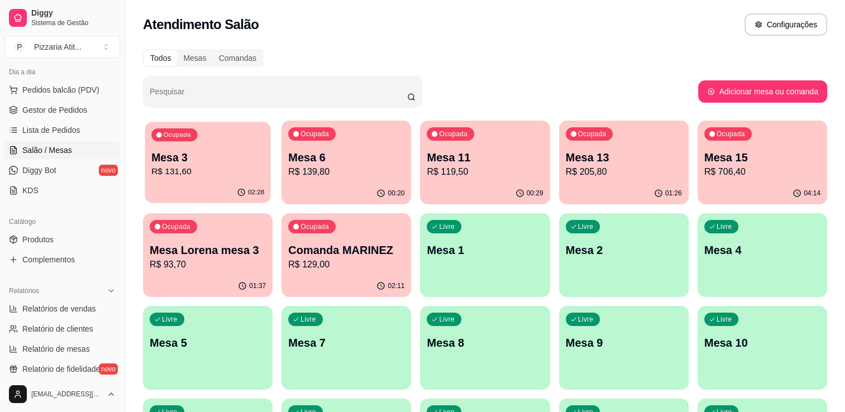
click at [182, 151] on p "Mesa 3" at bounding box center [207, 157] width 113 height 15
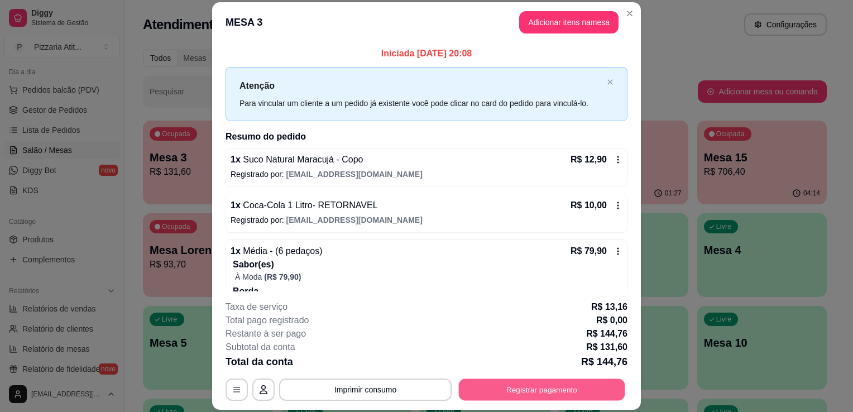
click at [491, 390] on button "Registrar pagamento" at bounding box center [542, 390] width 166 height 22
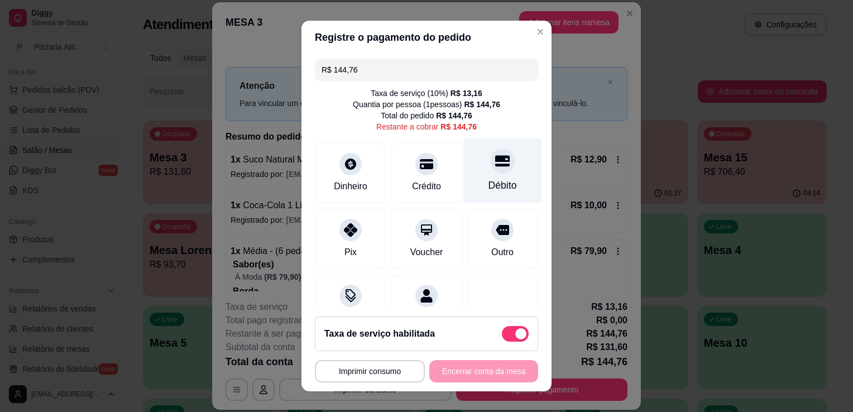
click at [489, 180] on div "Débito" at bounding box center [503, 185] width 28 height 15
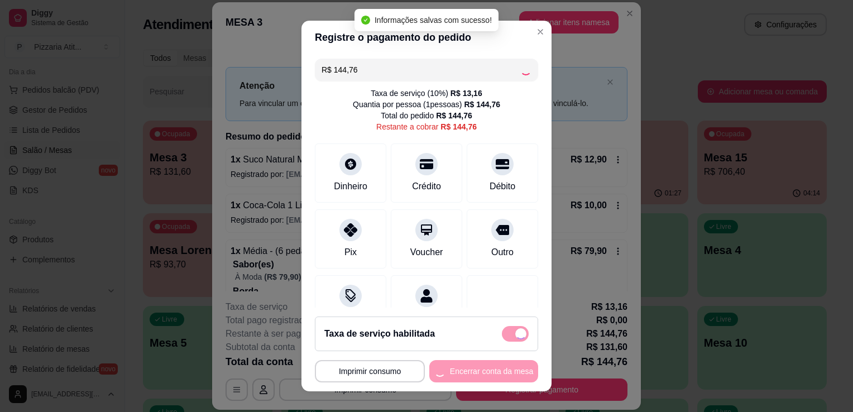
type input "R$ 0,00"
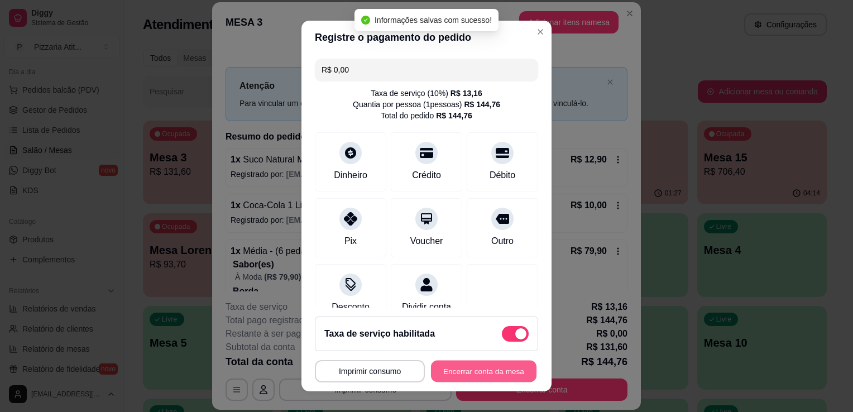
click at [512, 364] on button "Encerrar conta da mesa" at bounding box center [484, 372] width 106 height 22
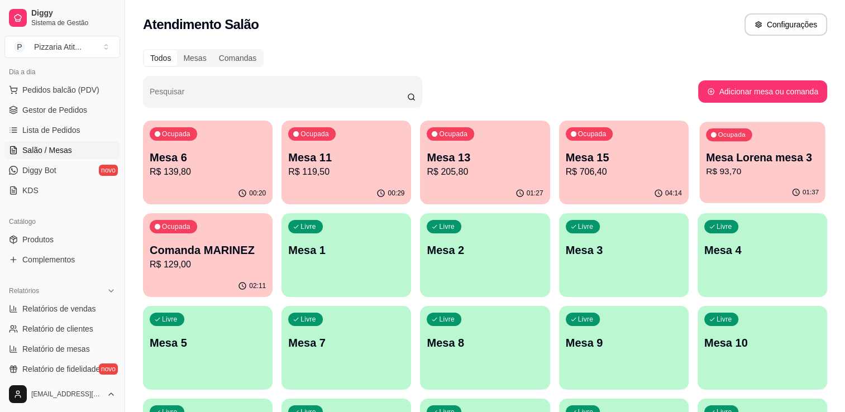
click at [706, 171] on p "R$ 93,70" at bounding box center [762, 171] width 113 height 13
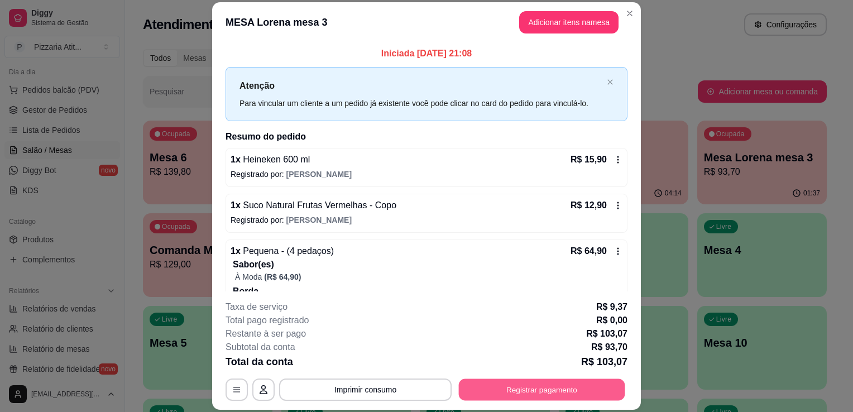
click at [542, 386] on button "Registrar pagamento" at bounding box center [542, 390] width 166 height 22
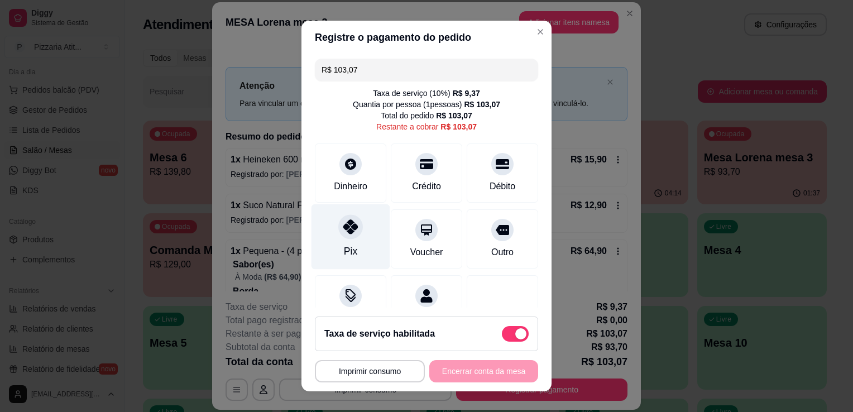
click at [353, 246] on div "Pix" at bounding box center [351, 236] width 79 height 65
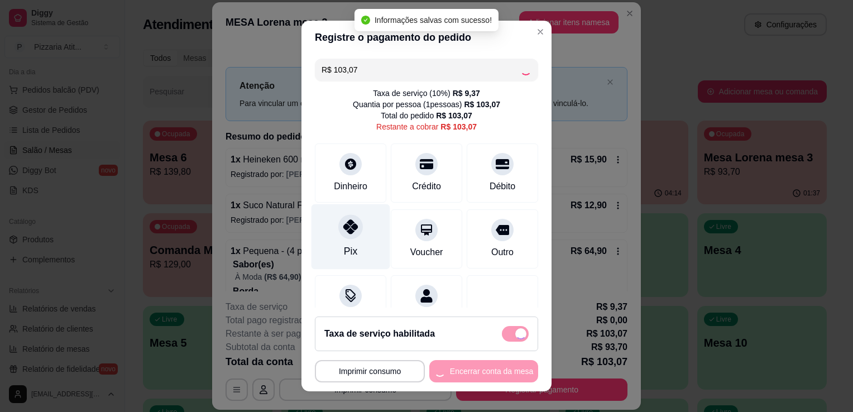
type input "R$ 0,00"
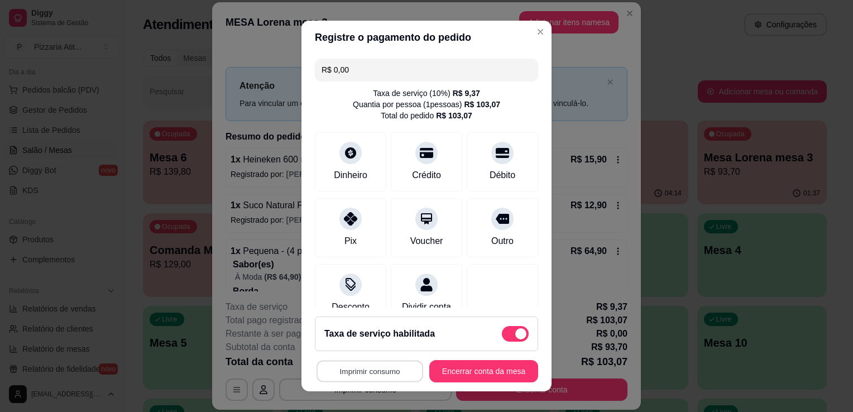
click at [384, 369] on button "Imprimir consumo" at bounding box center [370, 372] width 107 height 22
click at [375, 338] on button "IMPRESSORA" at bounding box center [367, 345] width 78 height 17
click at [445, 381] on button "Encerrar conta da mesa" at bounding box center [484, 372] width 106 height 22
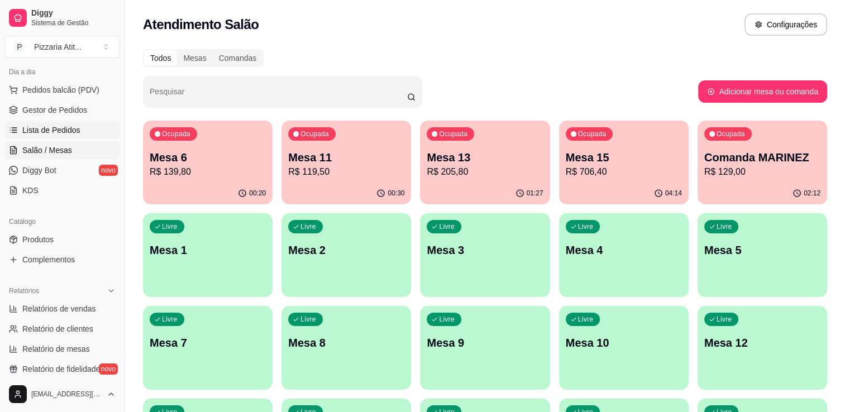
click at [72, 128] on span "Lista de Pedidos" at bounding box center [51, 130] width 58 height 11
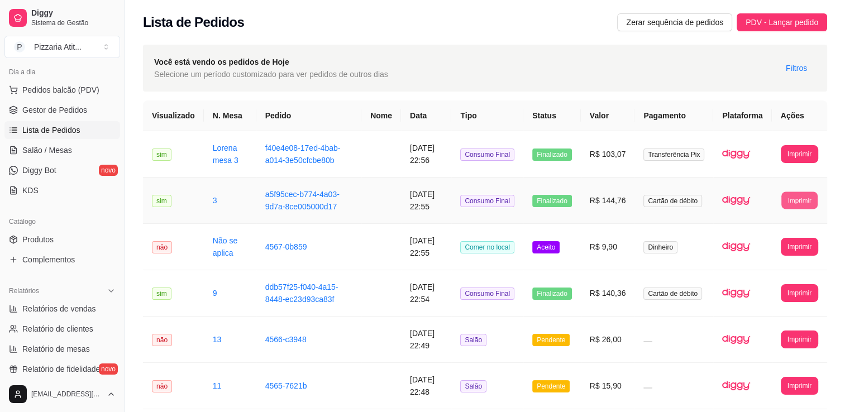
click at [789, 197] on button "Imprimir" at bounding box center [799, 200] width 36 height 17
click at [773, 241] on button "IMPRESSORA" at bounding box center [778, 239] width 78 height 17
click at [67, 145] on span "Salão / Mesas" at bounding box center [47, 150] width 50 height 11
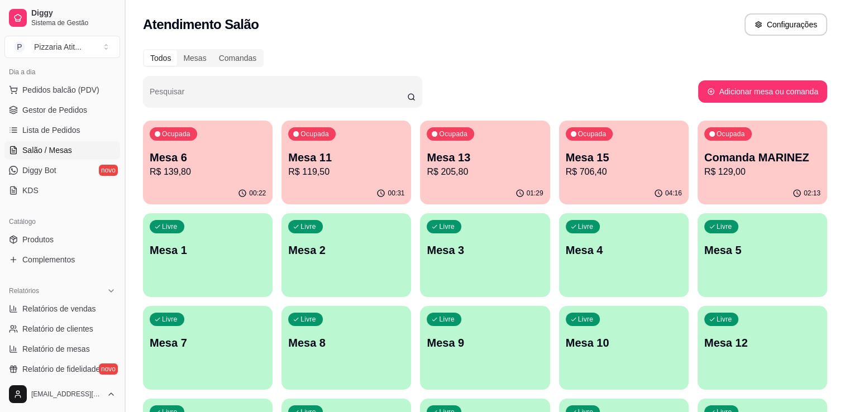
click at [121, 371] on button "Toggle Sidebar" at bounding box center [124, 206] width 9 height 412
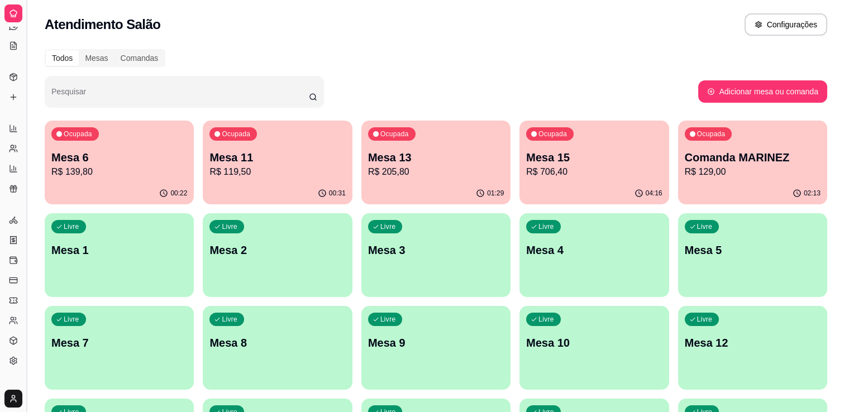
scroll to position [54, 0]
click at [29, 395] on button "Toggle Sidebar" at bounding box center [26, 206] width 9 height 412
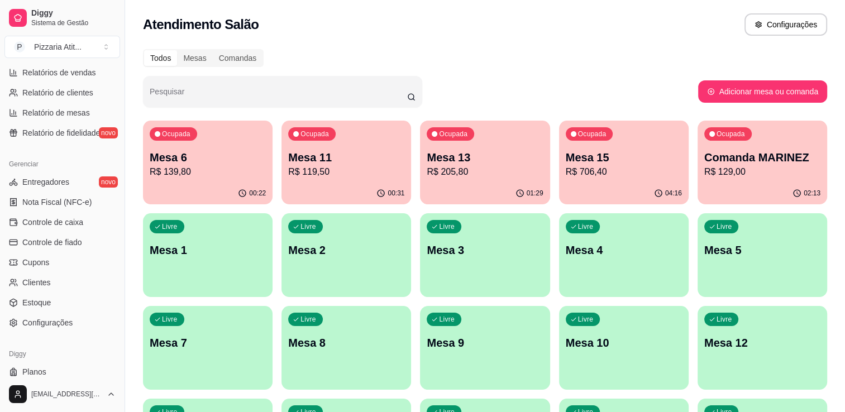
scroll to position [391, 0]
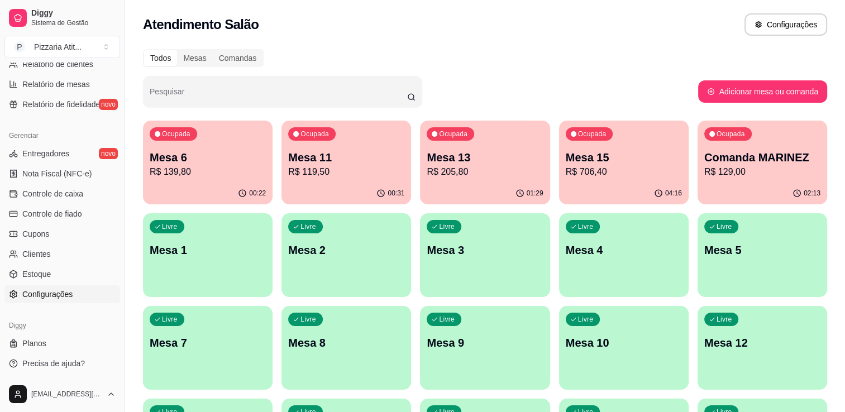
click at [47, 297] on span "Configurações" at bounding box center [47, 294] width 50 height 11
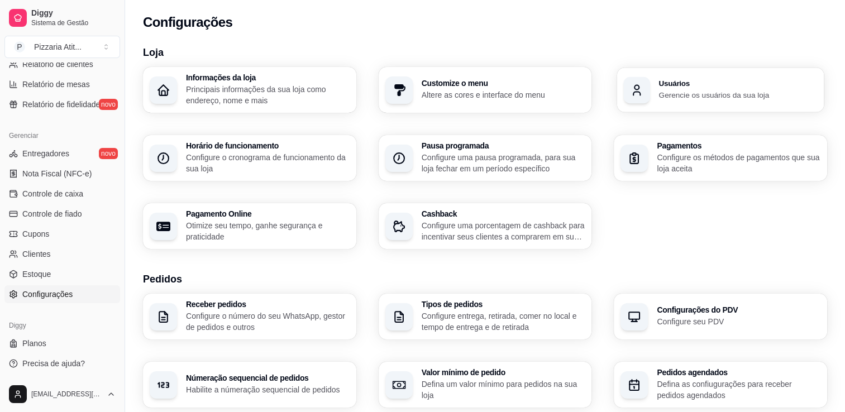
click at [743, 92] on p "Gerencie os usuários da sua loja" at bounding box center [738, 94] width 159 height 11
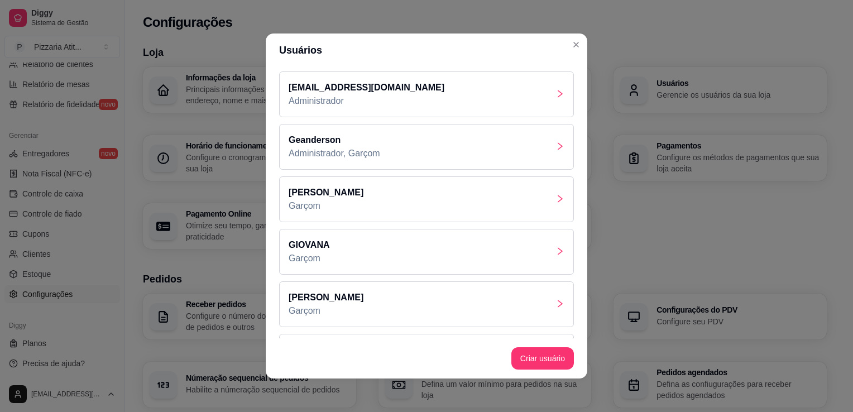
click at [493, 141] on div "Geanderson Administrador, Garçom" at bounding box center [426, 147] width 295 height 46
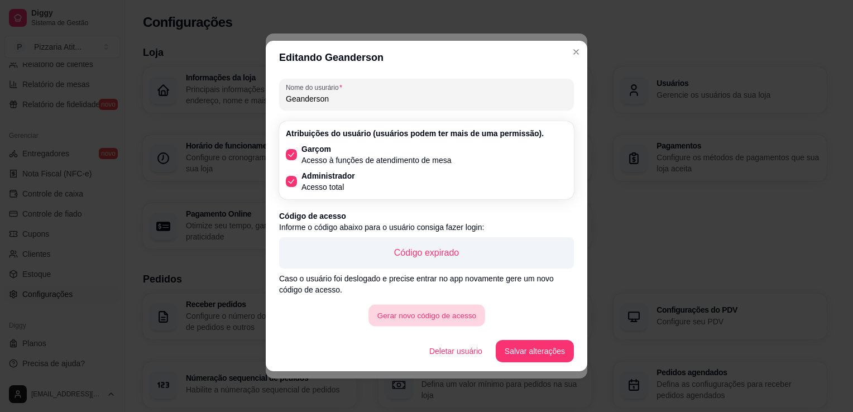
click at [448, 317] on button "Gerar novo código de acesso" at bounding box center [427, 316] width 116 height 22
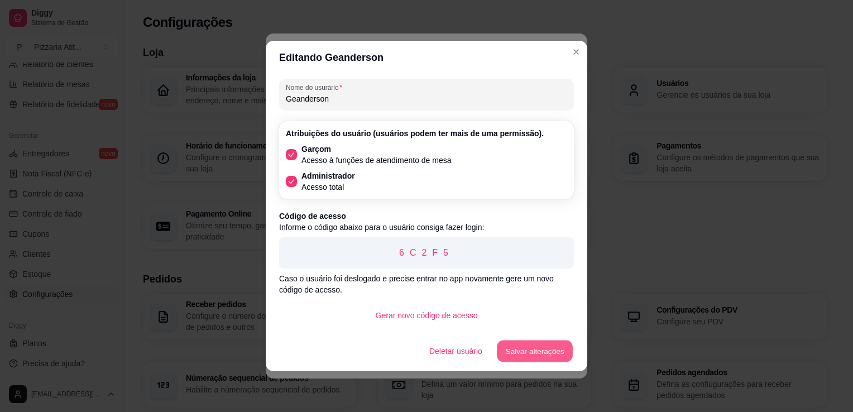
click at [561, 347] on button "Salvar alterações" at bounding box center [535, 352] width 76 height 22
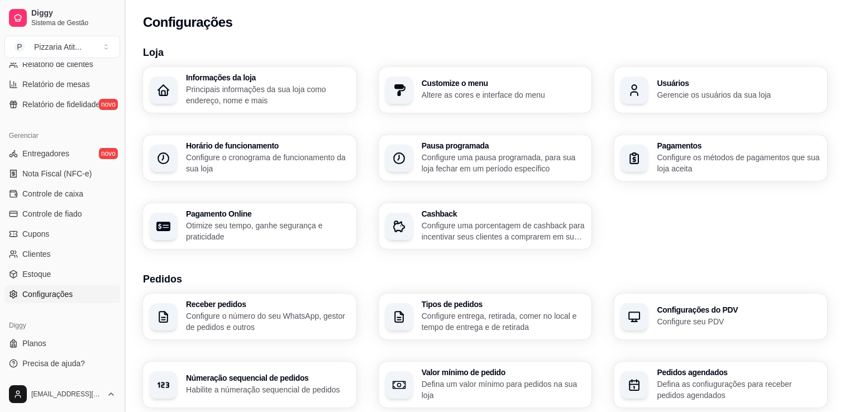
click at [120, 68] on button "Toggle Sidebar" at bounding box center [124, 206] width 9 height 412
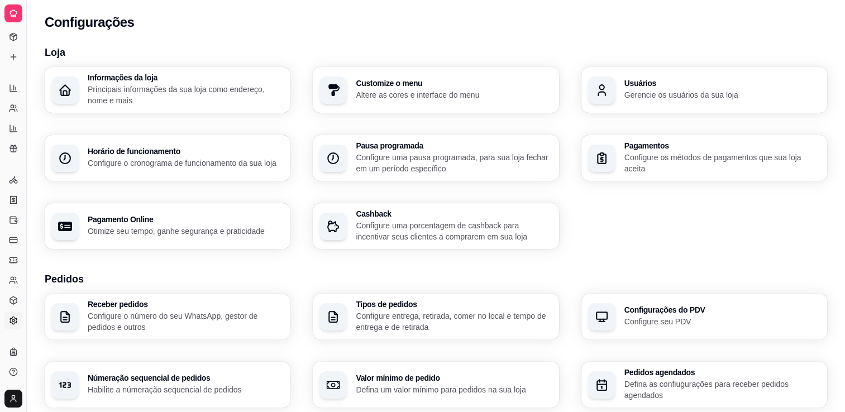
scroll to position [166, 0]
click at [24, 78] on button "Toggle Sidebar" at bounding box center [26, 206] width 9 height 412
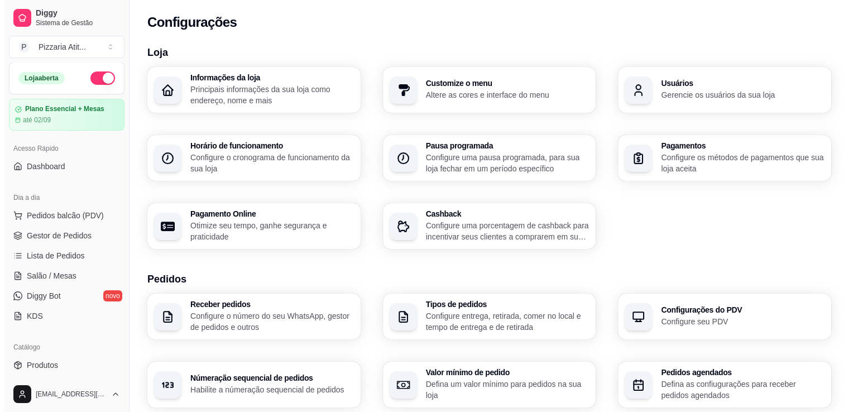
scroll to position [0, 0]
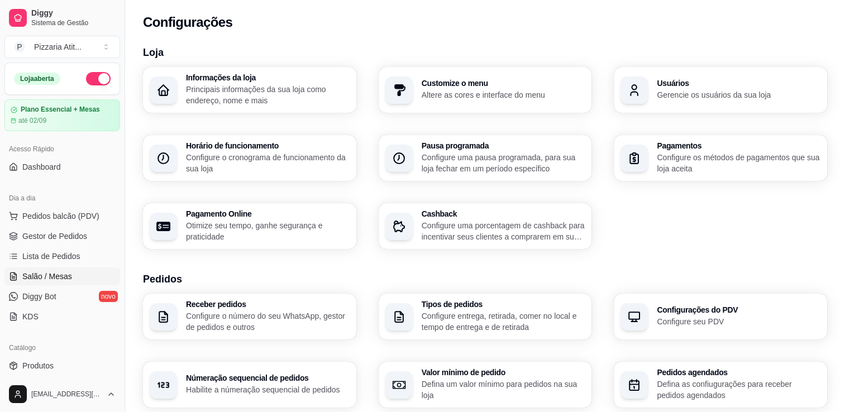
click at [34, 278] on span "Salão / Mesas" at bounding box center [47, 276] width 50 height 11
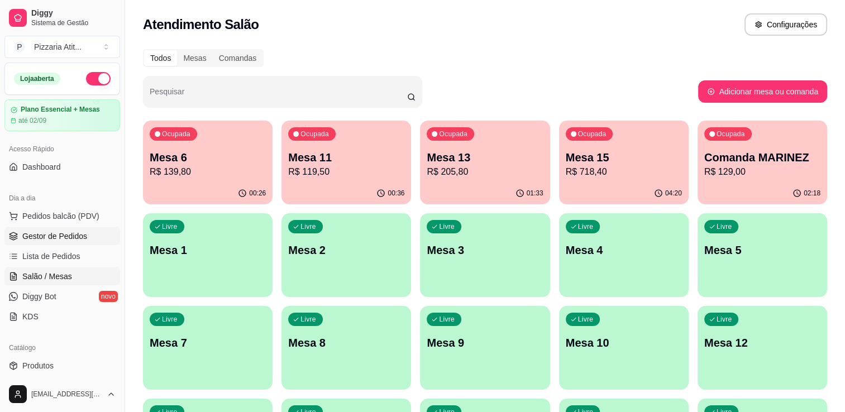
click at [51, 238] on span "Gestor de Pedidos" at bounding box center [54, 236] width 65 height 11
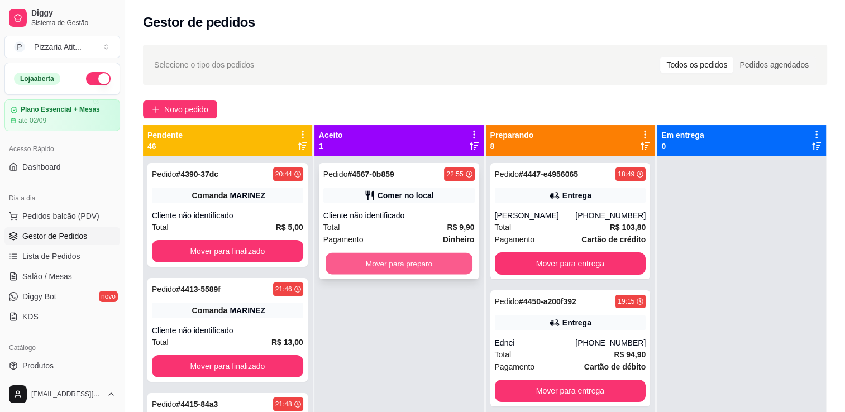
click at [413, 260] on button "Mover para preparo" at bounding box center [399, 264] width 147 height 22
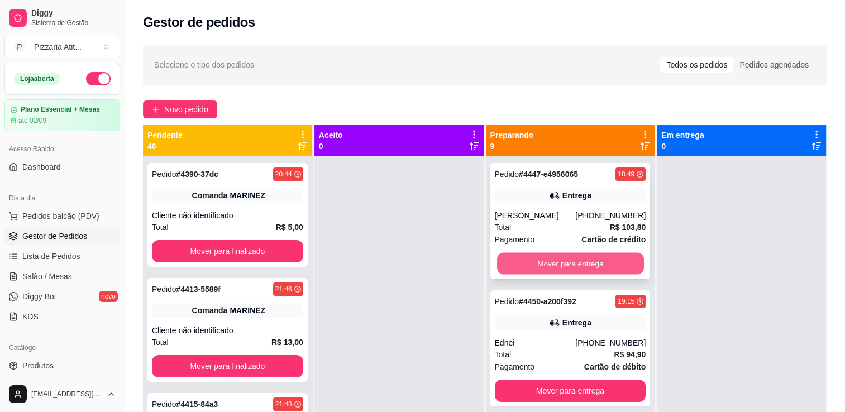
click at [589, 257] on button "Mover para entrega" at bounding box center [570, 264] width 147 height 22
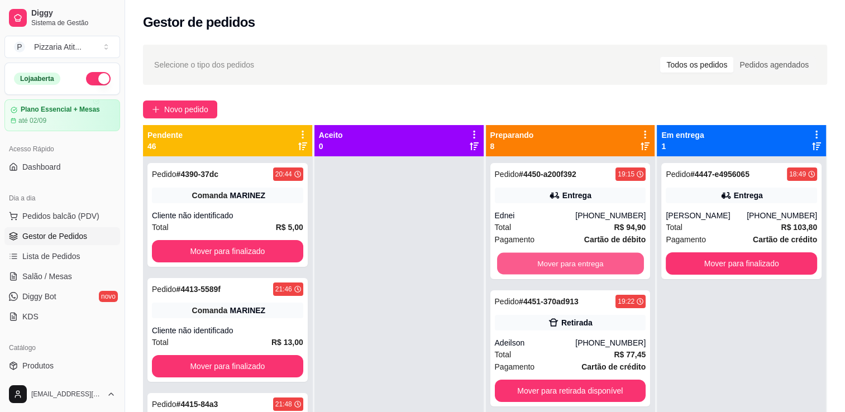
click at [589, 257] on button "Mover para entrega" at bounding box center [570, 264] width 147 height 22
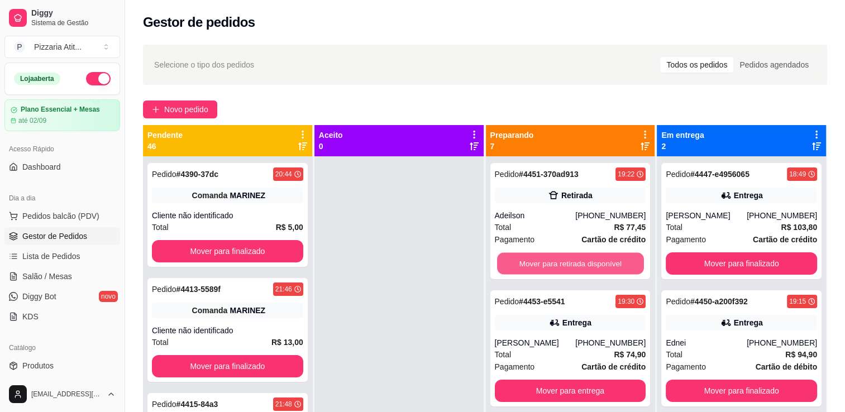
click at [589, 257] on button "Mover para retirada disponível" at bounding box center [570, 264] width 147 height 22
click at [589, 257] on button "Mover para entrega" at bounding box center [570, 264] width 147 height 22
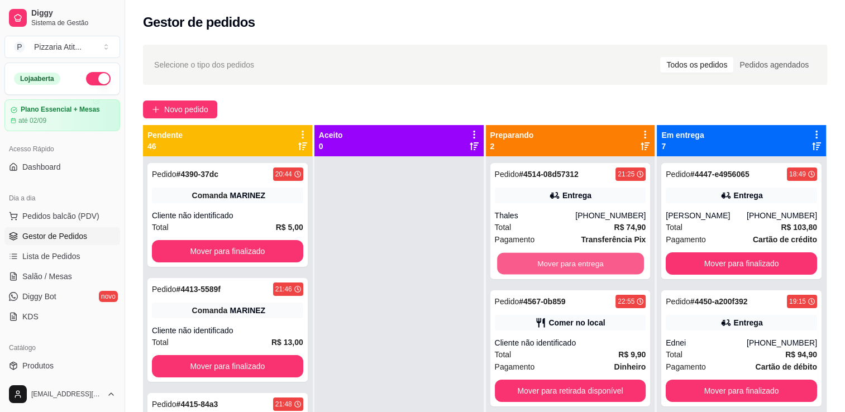
click at [589, 257] on button "Mover para entrega" at bounding box center [570, 264] width 147 height 22
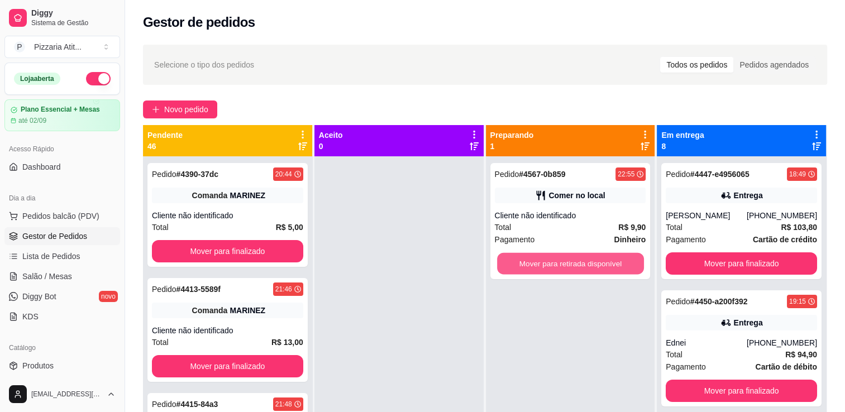
click at [589, 257] on button "Mover para retirada disponível" at bounding box center [570, 264] width 147 height 22
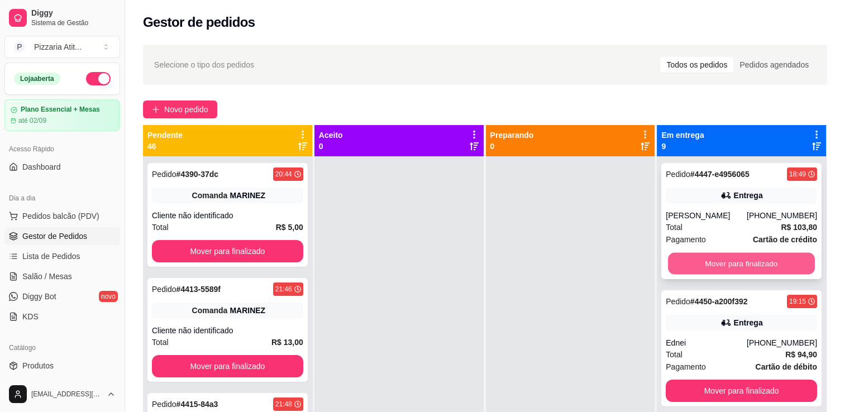
click at [719, 265] on button "Mover para finalizado" at bounding box center [741, 264] width 147 height 22
click at [719, 265] on button "Mover para finalizado" at bounding box center [741, 263] width 151 height 22
click at [719, 265] on button "Mover para finalizado" at bounding box center [741, 264] width 147 height 22
click at [719, 265] on button "Mover para finalizado" at bounding box center [741, 263] width 151 height 22
click at [719, 265] on button "Mover para finalizado" at bounding box center [741, 264] width 147 height 22
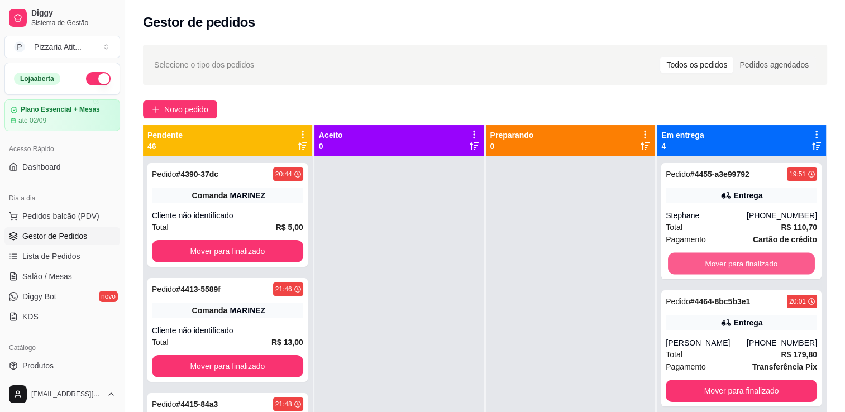
click at [719, 265] on button "Mover para finalizado" at bounding box center [741, 264] width 147 height 22
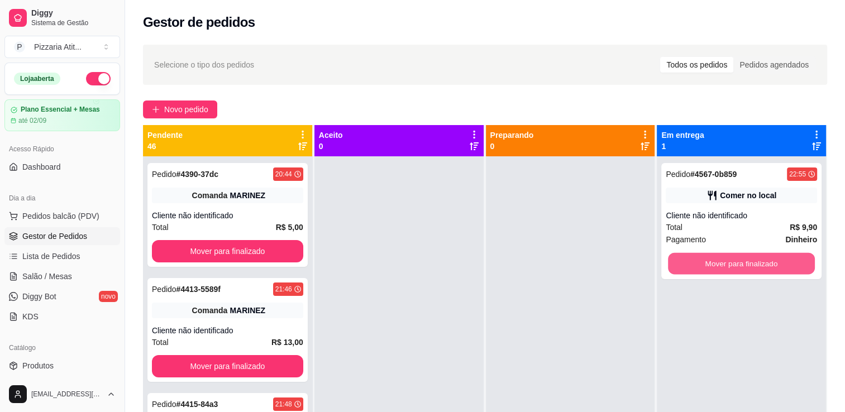
click at [719, 265] on button "Mover para finalizado" at bounding box center [741, 264] width 147 height 22
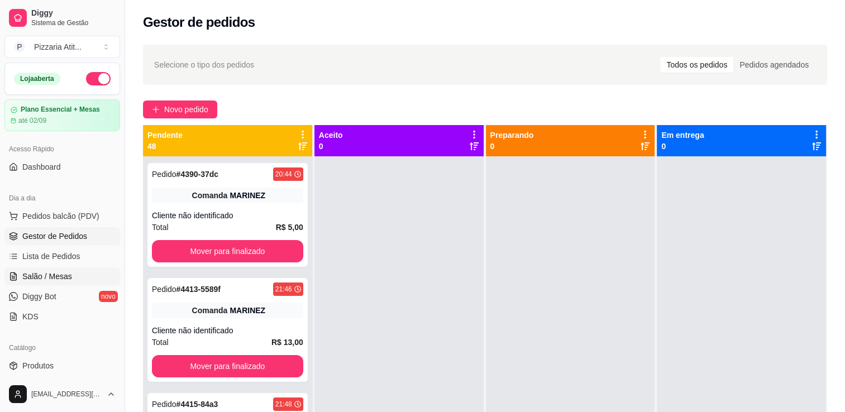
click at [39, 275] on span "Salão / Mesas" at bounding box center [47, 276] width 50 height 11
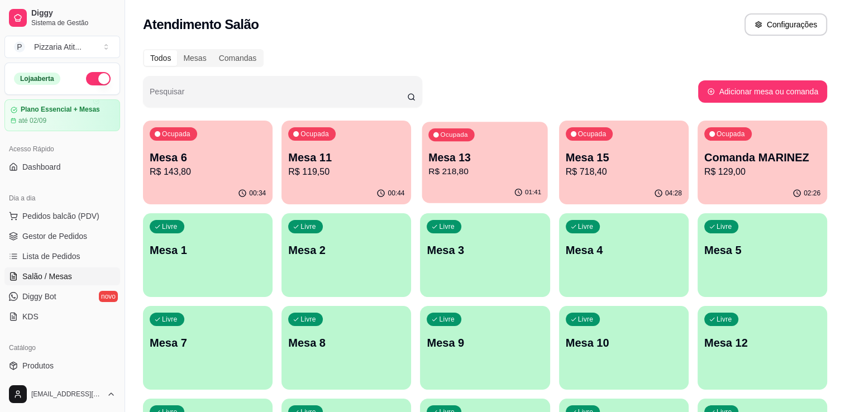
click at [483, 153] on p "Mesa 13" at bounding box center [485, 157] width 113 height 15
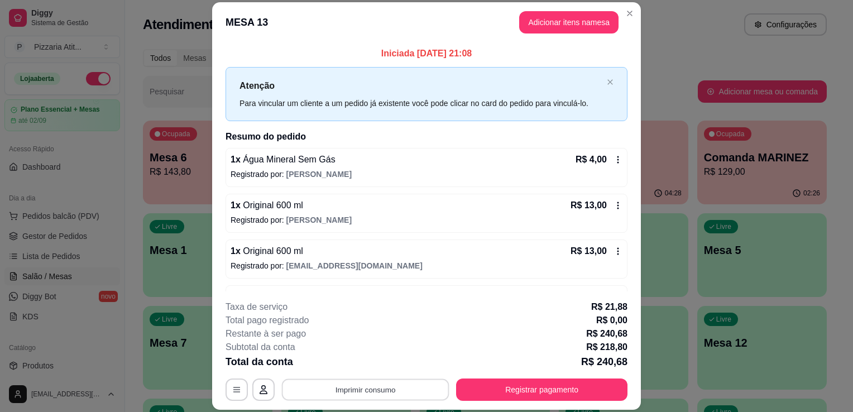
click at [341, 392] on button "Imprimir consumo" at bounding box center [366, 390] width 168 height 22
click at [355, 366] on button "IMPRESSORA" at bounding box center [365, 364] width 78 height 17
click at [512, 388] on button "Registrar pagamento" at bounding box center [542, 390] width 166 height 22
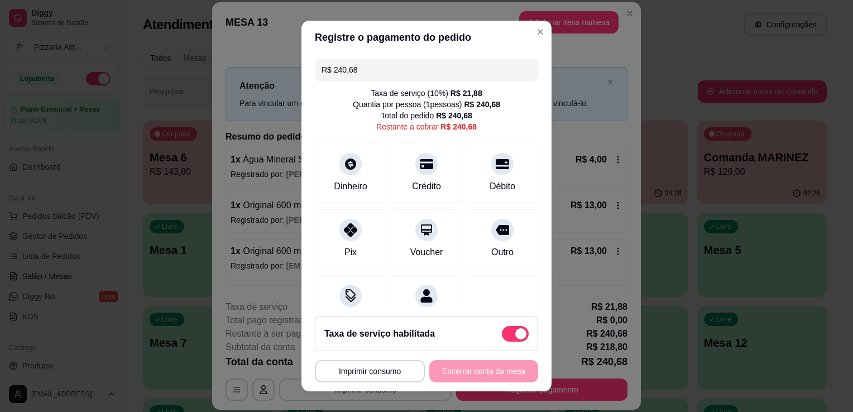
click at [352, 71] on input "R$ 240,68" at bounding box center [427, 70] width 210 height 22
click at [419, 164] on icon at bounding box center [426, 160] width 15 height 11
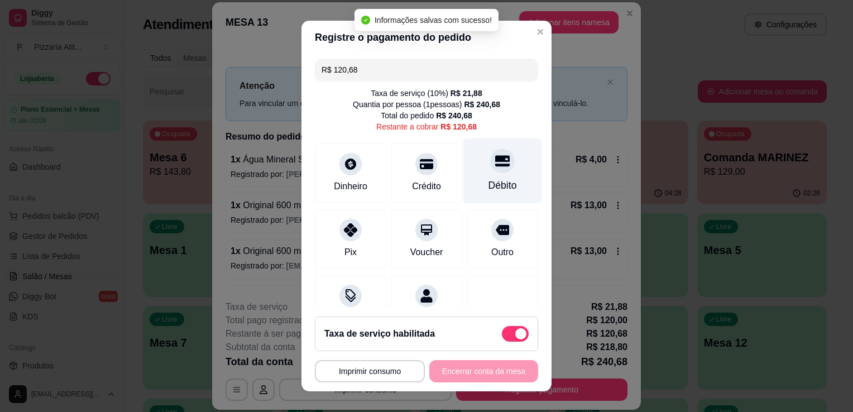
click at [474, 169] on div "Débito" at bounding box center [503, 171] width 79 height 65
type input "R$ 0,00"
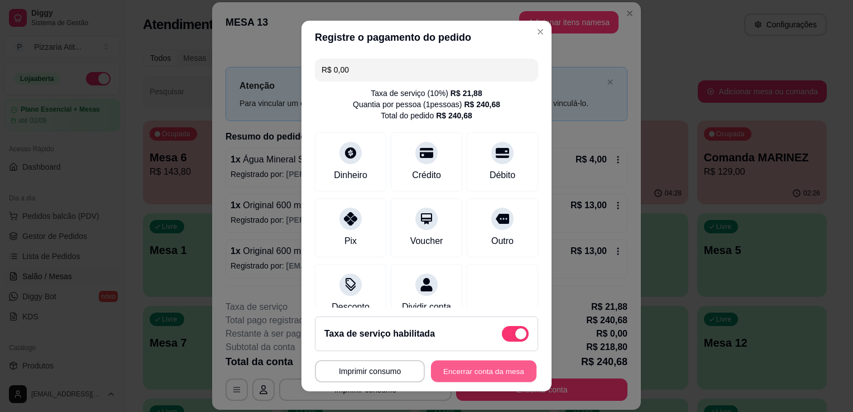
click at [505, 364] on button "Encerrar conta da mesa" at bounding box center [484, 372] width 106 height 22
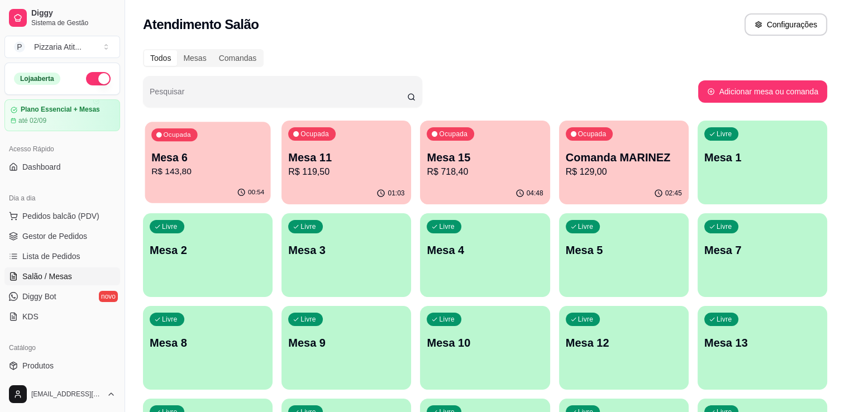
click at [200, 182] on button "Ocupada Mesa 6 R$ 143,80 00:54" at bounding box center [208, 163] width 126 height 82
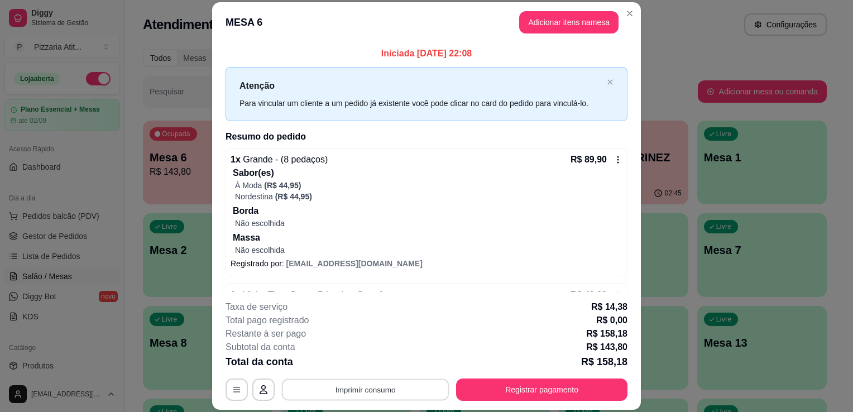
click at [386, 388] on button "Imprimir consumo" at bounding box center [366, 390] width 168 height 22
click at [373, 362] on button "IMPRESSORA" at bounding box center [365, 364] width 78 height 17
click at [469, 393] on button "Registrar pagamento" at bounding box center [542, 390] width 166 height 22
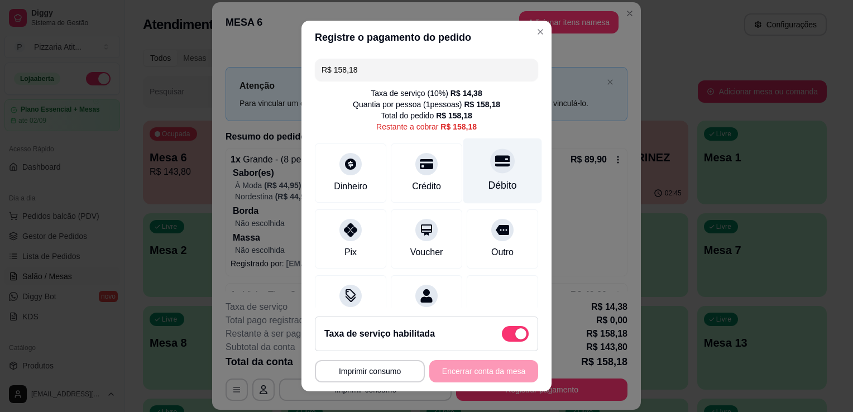
click at [489, 179] on div "Débito" at bounding box center [503, 185] width 28 height 15
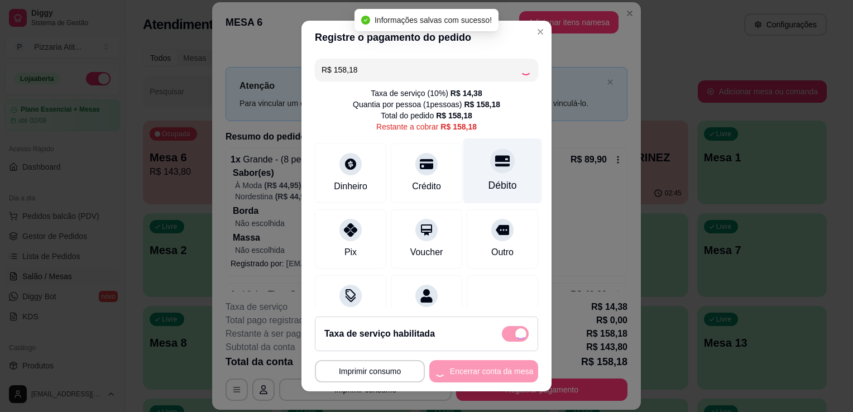
type input "R$ 0,00"
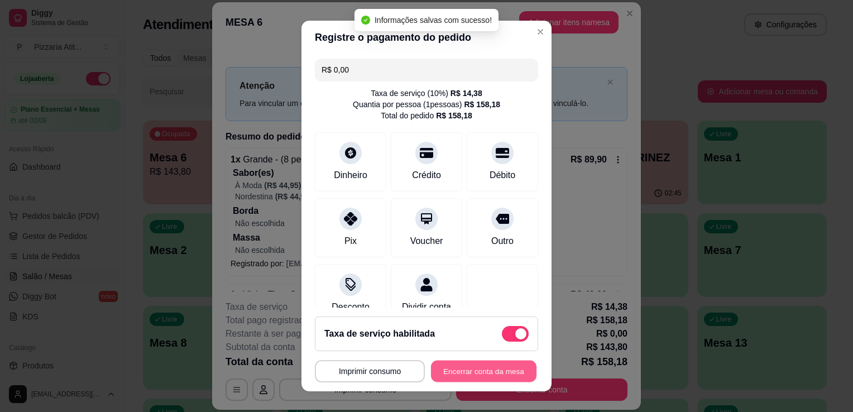
click at [494, 374] on button "Encerrar conta da mesa" at bounding box center [484, 372] width 106 height 22
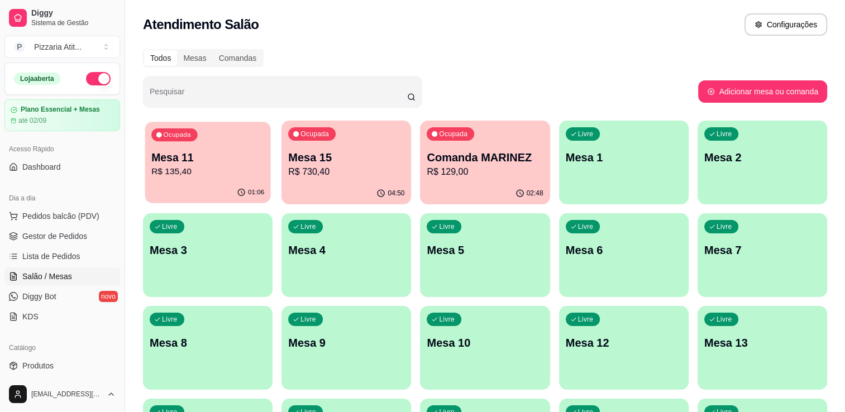
click at [180, 171] on p "R$ 135,40" at bounding box center [207, 171] width 113 height 13
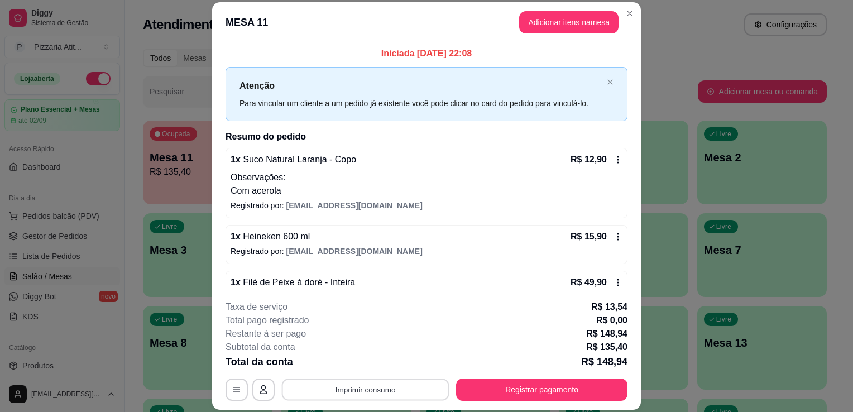
click at [364, 397] on button "Imprimir consumo" at bounding box center [366, 390] width 168 height 22
click at [366, 365] on button "IMPRESSORA" at bounding box center [365, 364] width 78 height 17
click at [506, 386] on button "Registrar pagamento" at bounding box center [541, 390] width 171 height 22
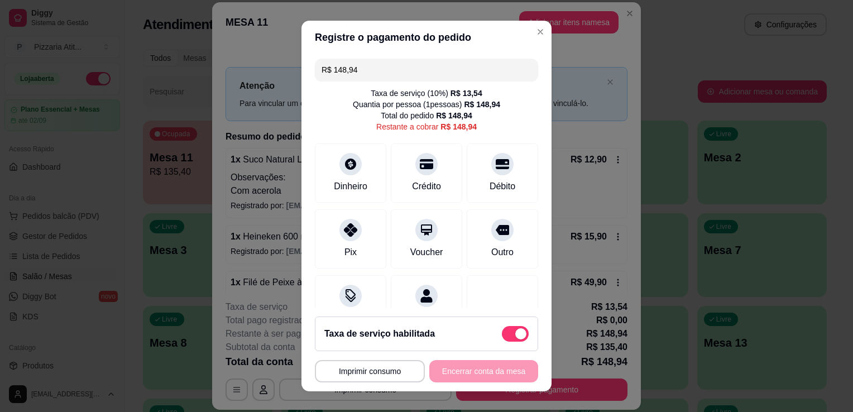
click at [430, 65] on input "R$ 148,94" at bounding box center [427, 70] width 210 height 22
click at [426, 173] on div "Crédito" at bounding box center [427, 171] width 79 height 65
click at [419, 184] on div "Crédito" at bounding box center [427, 185] width 32 height 15
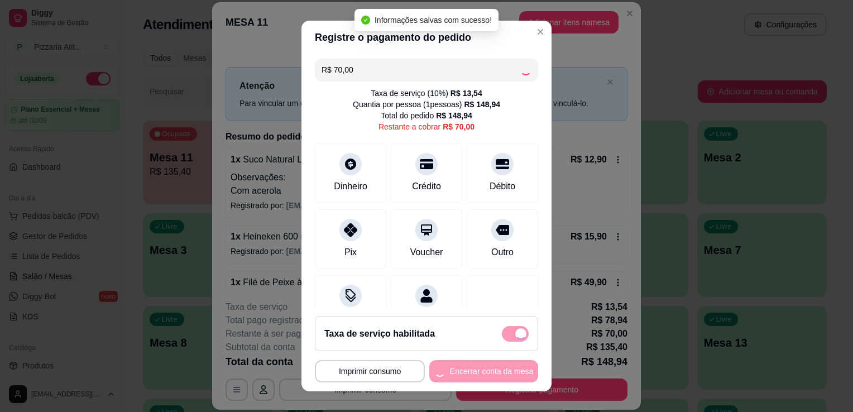
type input "R$ 0,00"
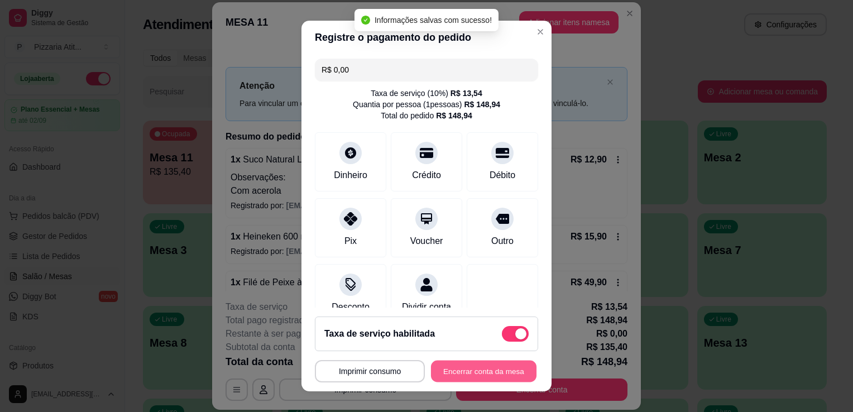
click at [482, 375] on button "Encerrar conta da mesa" at bounding box center [484, 372] width 106 height 22
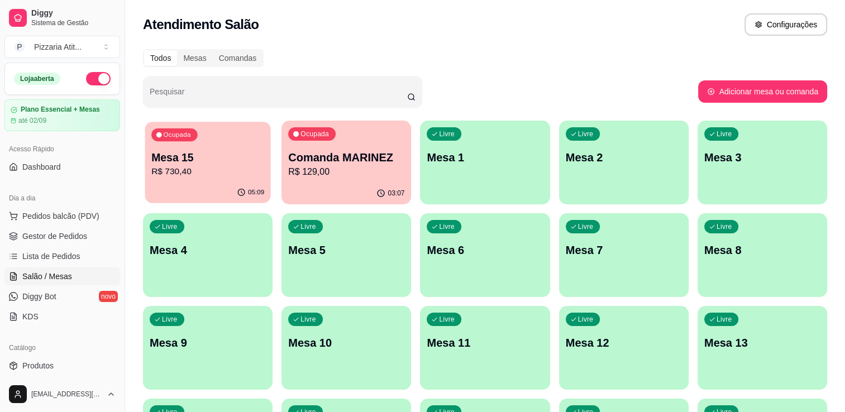
click at [198, 173] on p "R$ 730,40" at bounding box center [207, 171] width 113 height 13
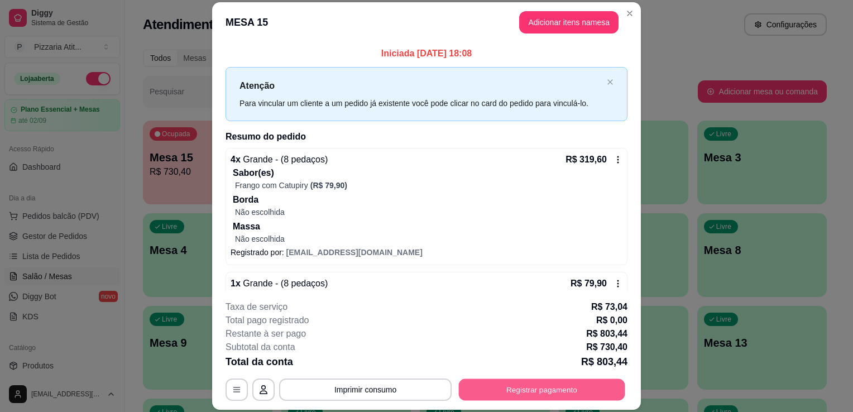
click at [476, 393] on button "Registrar pagamento" at bounding box center [542, 390] width 166 height 22
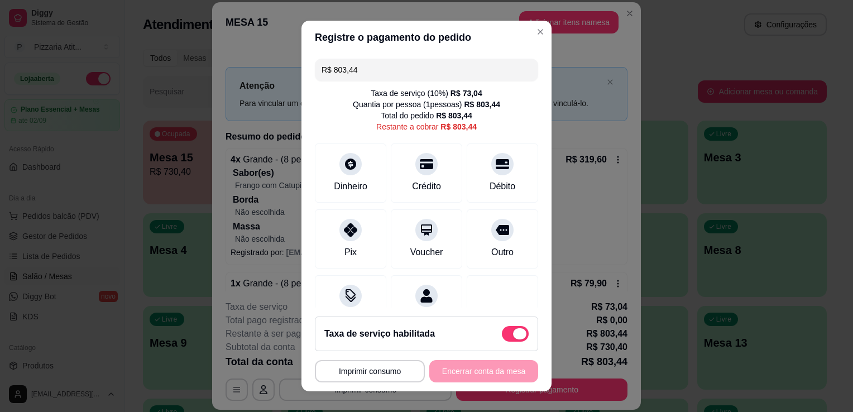
click at [513, 336] on span at bounding box center [519, 333] width 13 height 11
click at [504, 336] on input "checkbox" at bounding box center [505, 339] width 7 height 7
checkbox input "true"
type input "R$ 730,40"
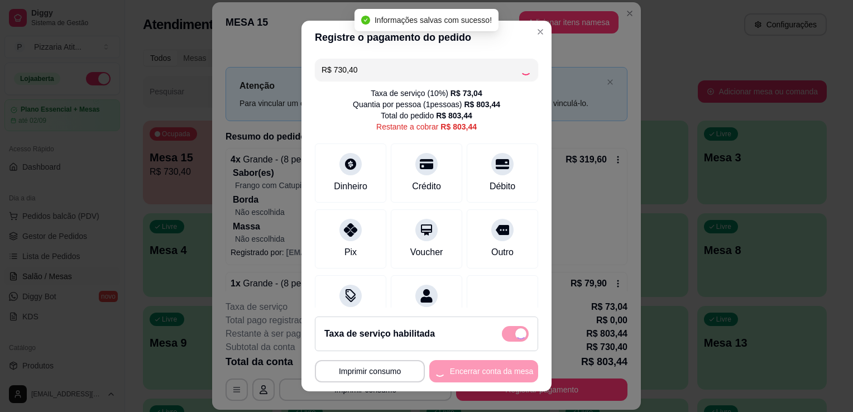
checkbox input "false"
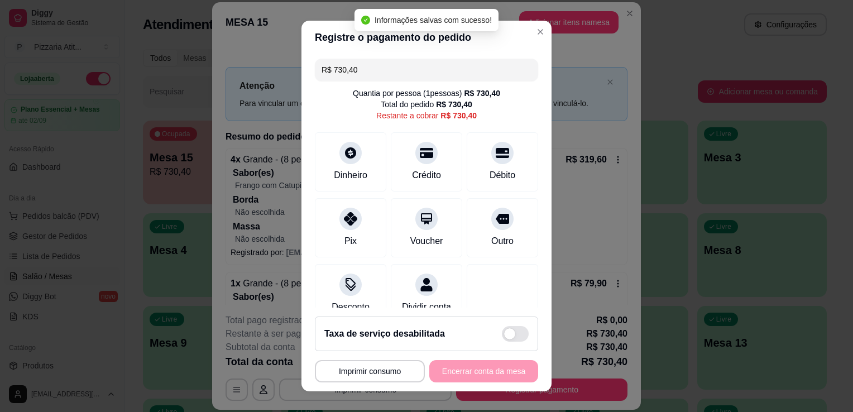
scroll to position [32, 0]
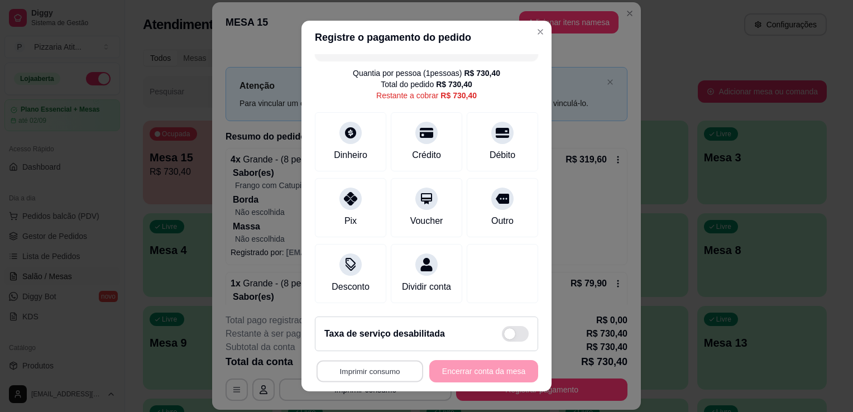
click at [386, 371] on button "Imprimir consumo" at bounding box center [370, 372] width 107 height 22
click at [386, 346] on button "IMPRESSORA" at bounding box center [367, 345] width 78 height 17
click at [346, 123] on icon at bounding box center [351, 129] width 12 height 12
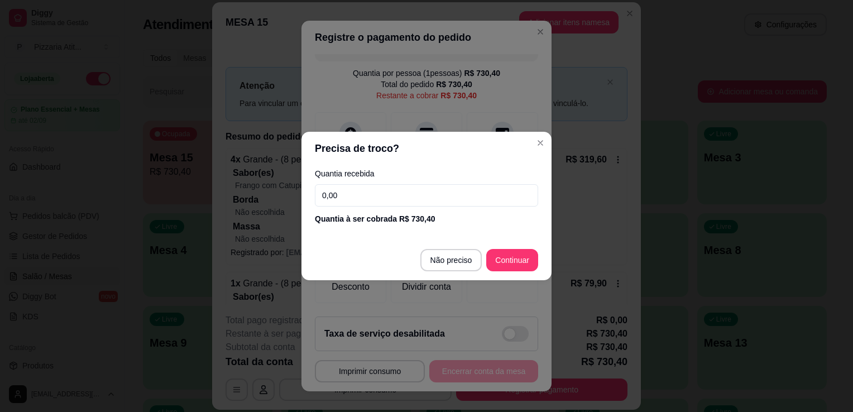
click at [407, 195] on input "0,00" at bounding box center [426, 195] width 223 height 22
type input "300,00"
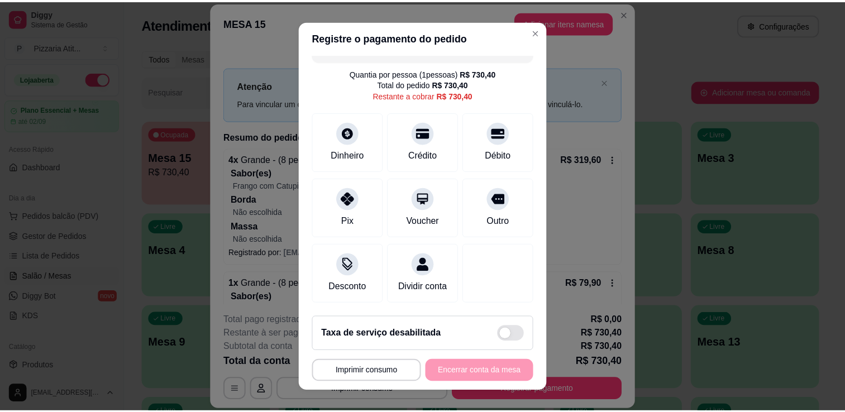
scroll to position [0, 0]
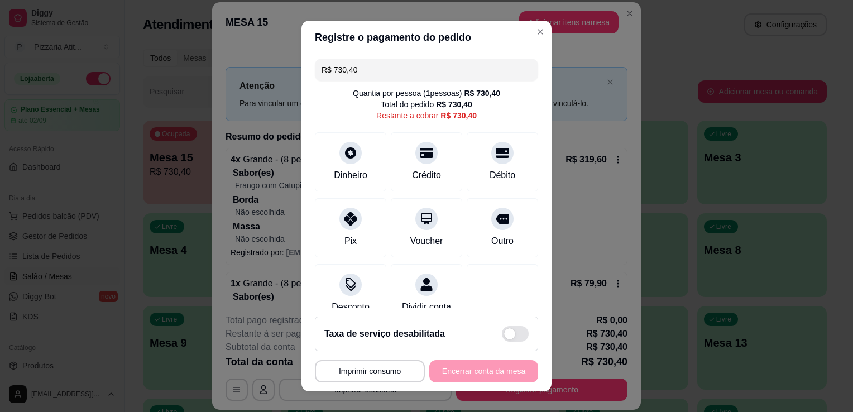
click at [405, 70] on input "R$ 730,40" at bounding box center [427, 70] width 210 height 22
click at [345, 152] on icon at bounding box center [351, 150] width 12 height 12
click at [350, 218] on icon at bounding box center [350, 215] width 15 height 15
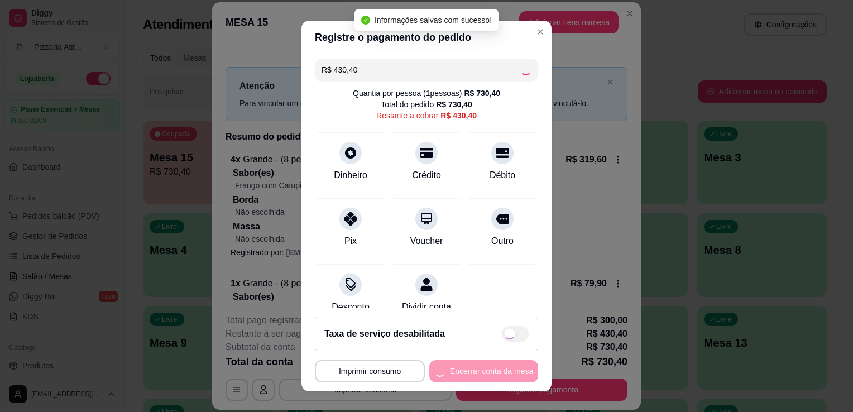
type input "R$ 0,00"
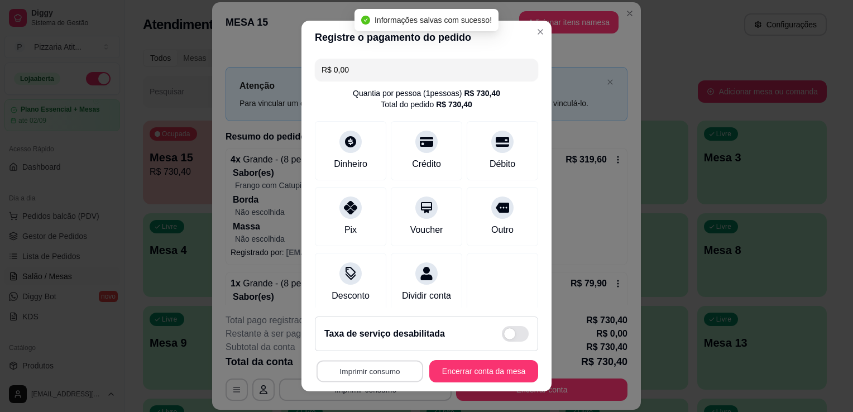
click at [372, 377] on button "Imprimir consumo" at bounding box center [370, 372] width 107 height 22
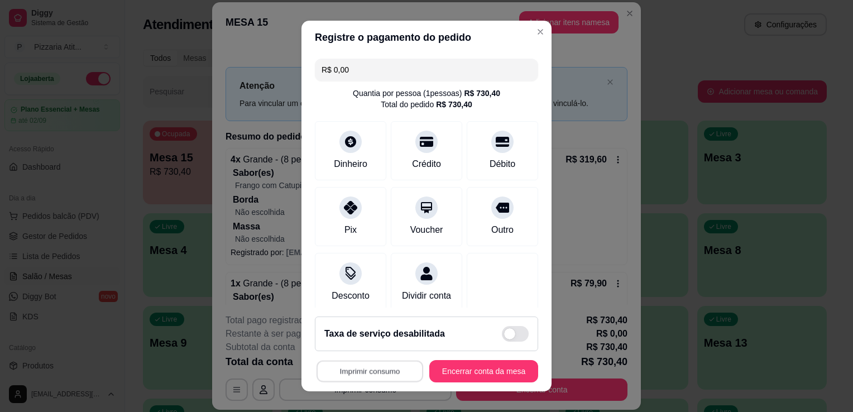
click at [372, 377] on button "Imprimir consumo" at bounding box center [370, 372] width 107 height 22
click at [373, 351] on button "IMPRESSORA" at bounding box center [367, 345] width 78 height 17
click at [454, 379] on button "Encerrar conta da mesa" at bounding box center [484, 372] width 106 height 22
click at [454, 379] on div "**********" at bounding box center [426, 371] width 223 height 22
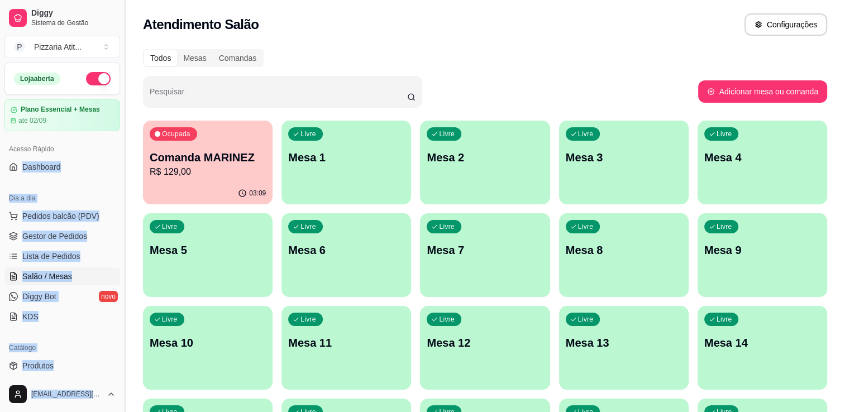
drag, startPoint x: 116, startPoint y: 146, endPoint x: 121, endPoint y: 194, distance: 47.7
click at [121, 194] on div "Diggy Sistema de Gestão P Pizzaria Atit ... Loja aberta Plano Essencial + Mesas…" at bounding box center [62, 206] width 125 height 412
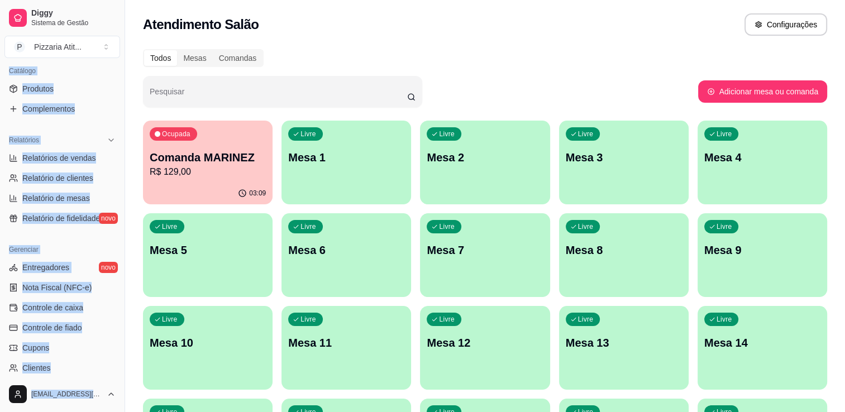
scroll to position [278, 0]
click at [73, 307] on span "Controle de caixa" at bounding box center [52, 306] width 61 height 11
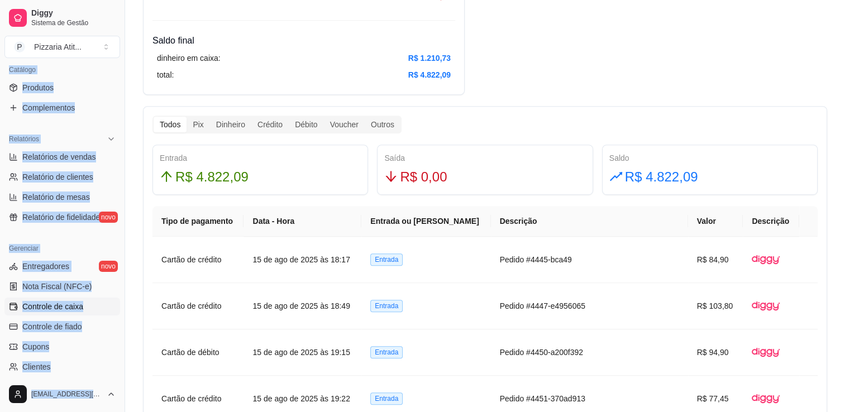
scroll to position [517, 0]
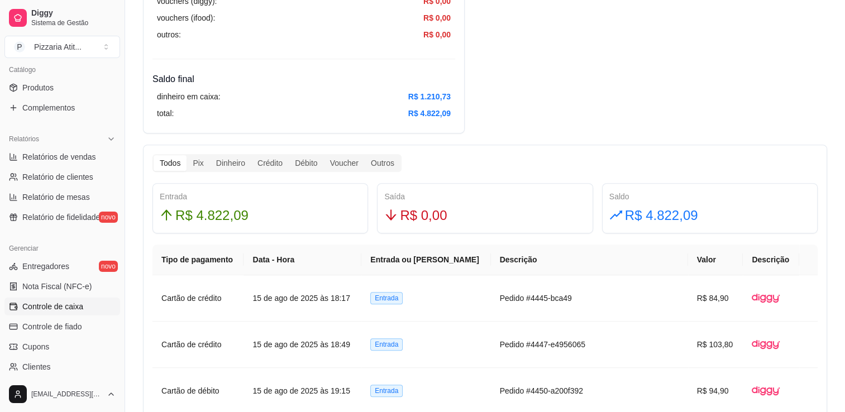
click at [648, 136] on div "Resumo Adicionar entrada/saída Data de abertura: 15 de ago de 2025 às 18:08 Sal…" at bounding box center [485, 383] width 684 height 1681
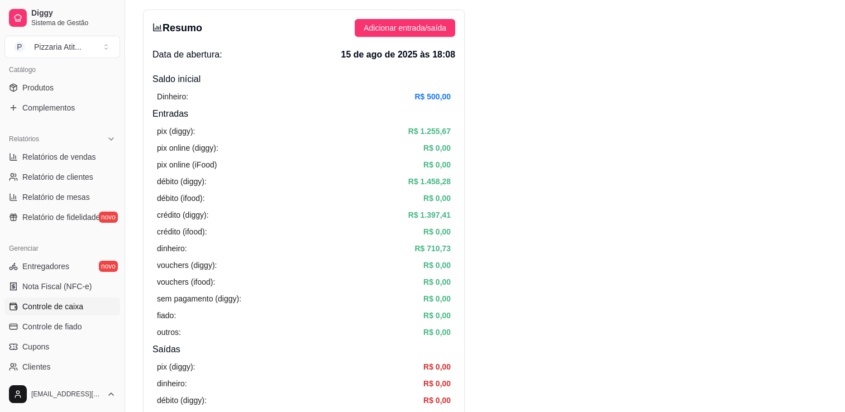
scroll to position [0, 0]
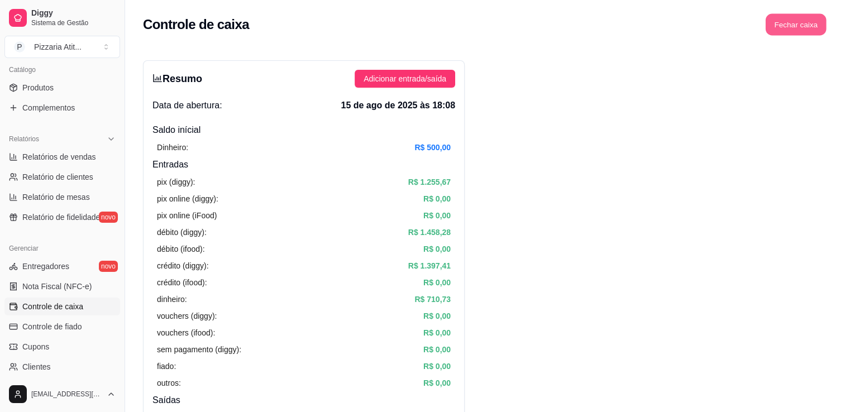
click at [789, 19] on button "Fechar caixa" at bounding box center [796, 25] width 61 height 22
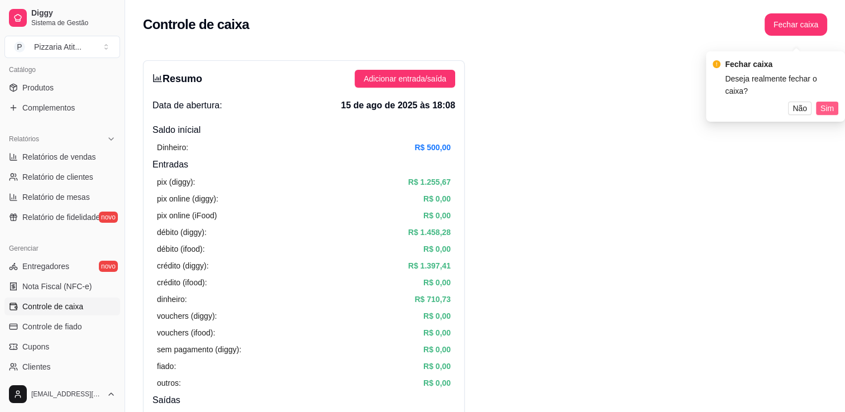
click at [831, 102] on span "Sim" at bounding box center [826, 108] width 13 height 12
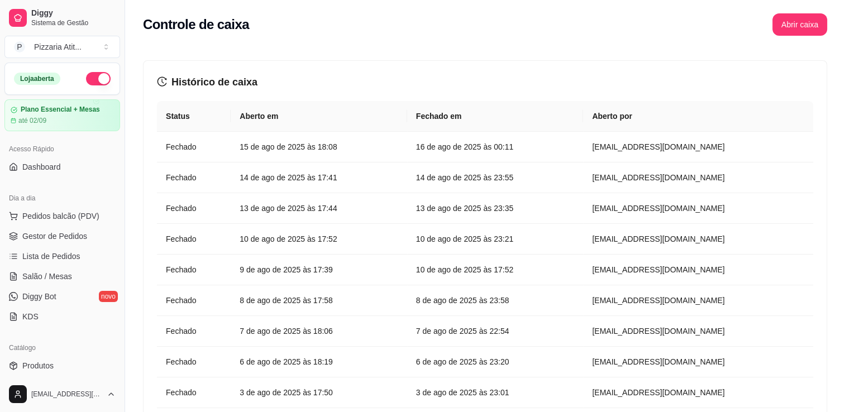
click at [85, 85] on div "Loja aberta" at bounding box center [62, 78] width 114 height 31
click at [88, 80] on button "button" at bounding box center [98, 78] width 25 height 13
